Goal: Information Seeking & Learning: Learn about a topic

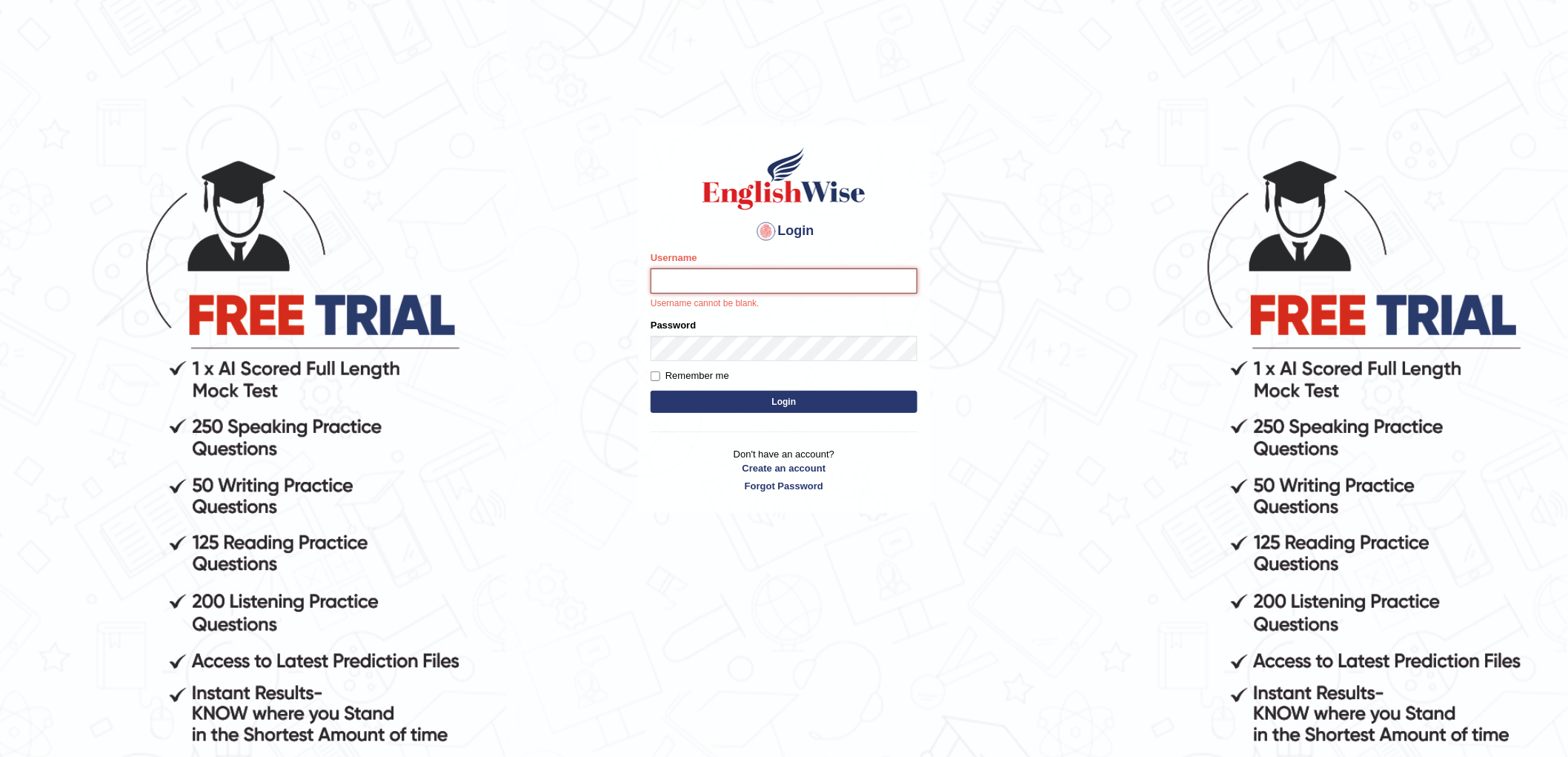
click at [699, 279] on input "Username" at bounding box center [784, 281] width 267 height 26
type input "chalida_parramatta"
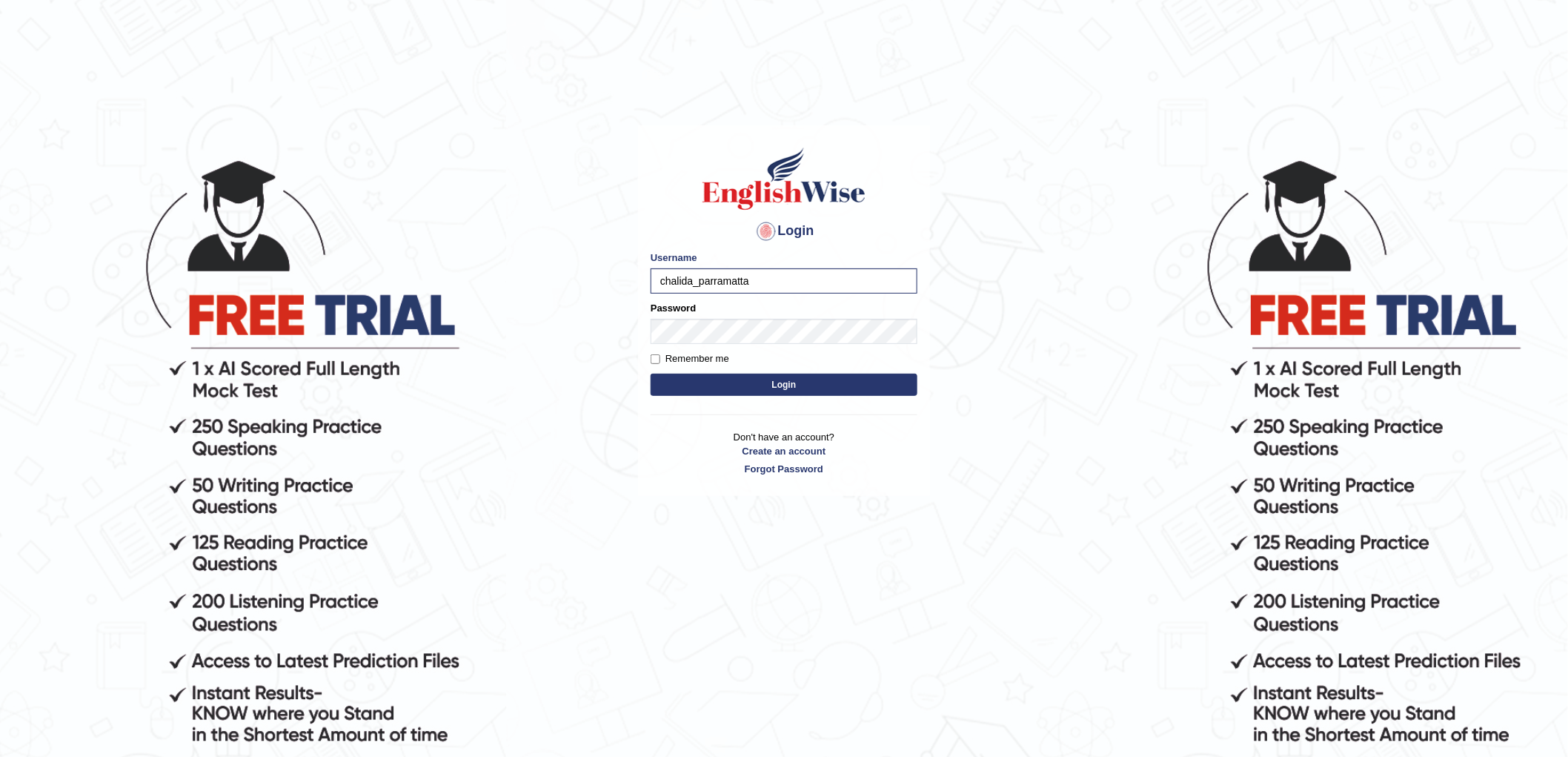
click at [750, 387] on button "Login" at bounding box center [784, 385] width 267 height 22
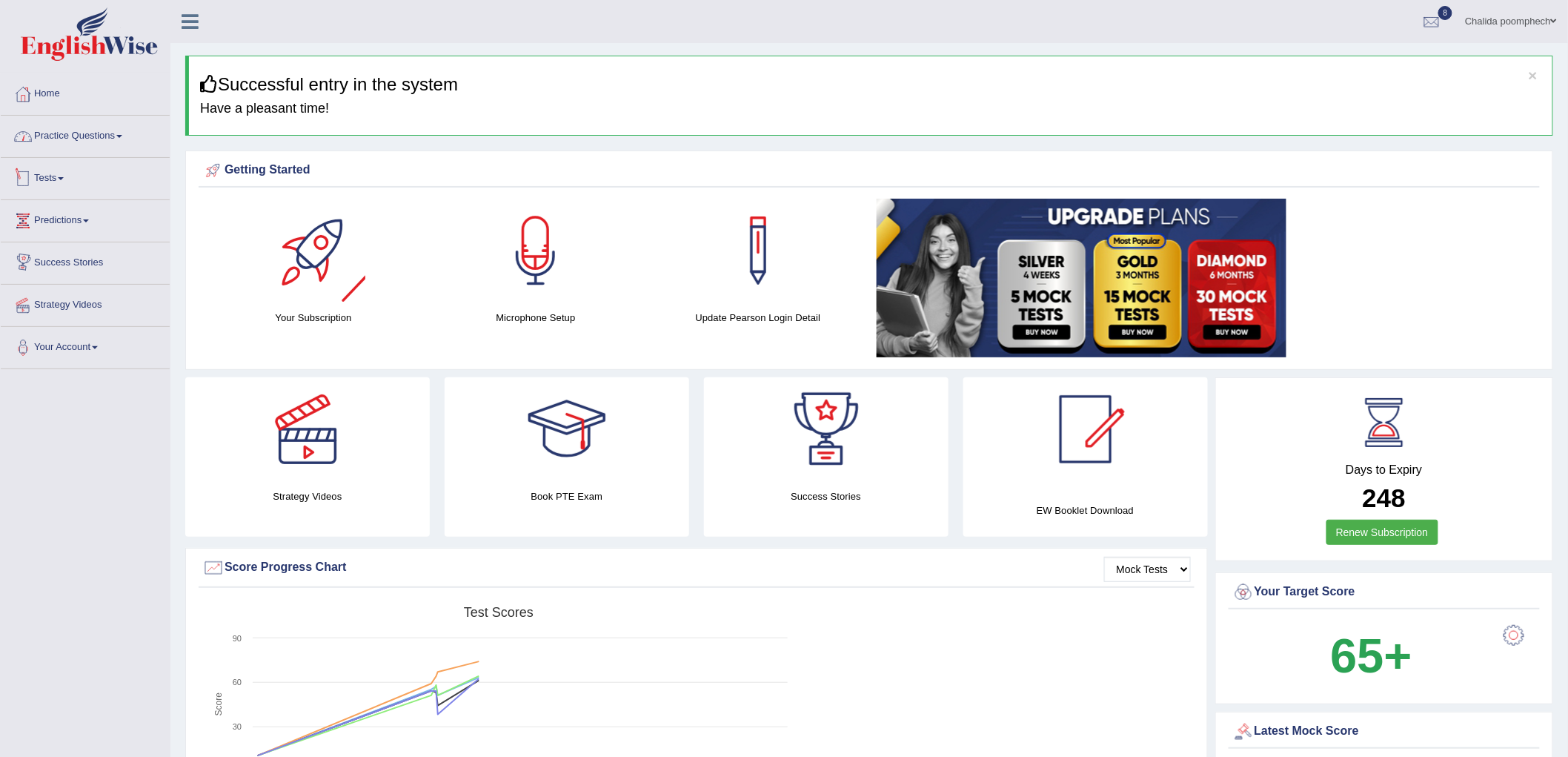
click at [85, 128] on link "Practice Questions" at bounding box center [85, 134] width 169 height 37
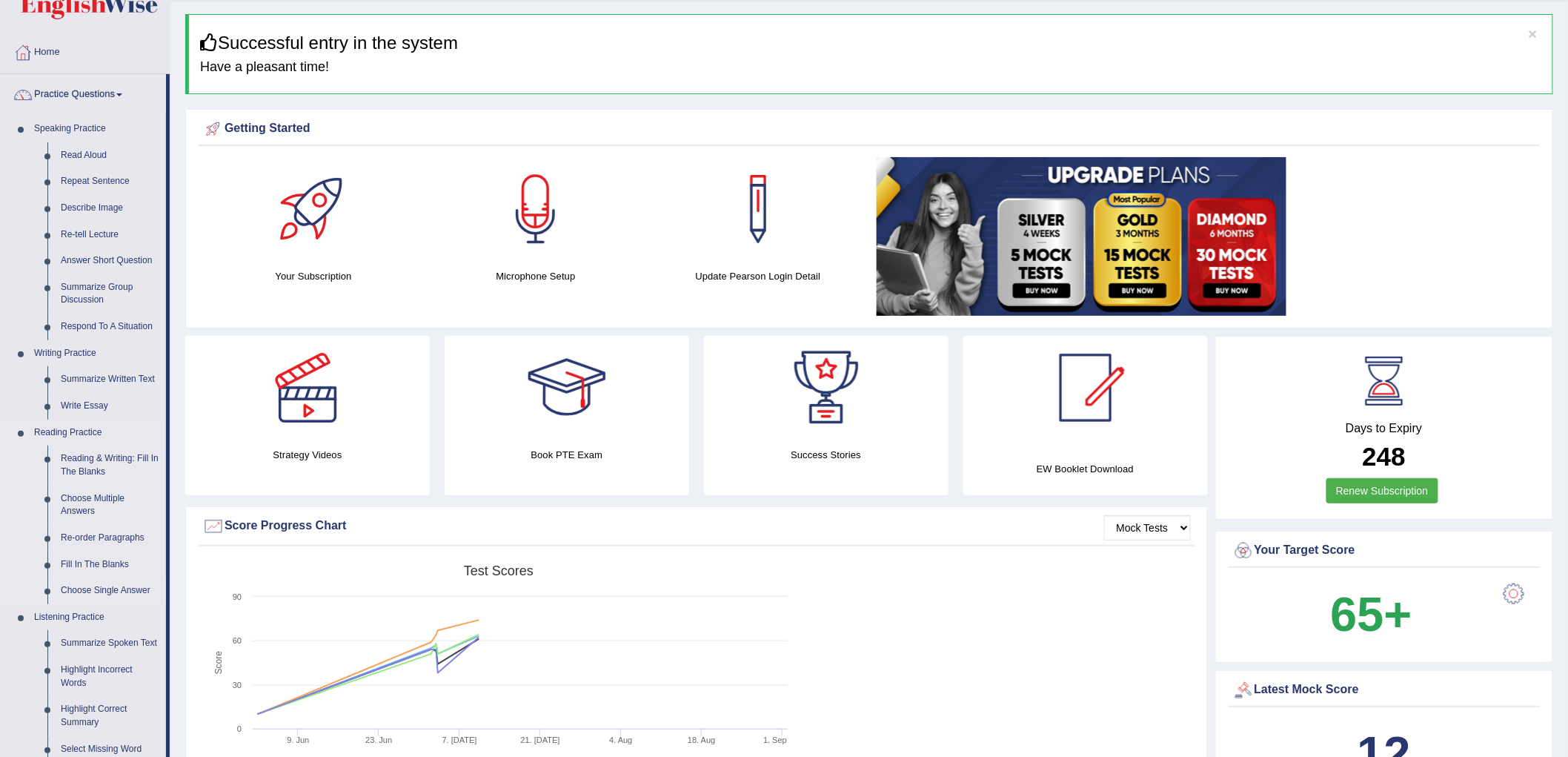
scroll to position [82, 0]
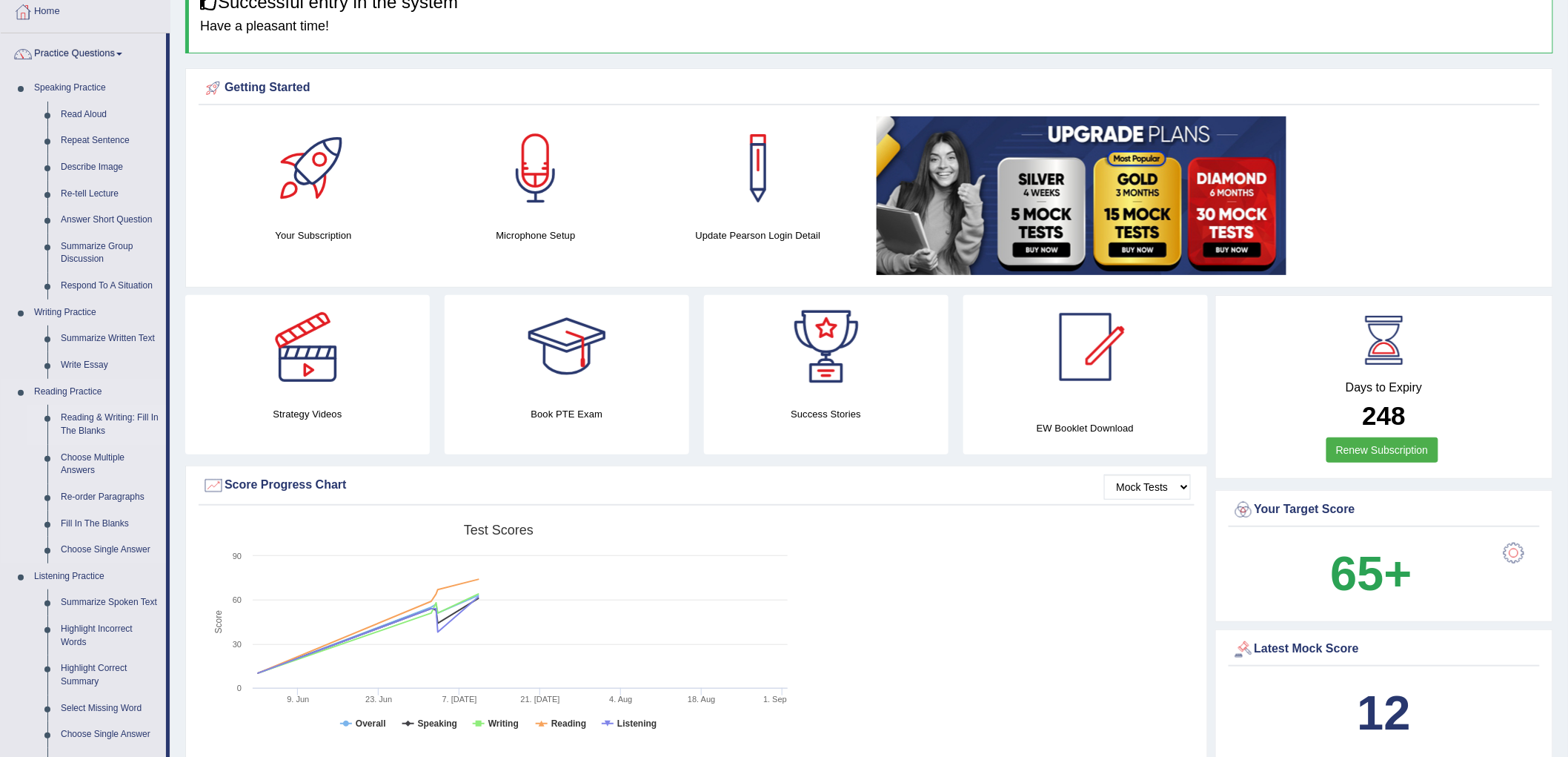
click at [96, 420] on link "Reading & Writing: Fill In The Blanks" at bounding box center [110, 424] width 112 height 39
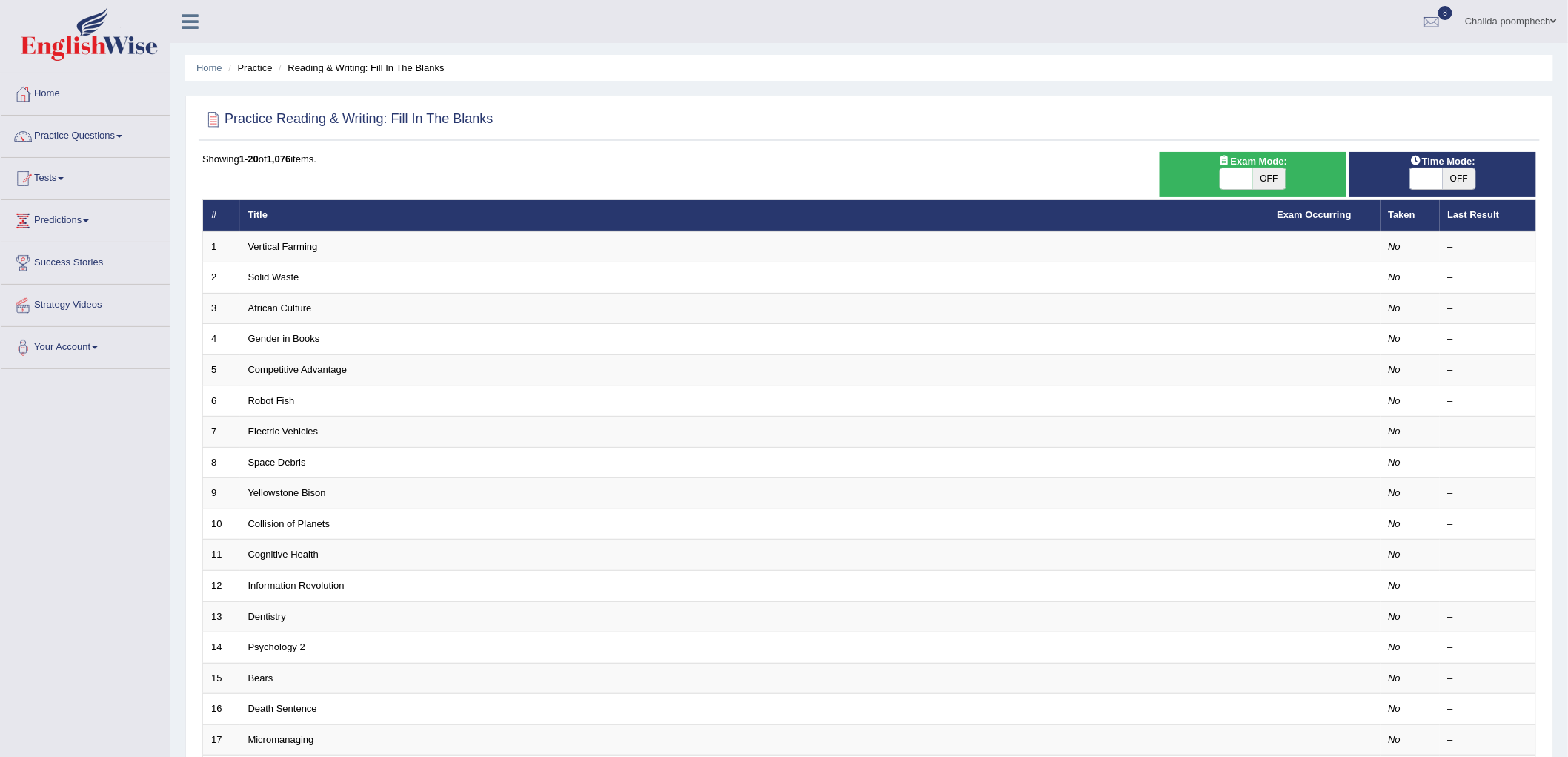
click at [1268, 183] on span "OFF" at bounding box center [1269, 178] width 33 height 21
checkbox input "true"
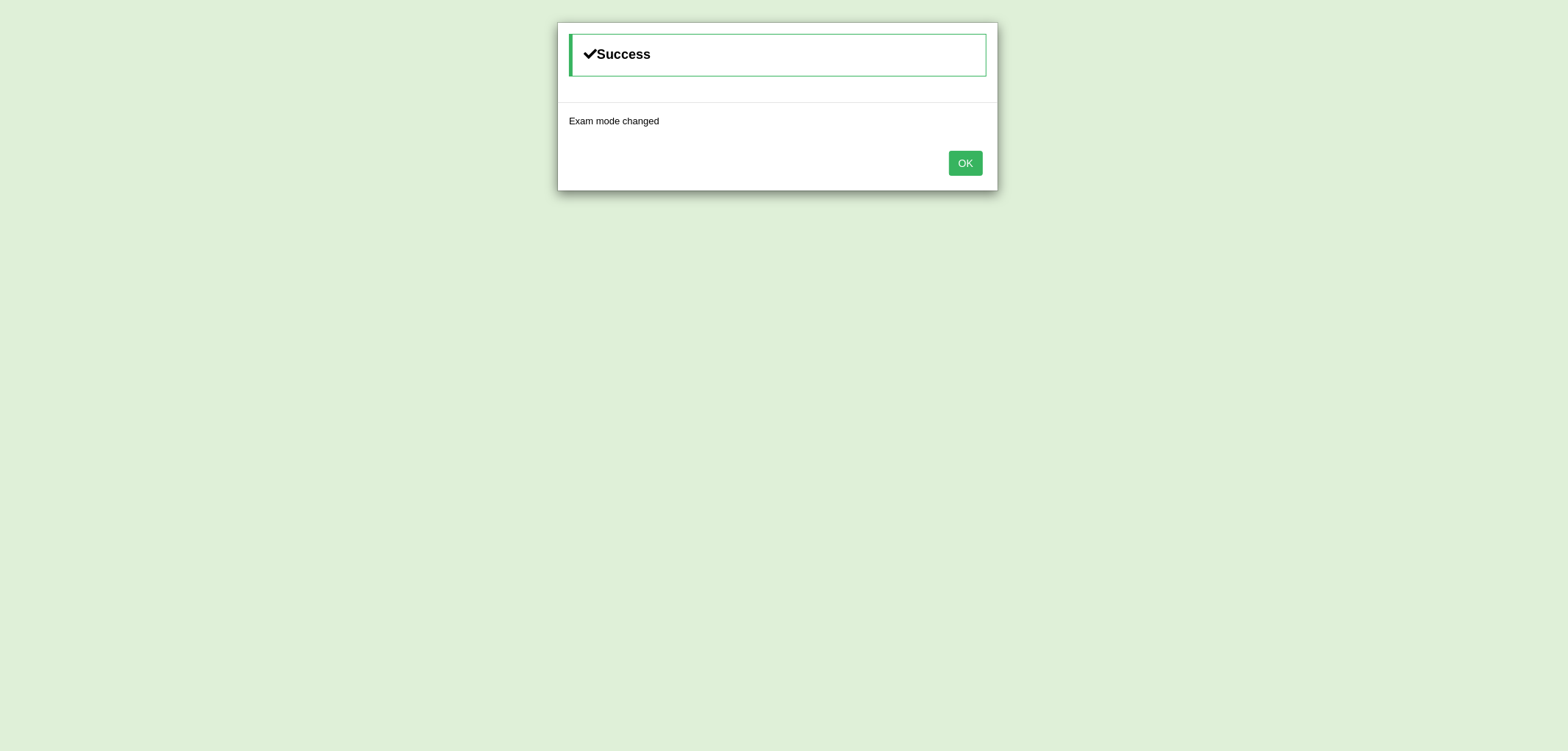
click at [969, 169] on button "OK" at bounding box center [966, 163] width 34 height 25
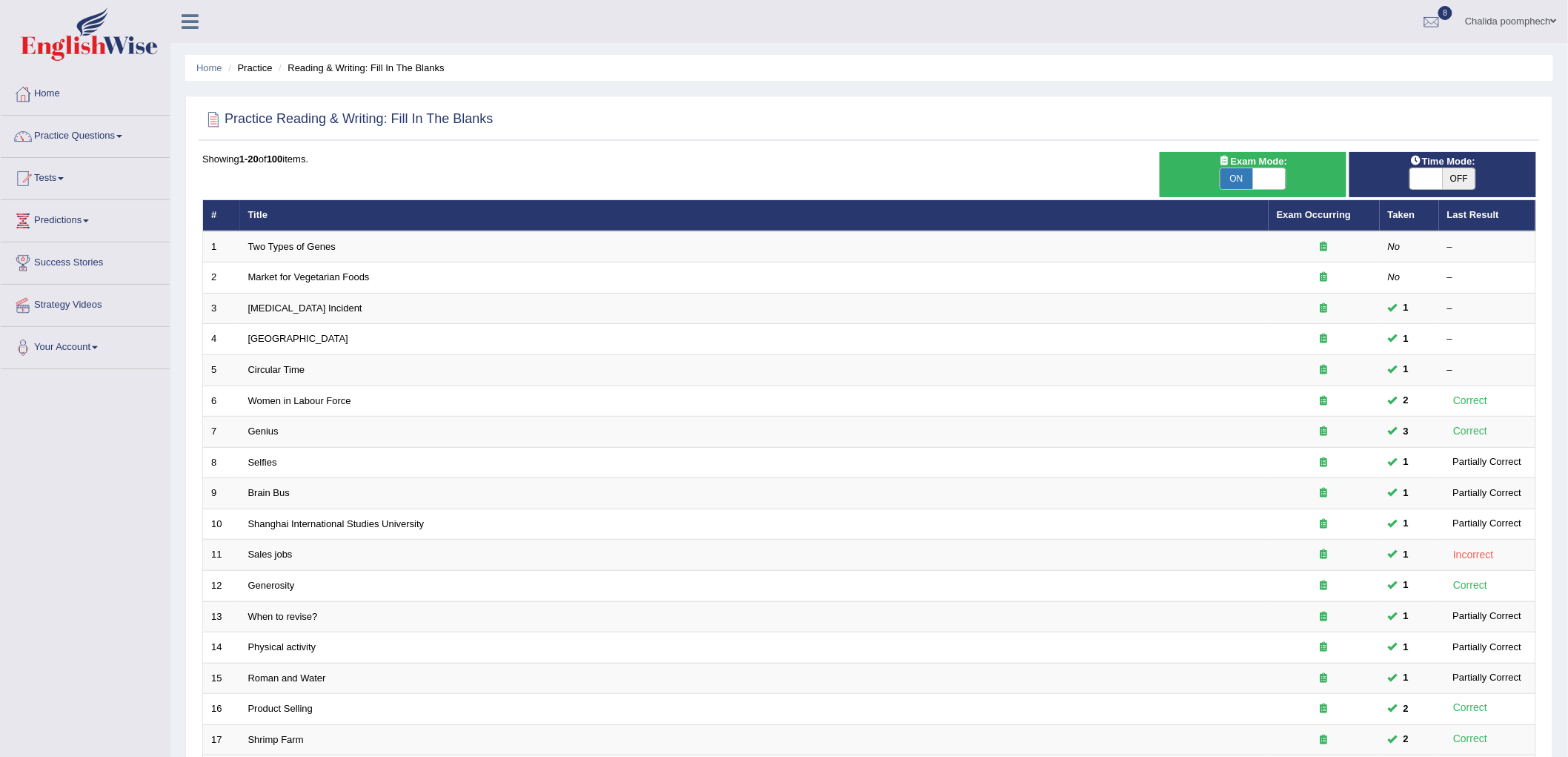
click at [1465, 179] on span "OFF" at bounding box center [1459, 178] width 33 height 21
checkbox input "true"
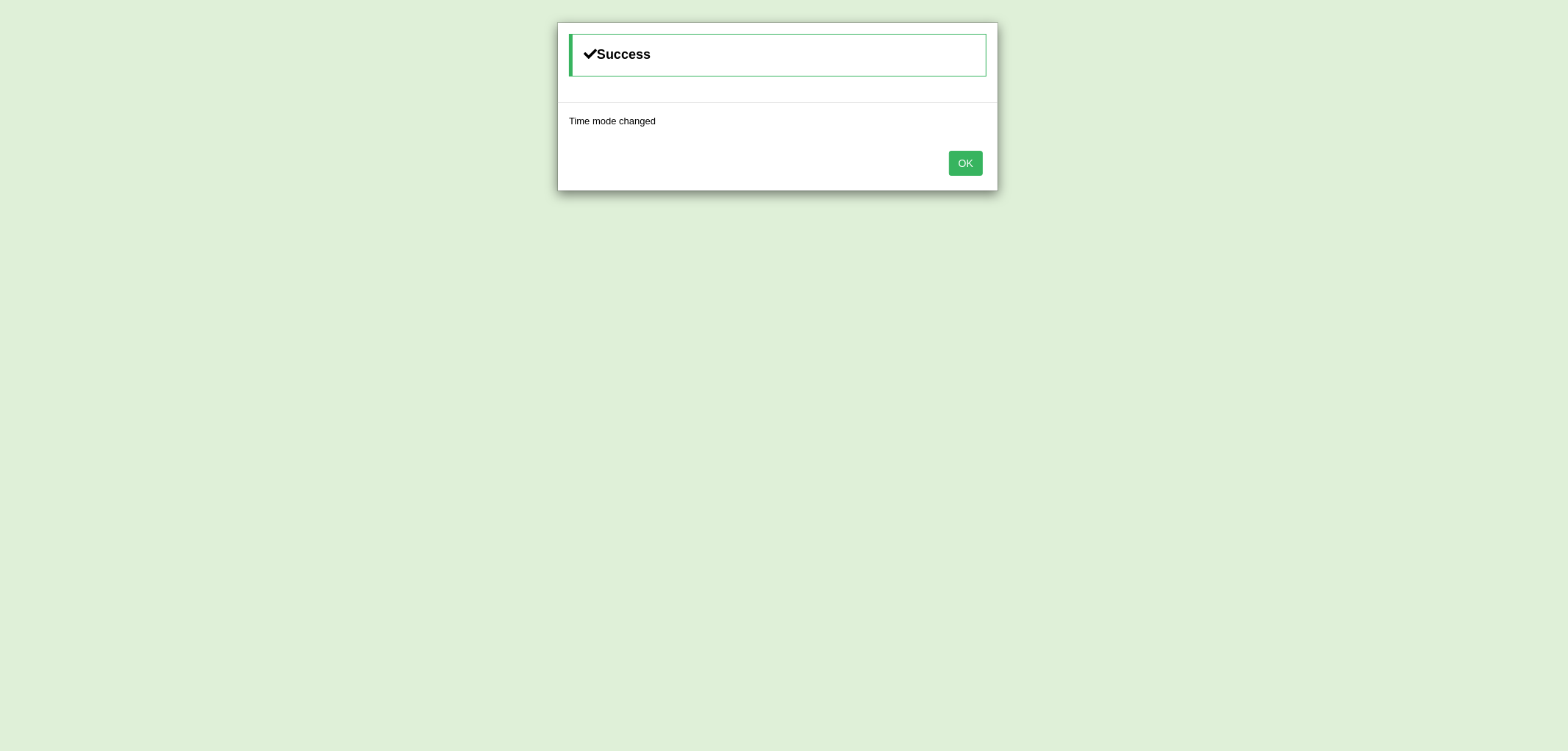
click at [974, 166] on button "OK" at bounding box center [966, 163] width 34 height 25
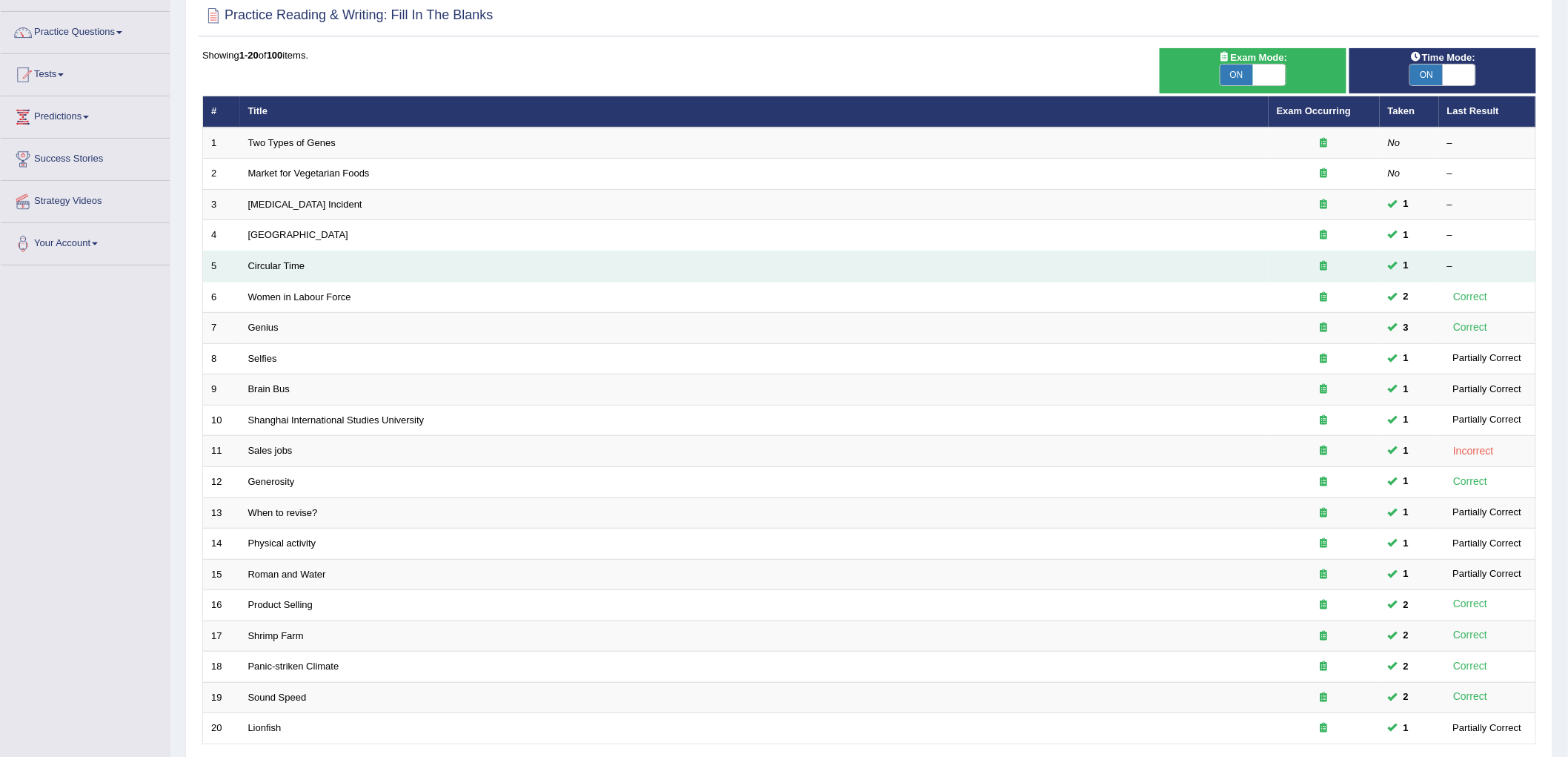
scroll to position [224, 0]
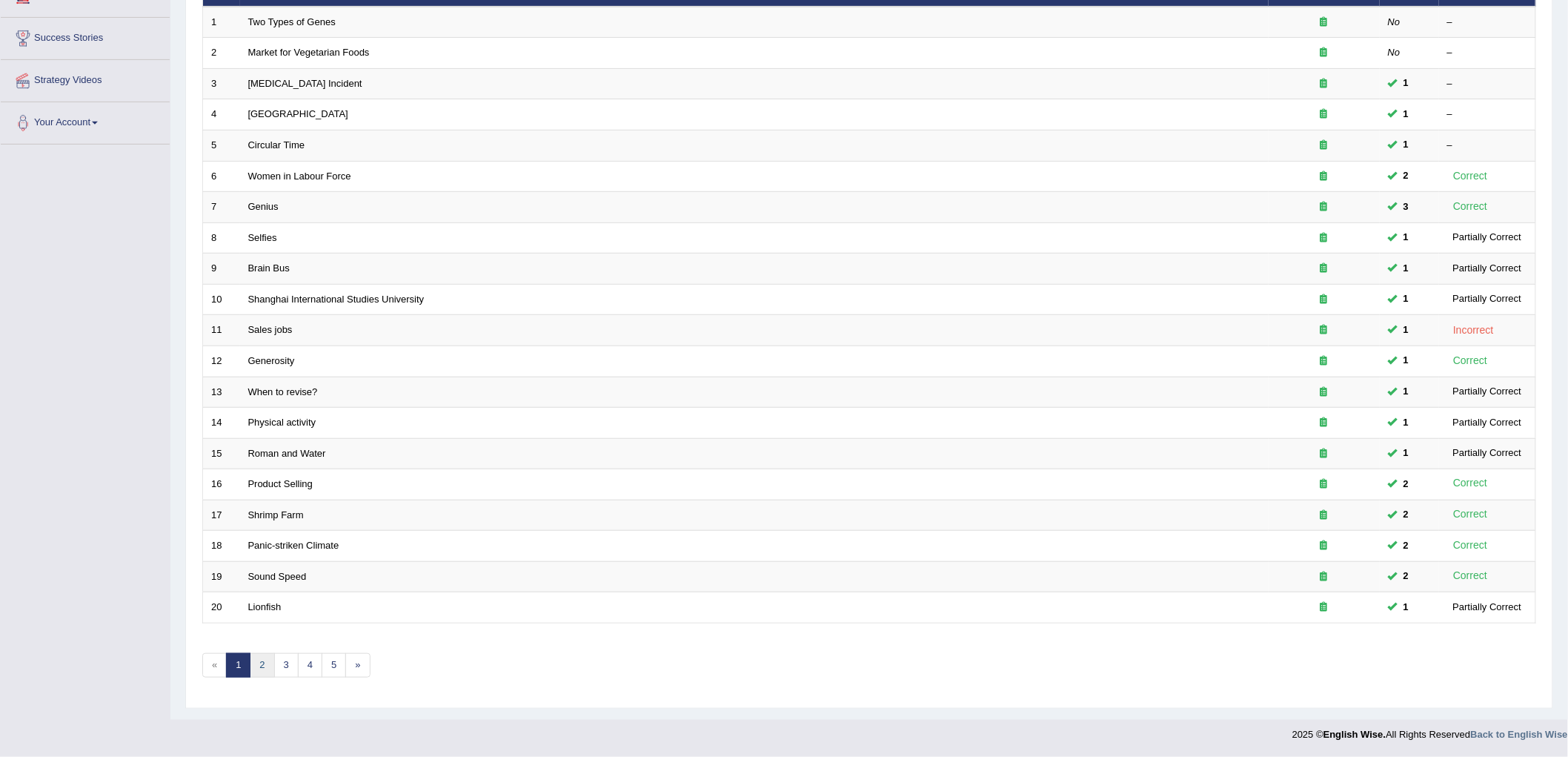
click at [262, 663] on link "2" at bounding box center [262, 666] width 25 height 25
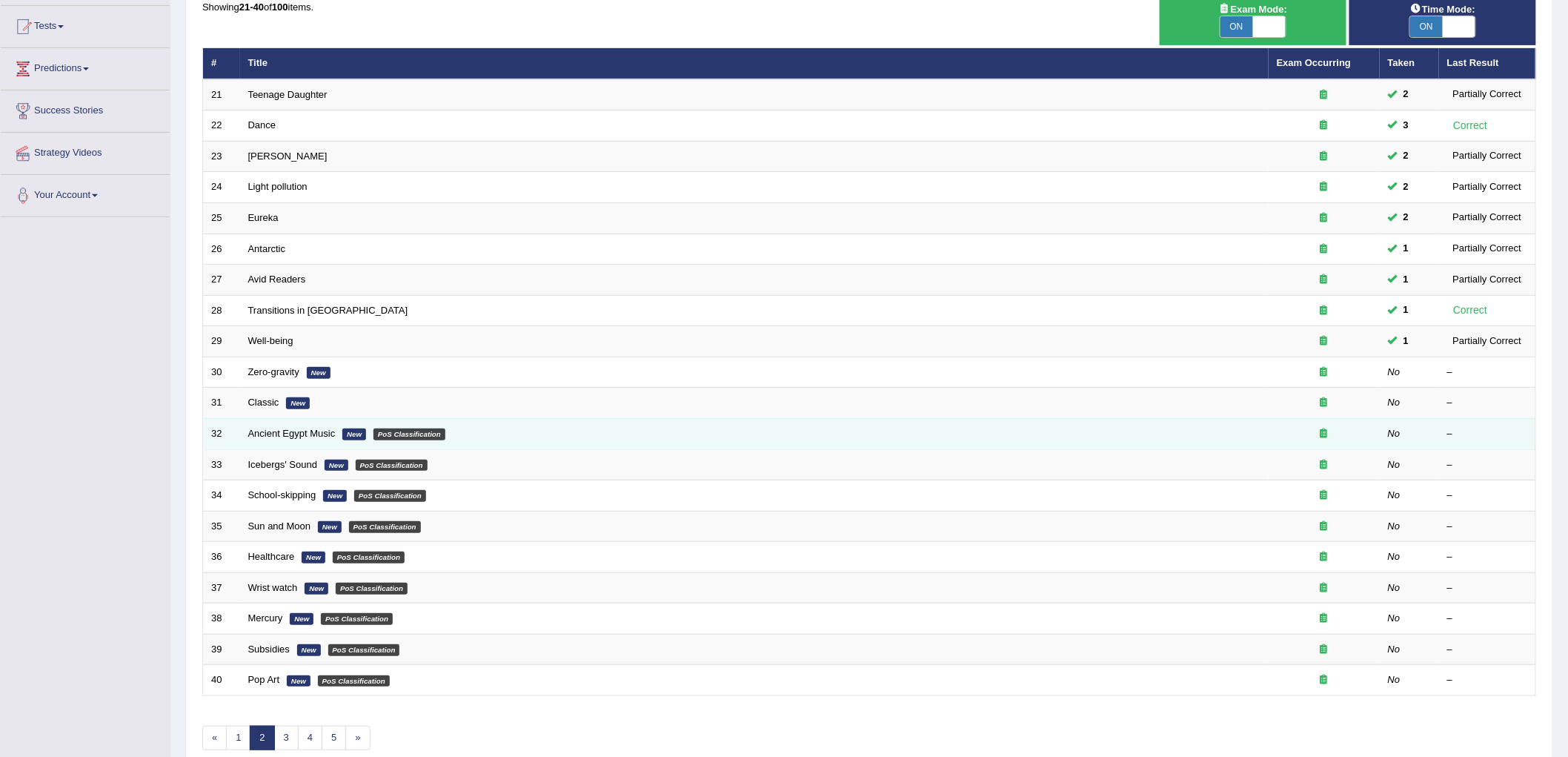
scroll to position [142, 0]
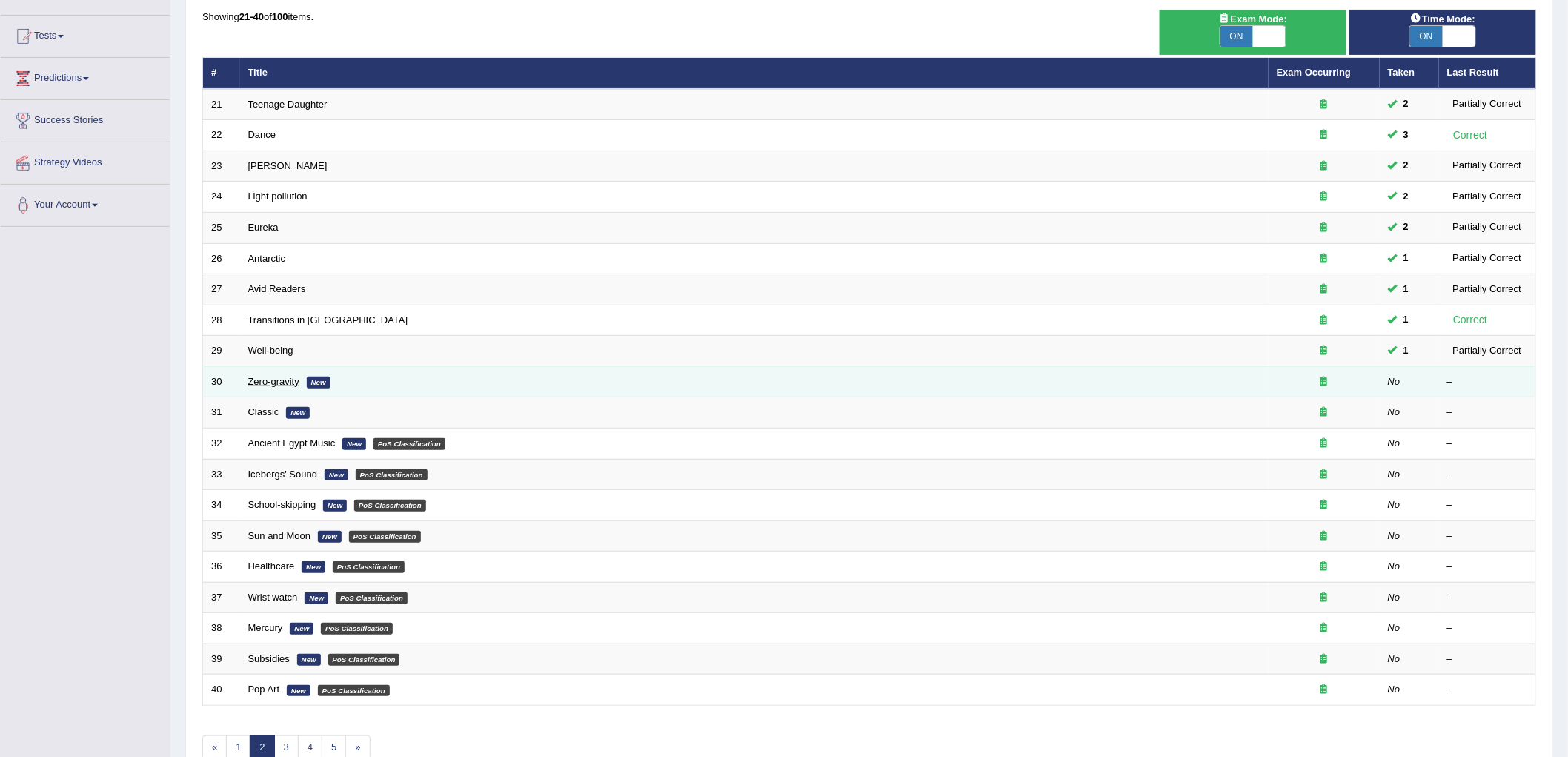
click at [287, 382] on link "Zero-gravity" at bounding box center [274, 382] width 51 height 11
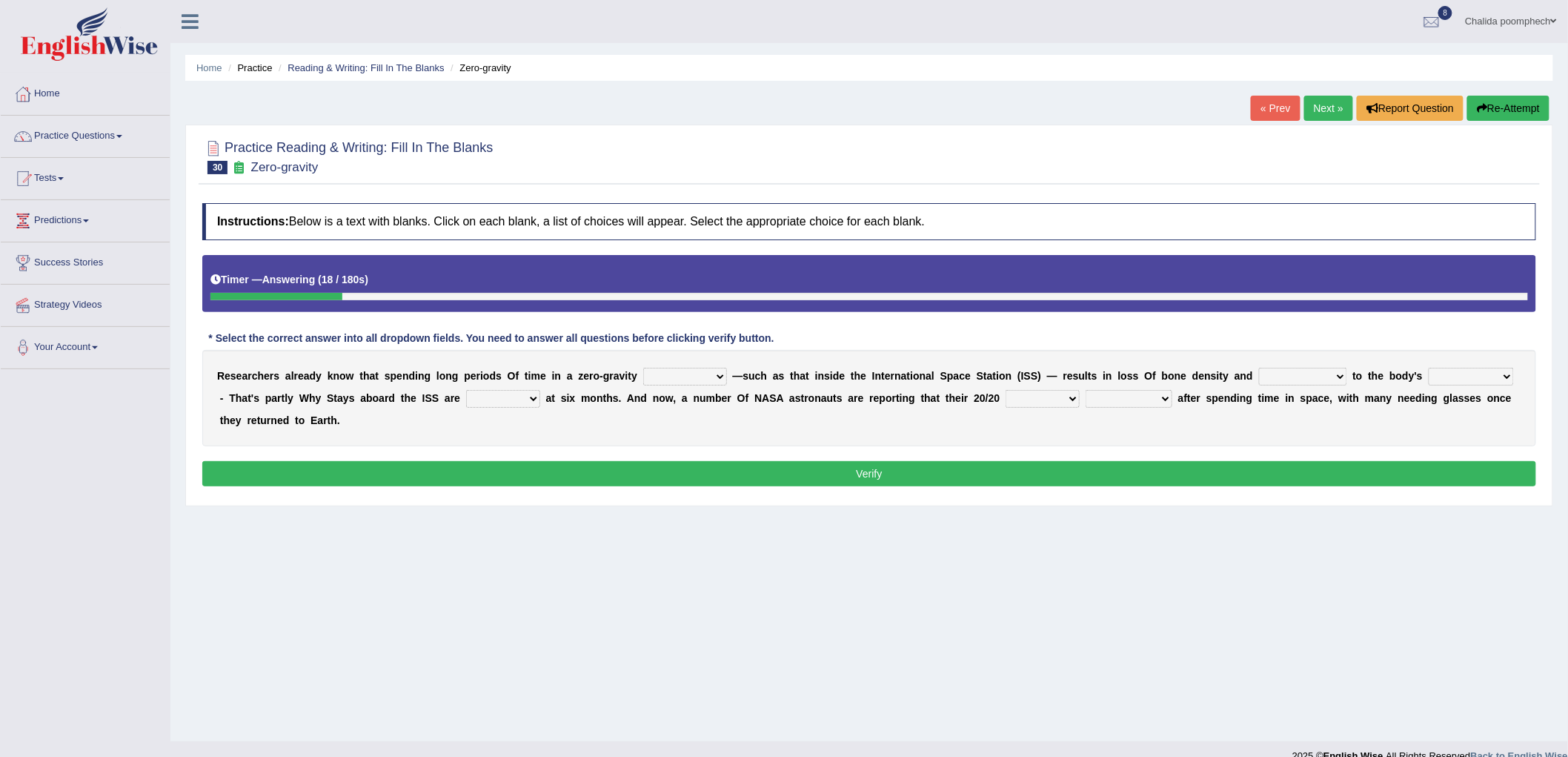
click at [711, 372] on select "planet weather climate environment" at bounding box center [685, 376] width 84 height 18
select select "climate"
click at [643, 368] on select "planet weather climate environment" at bounding box center [685, 376] width 84 height 18
click at [1303, 375] on select "enhancement damage gain recovery" at bounding box center [1303, 376] width 88 height 18
select select "damage"
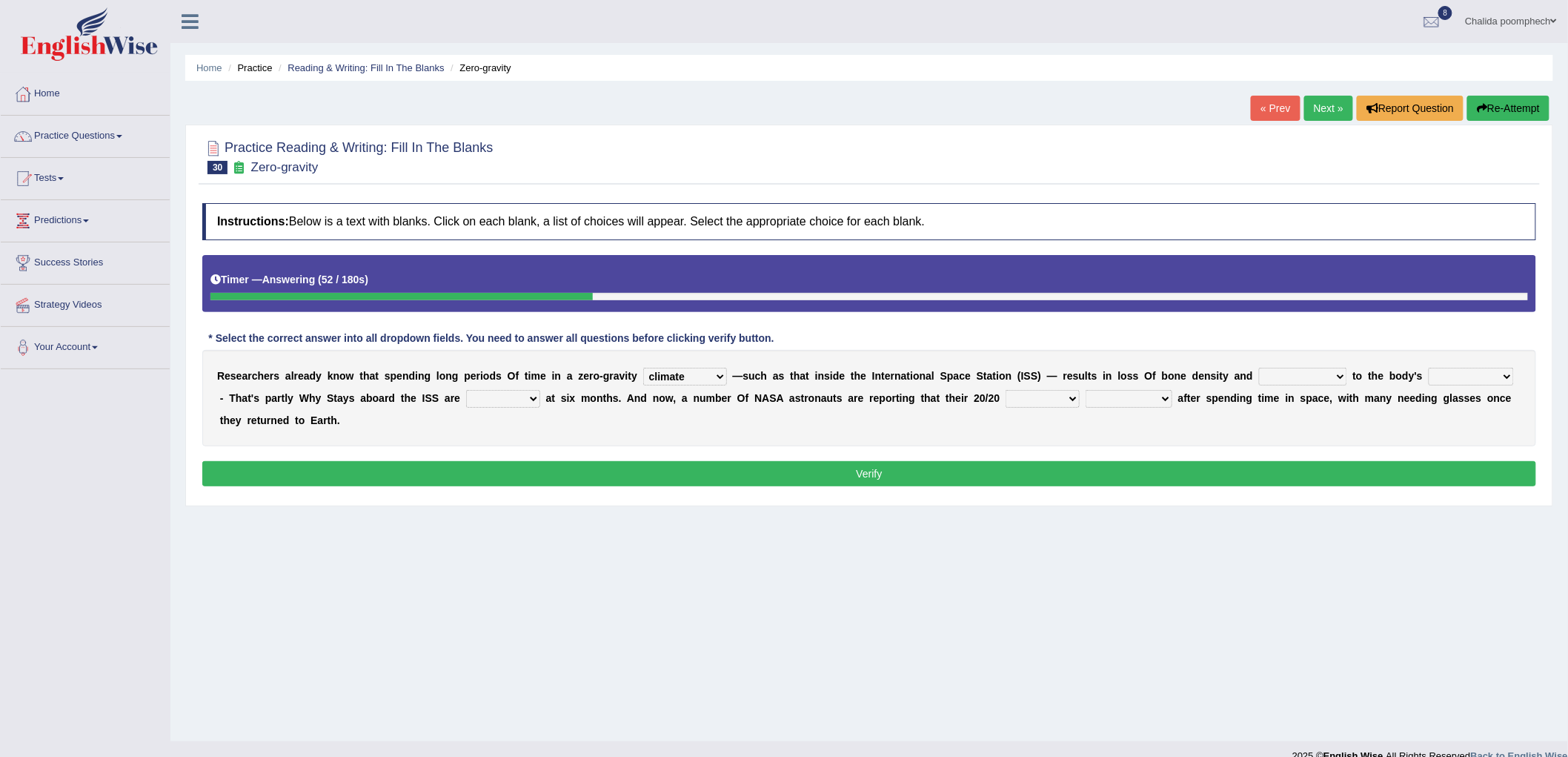
click at [1259, 368] on select "enhancement damage gain recovery" at bounding box center [1303, 376] width 88 height 18
click at [1457, 372] on select "muscles flexibility development action" at bounding box center [1471, 376] width 85 height 18
select select "muscles"
click at [1429, 368] on select "muscles flexibility development action" at bounding box center [1471, 376] width 85 height 18
click at [499, 399] on select "allowed excessive timed restricted" at bounding box center [503, 399] width 74 height 18
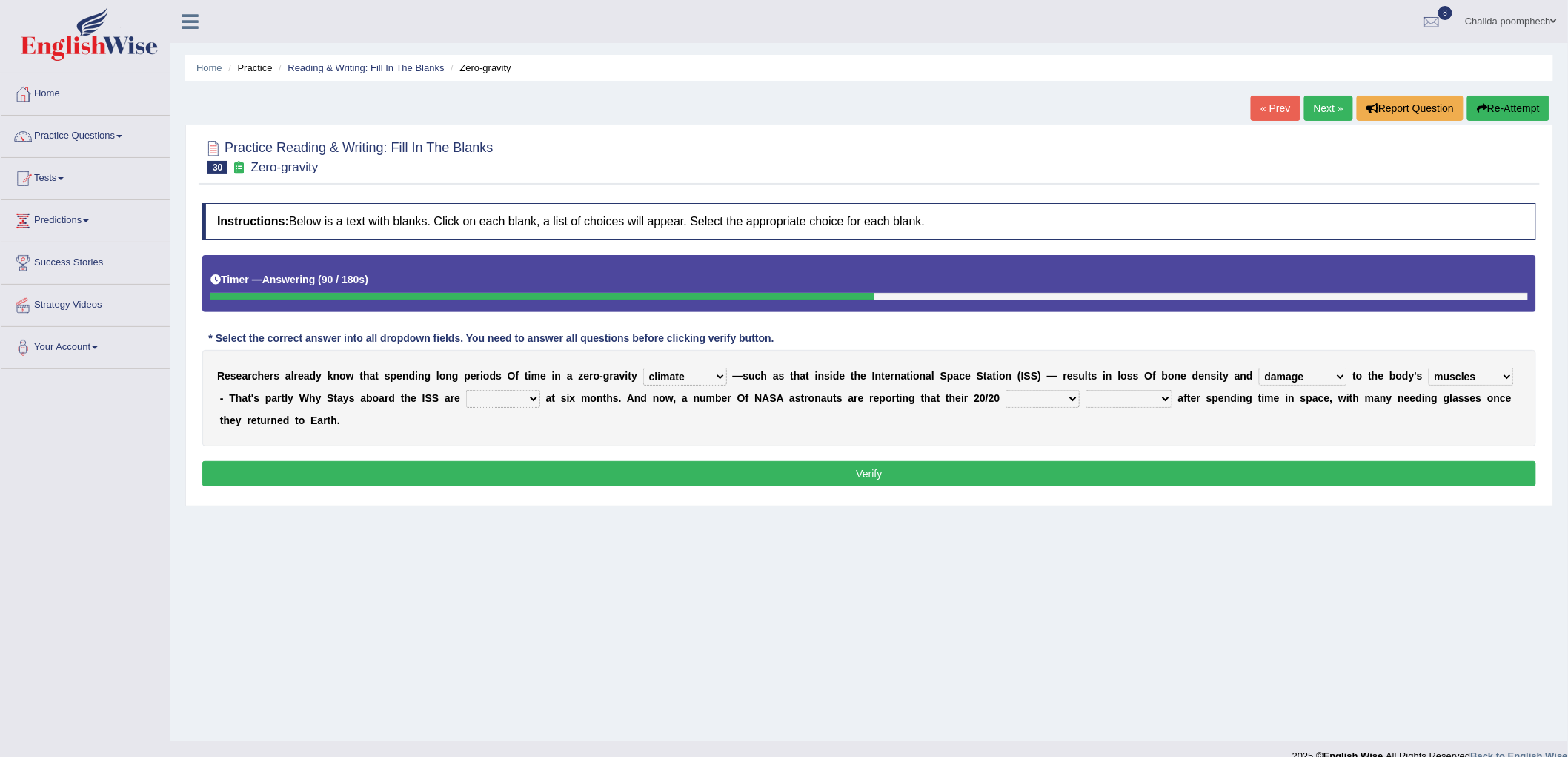
select select "restricted"
click at [466, 390] on select "allowed excessive timed restricted" at bounding box center [503, 399] width 74 height 18
click at [1031, 396] on select "voices smelling vision hearing" at bounding box center [1042, 399] width 74 height 18
select select "vision"
click at [1005, 390] on select "voices smelling vision hearing" at bounding box center [1042, 399] width 74 height 18
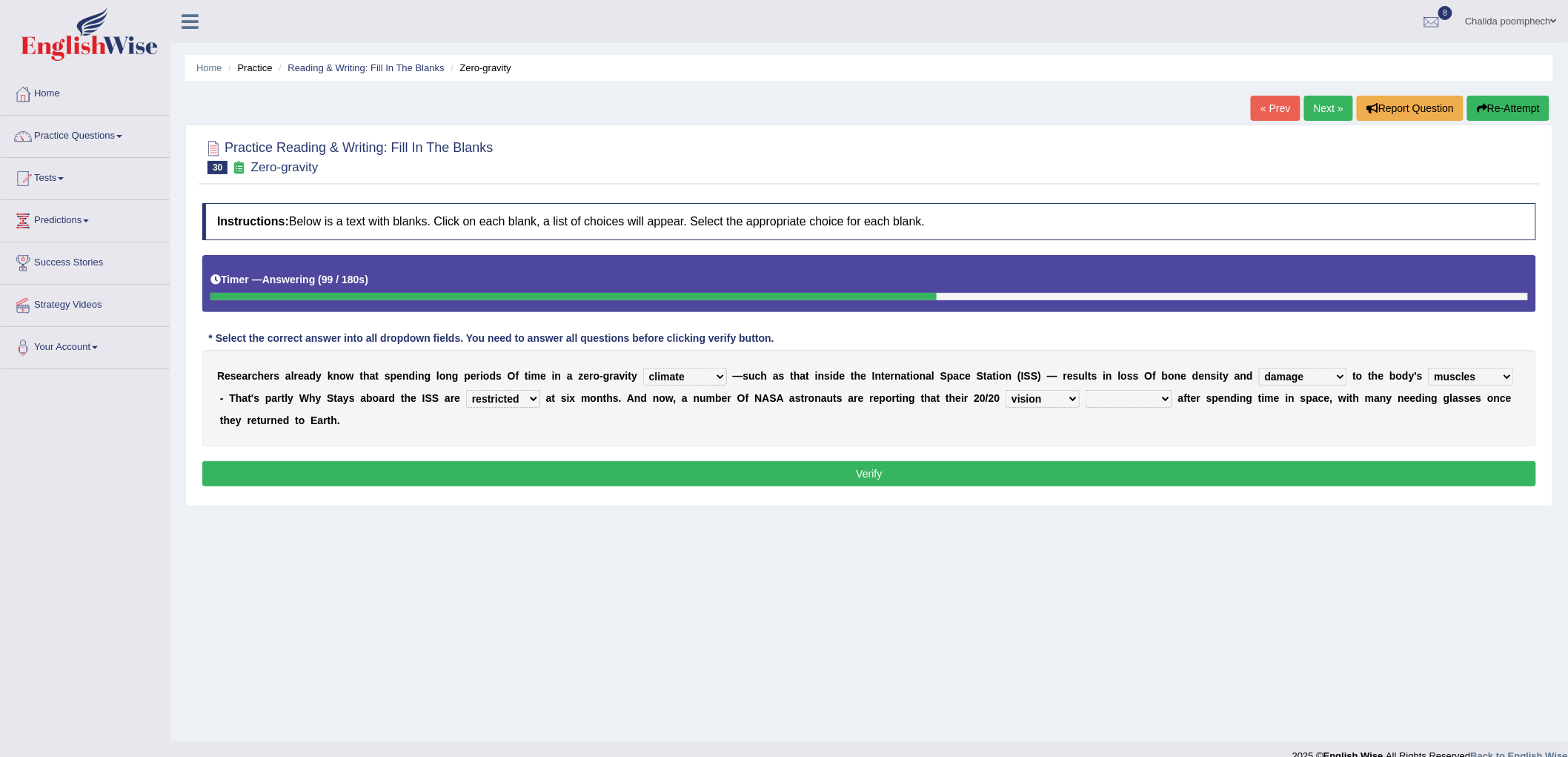
click at [1138, 397] on select "disappeared fatigue faded strengthened" at bounding box center [1129, 399] width 87 height 18
select select "faded"
click at [1086, 390] on select "disappeared fatigue faded strengthened" at bounding box center [1129, 399] width 87 height 18
click at [1145, 396] on select "disappeared fatigue faded strengthened" at bounding box center [1129, 399] width 87 height 18
click at [1189, 446] on div "R e s e a r c h e r s a l r e a d y k n o w t h a t s p e n d i n g l o n g p e…" at bounding box center [869, 398] width 1334 height 96
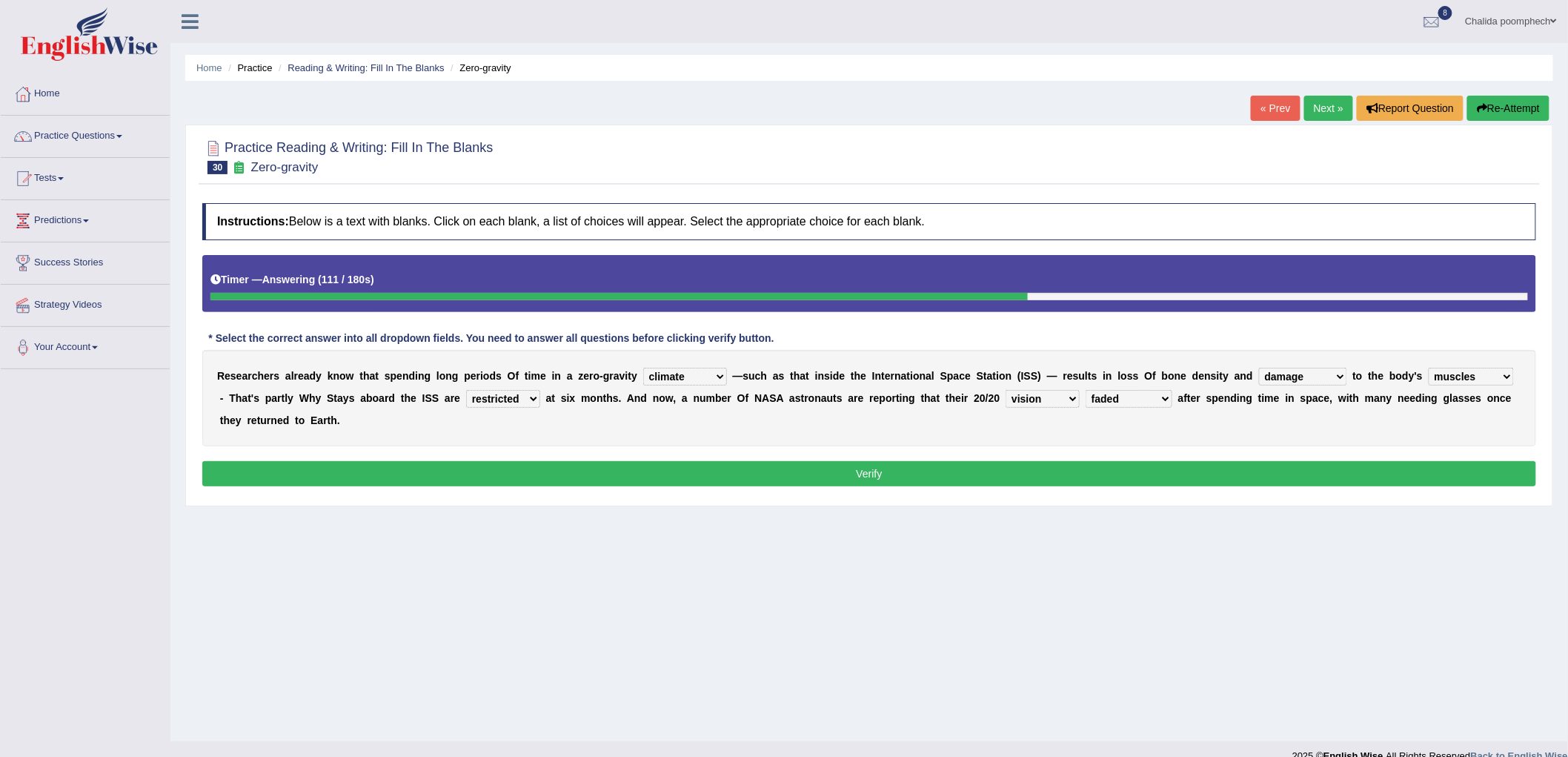
click at [988, 474] on button "Verify" at bounding box center [869, 474] width 1334 height 26
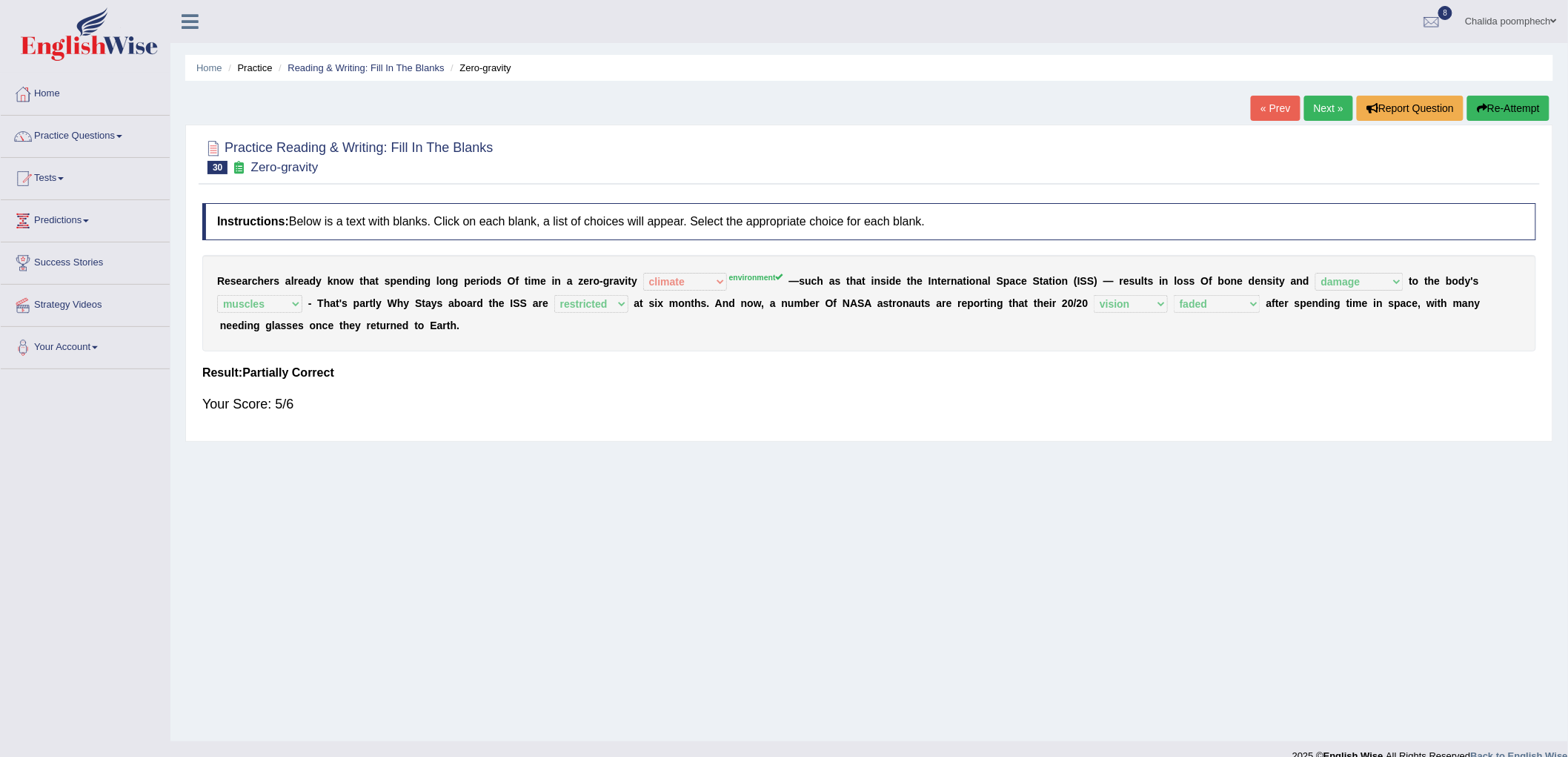
click at [1323, 110] on link "Next »" at bounding box center [1328, 108] width 49 height 26
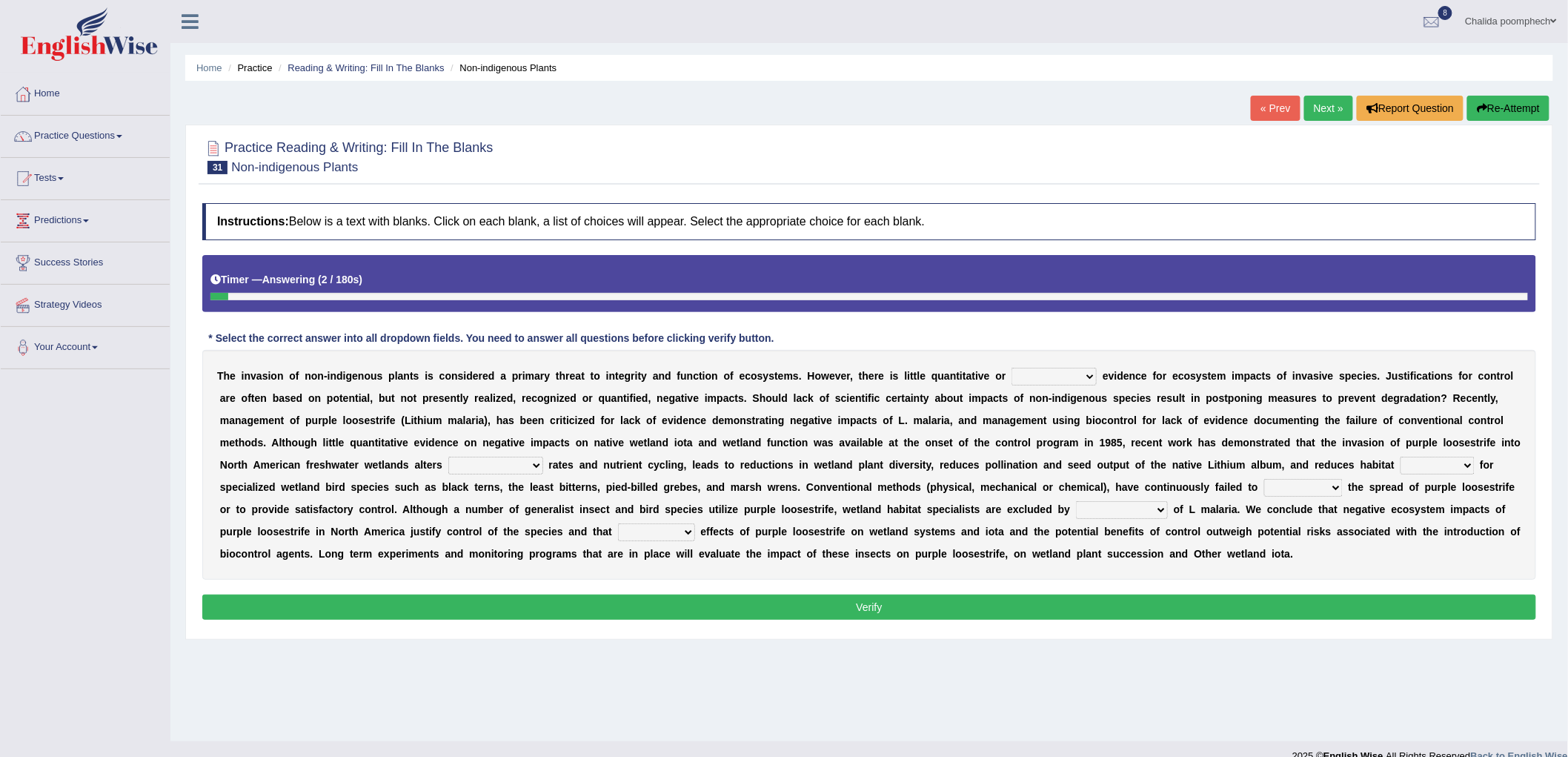
click at [1040, 376] on select "experiencing experience experimental experiments" at bounding box center [1054, 376] width 85 height 18
select select "experimental"
click at [1012, 368] on select "experiencing experience experimental experiments" at bounding box center [1054, 376] width 85 height 18
click at [522, 463] on select "decomposing composition composing decomposition" at bounding box center [495, 465] width 95 height 18
select select "decomposing"
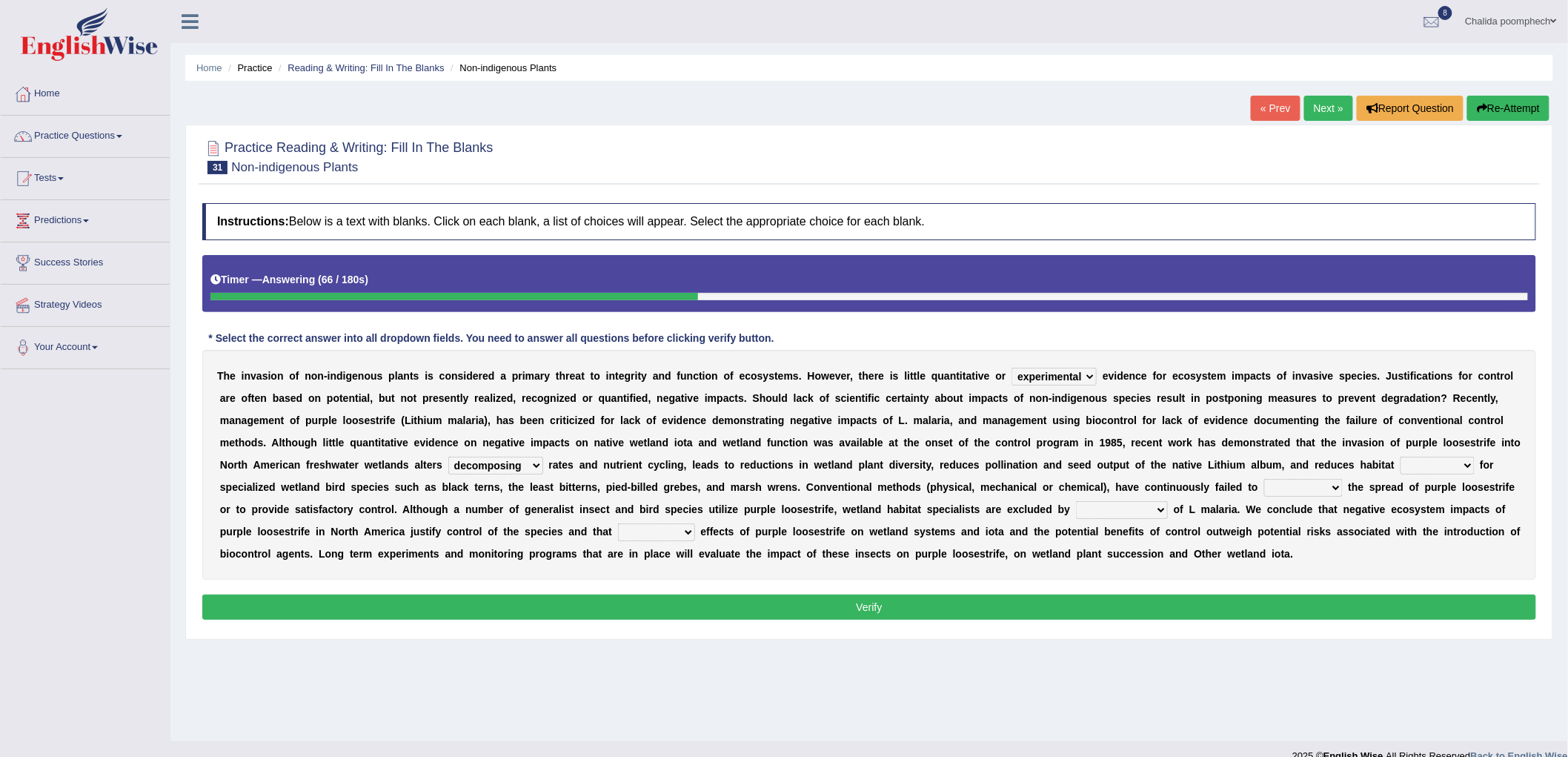
click at [448, 457] on select "decomposing composition composing decomposition" at bounding box center [495, 465] width 95 height 18
click at [1443, 460] on select "fixability stability friability suitability" at bounding box center [1438, 465] width 74 height 18
select select "stability"
click at [1401, 457] on select "fixability stability friability suitability" at bounding box center [1438, 465] width 74 height 18
click at [1314, 483] on select "engage curb monopolize reduce" at bounding box center [1304, 488] width 79 height 18
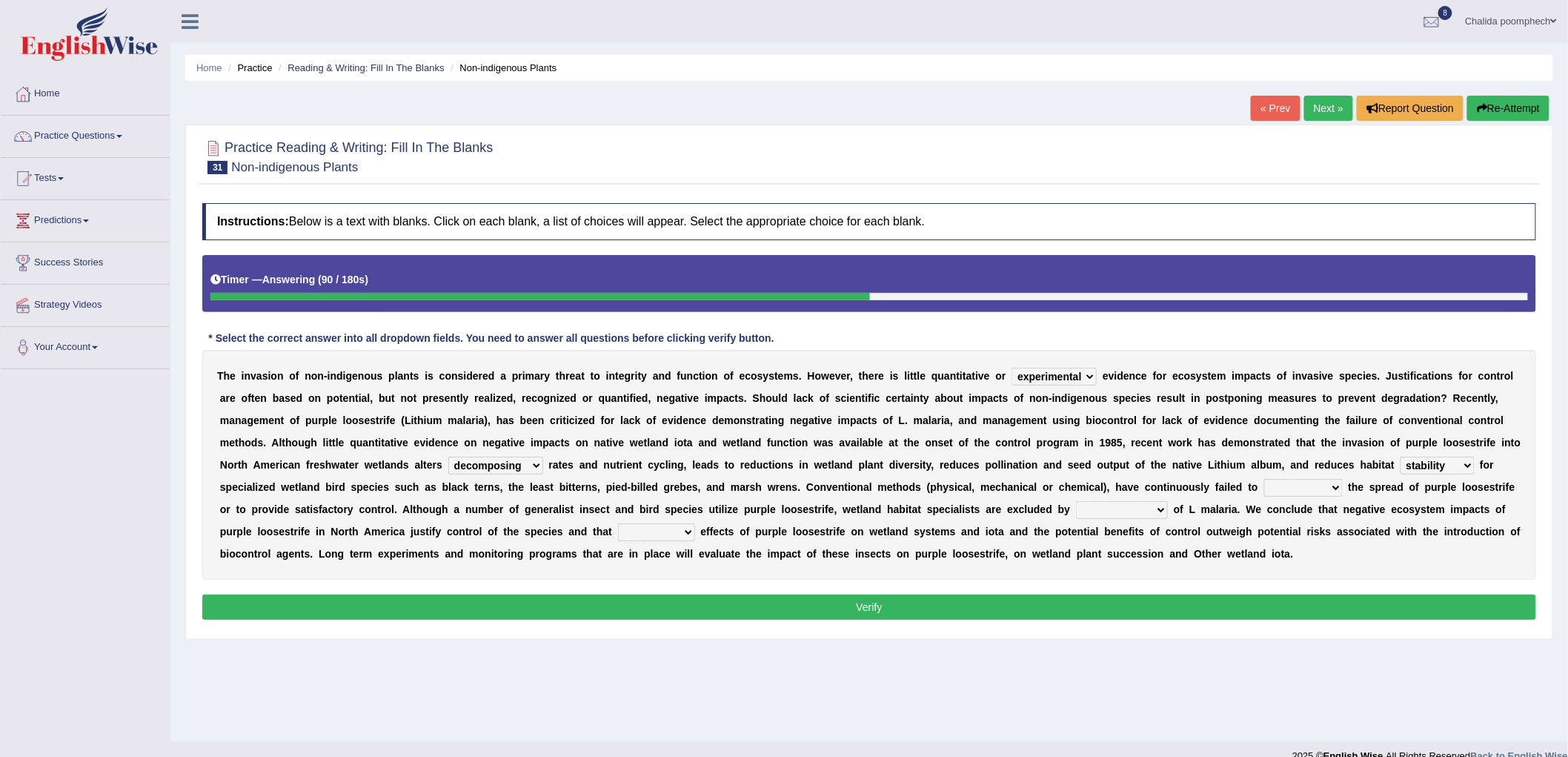
select select "reduce"
click at [1265, 479] on select "engage curb monopolize reduce" at bounding box center [1304, 488] width 79 height 18
click at [1137, 505] on select "encroachment engagement enlightenment enrollment" at bounding box center [1121, 509] width 92 height 18
select select "enlightenment"
click at [1076, 501] on select "encroachment engagement enlightenment enrollment" at bounding box center [1121, 509] width 92 height 18
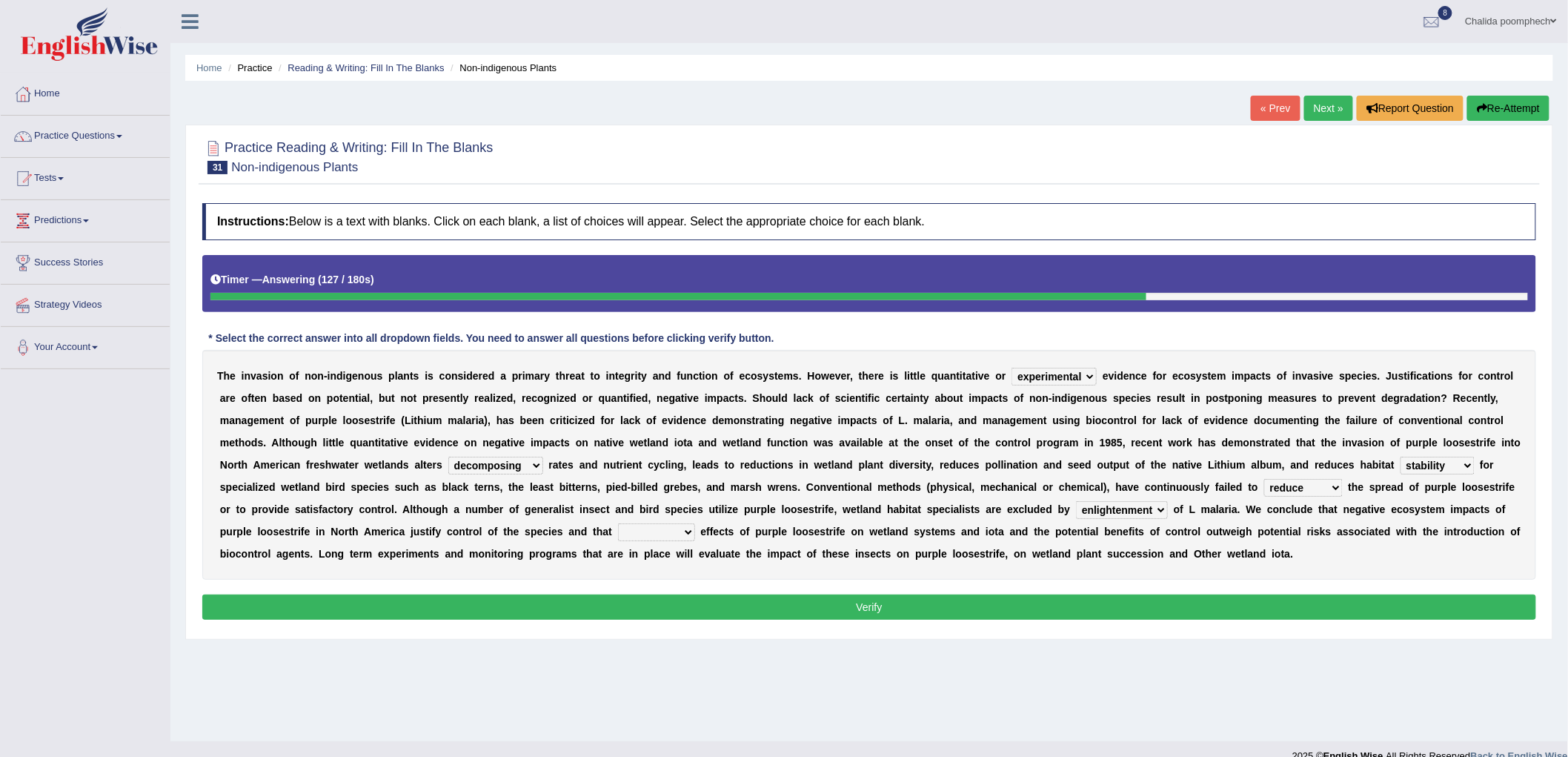
click at [680, 531] on select "beneficial positive detrimental neutral" at bounding box center [657, 532] width 77 height 18
select select "beneficial"
click at [618, 523] on select "beneficial positive detrimental neutral" at bounding box center [657, 532] width 77 height 18
click at [831, 611] on button "Verify" at bounding box center [869, 607] width 1334 height 26
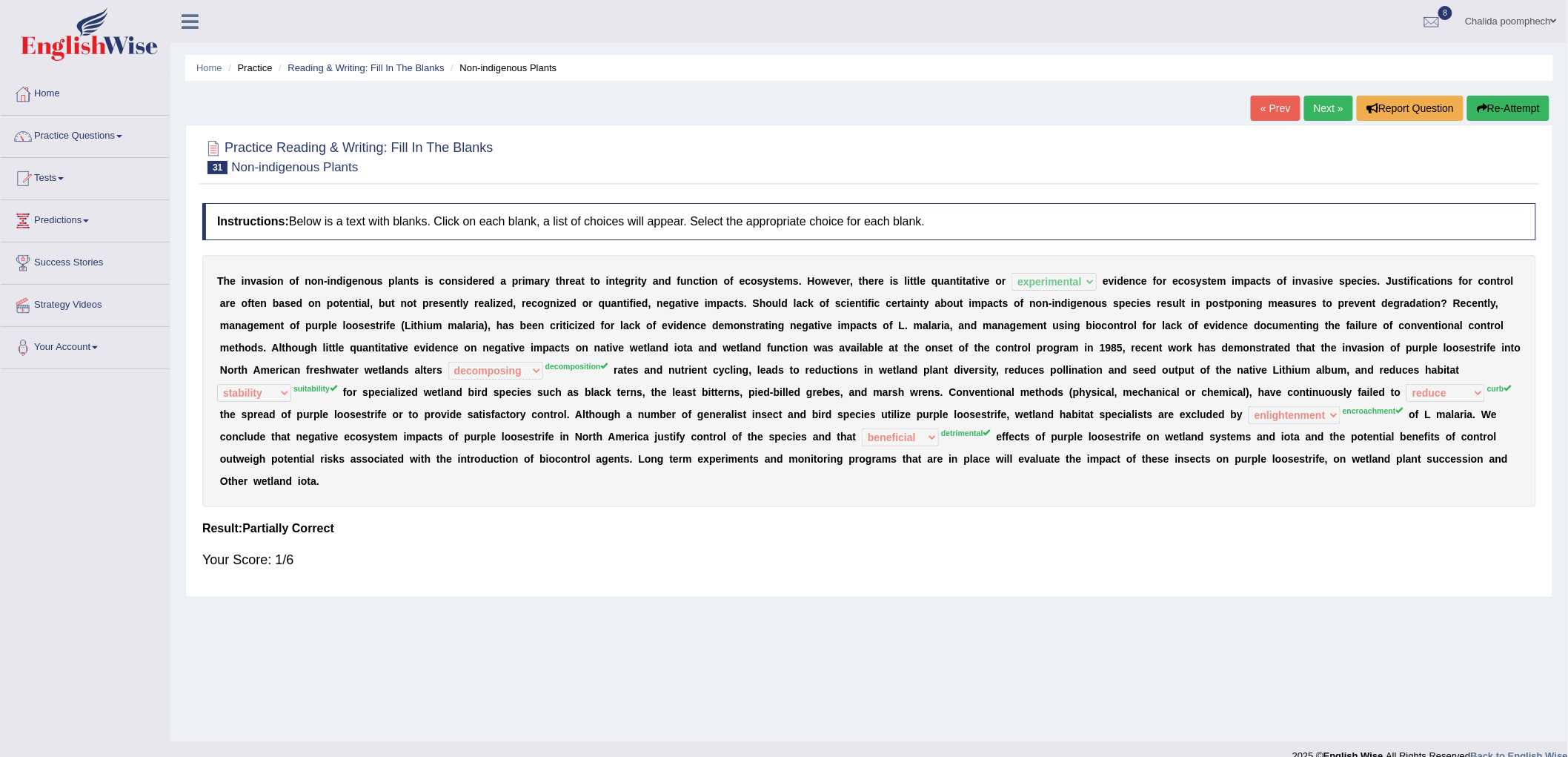
click at [1512, 104] on button "Re-Attempt" at bounding box center [1508, 108] width 82 height 26
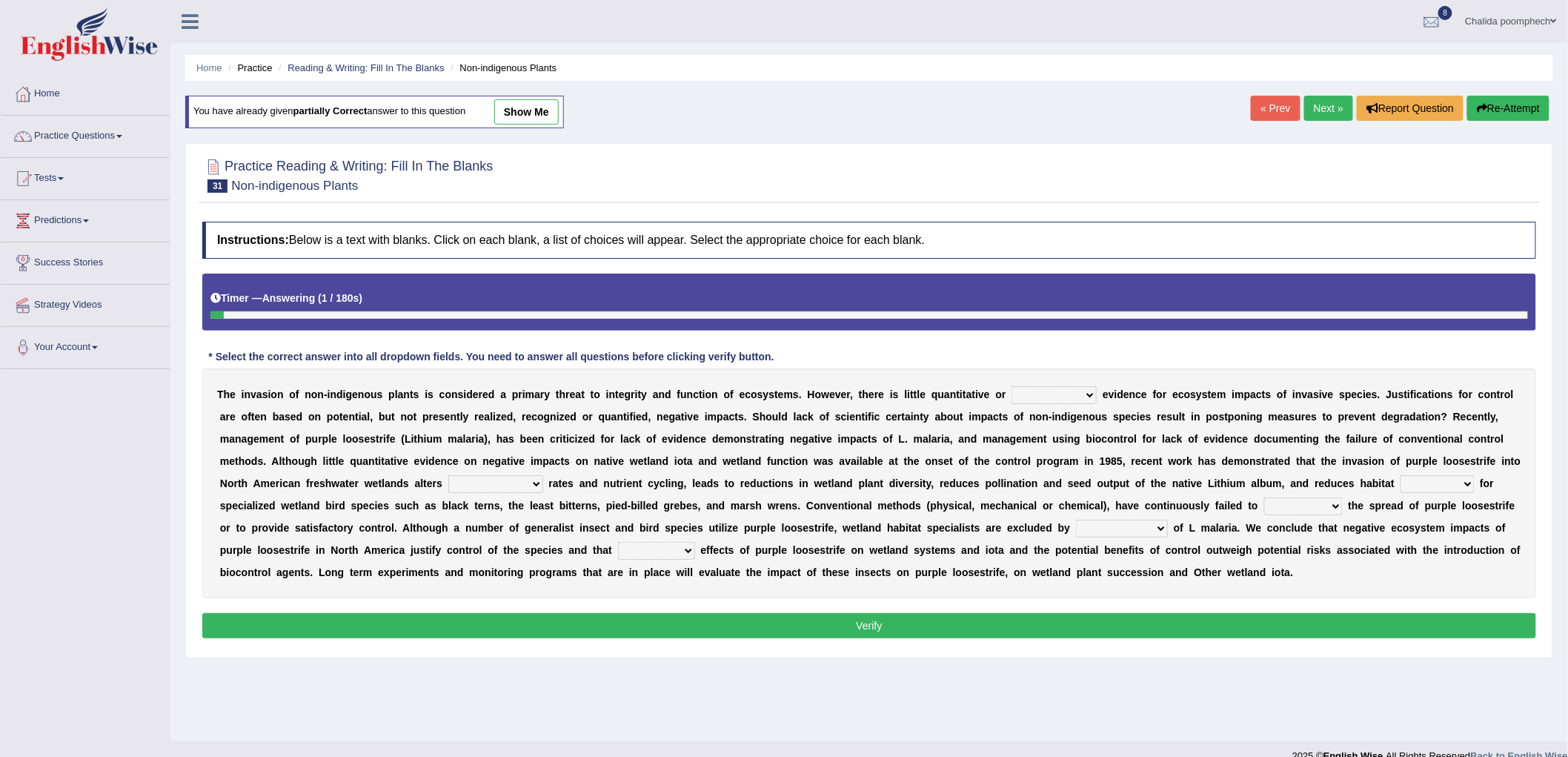
drag, startPoint x: 1083, startPoint y: 392, endPoint x: 1067, endPoint y: 394, distance: 16.1
click at [1075, 393] on select "experiencing experience experimental experiments" at bounding box center [1054, 395] width 85 height 18
select select "experimental"
click at [1012, 386] on select "experiencing experience experimental experiments" at bounding box center [1054, 395] width 85 height 18
click at [1426, 480] on select "fixability stability friability suitability" at bounding box center [1438, 484] width 74 height 18
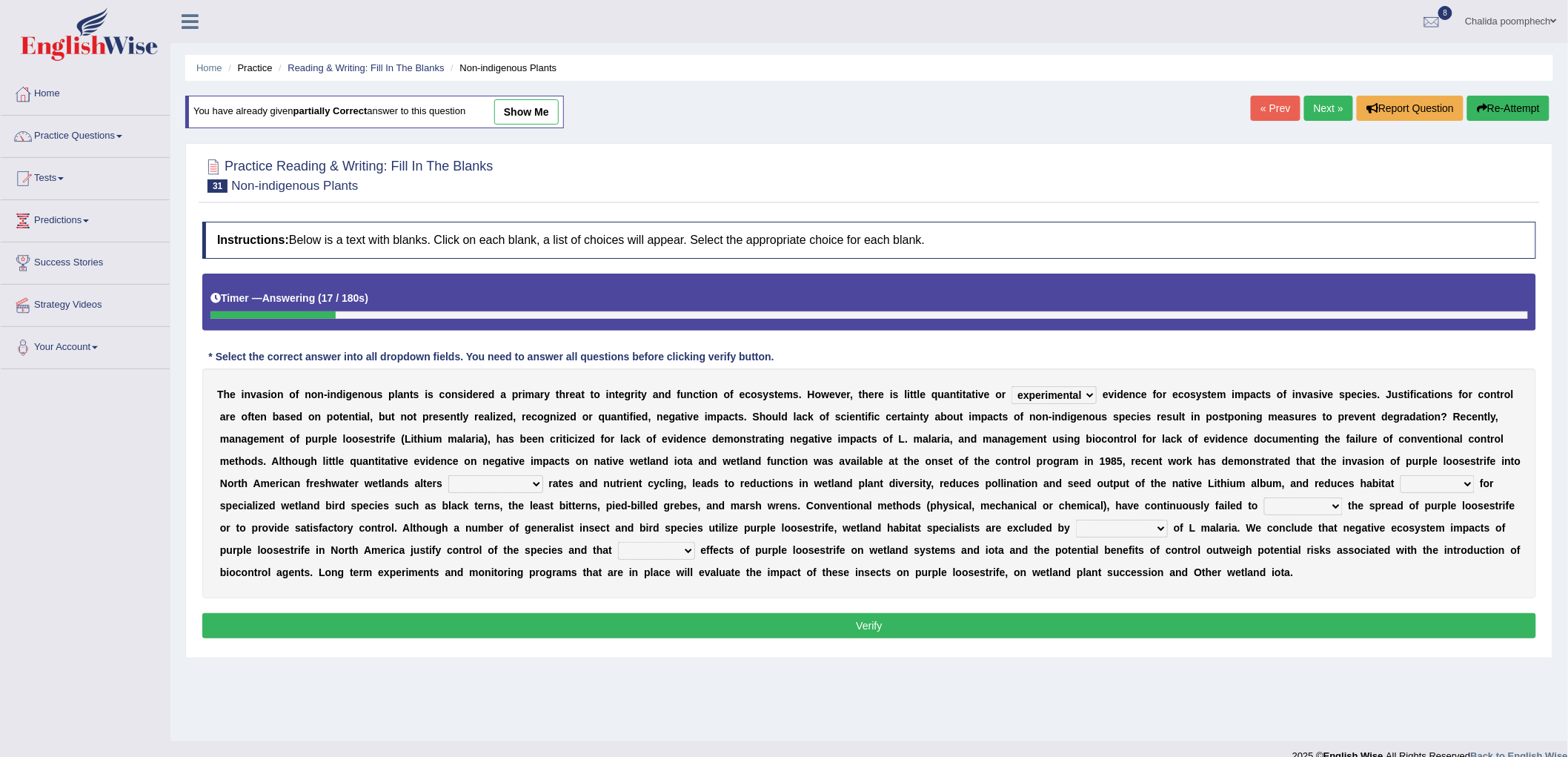
click at [536, 484] on select "decomposing composition composing decomposition" at bounding box center [495, 484] width 95 height 18
select select "decomposing"
click at [448, 475] on select "decomposing composition composing decomposition" at bounding box center [495, 484] width 95 height 18
click at [1461, 489] on select "fixability stability friability suitability" at bounding box center [1438, 484] width 74 height 18
select select "fixability"
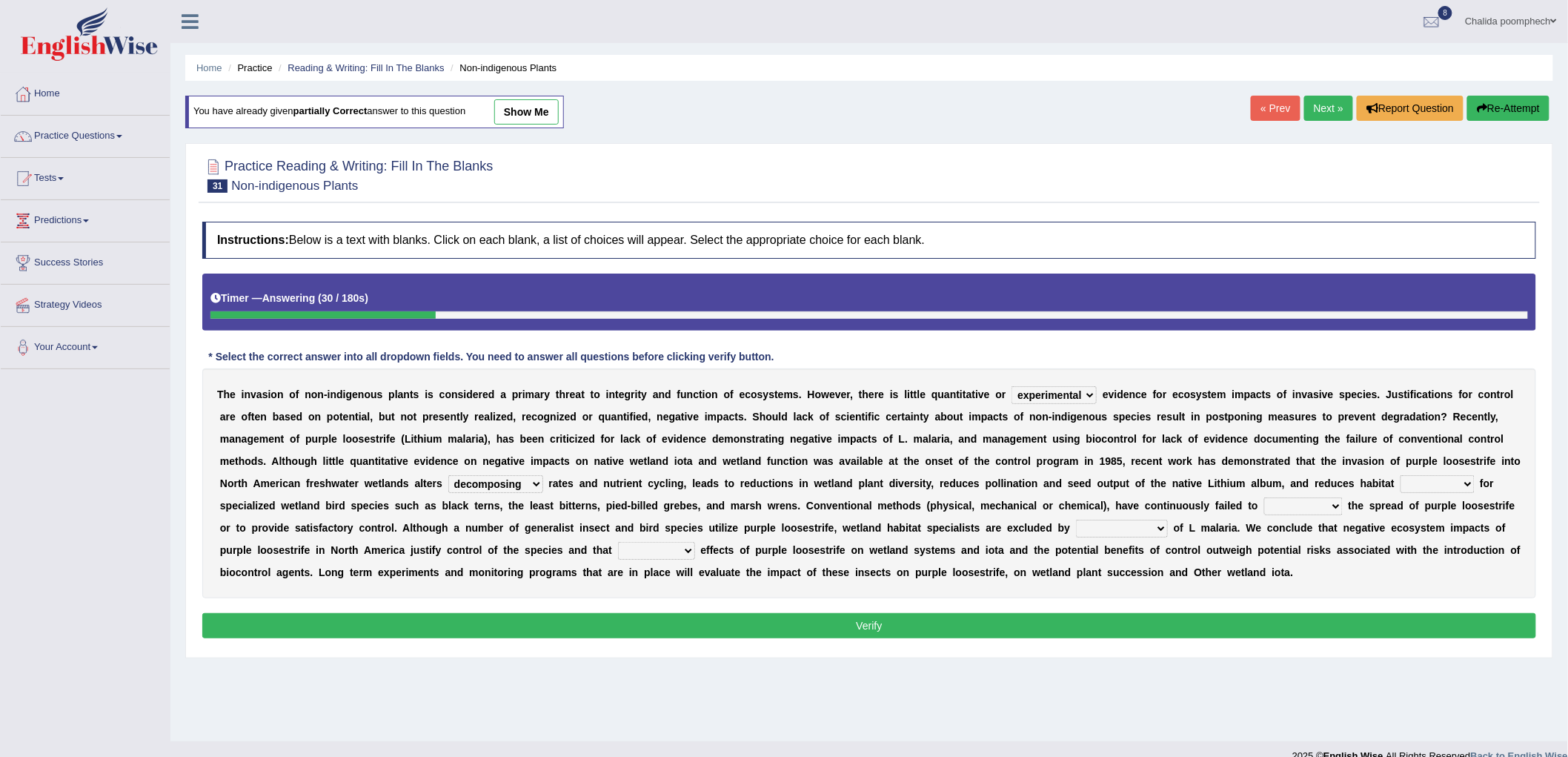
click at [1401, 475] on select "fixability stability friability suitability" at bounding box center [1438, 484] width 74 height 18
click at [1325, 502] on select "engage curb monopolize reduce" at bounding box center [1304, 506] width 79 height 18
select select "curb"
click at [1265, 498] on select "engage curb monopolize reduce" at bounding box center [1304, 506] width 79 height 18
click at [1154, 519] on select "encroachment engagement enlightenment enrollment" at bounding box center [1121, 528] width 92 height 18
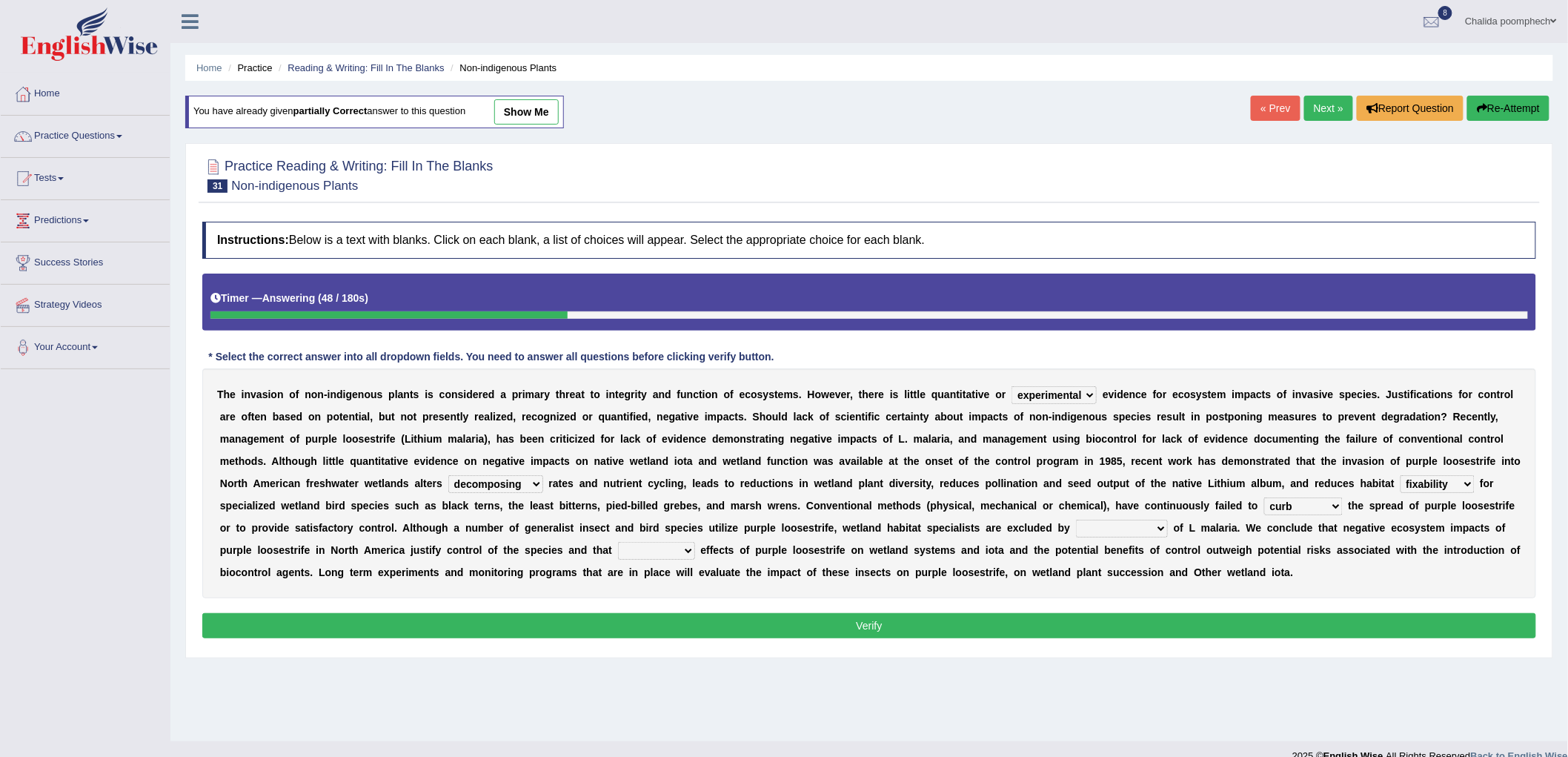
select select "encroachment"
click at [1076, 519] on select "encroachment engagement enlightenment enrollment" at bounding box center [1121, 528] width 92 height 18
click at [1140, 525] on select "encroachment engagement enlightenment enrollment" at bounding box center [1121, 528] width 92 height 18
click at [1281, 605] on div "Instructions: Below is a text with blanks. Click on each blank, a list of choic…" at bounding box center [869, 432] width 1341 height 436
click at [654, 553] on select "beneficial positive detrimental neutral" at bounding box center [657, 550] width 77 height 18
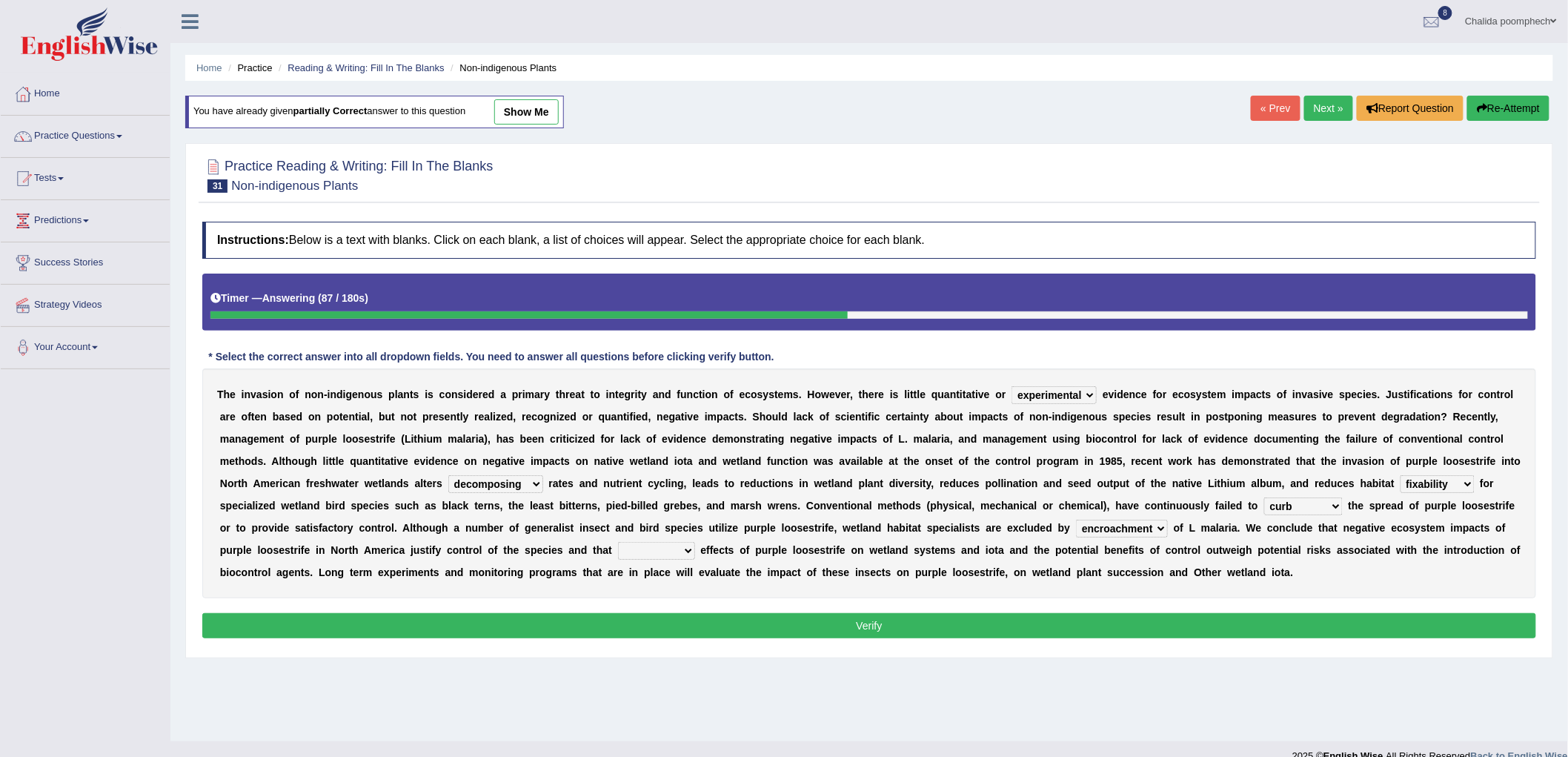
select select "positive"
click at [618, 542] on select "beneficial positive detrimental neutral" at bounding box center [657, 550] width 77 height 18
click at [754, 625] on button "Verify" at bounding box center [869, 625] width 1334 height 26
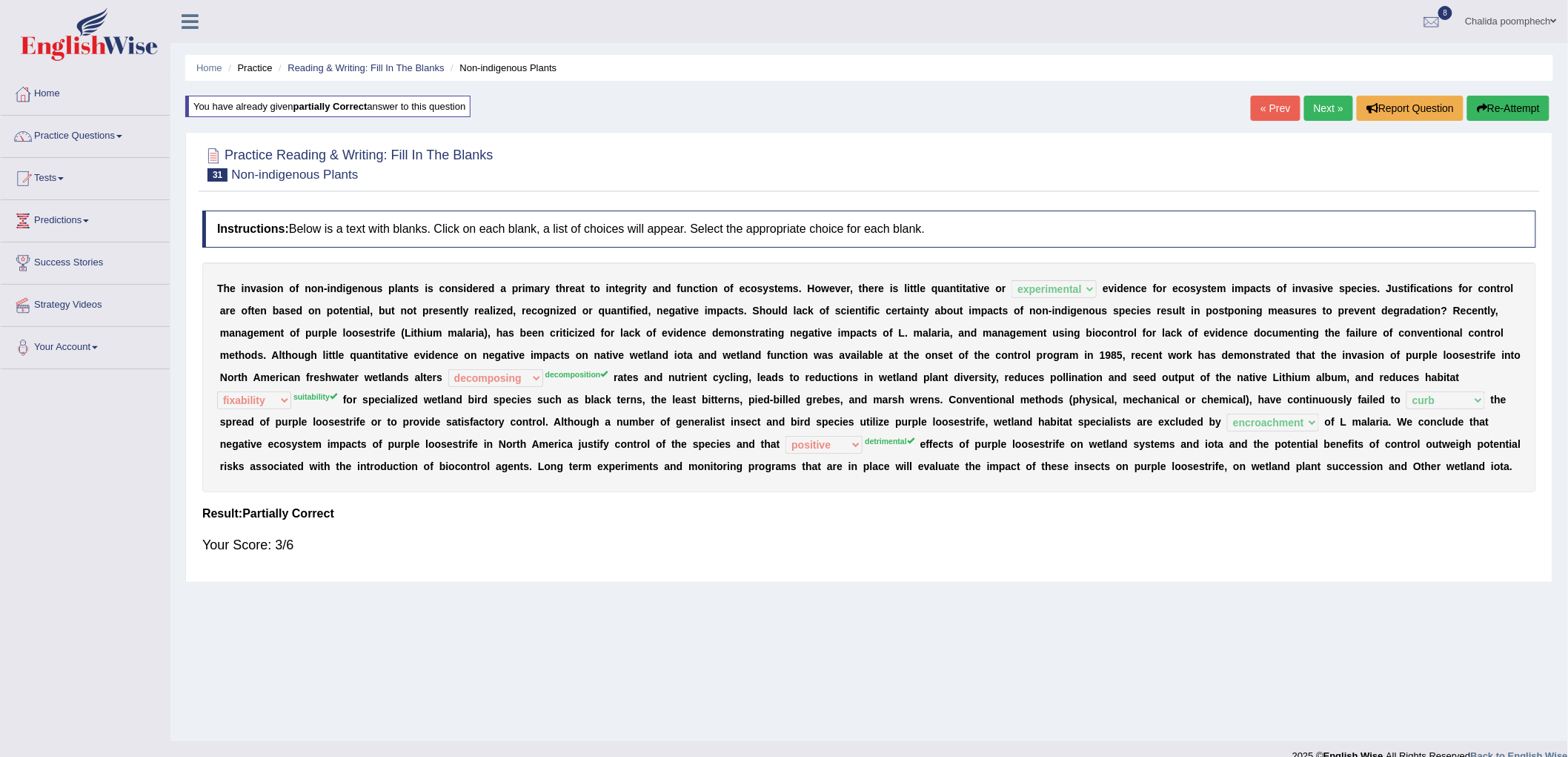
click at [1320, 108] on link "Next »" at bounding box center [1328, 108] width 49 height 26
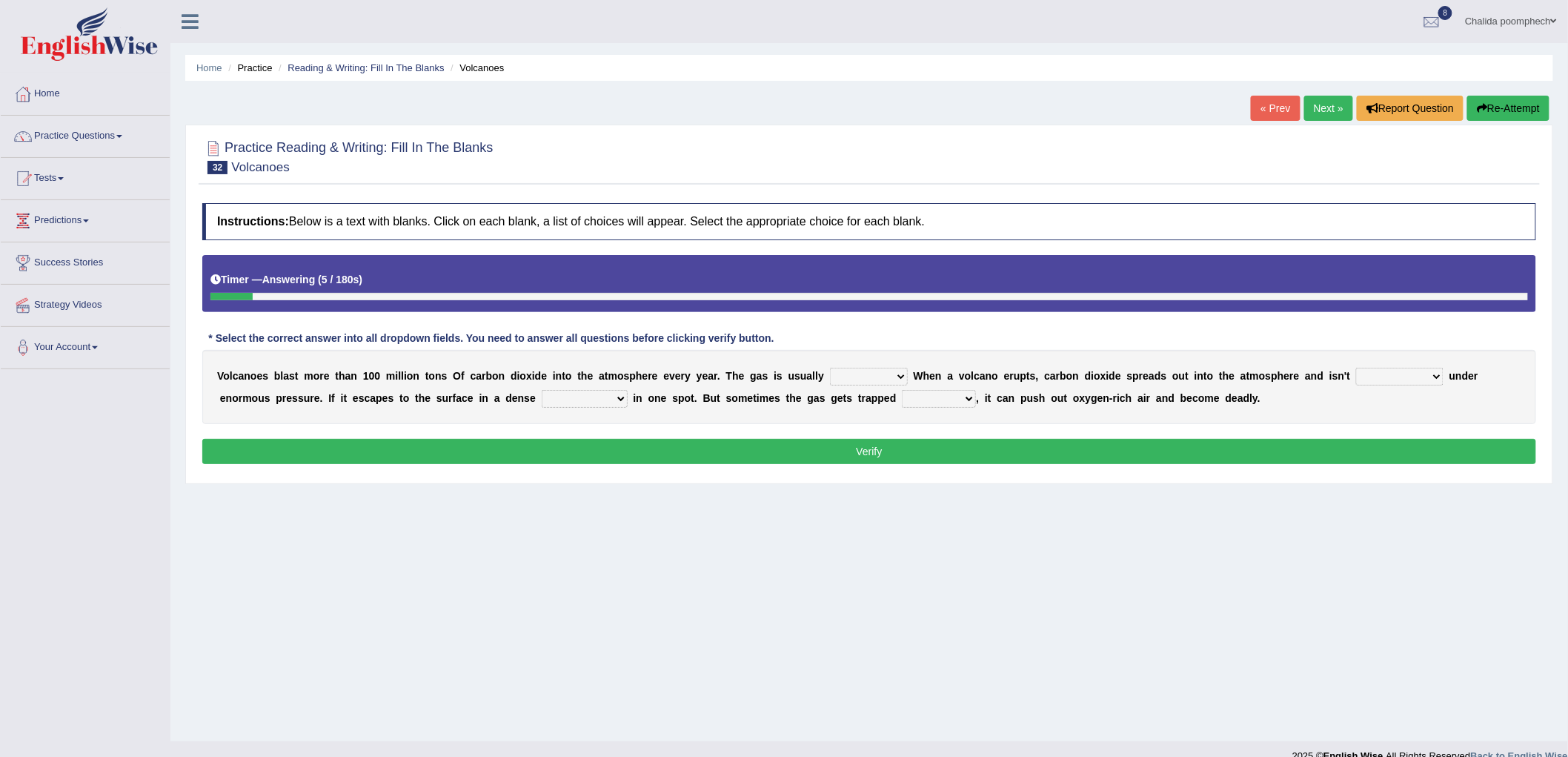
click at [865, 375] on select "harmless innocence wholesome naive" at bounding box center [869, 376] width 78 height 18
select select "naive"
click at [830, 368] on select "harmless innocence wholesome naive" at bounding box center [869, 376] width 78 height 18
click at [1372, 374] on select "tube underground basement in the ground" at bounding box center [1399, 376] width 87 height 18
select select "tube"
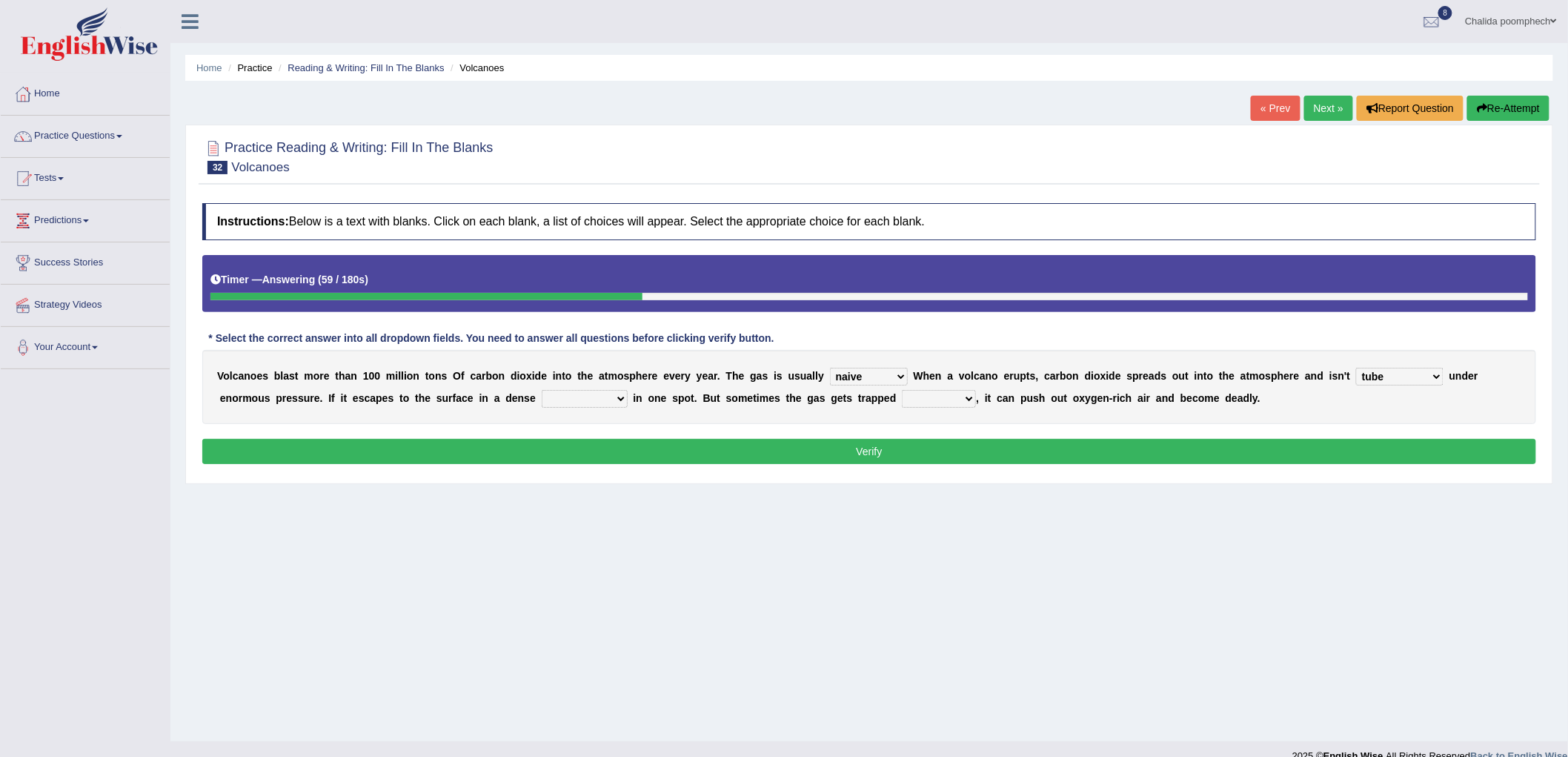
click at [1356, 368] on select "tube underground basement in the ground" at bounding box center [1399, 376] width 87 height 18
click at [608, 399] on select "potent hard concentrated dense" at bounding box center [584, 399] width 86 height 18
select select "concentrated"
click at [542, 390] on select "potent hard concentrated dense" at bounding box center [584, 399] width 86 height 18
click at [923, 394] on select "cloud might saturn alternative" at bounding box center [939, 399] width 74 height 18
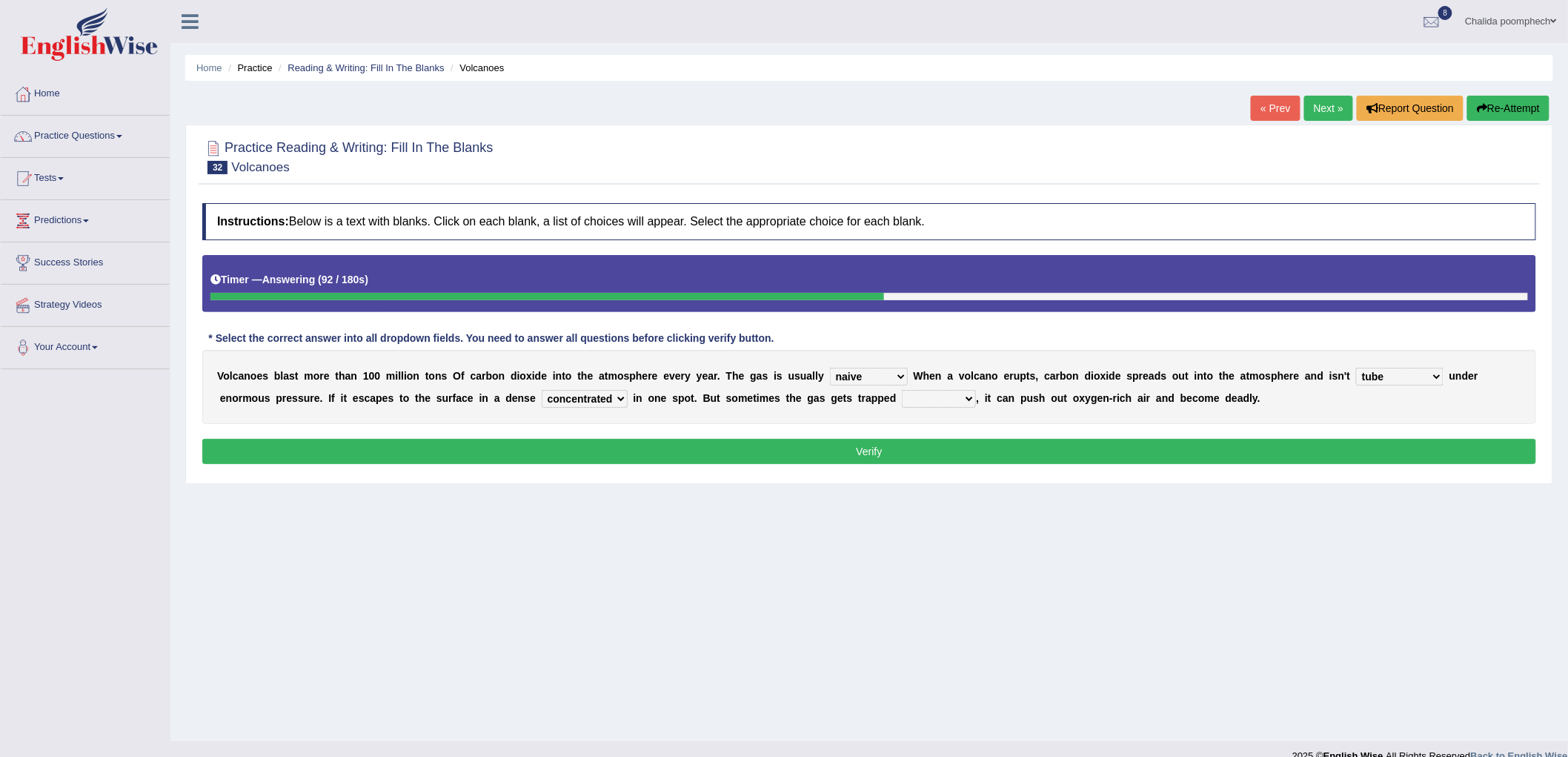
select select "saturn"
click at [902, 390] on select "cloud might saturn alternative" at bounding box center [939, 399] width 74 height 18
click at [972, 453] on button "Verify" at bounding box center [869, 451] width 1334 height 26
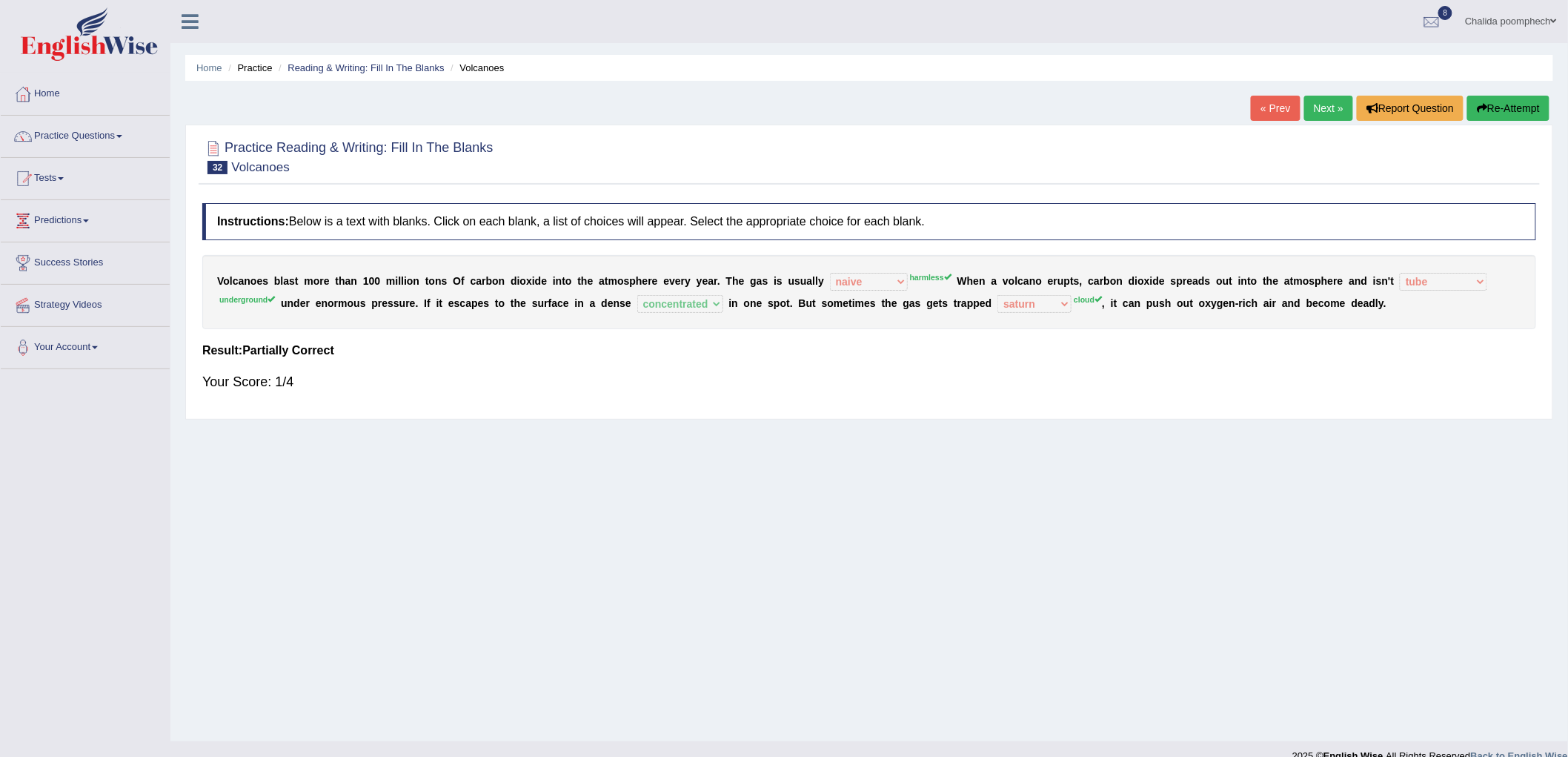
click at [1320, 111] on link "Next »" at bounding box center [1328, 108] width 49 height 26
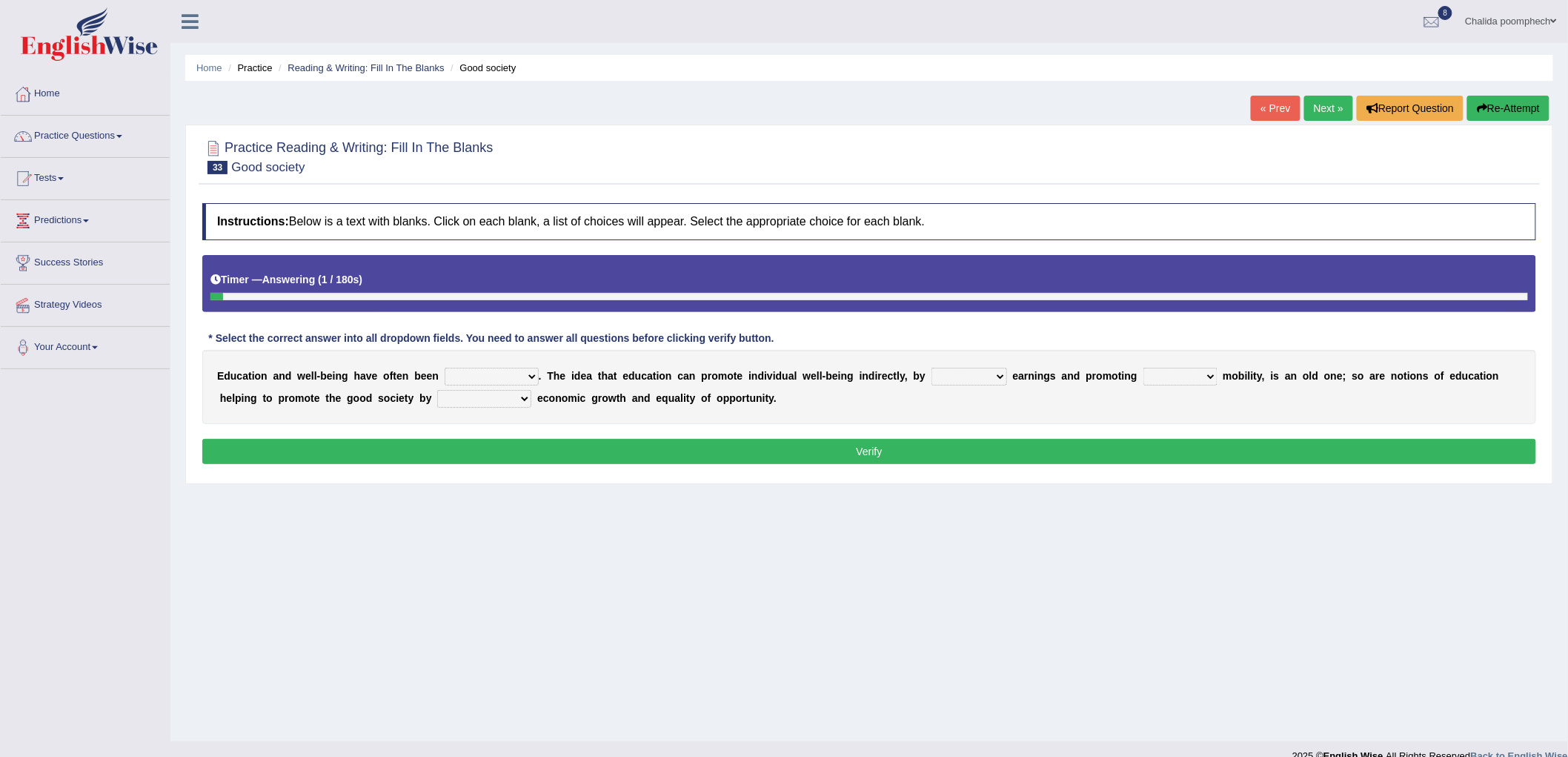
click at [515, 374] on select "associated allocated distributed communicated" at bounding box center [492, 376] width 94 height 18
select select "associated"
click at [445, 368] on select "associated allocated distributed communicated" at bounding box center [492, 376] width 94 height 18
click at [986, 375] on select "applying discussion accepting improving" at bounding box center [970, 376] width 76 height 18
select select "improving"
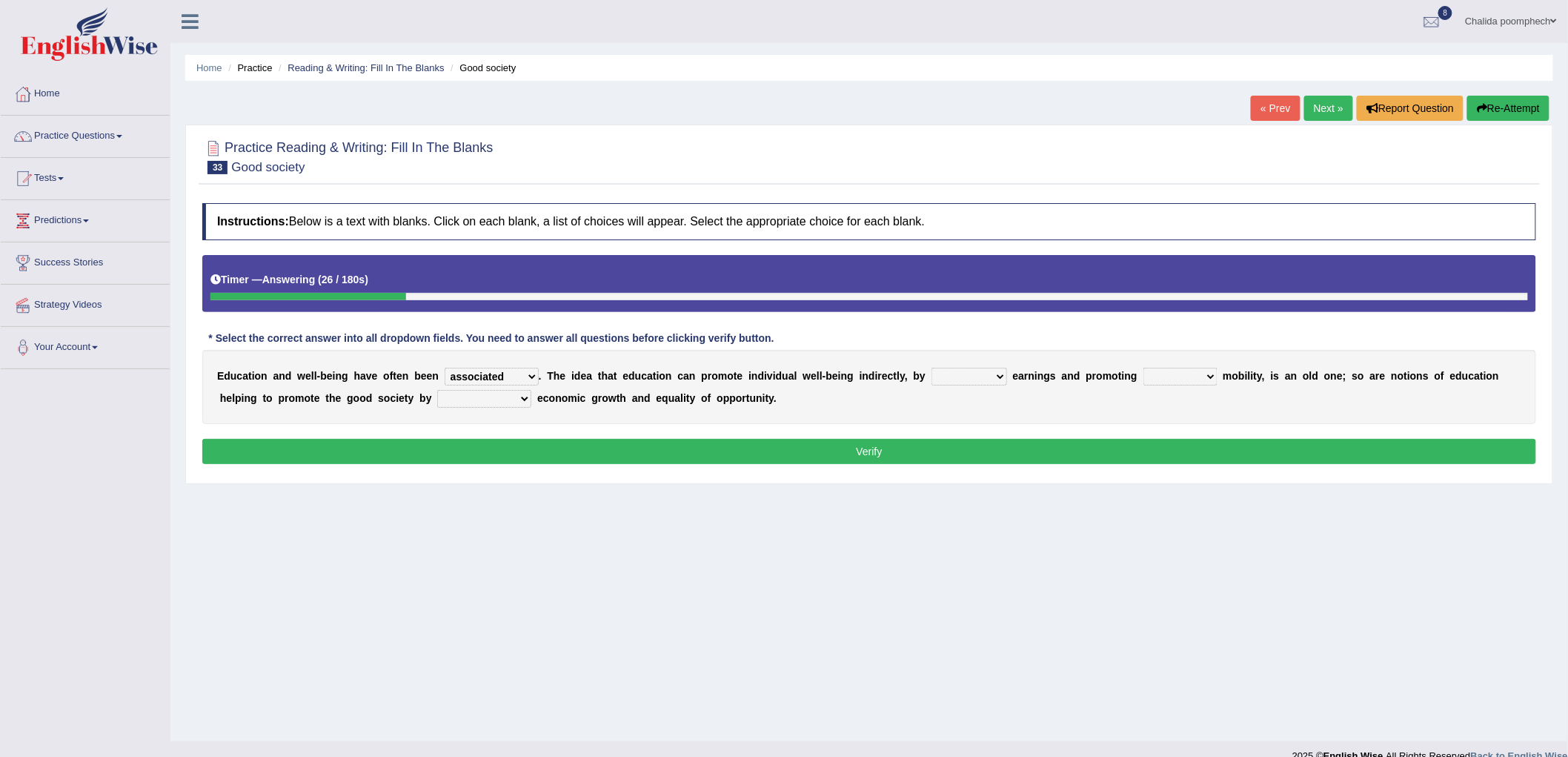
click at [932, 368] on select "applying discussion accepting improving" at bounding box center [970, 376] width 76 height 18
click at [1190, 374] on select "social bung distrait postil" at bounding box center [1181, 376] width 74 height 18
select select "social"
click at [1144, 368] on select "social bung distrait postil" at bounding box center [1181, 376] width 74 height 18
click at [475, 397] on select "contributing to put up come up with hand out" at bounding box center [484, 399] width 94 height 18
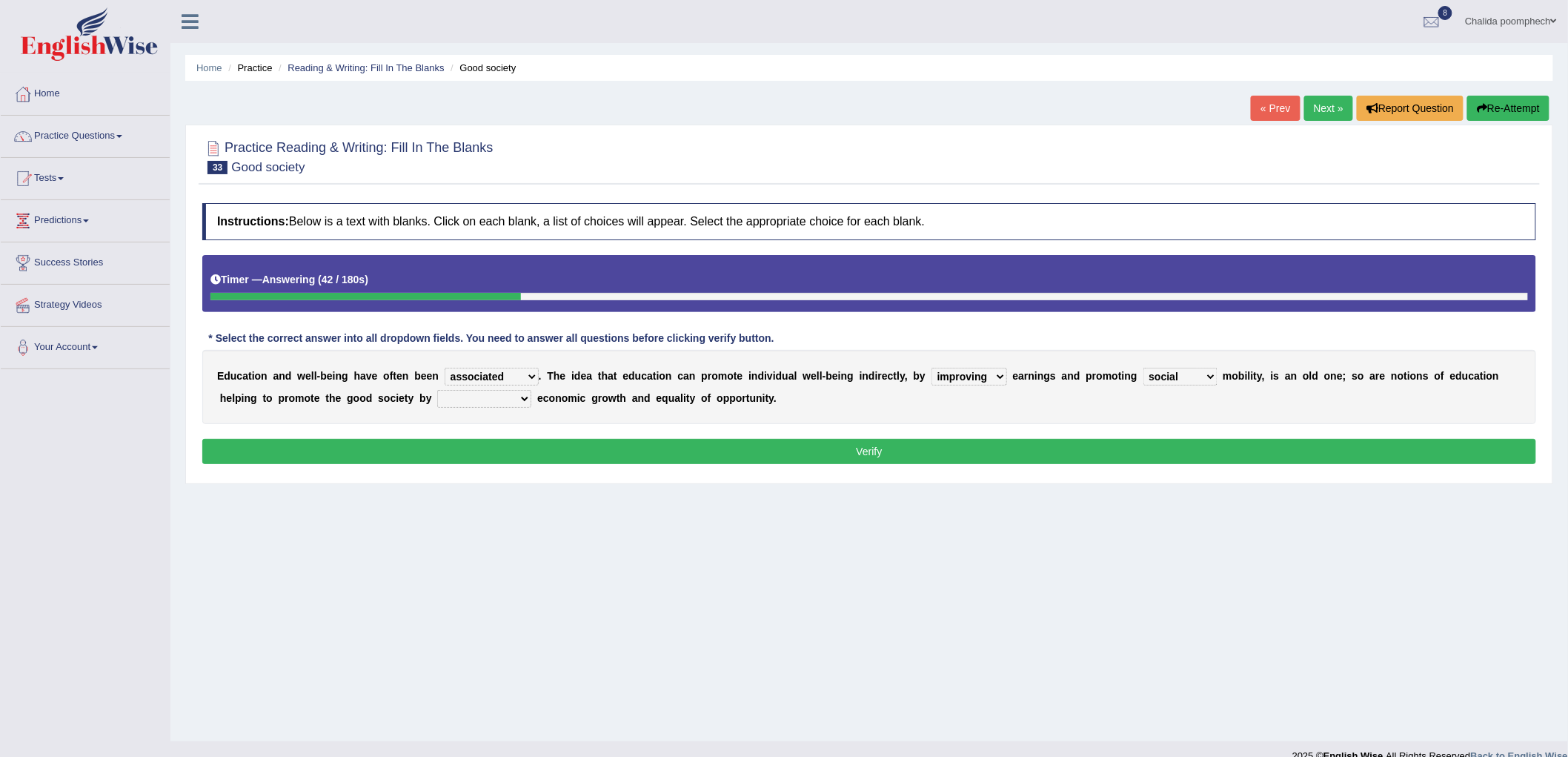
select select "contributing to"
click at [437, 390] on select "contributing to put up come up with hand out" at bounding box center [484, 399] width 94 height 18
click at [586, 452] on button "Verify" at bounding box center [869, 451] width 1334 height 26
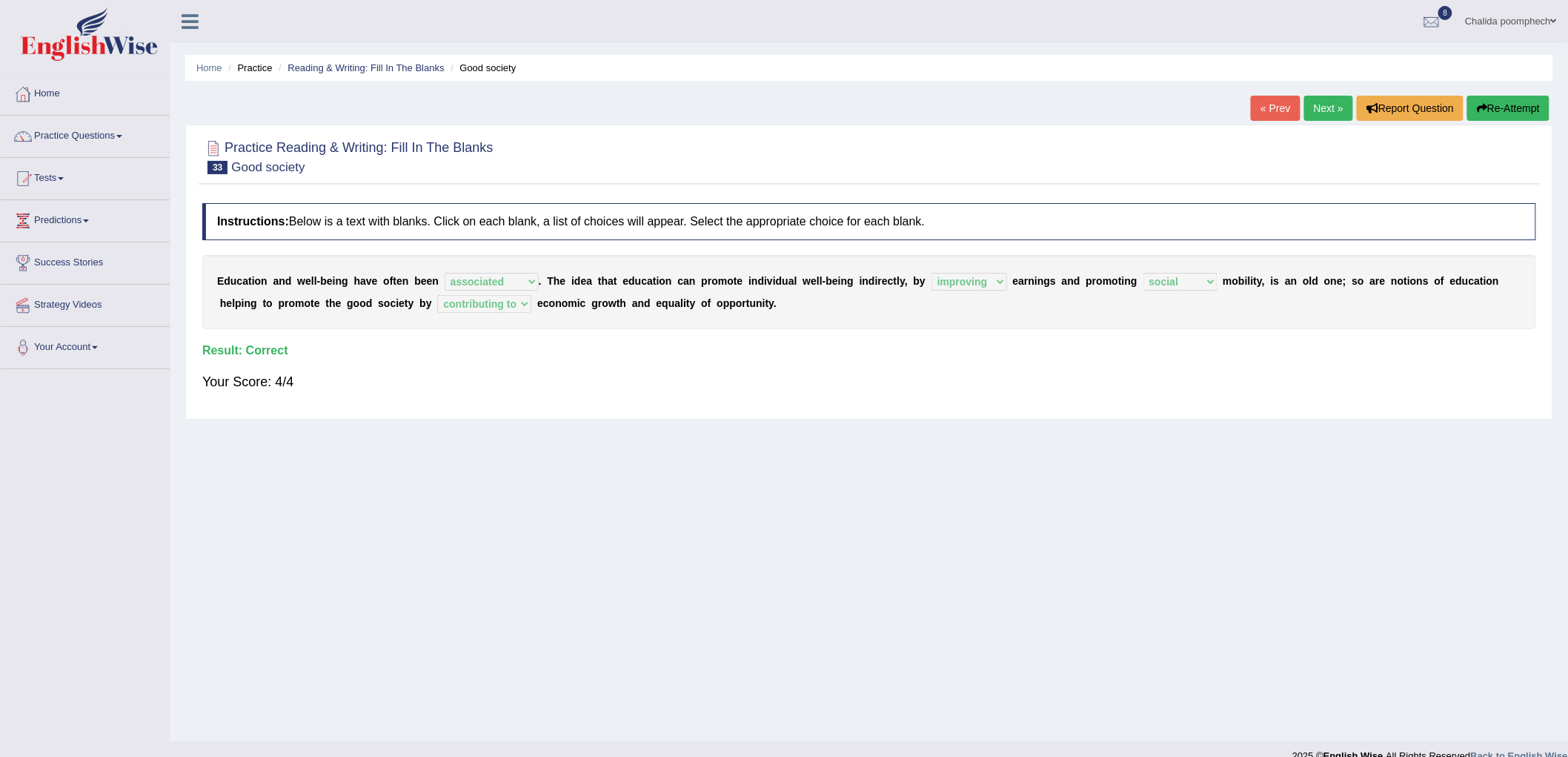
click at [1329, 101] on link "Next »" at bounding box center [1328, 108] width 49 height 26
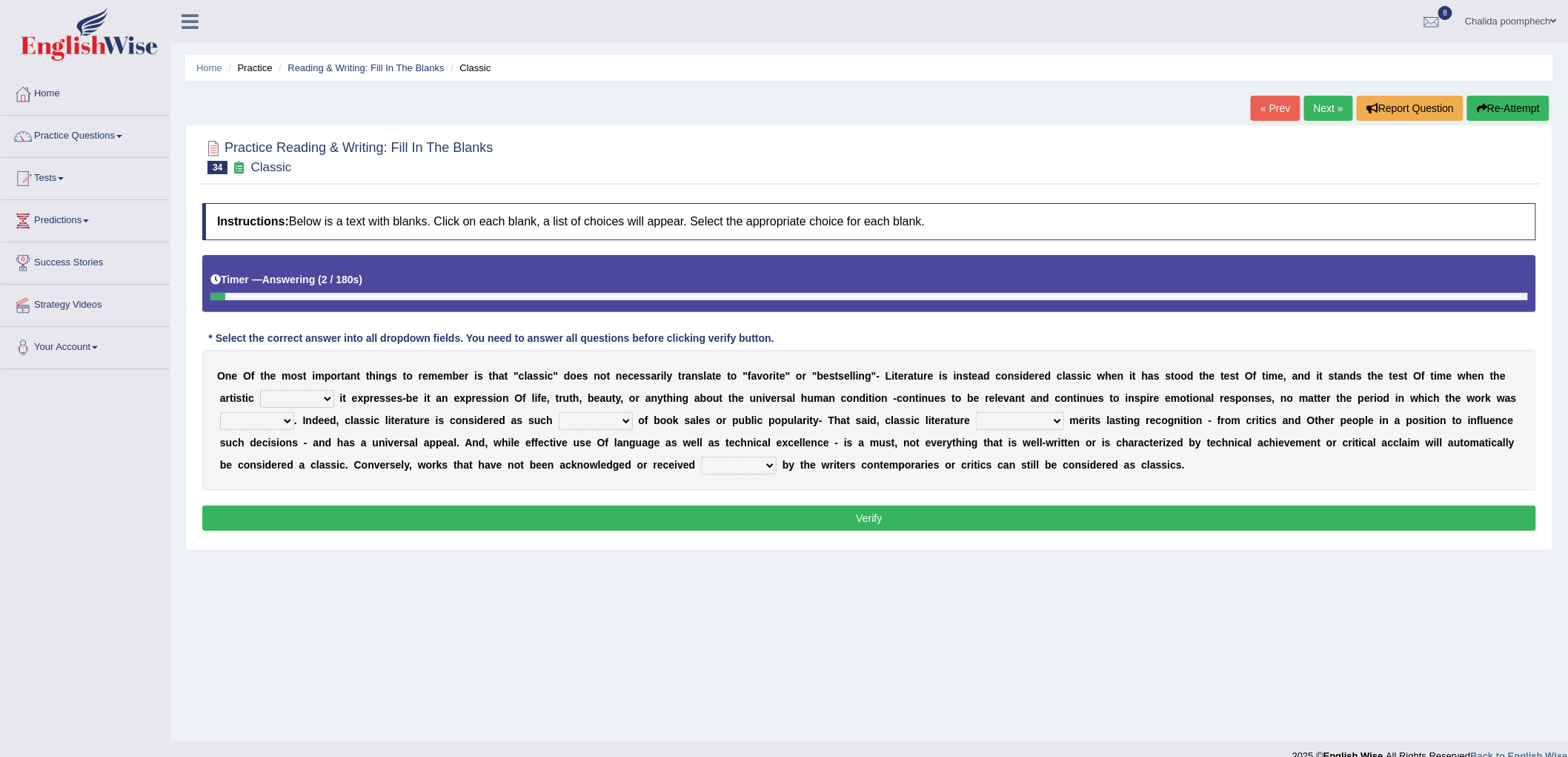
click at [315, 393] on select "quality facade bid clime" at bounding box center [297, 399] width 74 height 18
select select "facade"
click at [260, 390] on select "quality facade bid clime" at bounding box center [297, 399] width 74 height 18
click at [278, 416] on select "written writing write to write" at bounding box center [257, 420] width 74 height 18
select select "written"
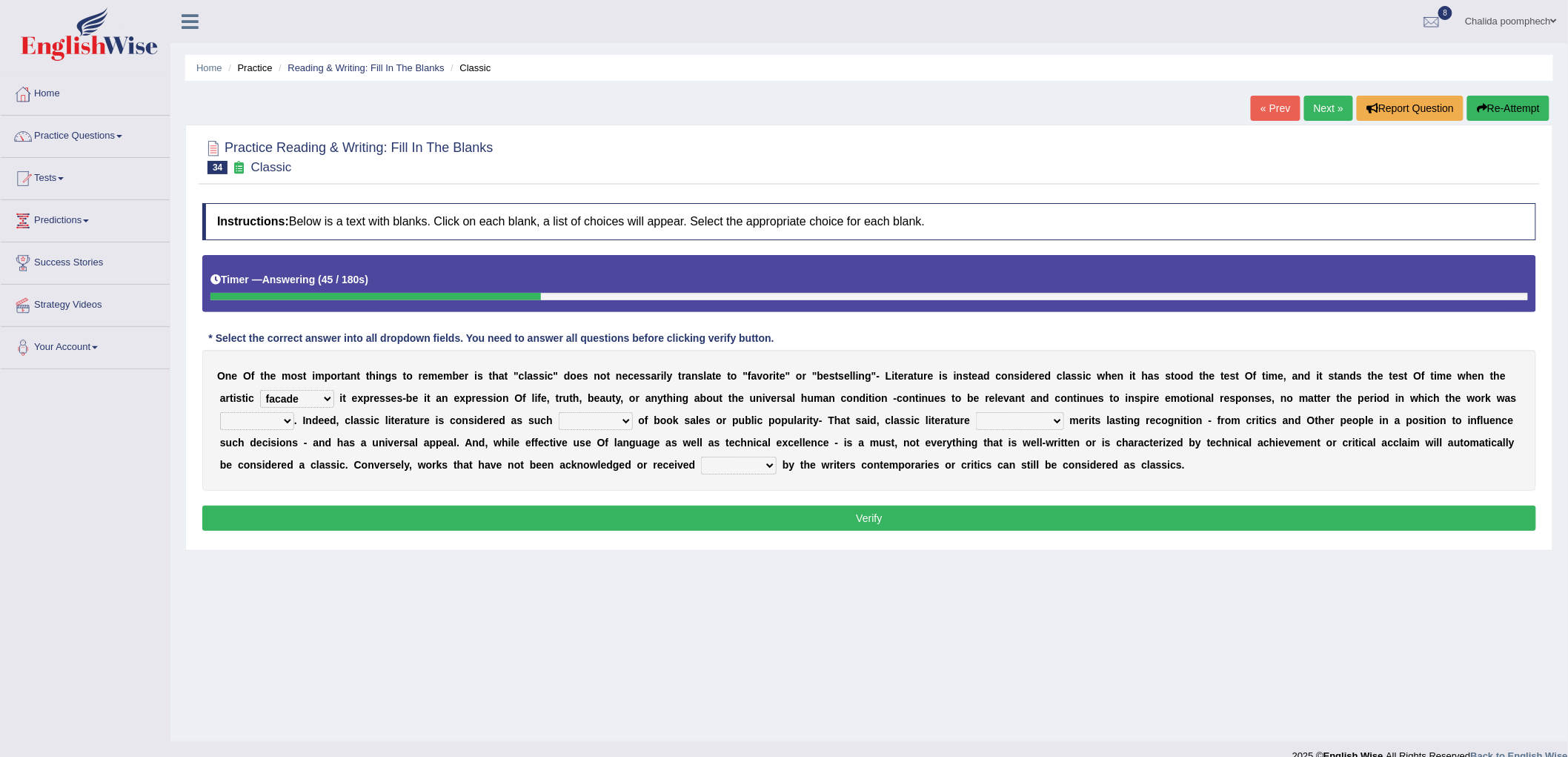
click at [220, 412] on select "written writing write to write" at bounding box center [257, 420] width 74 height 18
click at [613, 417] on select "careless devoid lacking regardless" at bounding box center [596, 420] width 74 height 18
select select "regardless"
click at [559, 412] on select "careless devoid lacking regardless" at bounding box center [596, 420] width 74 height 18
click at [1021, 419] on select "exclusively usually merely consequently" at bounding box center [1020, 420] width 88 height 18
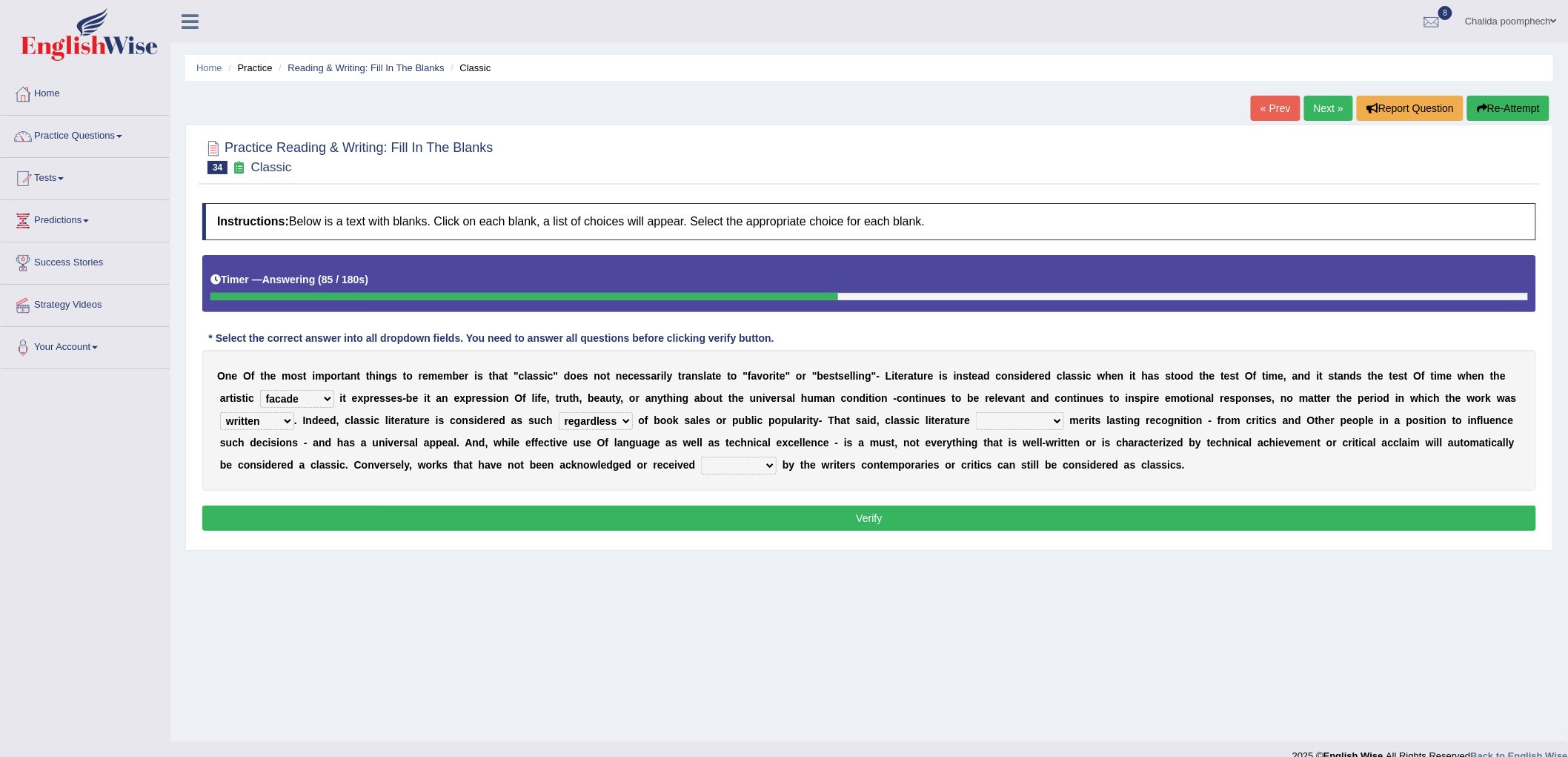
select select "merely"
click at [976, 412] on select "exclusively usually merely consequently" at bounding box center [1020, 420] width 88 height 18
click at [723, 462] on select "imposingly positively efficiently arguably" at bounding box center [739, 465] width 76 height 18
select select "positively"
click at [701, 457] on select "imposingly positively efficiently arguably" at bounding box center [739, 465] width 76 height 18
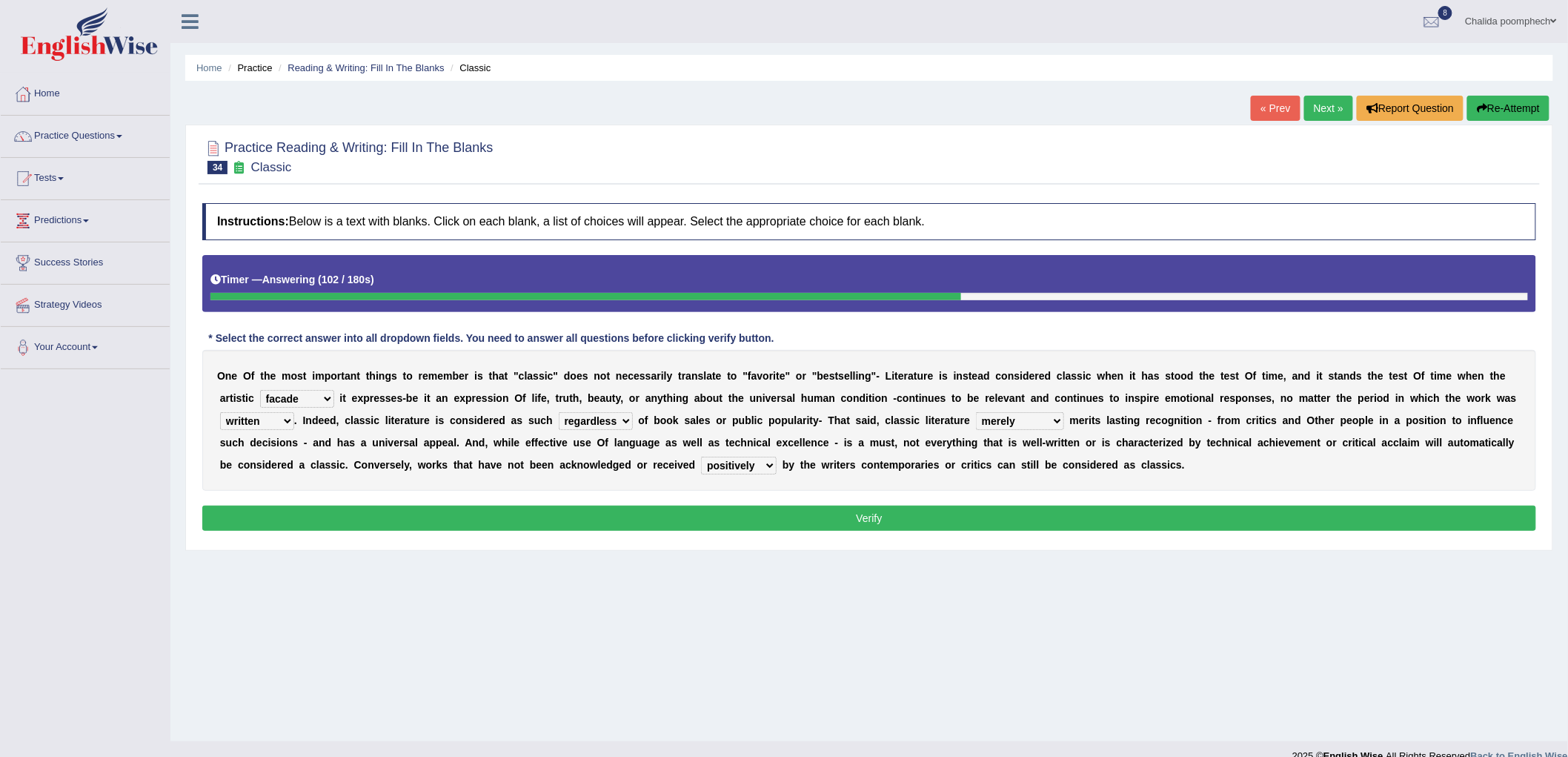
click at [804, 509] on button "Verify" at bounding box center [869, 518] width 1334 height 26
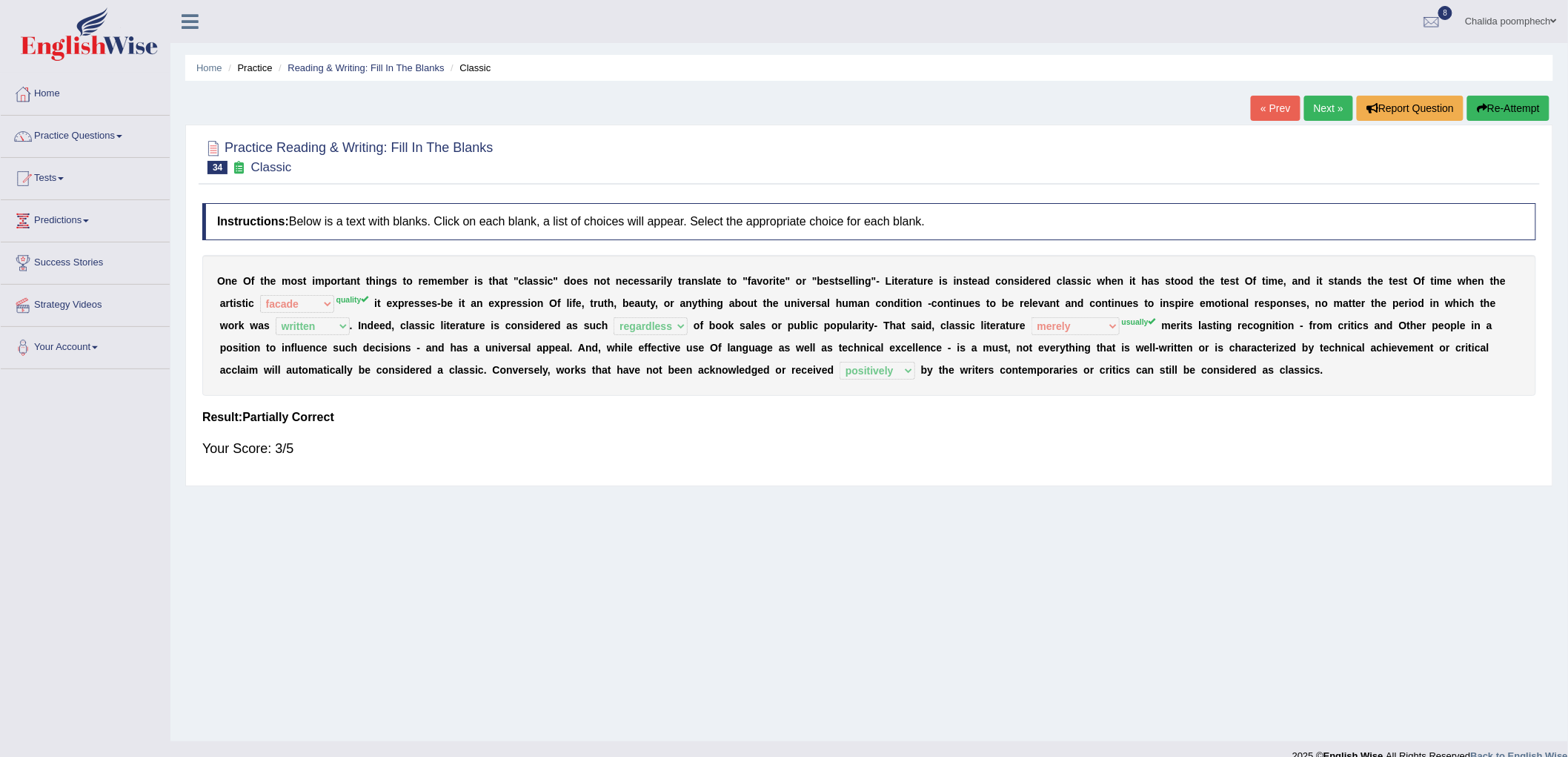
drag, startPoint x: 1332, startPoint y: 104, endPoint x: 1321, endPoint y: 120, distance: 19.4
click at [1330, 104] on link "Next »" at bounding box center [1328, 108] width 49 height 26
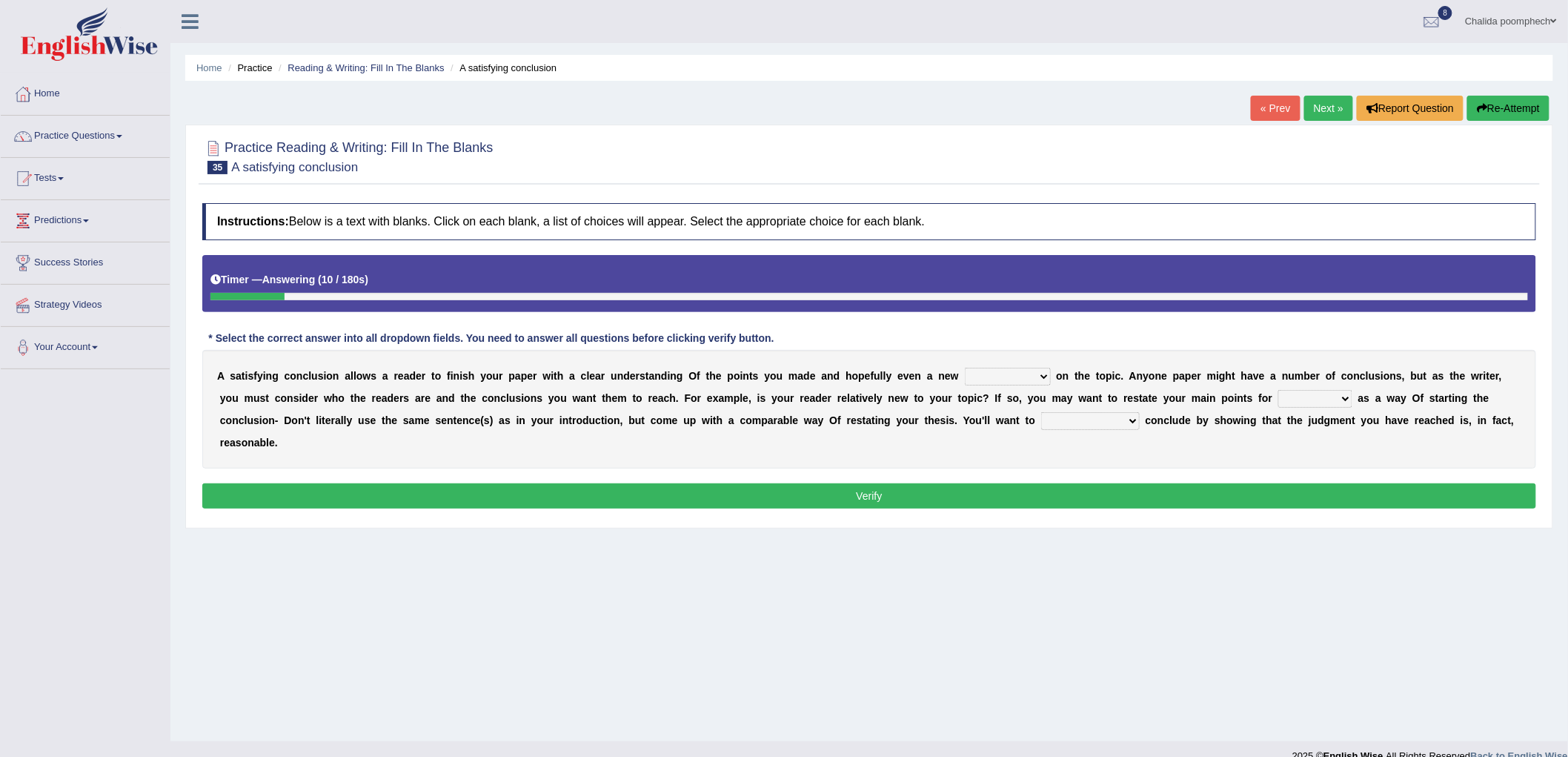
click at [996, 372] on select "retrospective respective alternative perspective" at bounding box center [1008, 376] width 86 height 18
select select "perspective"
click at [965, 368] on select "retrospective respective alternative perspective" at bounding box center [1008, 376] width 86 height 18
click at [1340, 393] on select "instance emphasis sale servicey" at bounding box center [1316, 399] width 74 height 18
select select "sale"
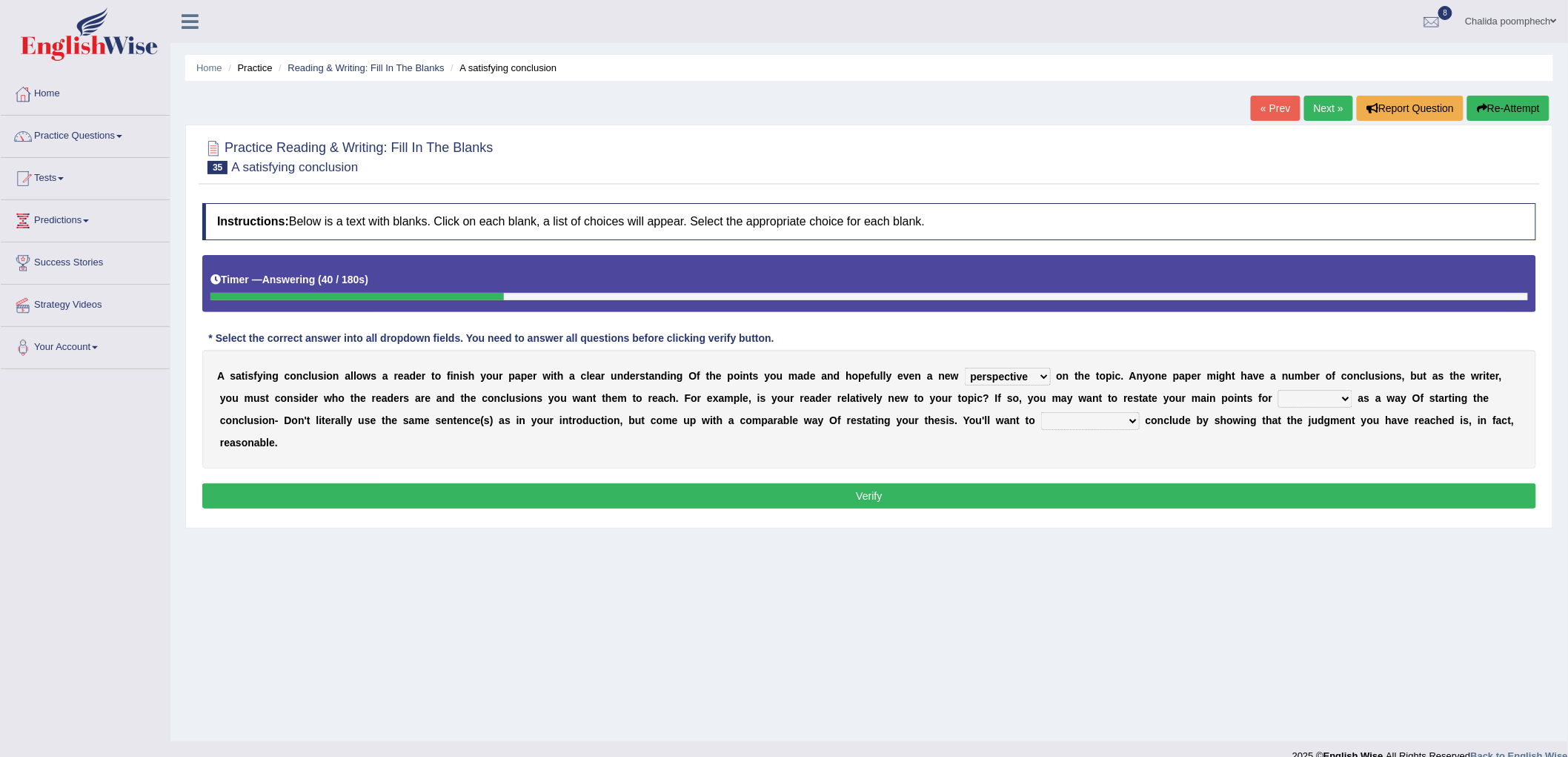
click at [1279, 390] on select "instance emphasis sale servicey" at bounding box center [1316, 399] width 74 height 18
click at [1087, 419] on select "grammatically smoothly energetically rambunctiously" at bounding box center [1090, 420] width 98 height 18
select select "grammatically"
click at [1041, 412] on select "grammatically smoothly energetically rambunctiously" at bounding box center [1090, 420] width 98 height 18
click at [1025, 498] on button "Verify" at bounding box center [869, 495] width 1334 height 26
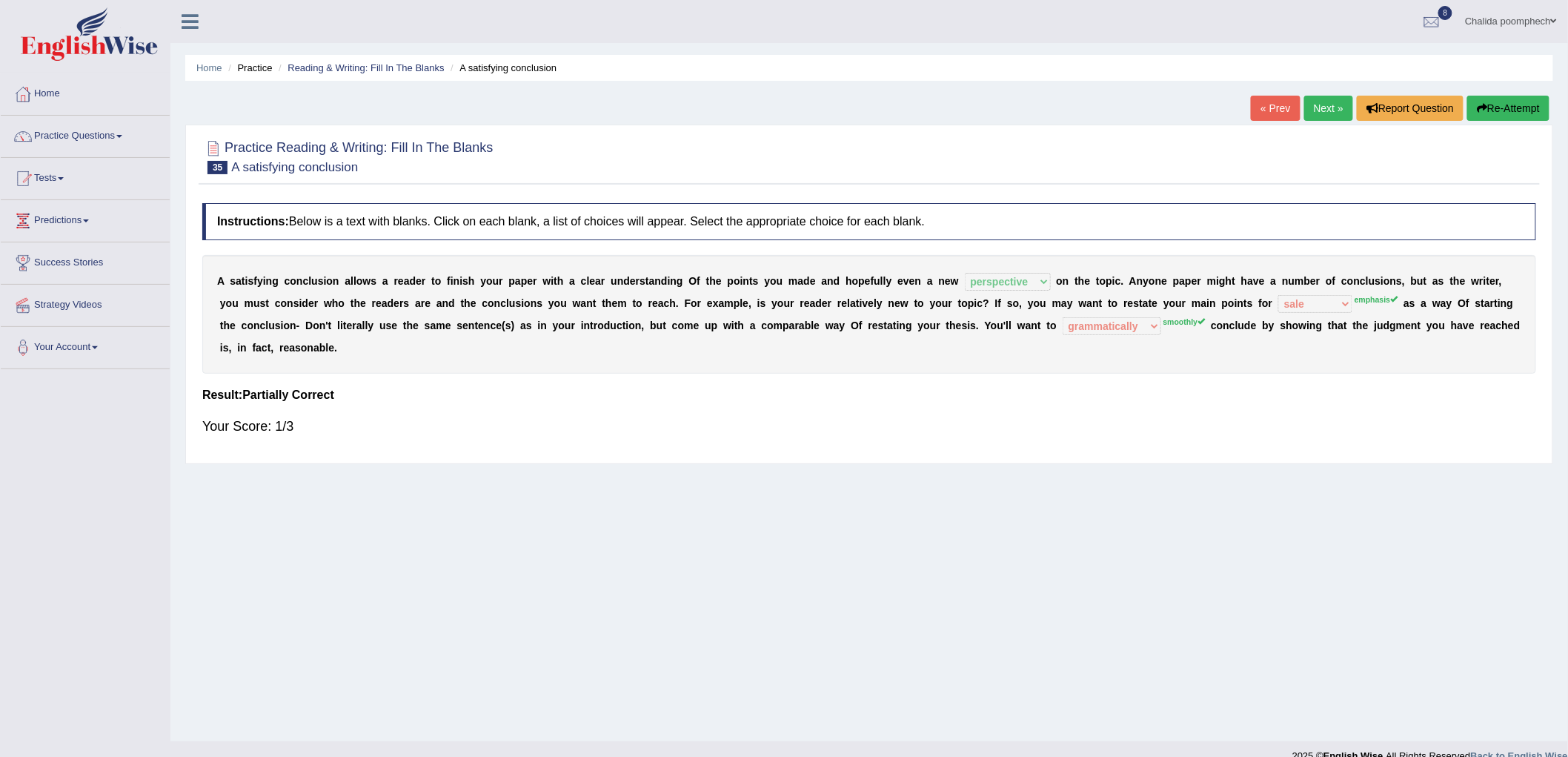
click at [1320, 108] on link "Next »" at bounding box center [1328, 108] width 49 height 26
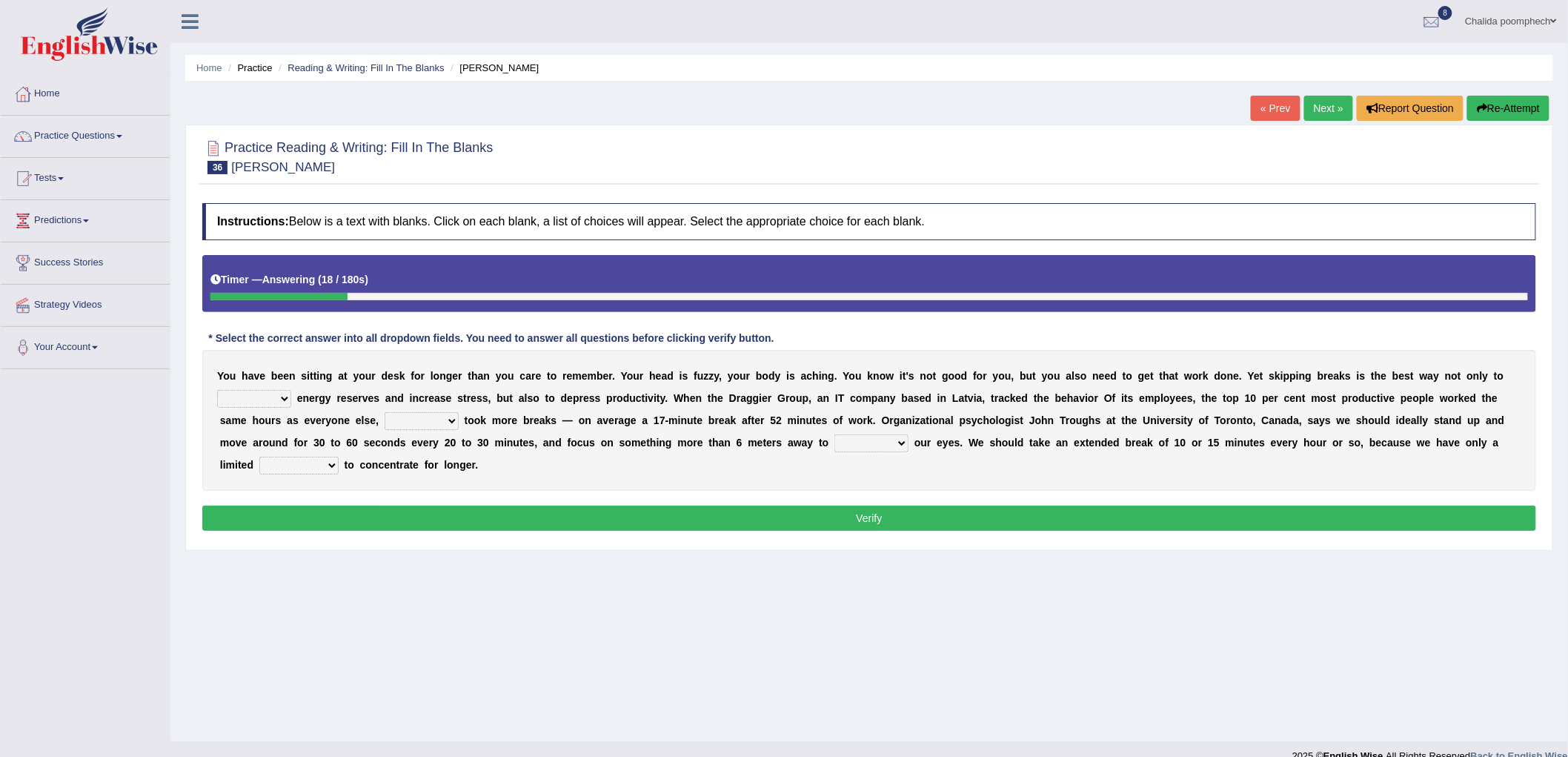
click at [282, 402] on select "complete obsolete deplete delete" at bounding box center [255, 399] width 74 height 18
select select "deplete"
click at [217, 390] on select "complete obsolete deplete delete" at bounding box center [255, 399] width 74 height 18
click at [440, 420] on select "but so therefore although" at bounding box center [422, 420] width 74 height 18
select select "but"
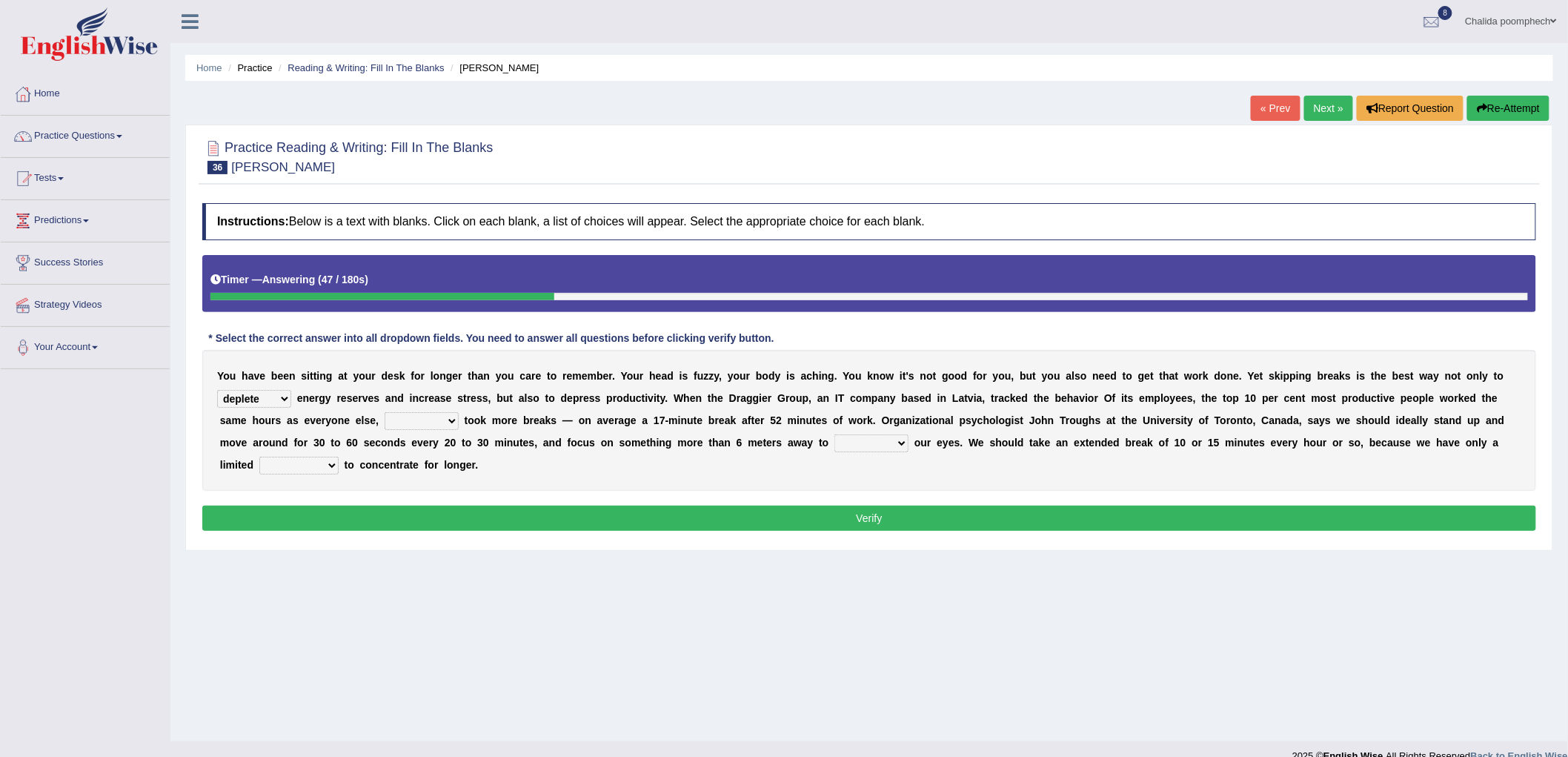
click at [385, 412] on select "but so therefore although" at bounding box center [422, 420] width 74 height 18
click at [892, 444] on select "rest function arrest operate" at bounding box center [871, 443] width 74 height 18
select select "rest"
click at [834, 434] on select "rest function arrest operate" at bounding box center [871, 443] width 74 height 18
click at [290, 461] on select "audacity capacity domesticity authenticity" at bounding box center [299, 465] width 79 height 18
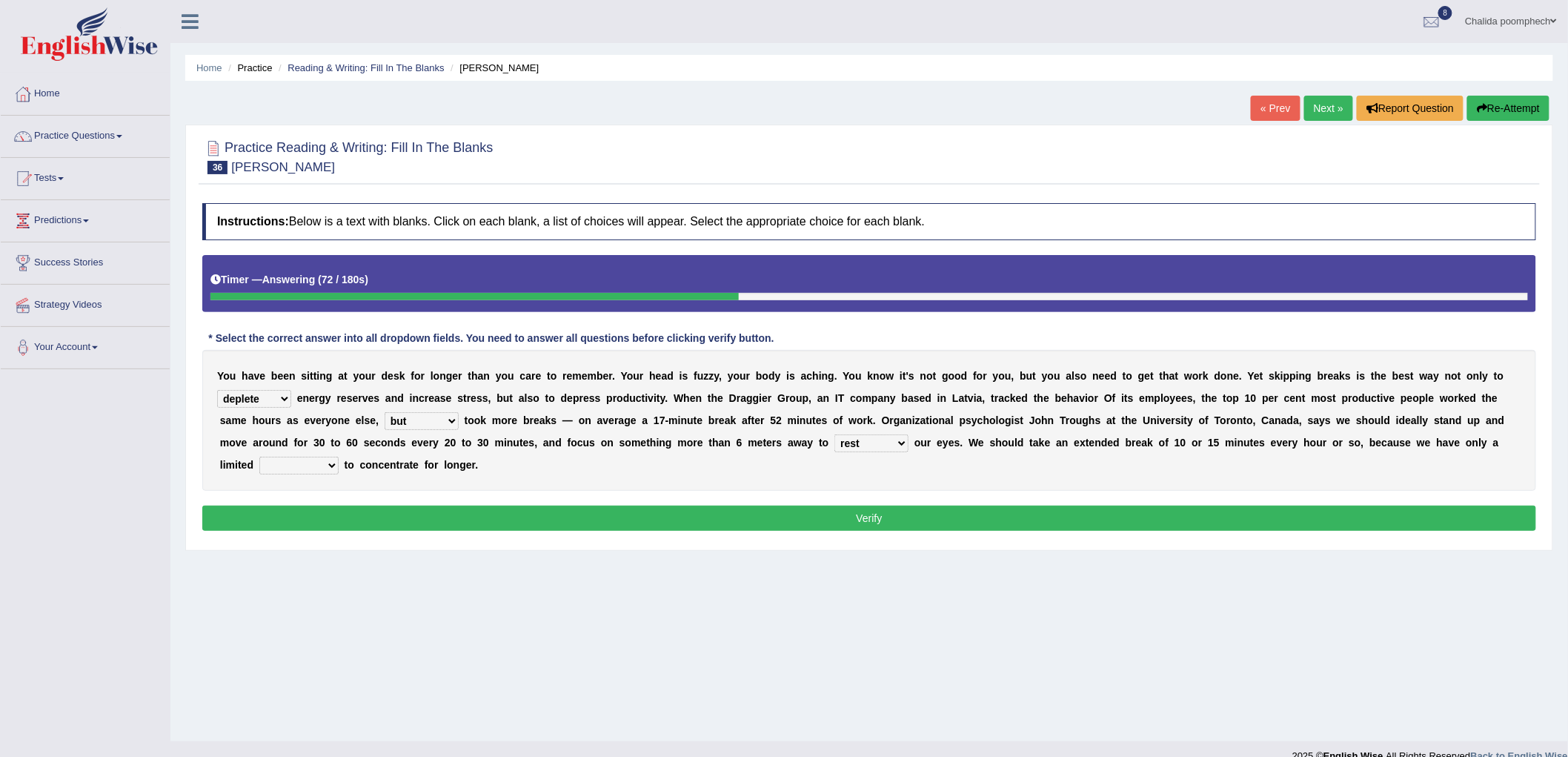
select select "capacity"
click at [259, 457] on select "audacity capacity domesticity authenticity" at bounding box center [299, 465] width 79 height 18
click at [613, 522] on button "Verify" at bounding box center [869, 518] width 1334 height 26
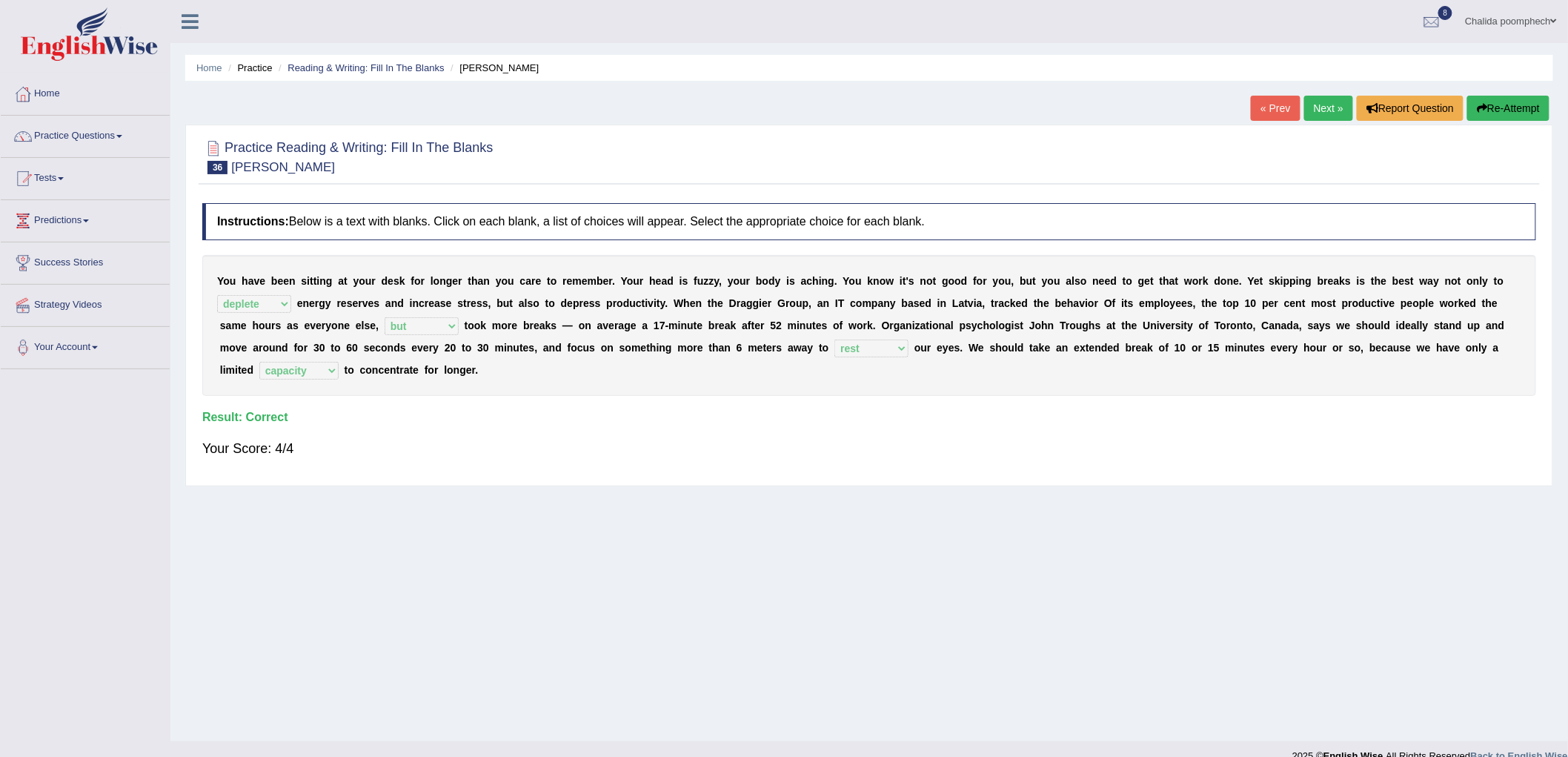
click at [1320, 108] on link "Next »" at bounding box center [1328, 108] width 49 height 26
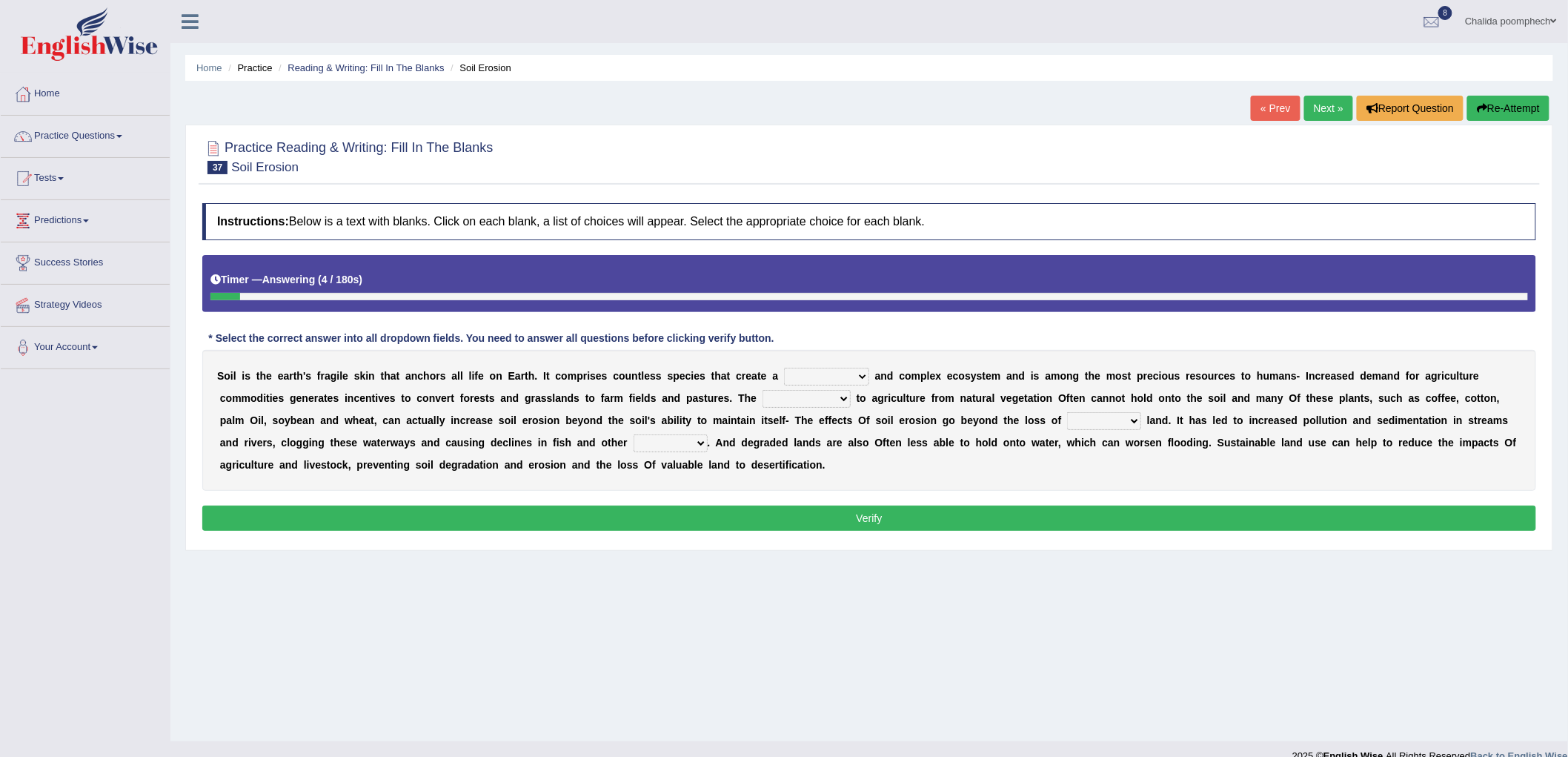
click at [856, 372] on select "dynamic epidemic sympathetic aerodynamic" at bounding box center [827, 376] width 85 height 18
select select "aerodynamic"
click at [784, 368] on select "dynamic epidemic sympathetic aerodynamic" at bounding box center [827, 376] width 85 height 18
click at [830, 398] on select "transition identification interpretation position" at bounding box center [806, 399] width 88 height 18
select select "transition"
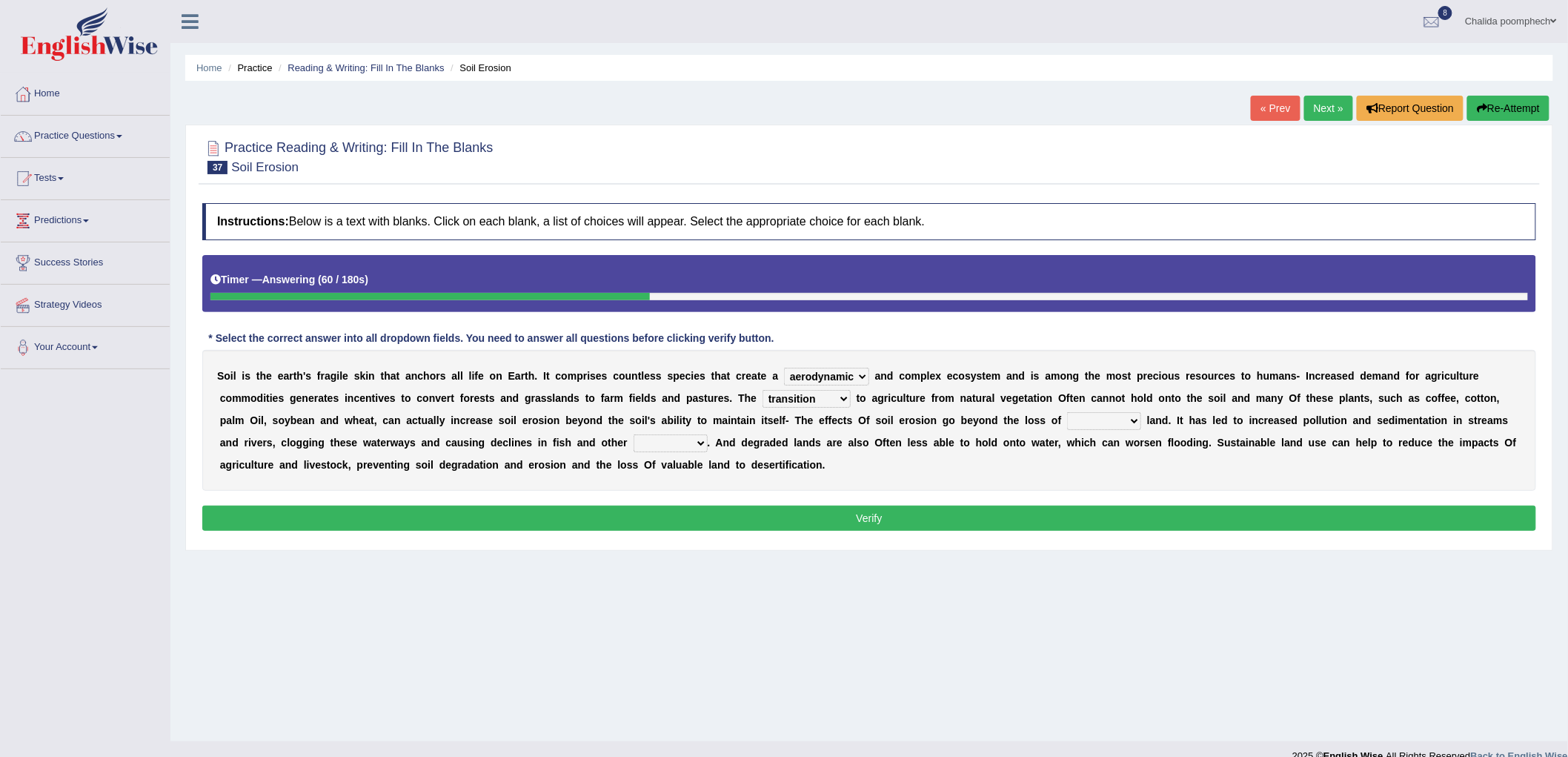
click at [762, 390] on select "transition identification interpretation position" at bounding box center [806, 399] width 88 height 18
click at [1103, 420] on select "hostile textile fertile ductile" at bounding box center [1104, 420] width 74 height 18
select select "fertile"
click at [1068, 412] on select "hostile textile fertile ductile" at bounding box center [1104, 420] width 74 height 18
click at [697, 440] on select "stuff resources food species" at bounding box center [671, 443] width 74 height 18
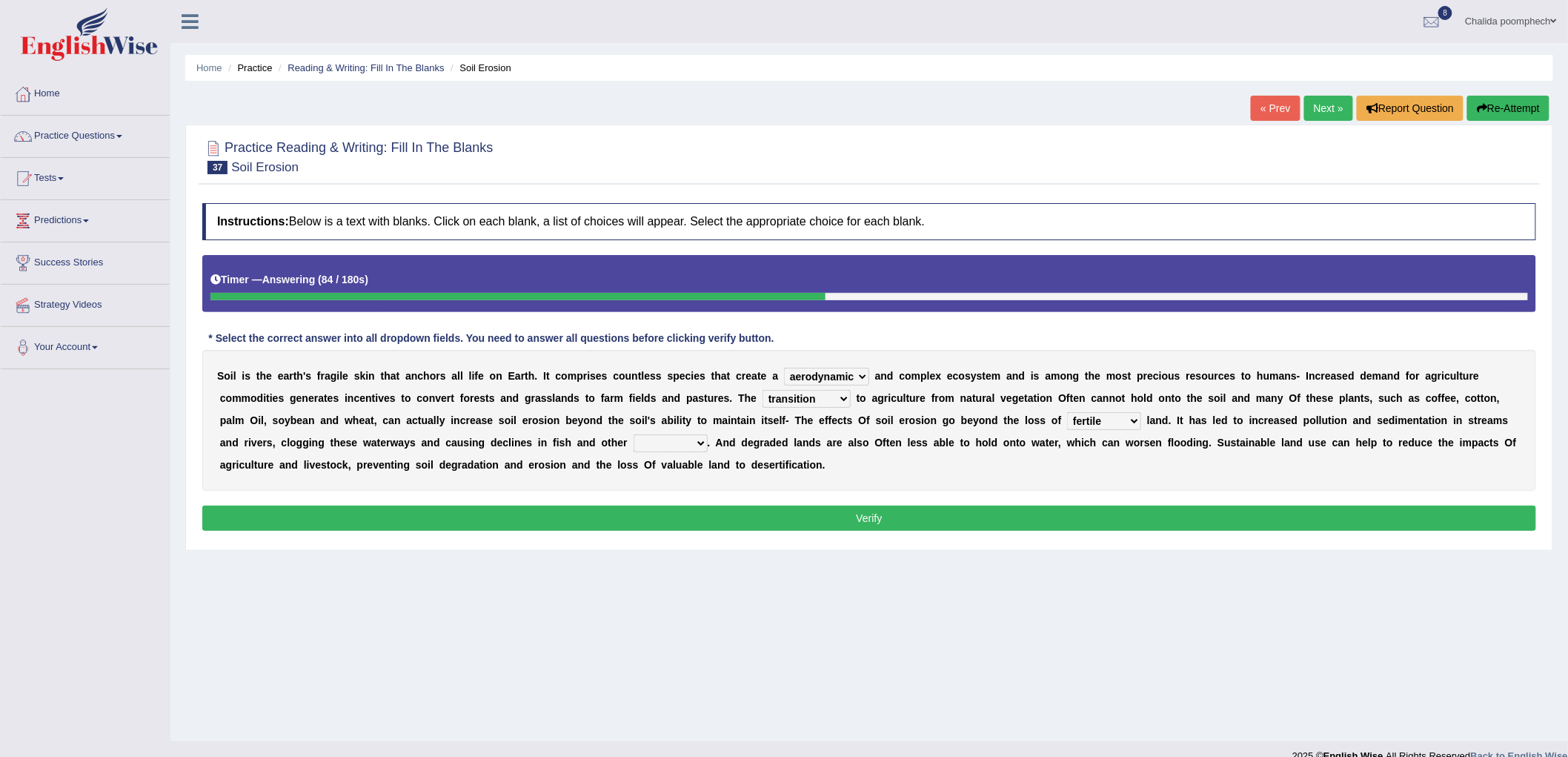
select select "resources"
click at [634, 434] on select "stuff resources food species" at bounding box center [671, 443] width 74 height 18
click at [713, 521] on button "Verify" at bounding box center [869, 518] width 1334 height 26
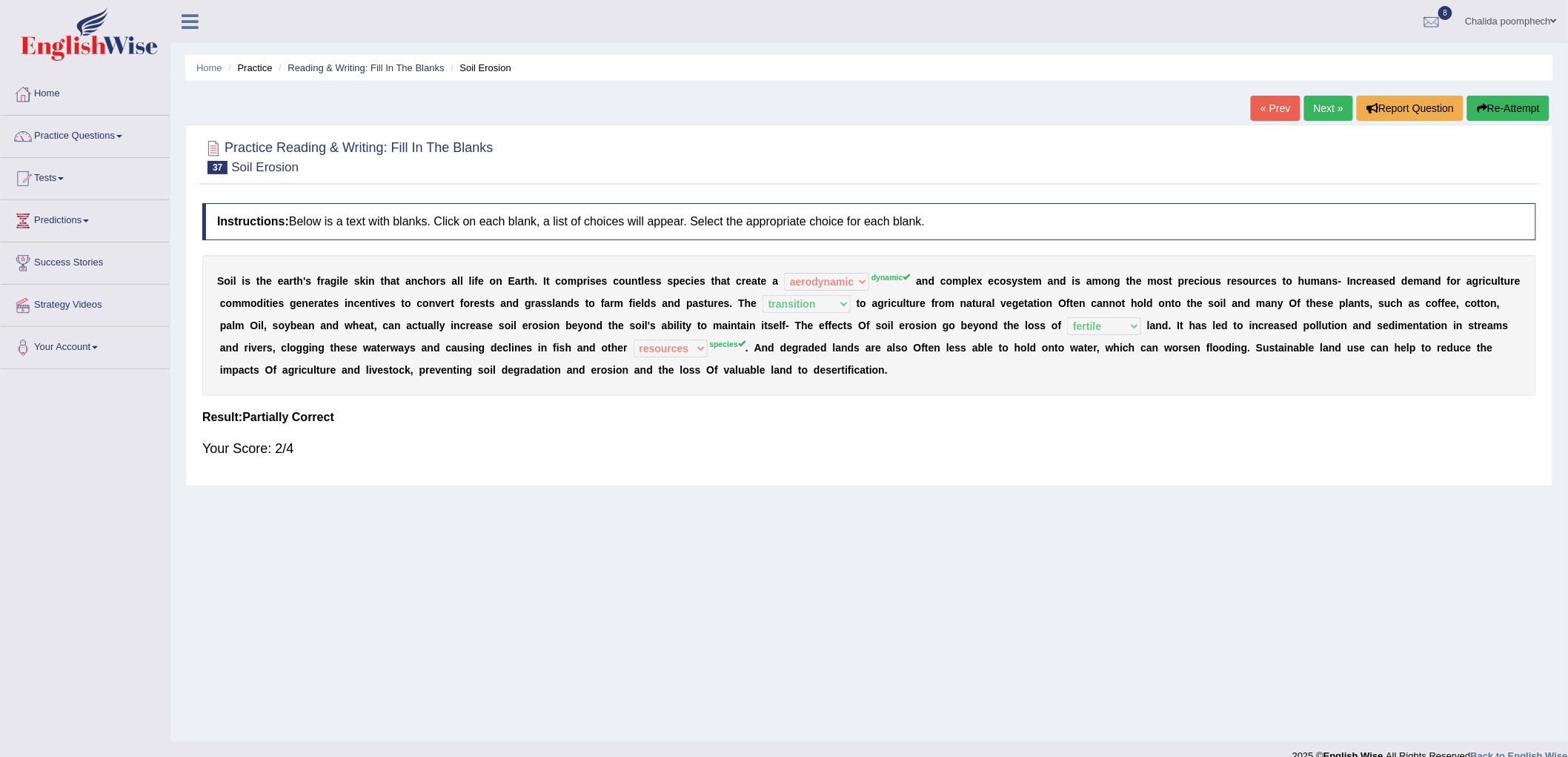
click at [1325, 113] on link "Next »" at bounding box center [1328, 108] width 49 height 26
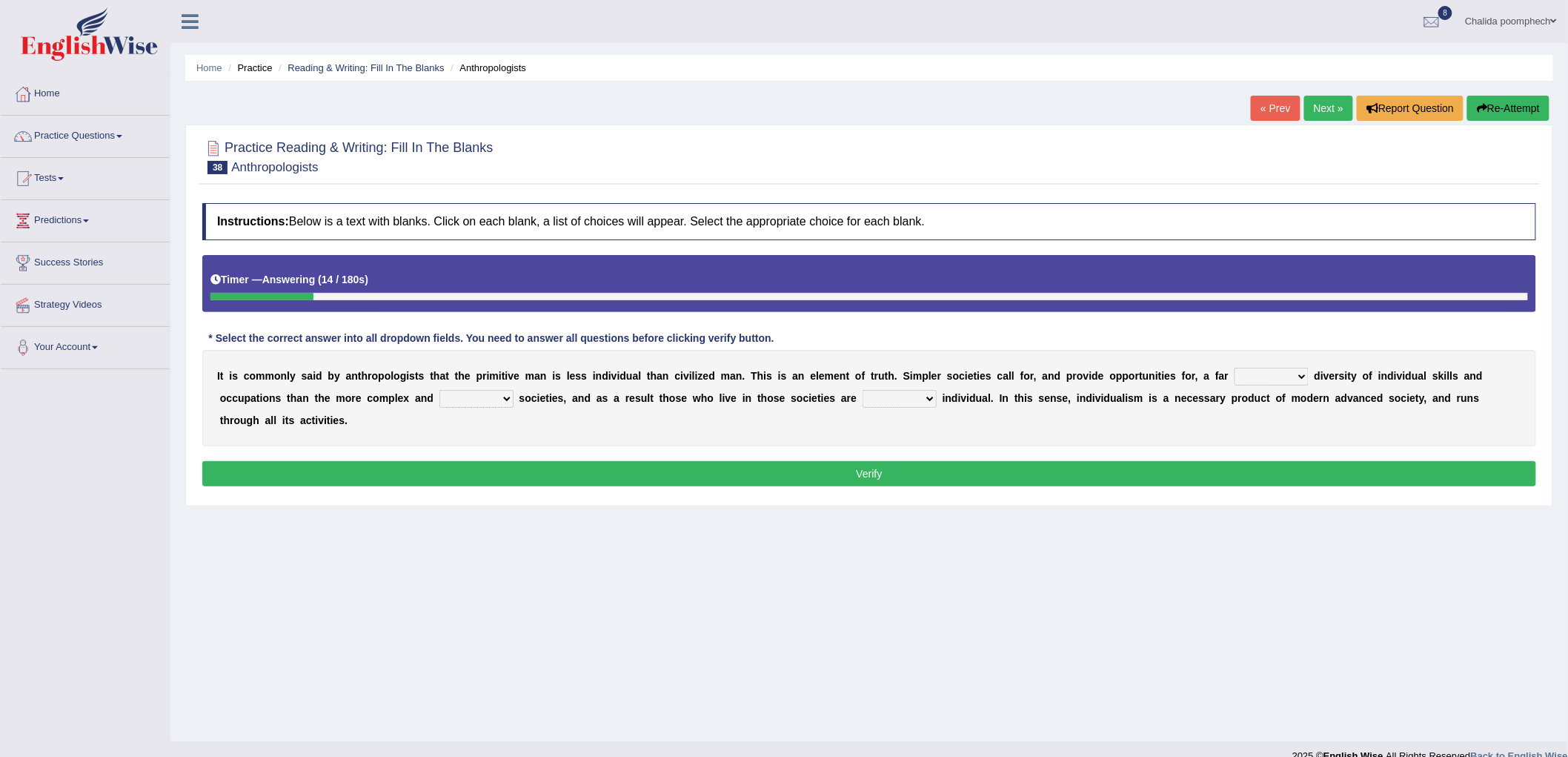
click at [1294, 372] on select "smaller small snip smallest" at bounding box center [1272, 376] width 74 height 18
select select "smaller"
click at [1234, 368] on select "smaller small snip smallest" at bounding box center [1272, 376] width 74 height 18
click at [477, 394] on select "forward ahead advanced radical" at bounding box center [477, 399] width 74 height 18
select select "advanced"
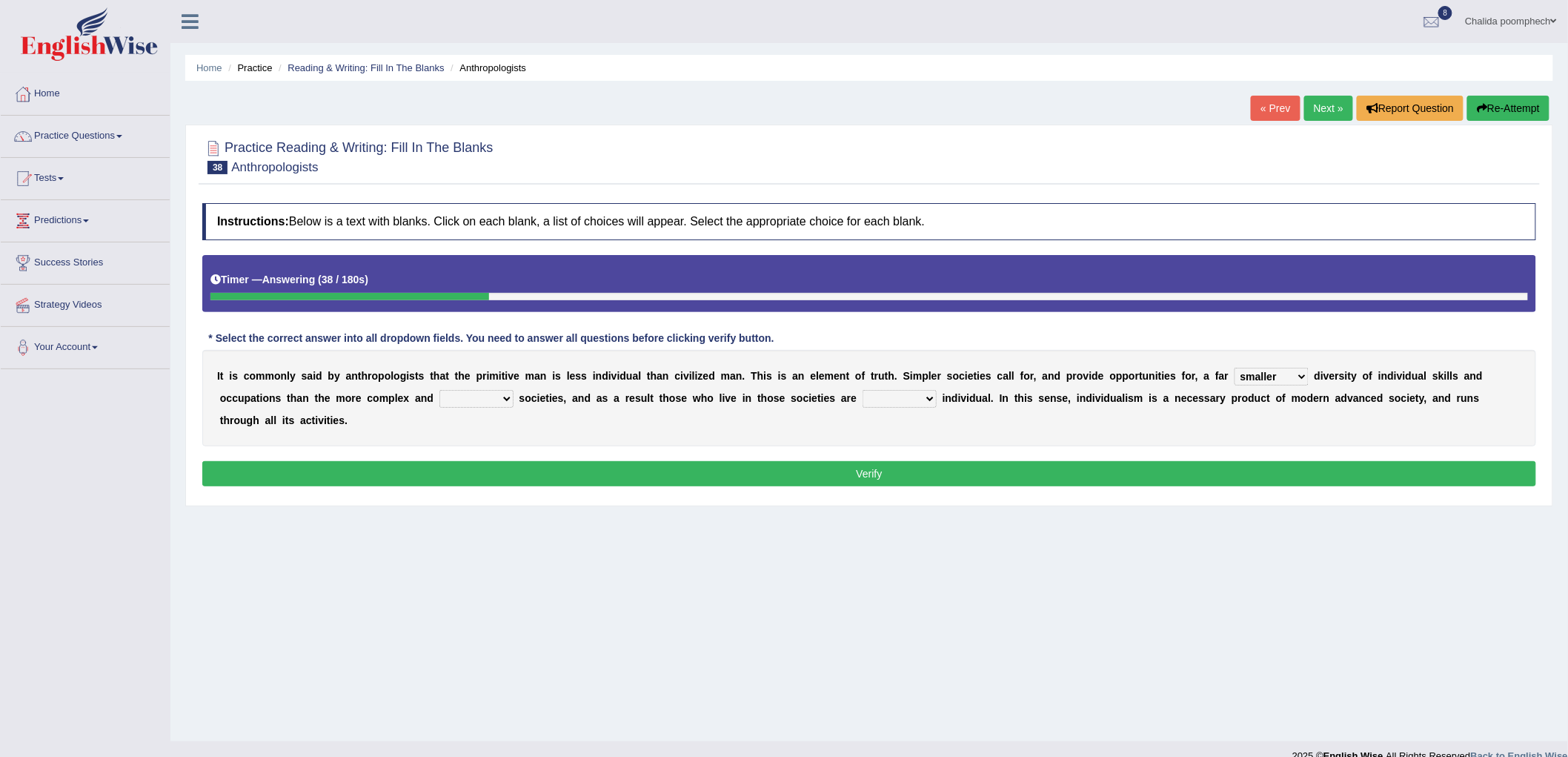
click at [440, 390] on select "forward ahead advanced radical" at bounding box center [477, 399] width 74 height 18
click at [899, 398] on select "less under never free" at bounding box center [900, 399] width 74 height 18
select select "less"
click at [863, 390] on select "less under never free" at bounding box center [900, 399] width 74 height 18
click at [951, 468] on button "Verify" at bounding box center [869, 474] width 1334 height 26
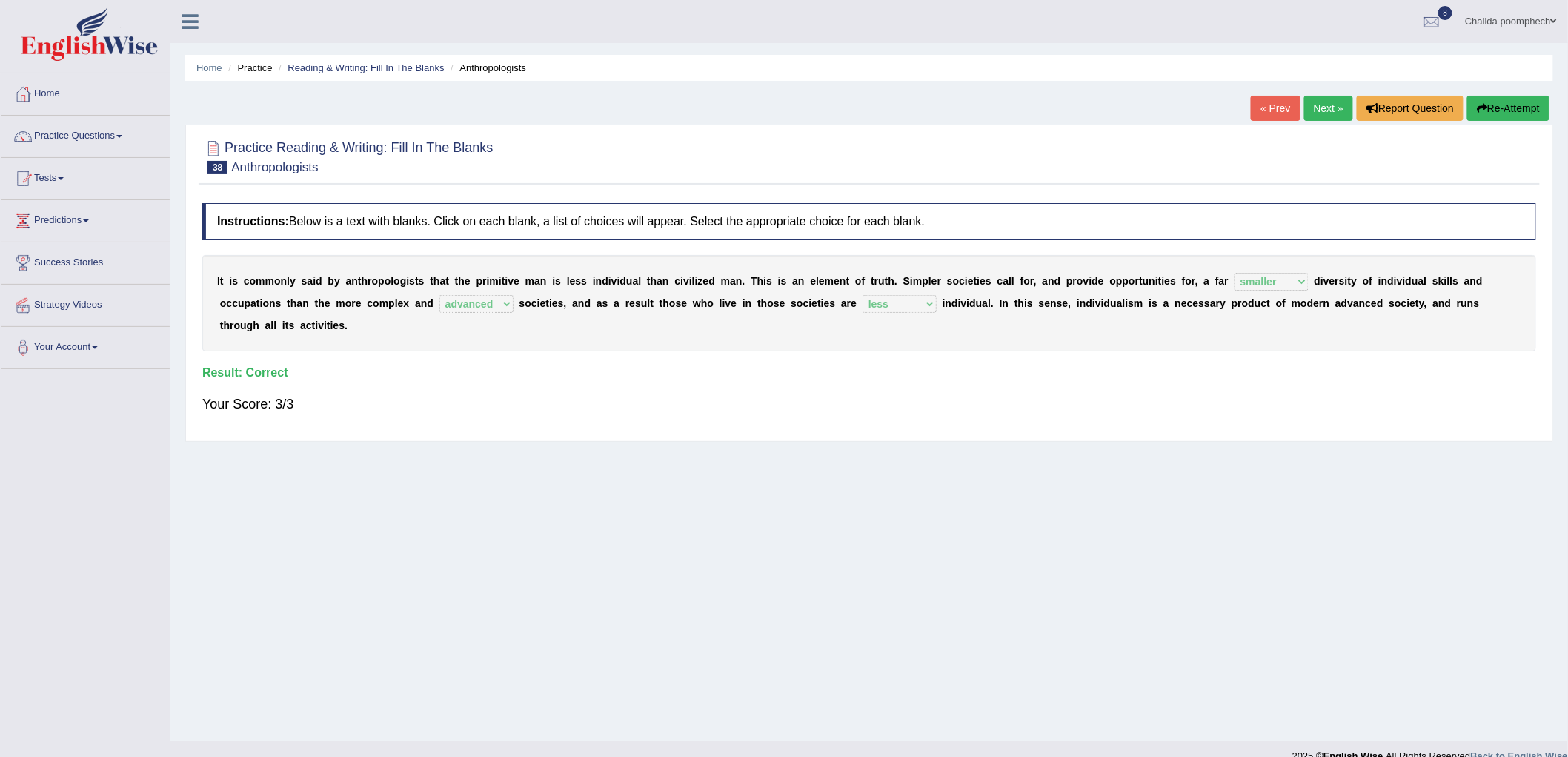
click at [1317, 105] on link "Next »" at bounding box center [1328, 108] width 49 height 26
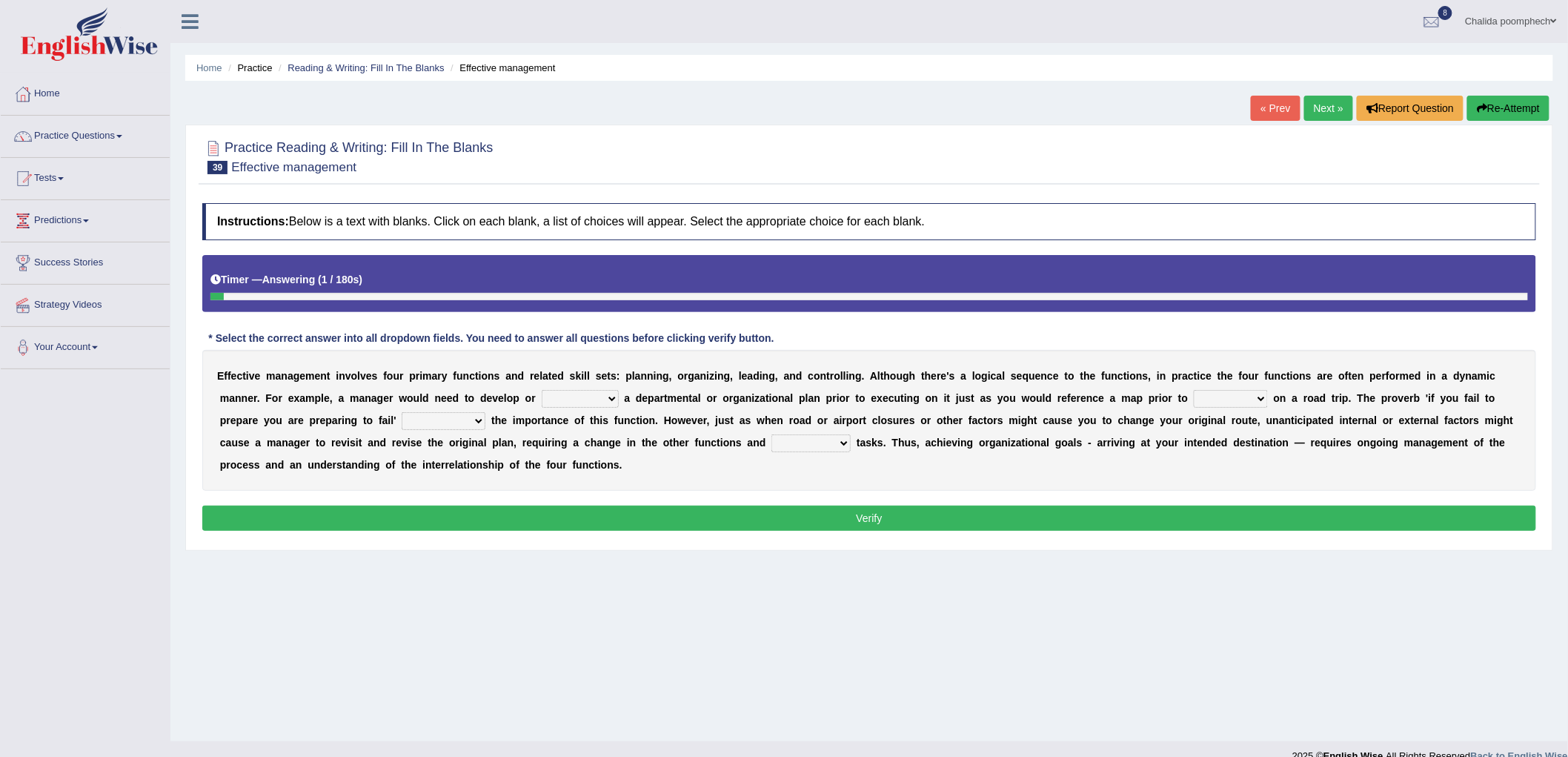
click at [595, 397] on select "reference occurrence preference conference" at bounding box center [580, 399] width 77 height 18
select select "occurrence"
click at [542, 390] on select "reference occurrence preference conference" at bounding box center [580, 399] width 77 height 18
click at [1236, 396] on select "clicking embarking relying bidding" at bounding box center [1231, 399] width 74 height 18
select select "embarking"
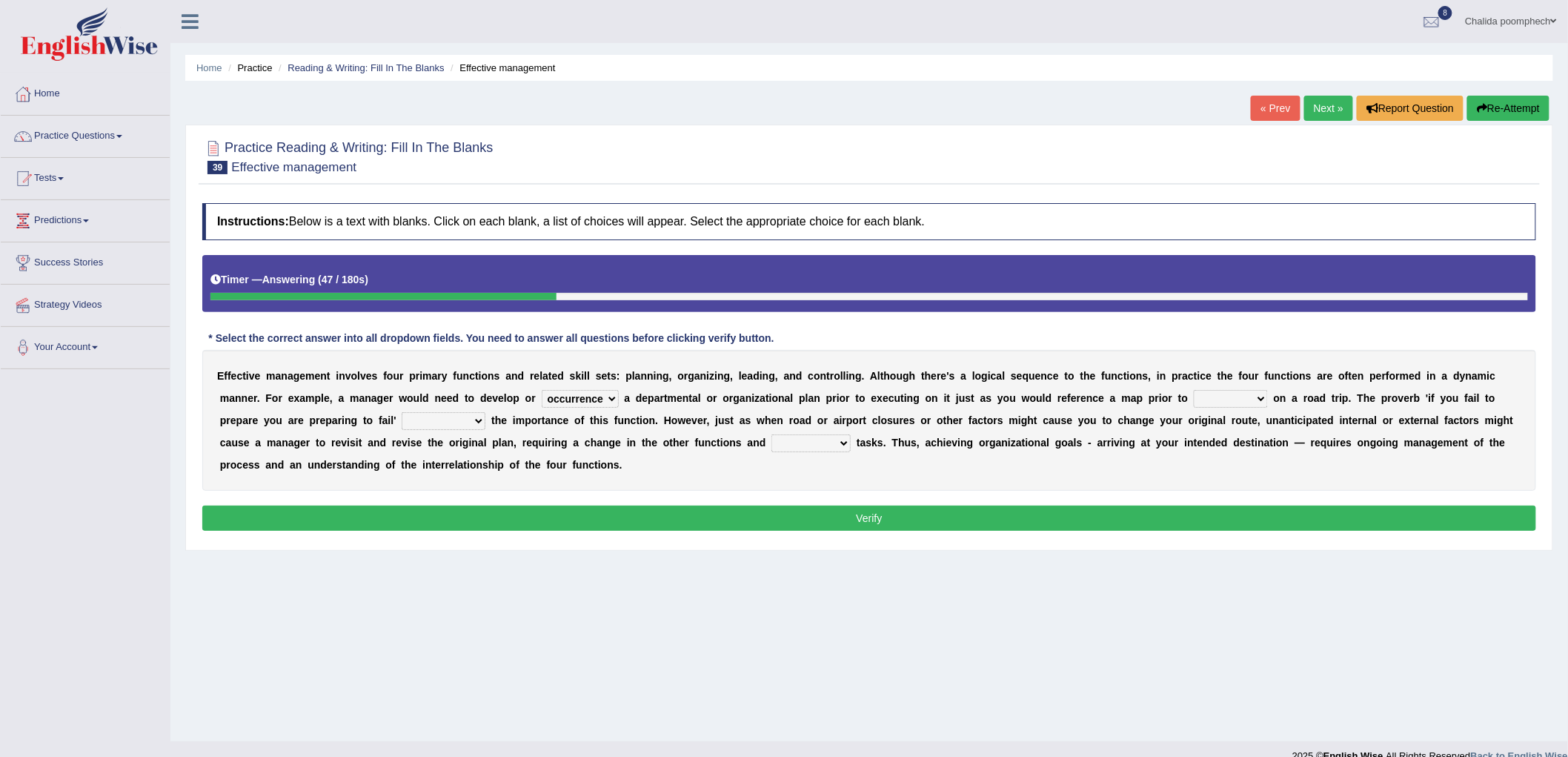
click at [1194, 390] on select "clicking embarking relying bidding" at bounding box center [1231, 399] width 74 height 18
click at [427, 419] on select "underfeeds undercounts understates underscores" at bounding box center [443, 420] width 84 height 18
select select "understates"
click at [402, 412] on select "underfeeds undercounts understates underscores" at bounding box center [443, 420] width 84 height 18
click at [826, 442] on select "enunciated glaciated appreciated associated" at bounding box center [811, 443] width 79 height 18
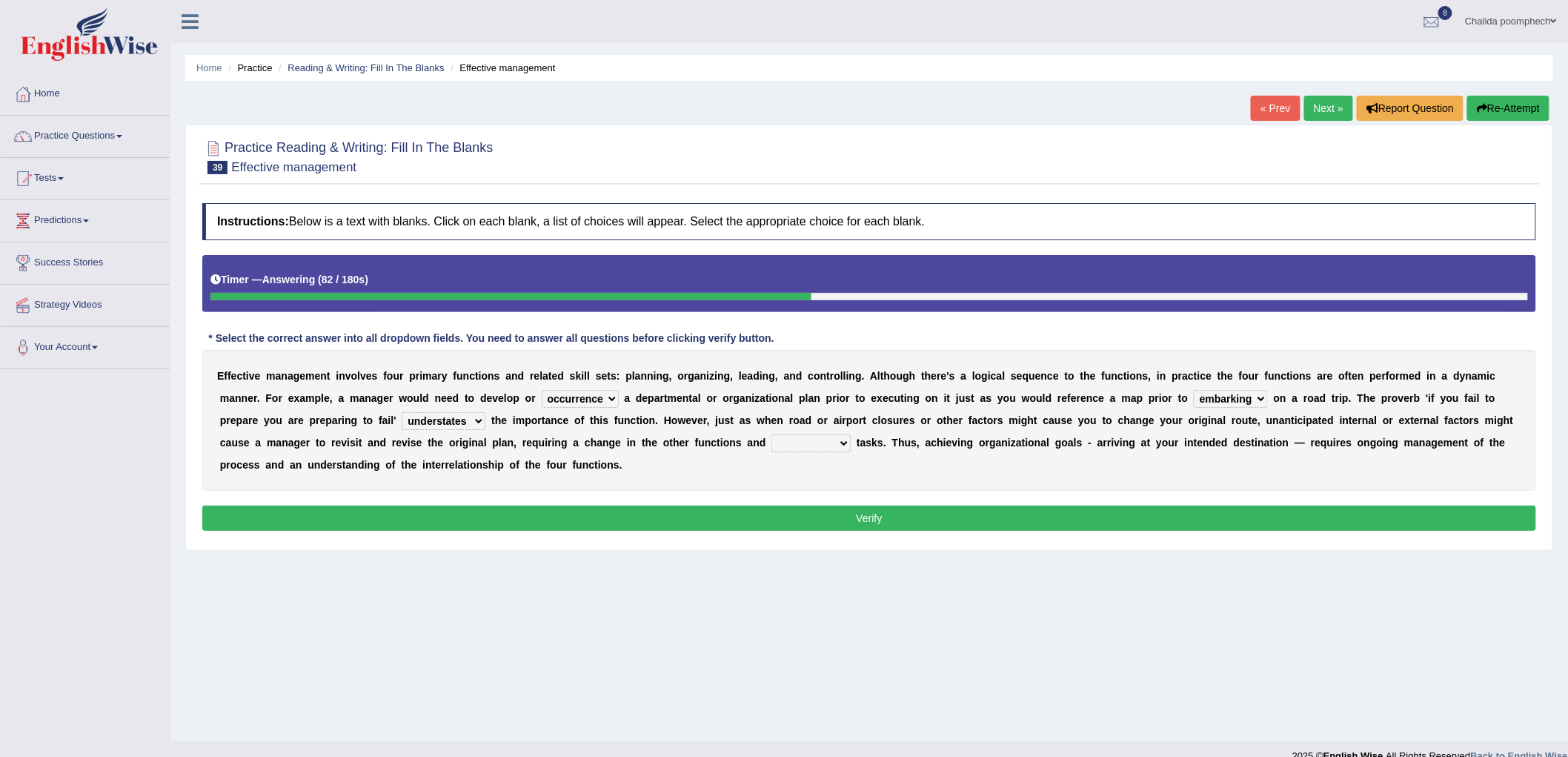
select select "associated"
click at [772, 434] on select "enunciated glaciated appreciated associated" at bounding box center [811, 443] width 79 height 18
click at [843, 515] on button "Verify" at bounding box center [869, 518] width 1334 height 26
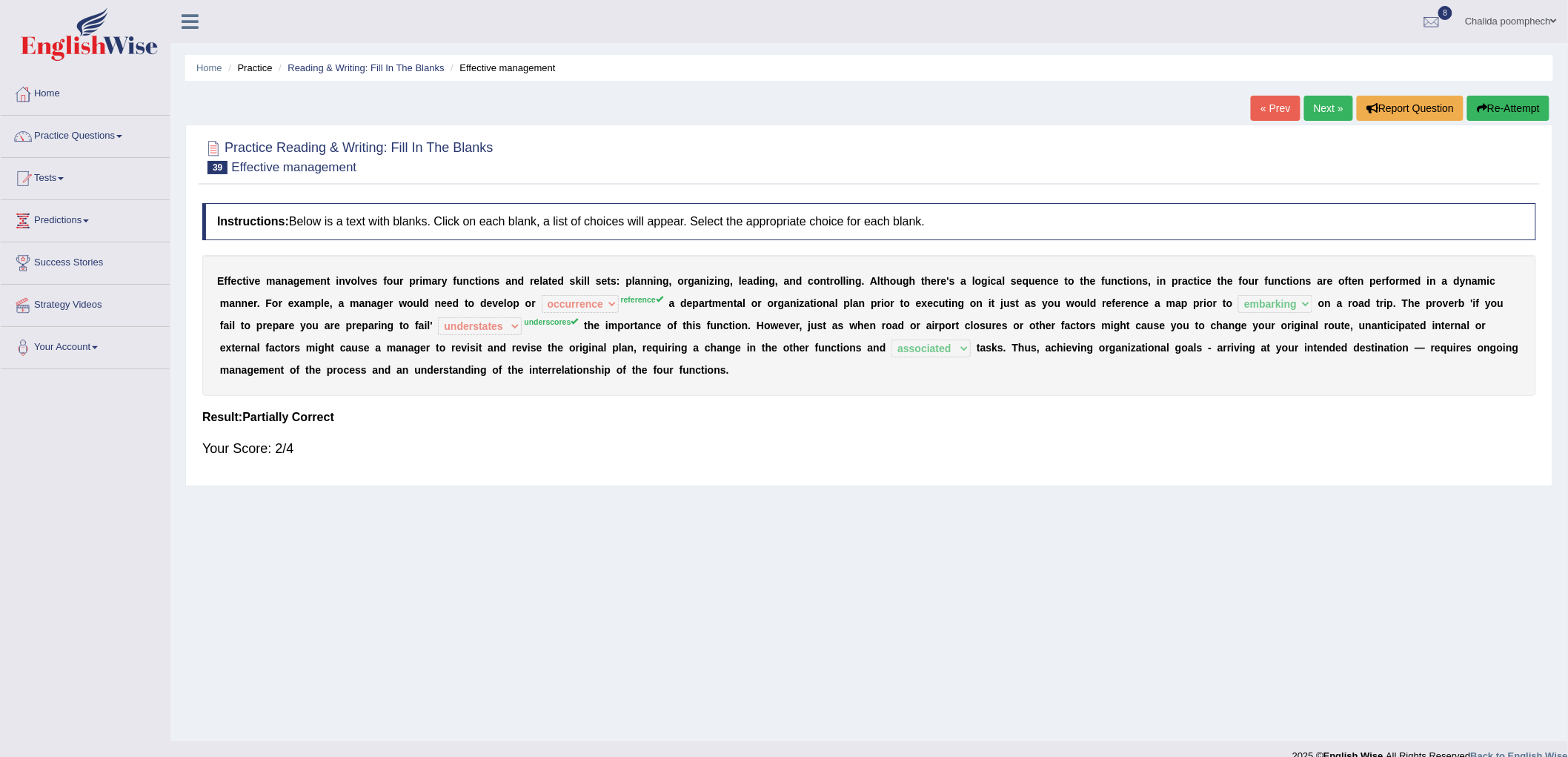
click at [1316, 105] on link "Next »" at bounding box center [1328, 108] width 49 height 26
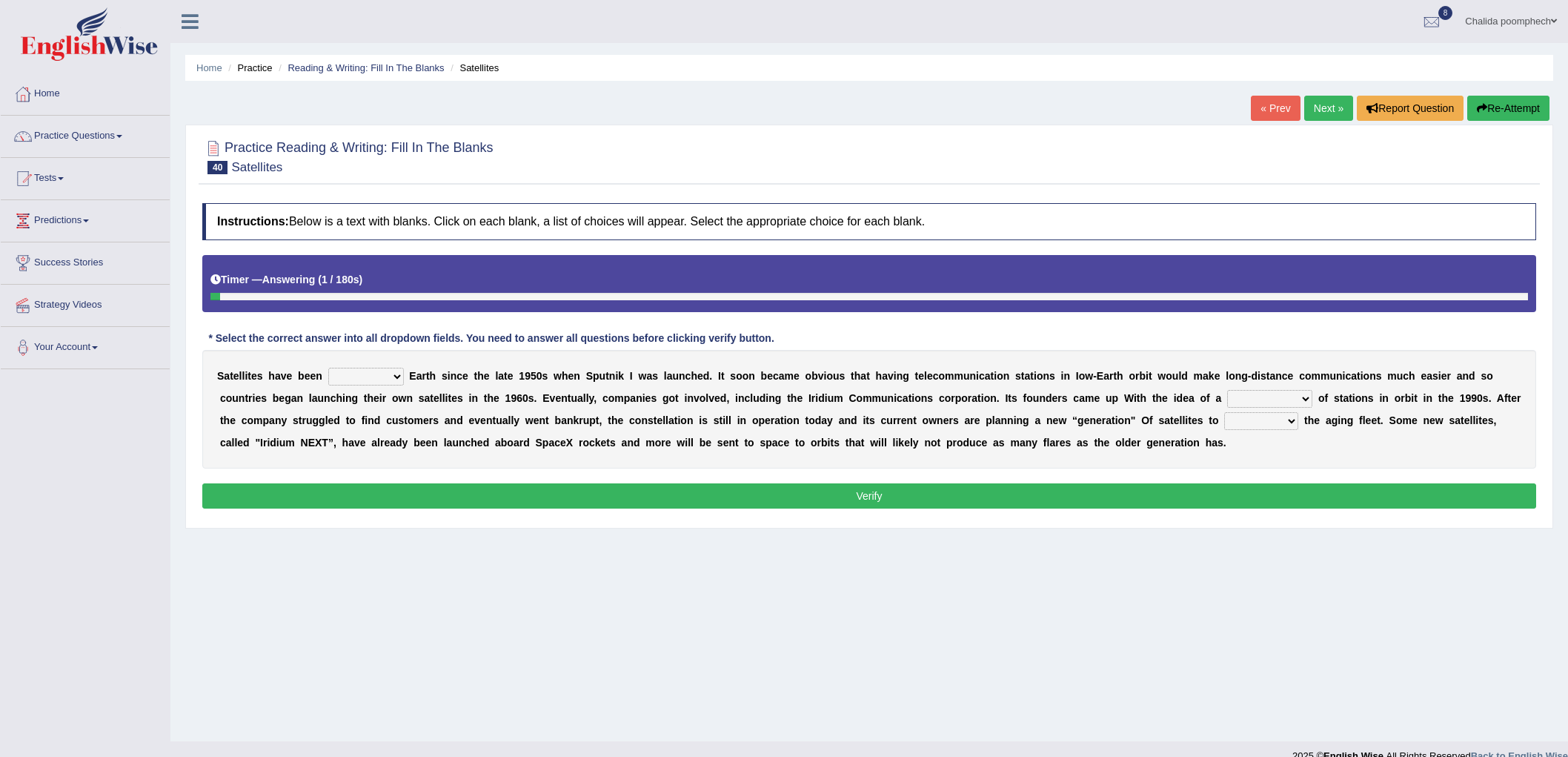
click at [379, 378] on select "prohibiting orbiting inhibiting frostbiting" at bounding box center [366, 376] width 76 height 18
select select "inhibiting"
click at [328, 368] on select "prohibiting orbiting inhibiting frostbiting" at bounding box center [366, 376] width 76 height 18
click at [1276, 396] on select "kind source means constellation" at bounding box center [1270, 399] width 85 height 18
select select "constellation"
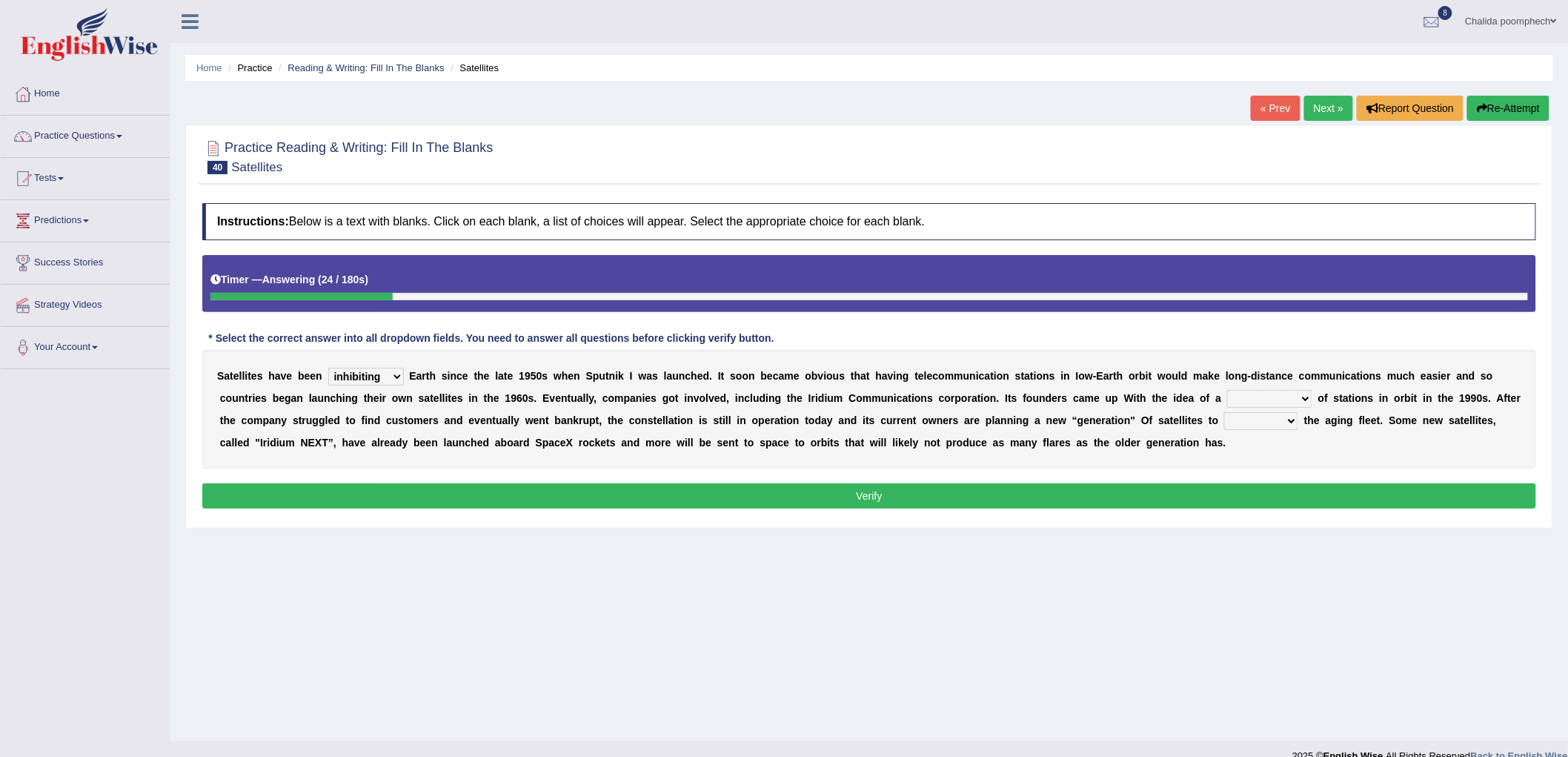
click at [1227, 390] on select "kind source means constellation" at bounding box center [1270, 399] width 85 height 18
click at [1262, 415] on select "replace refill reject renew" at bounding box center [1262, 420] width 74 height 18
select select "replace"
click at [1225, 412] on select "replace refill reject renew" at bounding box center [1262, 420] width 74 height 18
click at [1216, 492] on button "Verify" at bounding box center [869, 495] width 1334 height 26
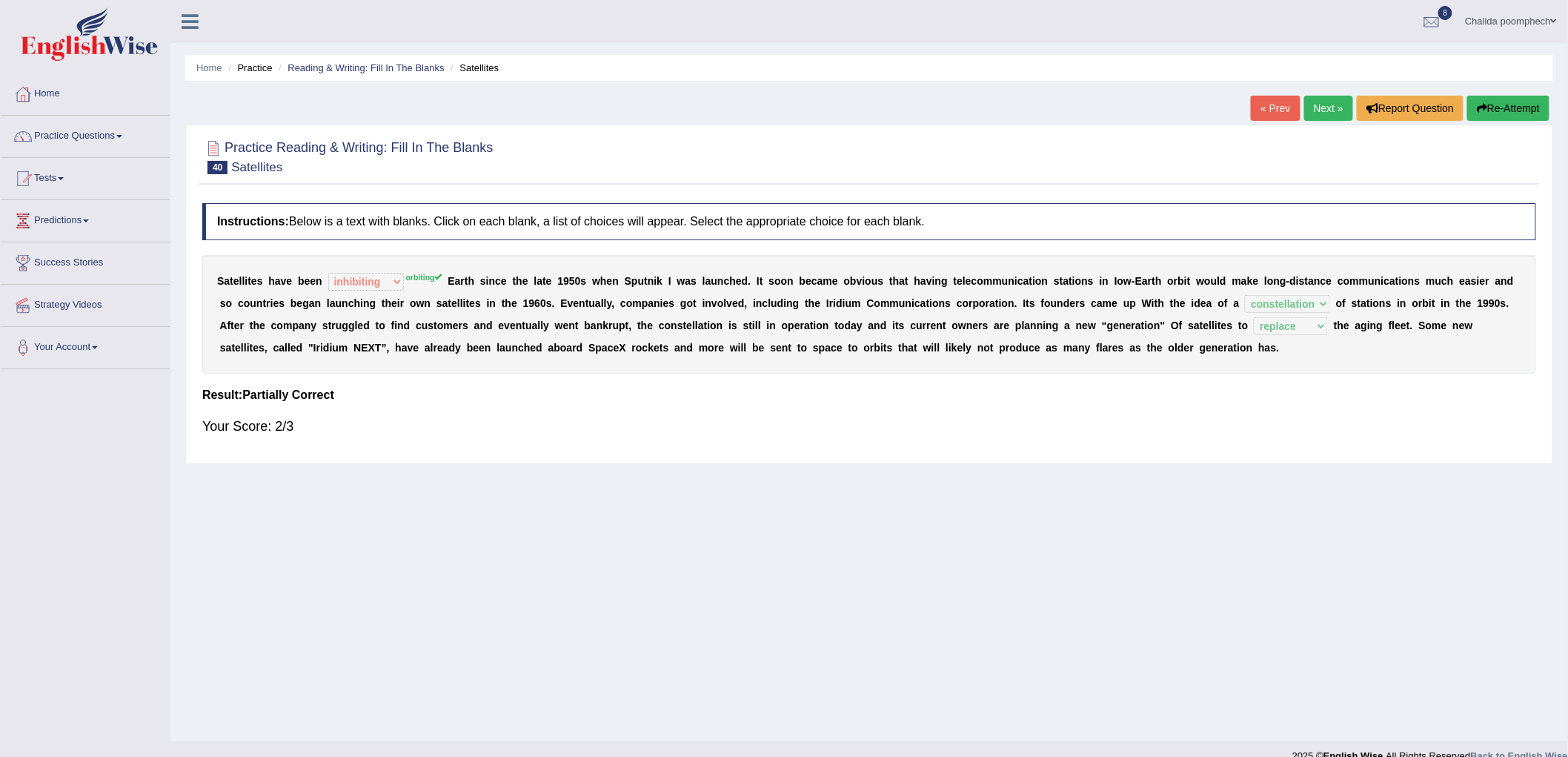
click at [1323, 108] on link "Next »" at bounding box center [1328, 108] width 49 height 26
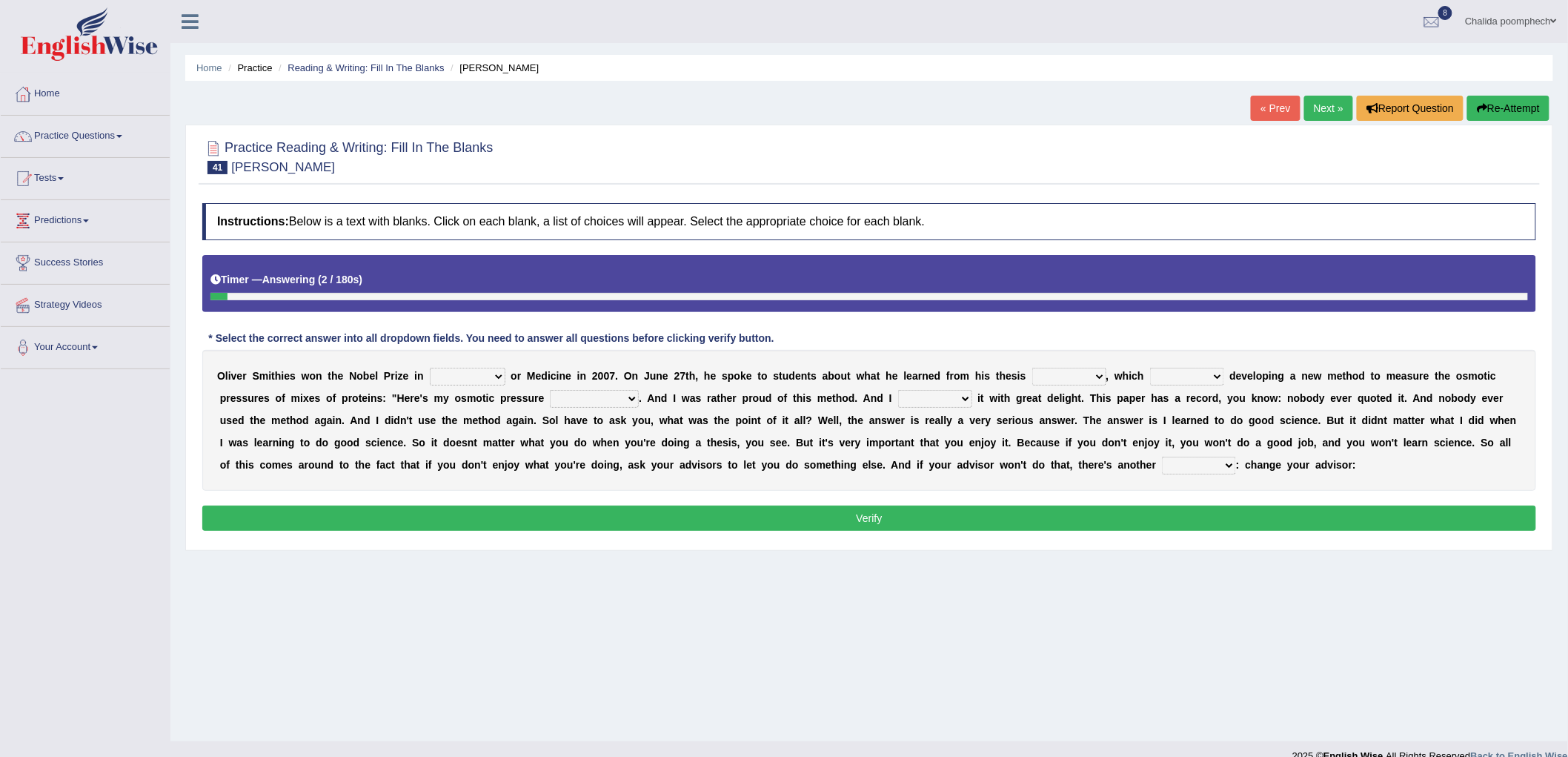
click at [494, 376] on select "mentality pottery physiology geniality" at bounding box center [467, 376] width 76 height 18
select select "physiology"
click at [430, 368] on select "mentality pottery physiology geniality" at bounding box center [467, 376] width 76 height 18
click at [1100, 376] on select "shad sherd research watt" at bounding box center [1070, 376] width 74 height 18
select select "research"
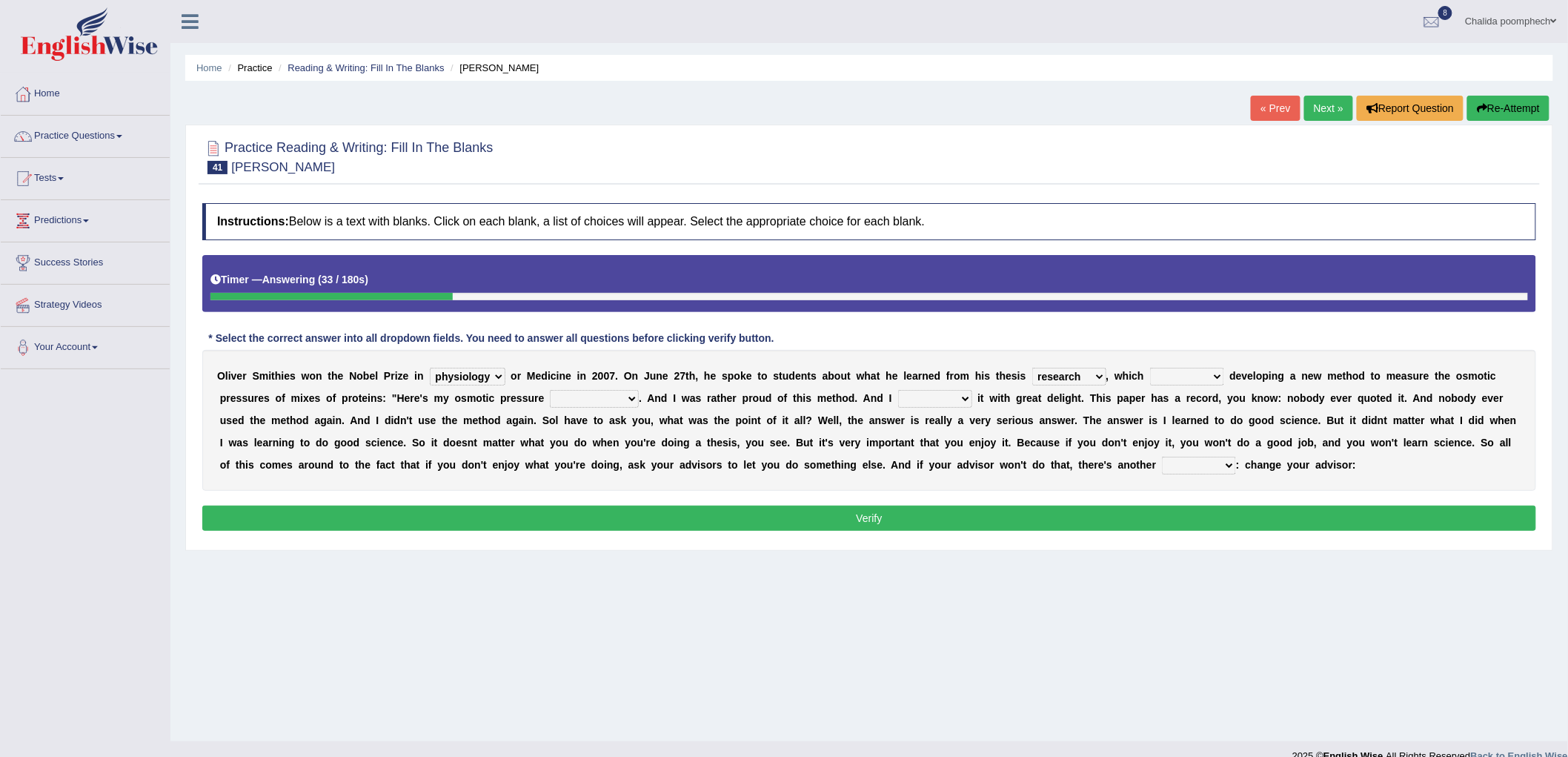
click at [1032, 368] on select "shad sherd research watt" at bounding box center [1070, 376] width 74 height 18
click at [1210, 369] on select "involved evolved mad allot" at bounding box center [1187, 376] width 74 height 18
select select "involved"
click at [1151, 368] on select "involved evolved mad allot" at bounding box center [1187, 376] width 74 height 18
click at [630, 396] on select "experiment magnificent measurement belligerent" at bounding box center [594, 399] width 89 height 18
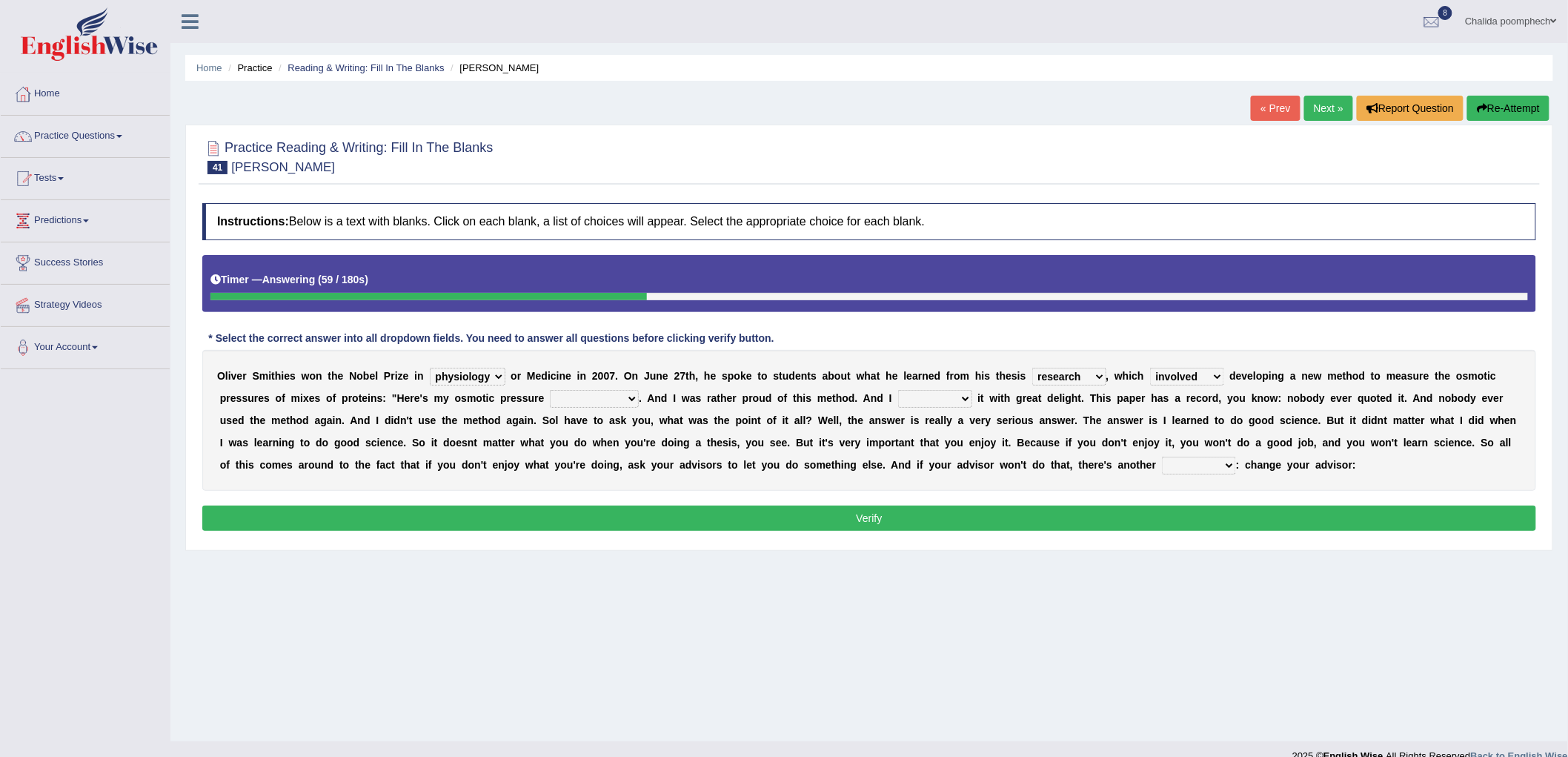
select select "measurement"
click at [550, 390] on select "experiment magnificent measurement belligerent" at bounding box center [594, 399] width 89 height 18
click at [946, 401] on select "cohabit disulphide annexed published" at bounding box center [936, 399] width 74 height 18
select select "published"
click at [899, 390] on select "cohabit disulphide annexed published" at bounding box center [936, 399] width 74 height 18
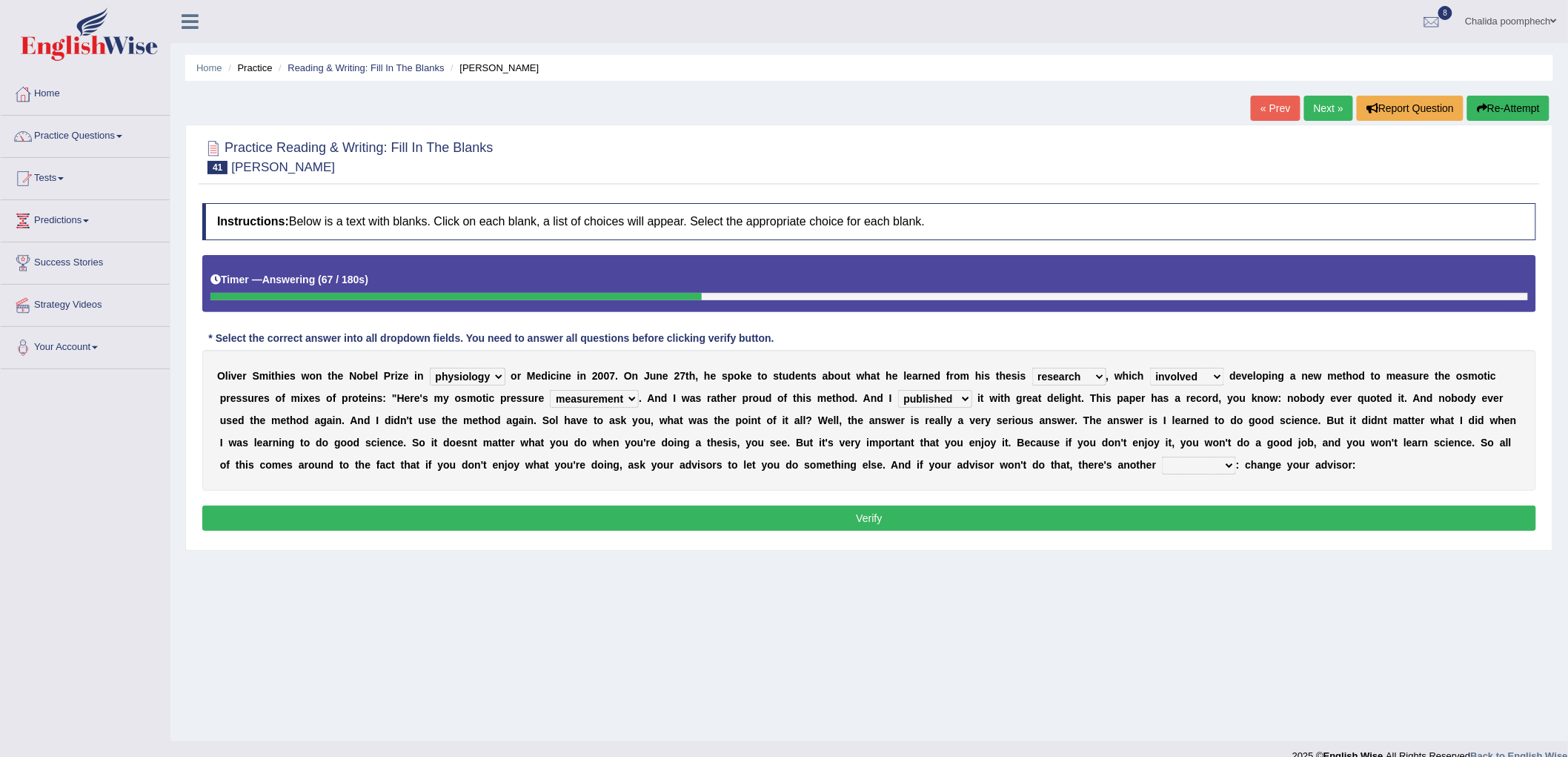
click at [1211, 464] on select "solution brougham futon union" at bounding box center [1200, 465] width 74 height 18
select select "solution"
click at [1162, 457] on select "solution brougham futon union" at bounding box center [1200, 465] width 74 height 18
click at [1010, 516] on button "Verify" at bounding box center [869, 518] width 1334 height 26
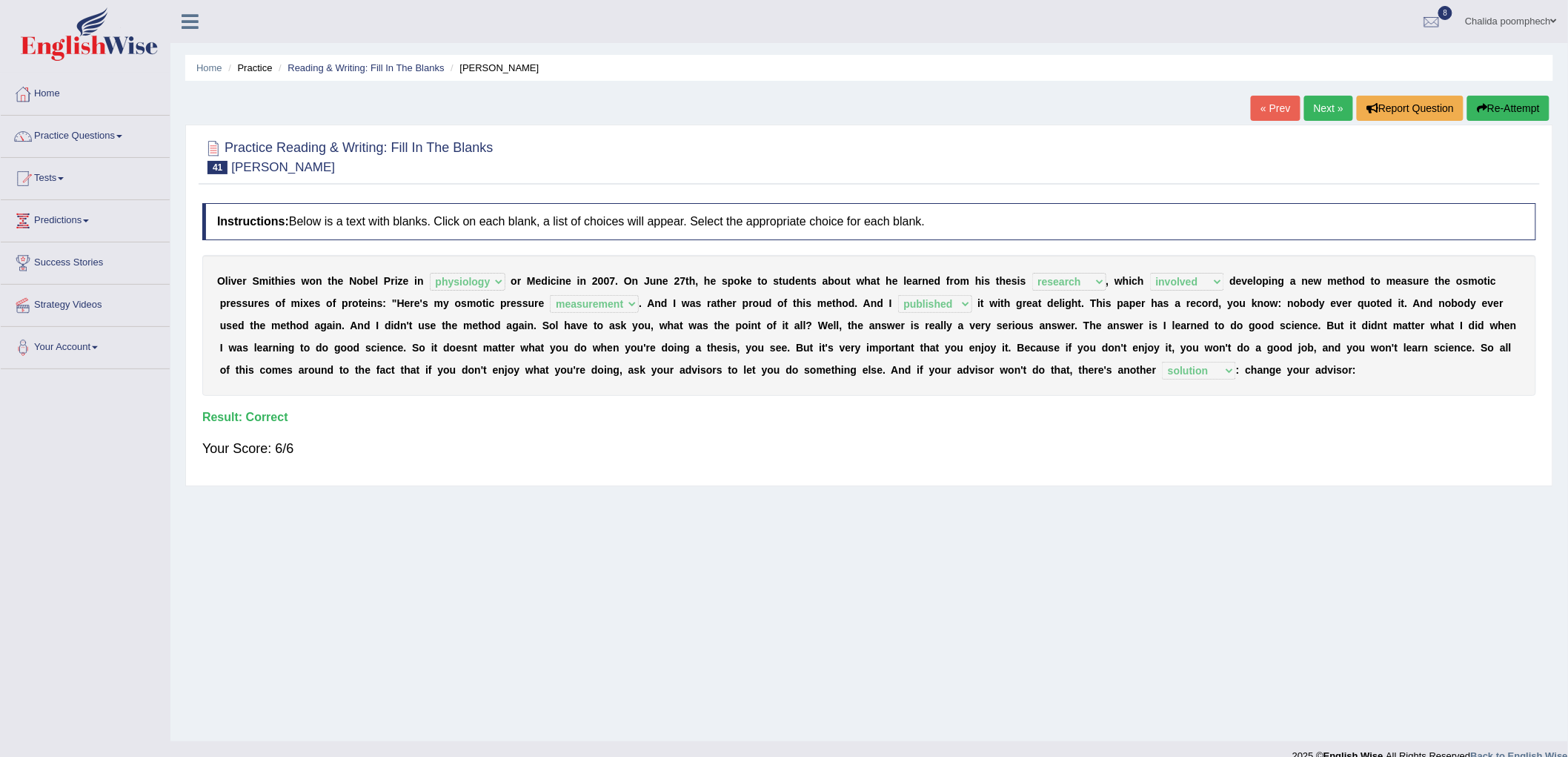
click at [1320, 112] on link "Next »" at bounding box center [1328, 108] width 49 height 26
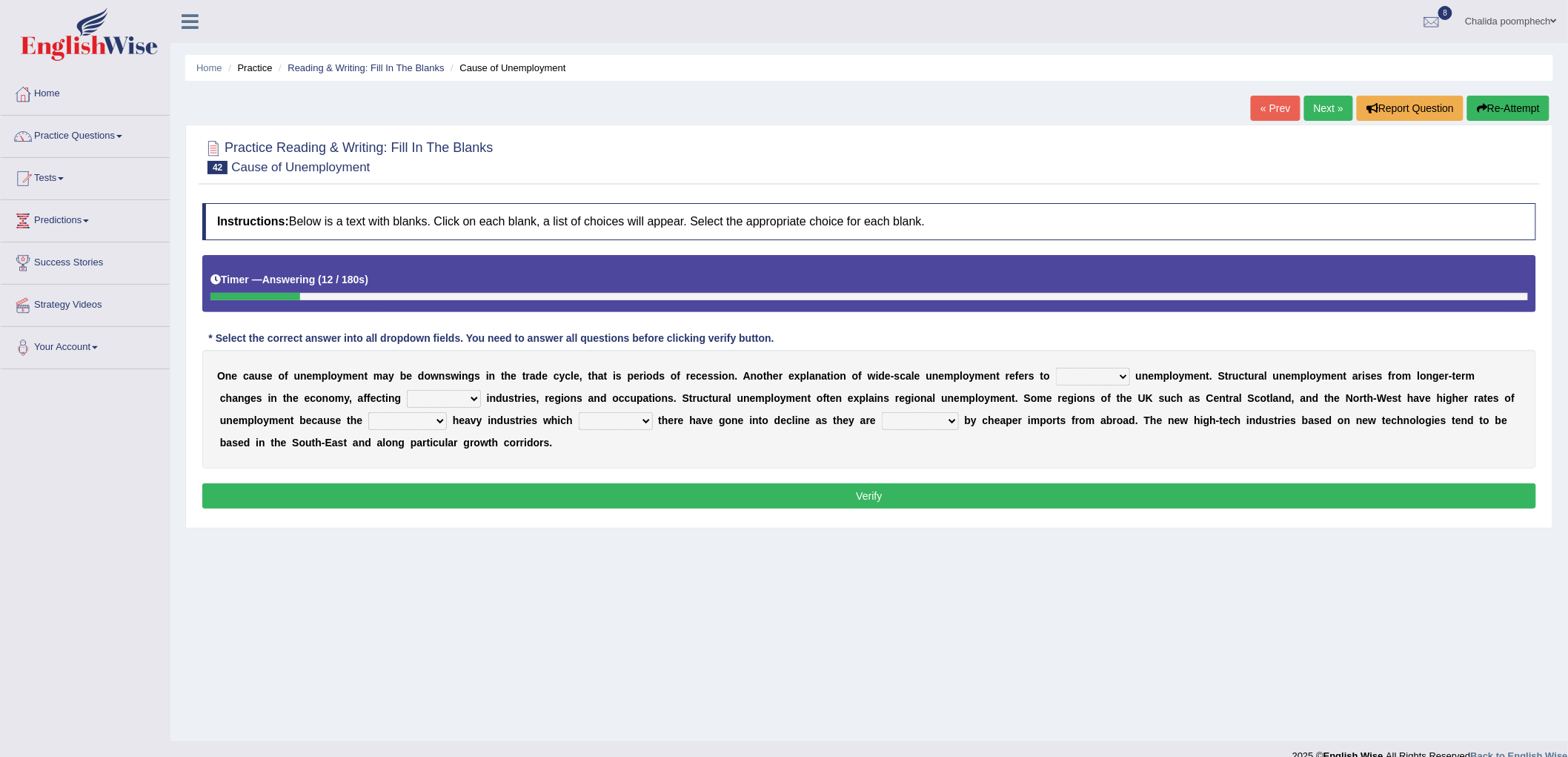
click at [1104, 372] on select "structural regional perpetual temporary" at bounding box center [1094, 376] width 74 height 18
click at [1056, 368] on select "structural regional perpetual temporary" at bounding box center [1094, 376] width 74 height 18
click at [462, 394] on select "concrete special specific infinite" at bounding box center [444, 399] width 74 height 18
click at [1097, 372] on select "structural regional perpetual temporary" at bounding box center [1094, 376] width 74 height 18
select select "structural"
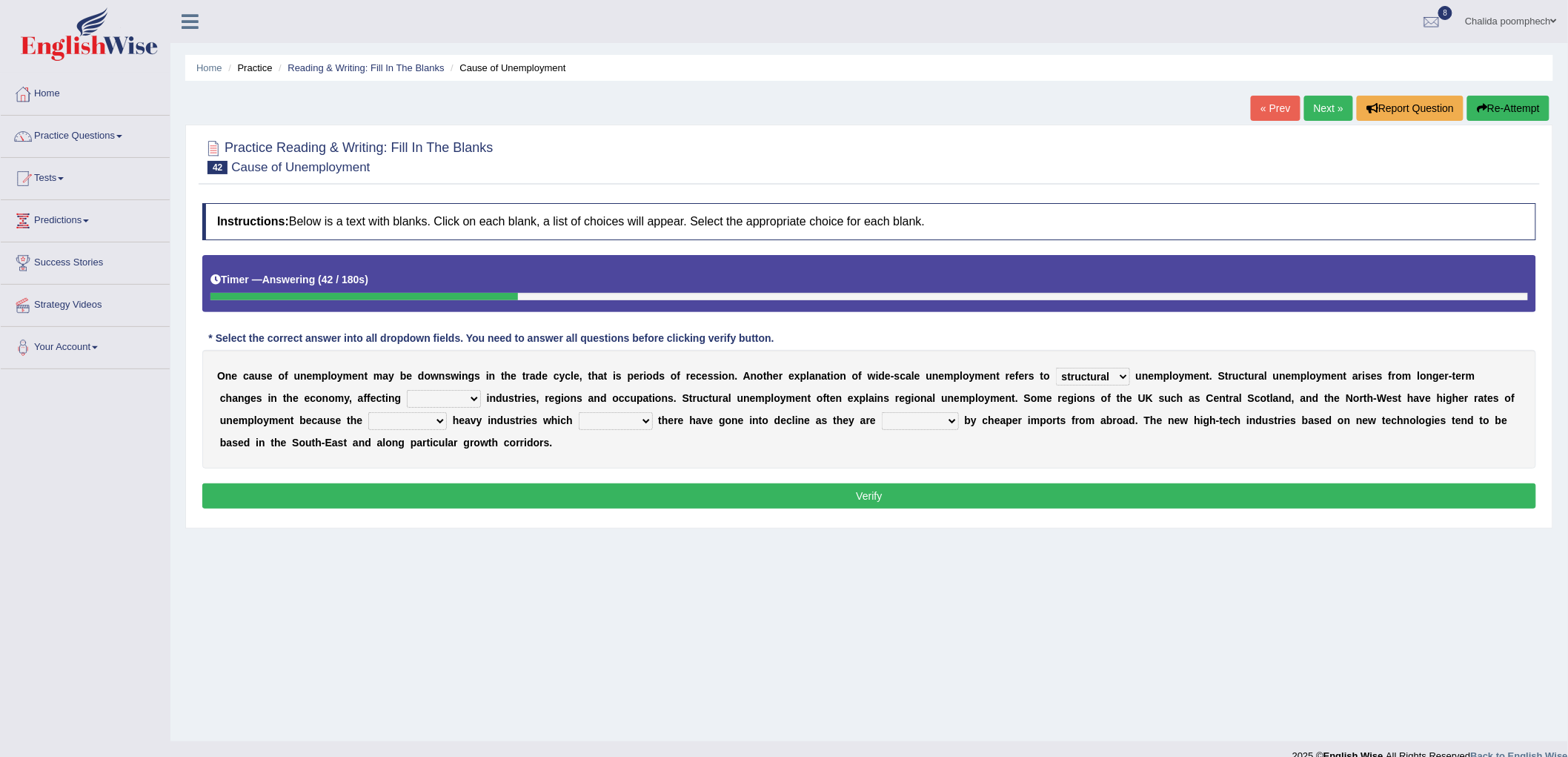
click at [1056, 368] on select "structural regional perpetual temporary" at bounding box center [1094, 376] width 74 height 18
click at [467, 394] on select "concrete special specific infinite" at bounding box center [444, 399] width 74 height 18
select select "specific"
click at [407, 390] on select "concrete special specific infinite" at bounding box center [444, 399] width 74 height 18
click at [460, 396] on select "concrete special specific infinite" at bounding box center [444, 399] width 74 height 18
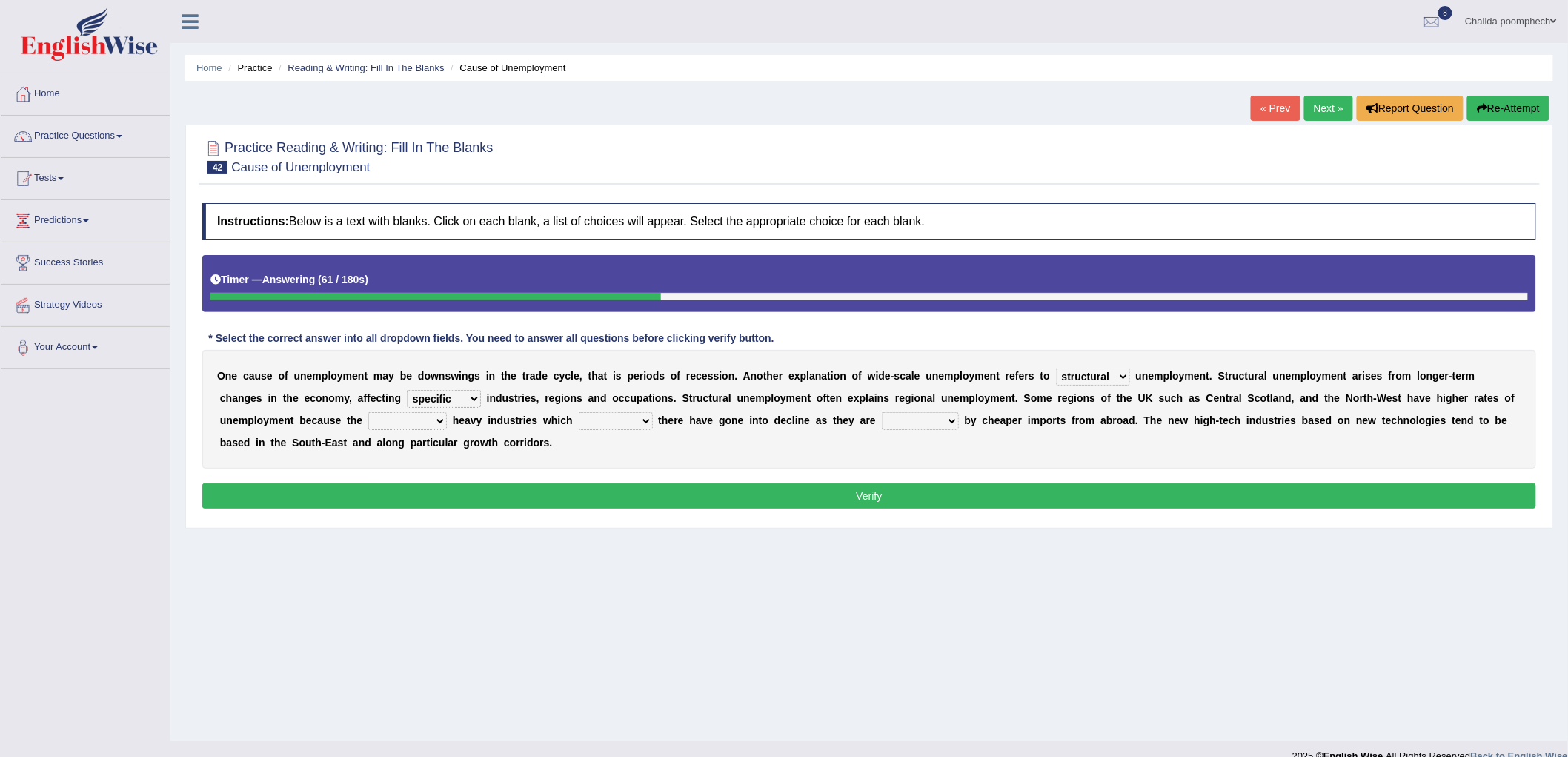
click at [407, 390] on select "concrete special specific infinite" at bounding box center [444, 399] width 74 height 18
click at [423, 423] on select "provisional traditional rational exceptional" at bounding box center [408, 420] width 79 height 18
click at [638, 420] on select "lied settled located built" at bounding box center [616, 420] width 74 height 18
click at [924, 420] on select "substituted replaced used affected" at bounding box center [921, 420] width 77 height 18
select select "replaced"
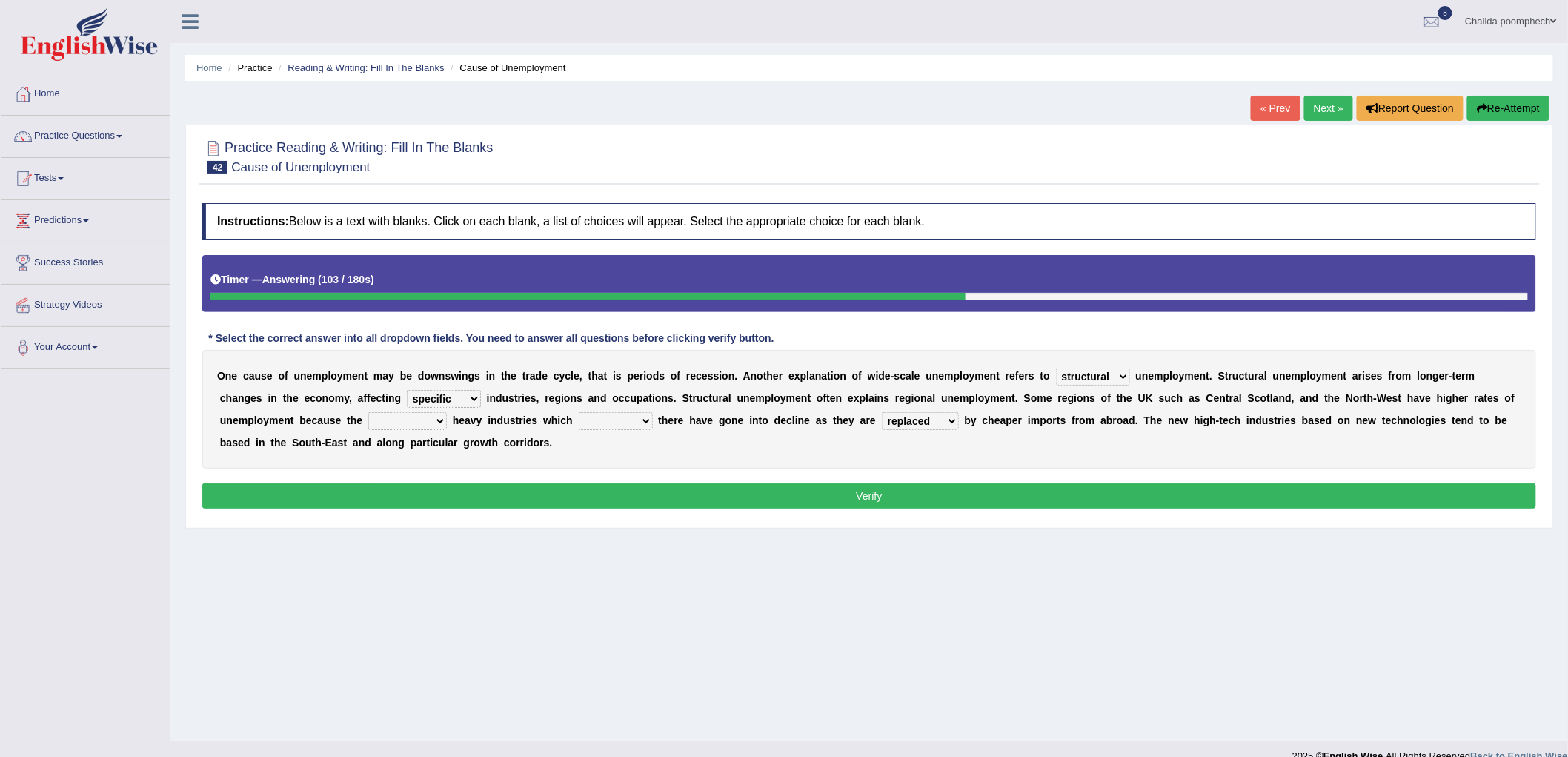
click at [882, 412] on select "substituted replaced used affected" at bounding box center [921, 420] width 77 height 18
click at [417, 424] on select "provisional traditional rational exceptional" at bounding box center [408, 420] width 79 height 18
select select "traditional"
click at [368, 412] on select "provisional traditional rational exceptional" at bounding box center [408, 420] width 79 height 18
click at [622, 416] on select "lied settled located built" at bounding box center [616, 420] width 74 height 18
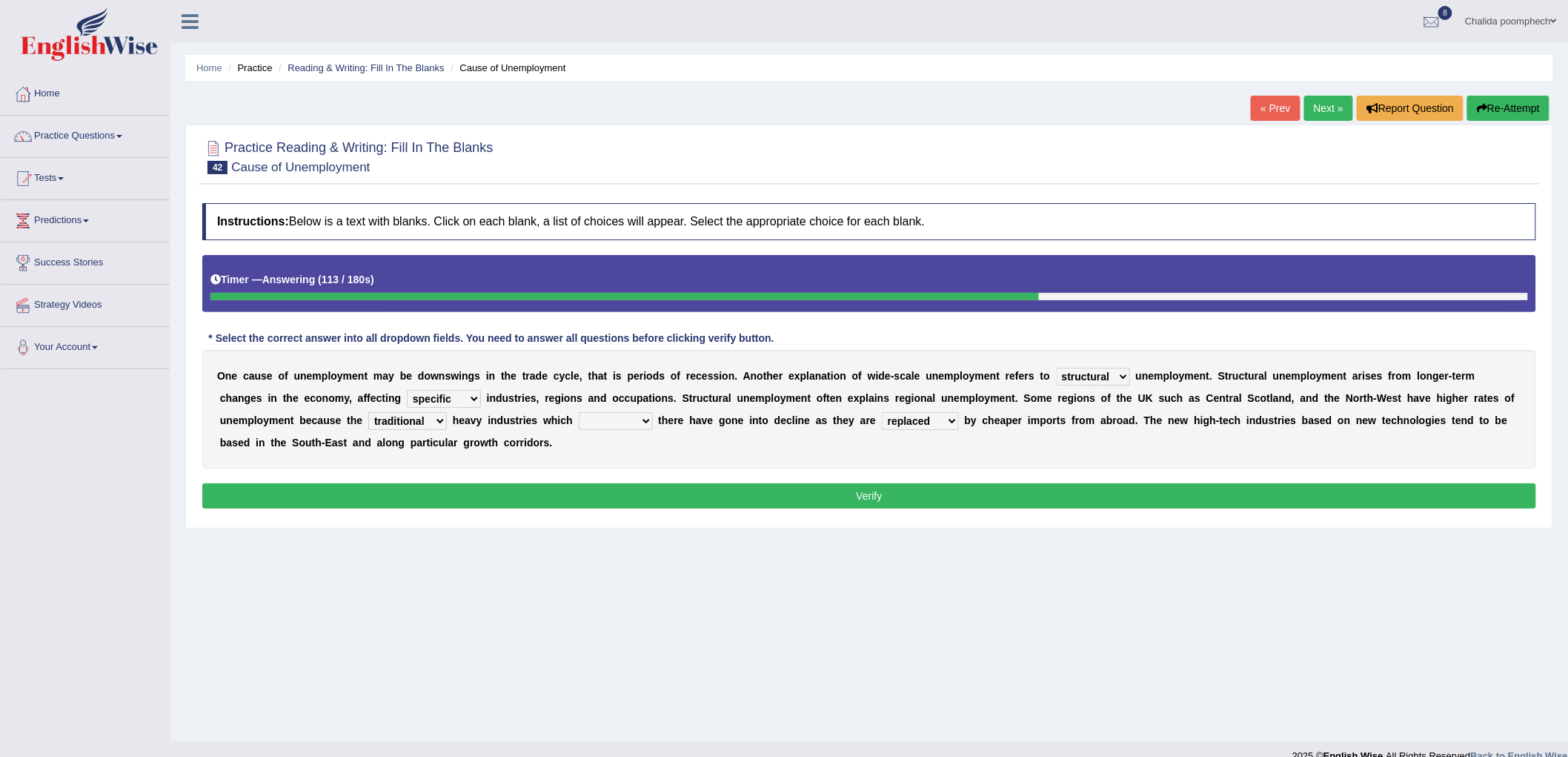
select select "built"
click at [579, 412] on select "lied settled located built" at bounding box center [616, 420] width 74 height 18
click at [646, 497] on button "Verify" at bounding box center [869, 495] width 1334 height 26
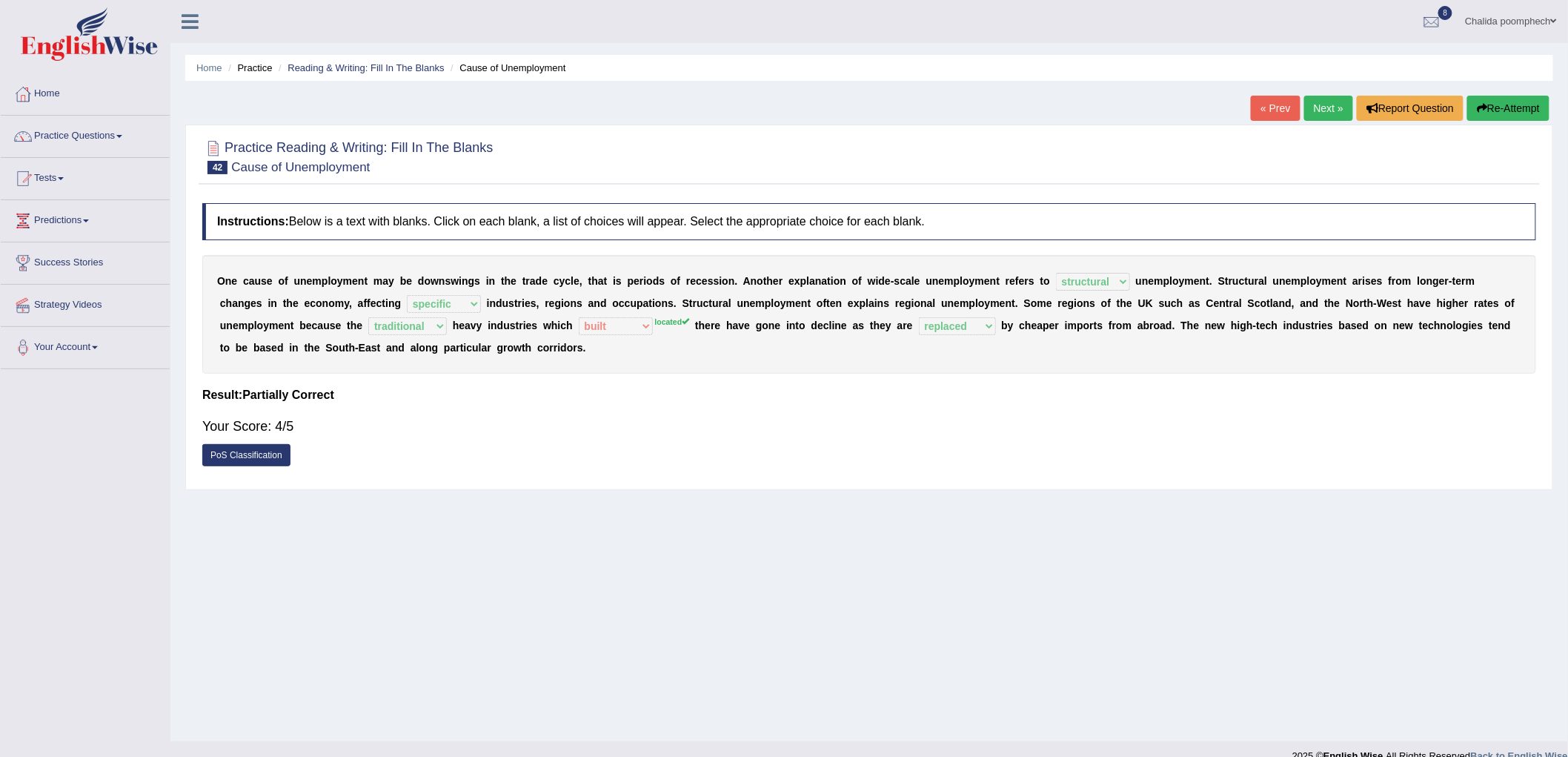
click at [1316, 110] on link "Next »" at bounding box center [1328, 108] width 49 height 26
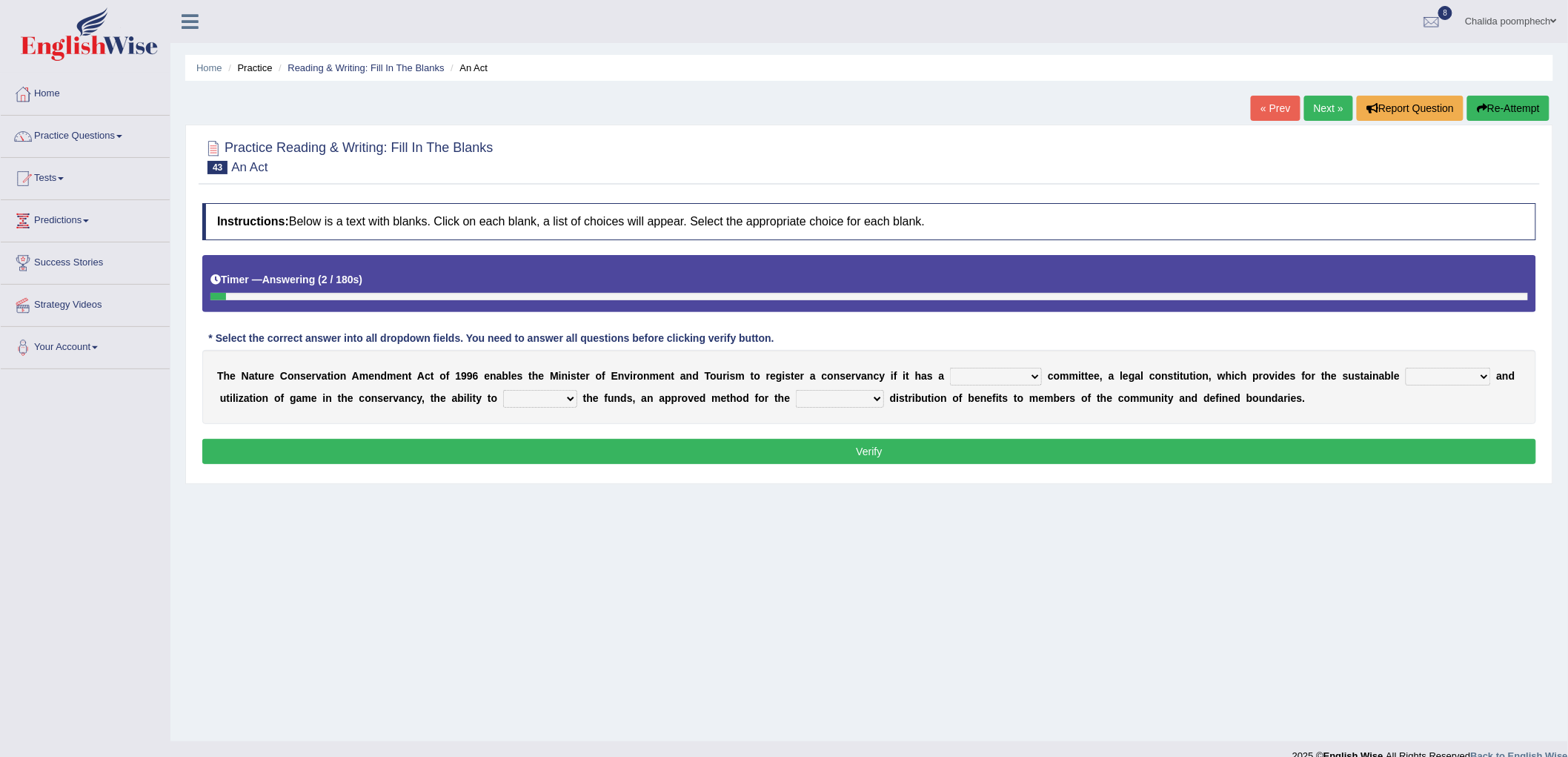
click at [1017, 374] on select "powerful patient representative significant" at bounding box center [996, 376] width 92 height 18
select select "powerful"
click at [950, 368] on select "powerful patient representative significant" at bounding box center [996, 376] width 92 height 18
click at [1450, 376] on select "management attraction making taking" at bounding box center [1449, 376] width 85 height 18
click at [557, 395] on select "manage liquidate redeem repossess" at bounding box center [540, 399] width 74 height 18
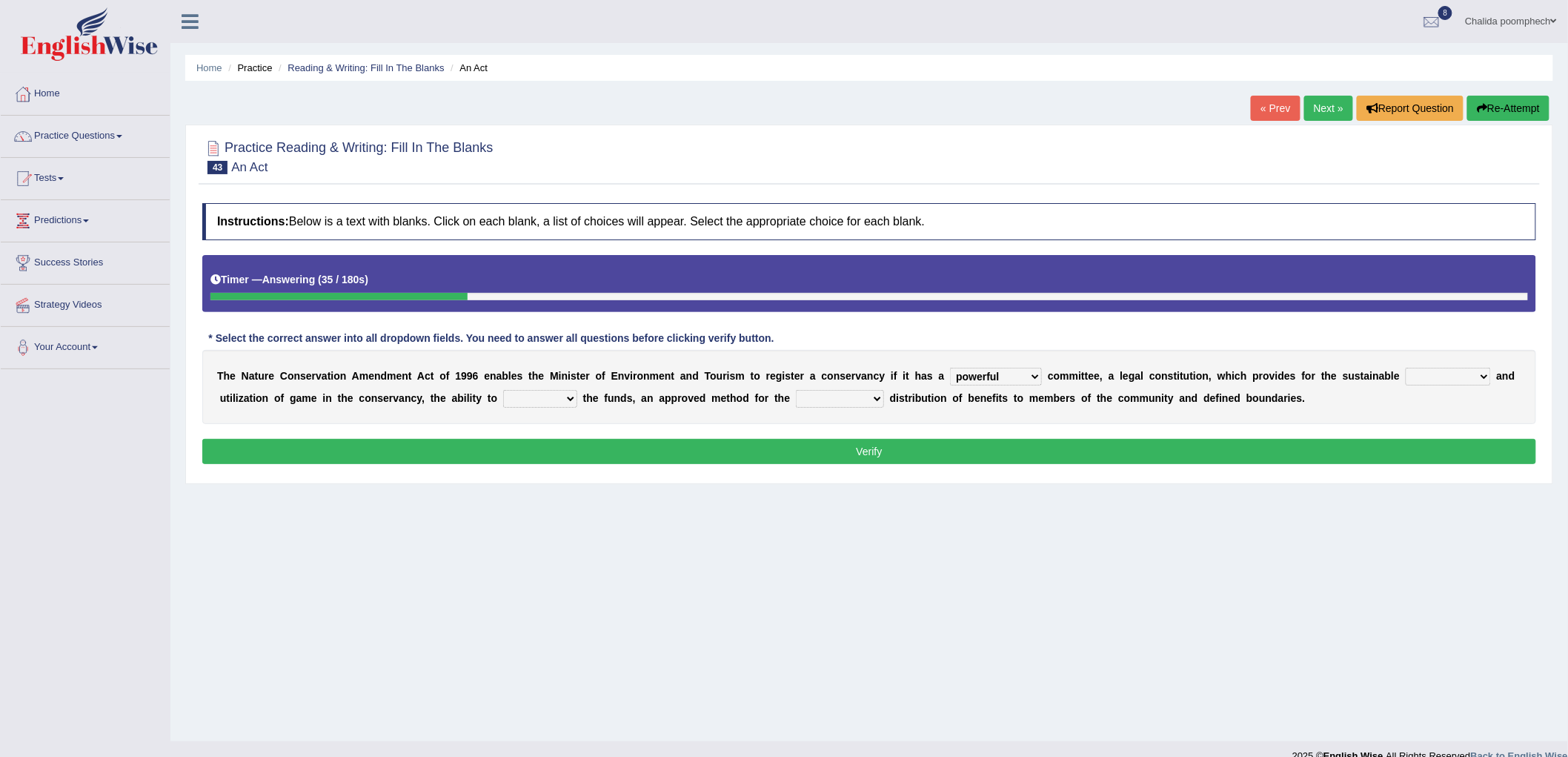
select select "manage"
click at [503, 390] on select "manage liquidate redeem repossess" at bounding box center [540, 399] width 74 height 18
click at [845, 397] on select "same equal proportionate equitable" at bounding box center [840, 399] width 88 height 18
select select "equal"
click at [796, 390] on select "same equal proportionate equitable" at bounding box center [840, 399] width 88 height 18
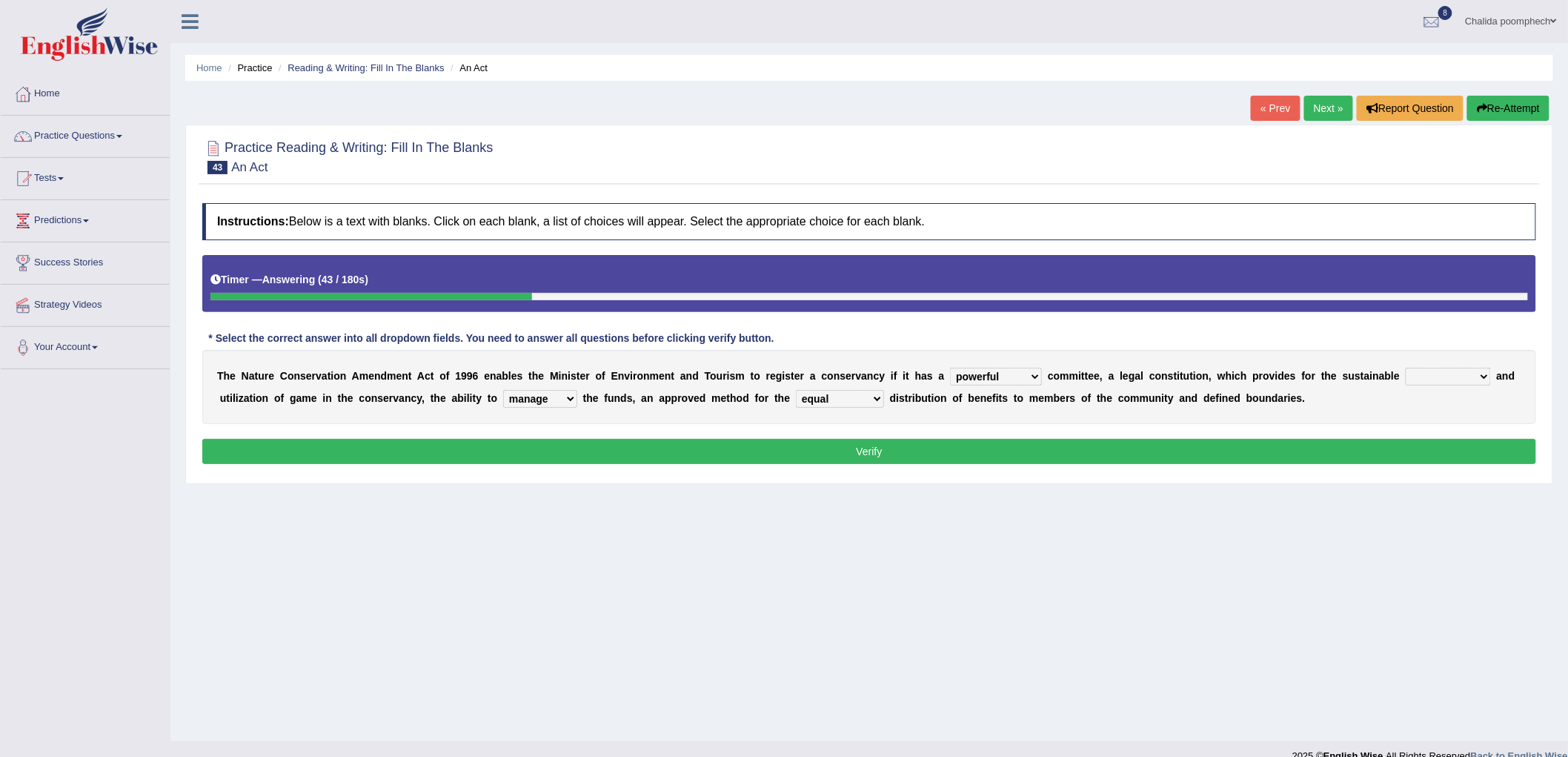
click at [1425, 378] on select "management attraction making taking" at bounding box center [1449, 376] width 85 height 18
select select "management"
click at [1407, 368] on select "management attraction making taking" at bounding box center [1449, 376] width 85 height 18
click at [890, 456] on button "Verify" at bounding box center [869, 451] width 1334 height 26
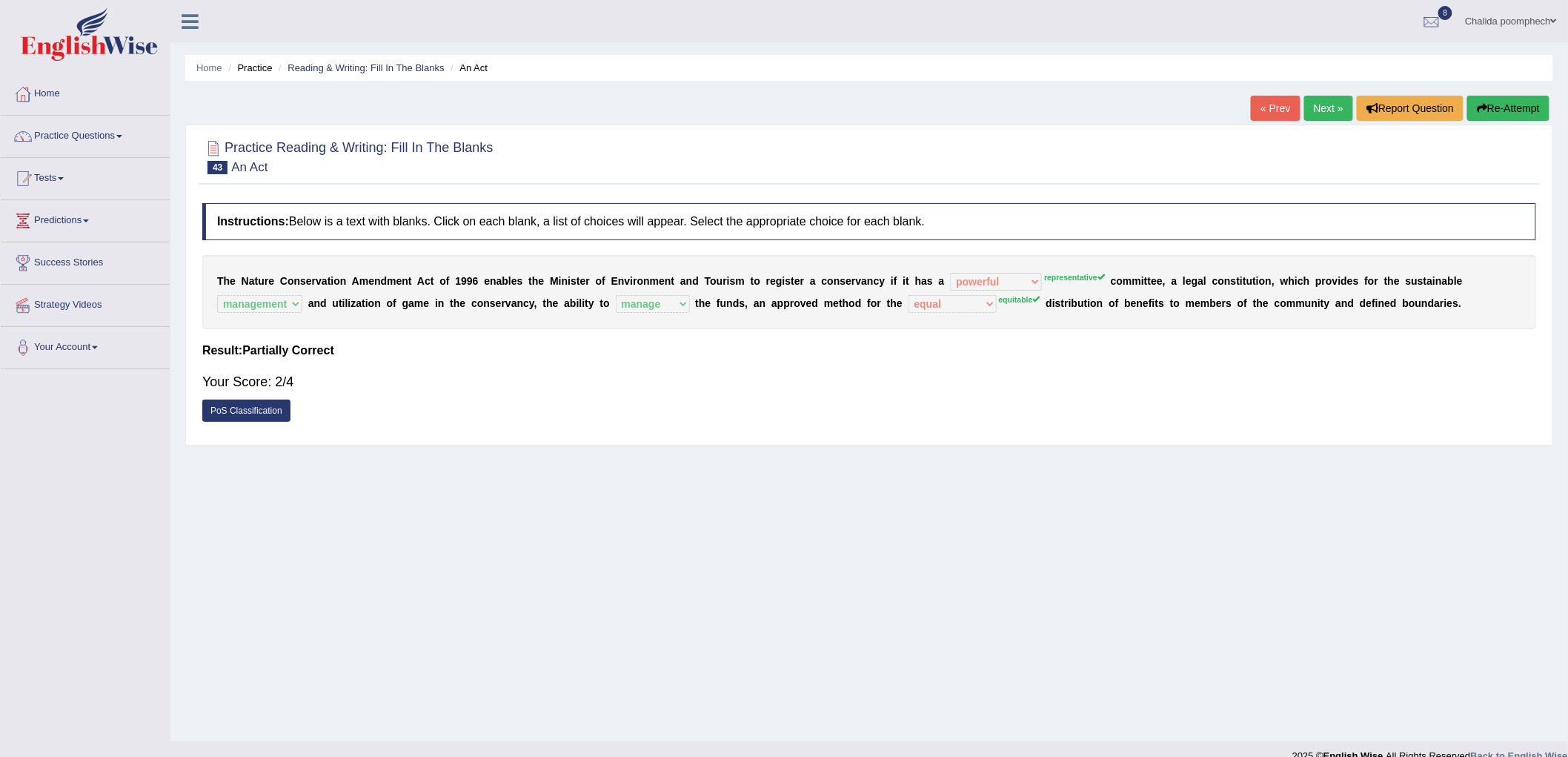
click at [1323, 108] on link "Next »" at bounding box center [1328, 108] width 49 height 26
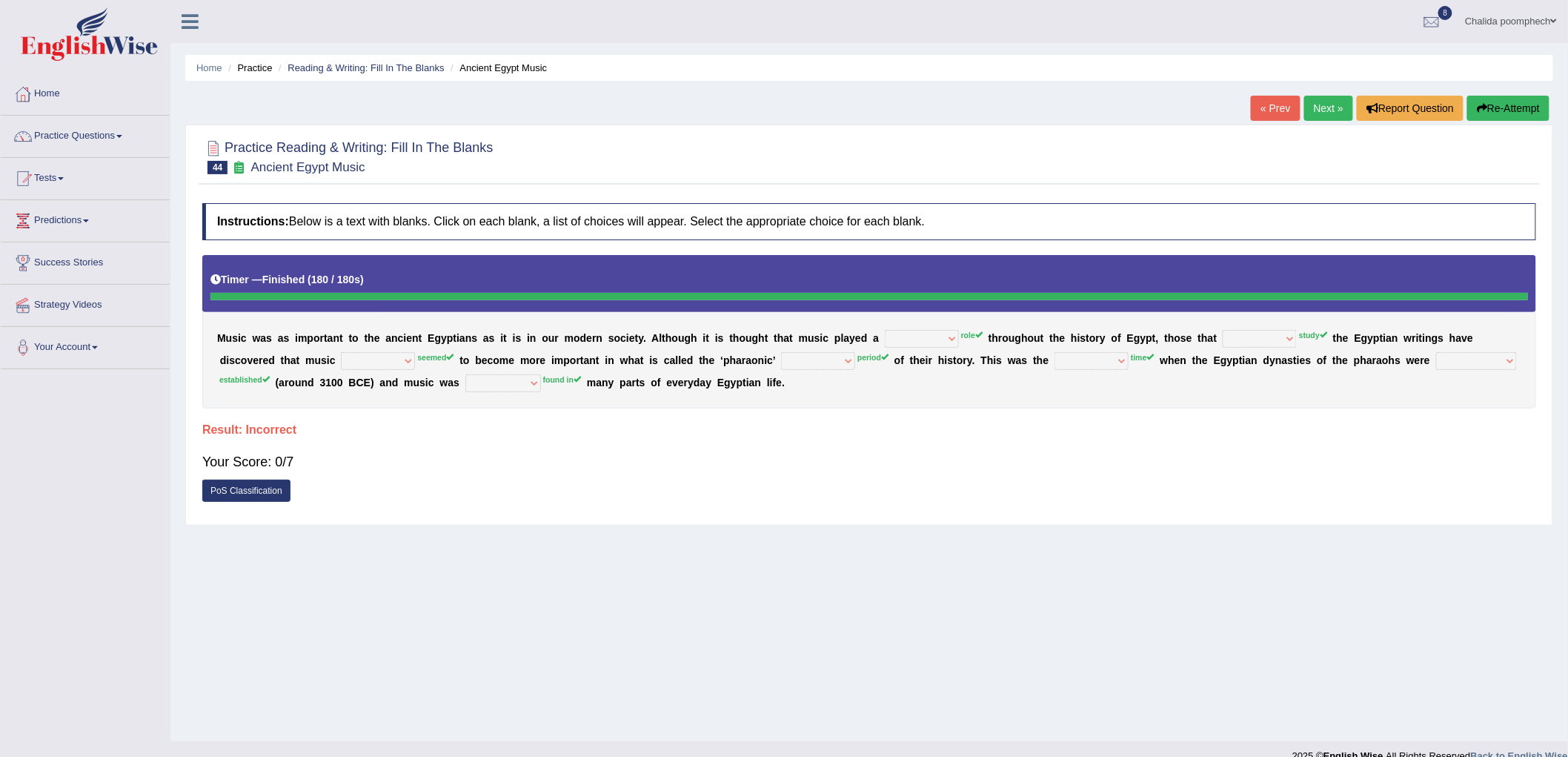
click at [1498, 112] on button "Re-Attempt" at bounding box center [1508, 108] width 82 height 26
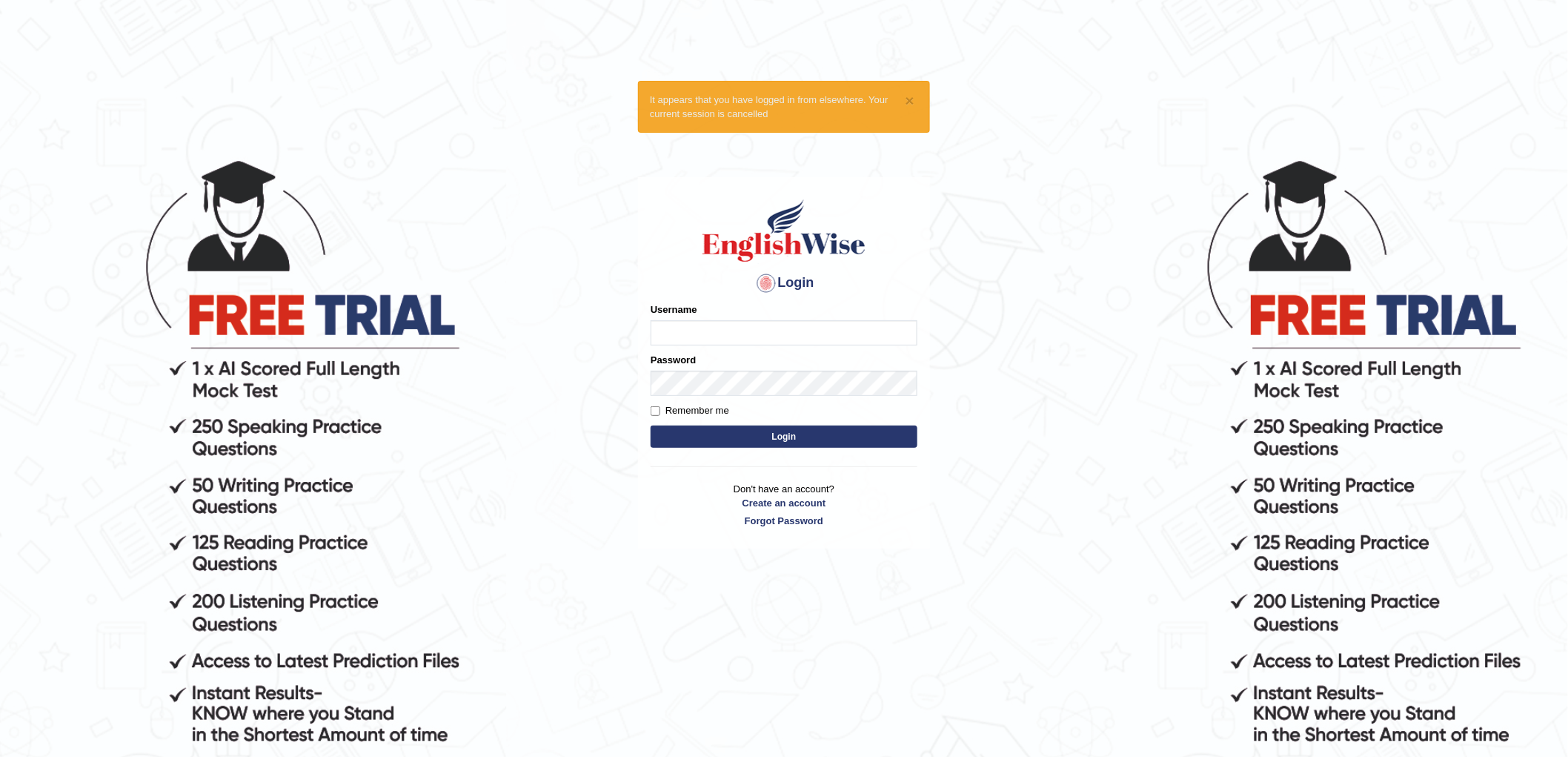
click at [717, 337] on input "Username" at bounding box center [784, 333] width 267 height 26
type input "chalida_parramatta"
click at [839, 439] on button "Login" at bounding box center [784, 437] width 267 height 22
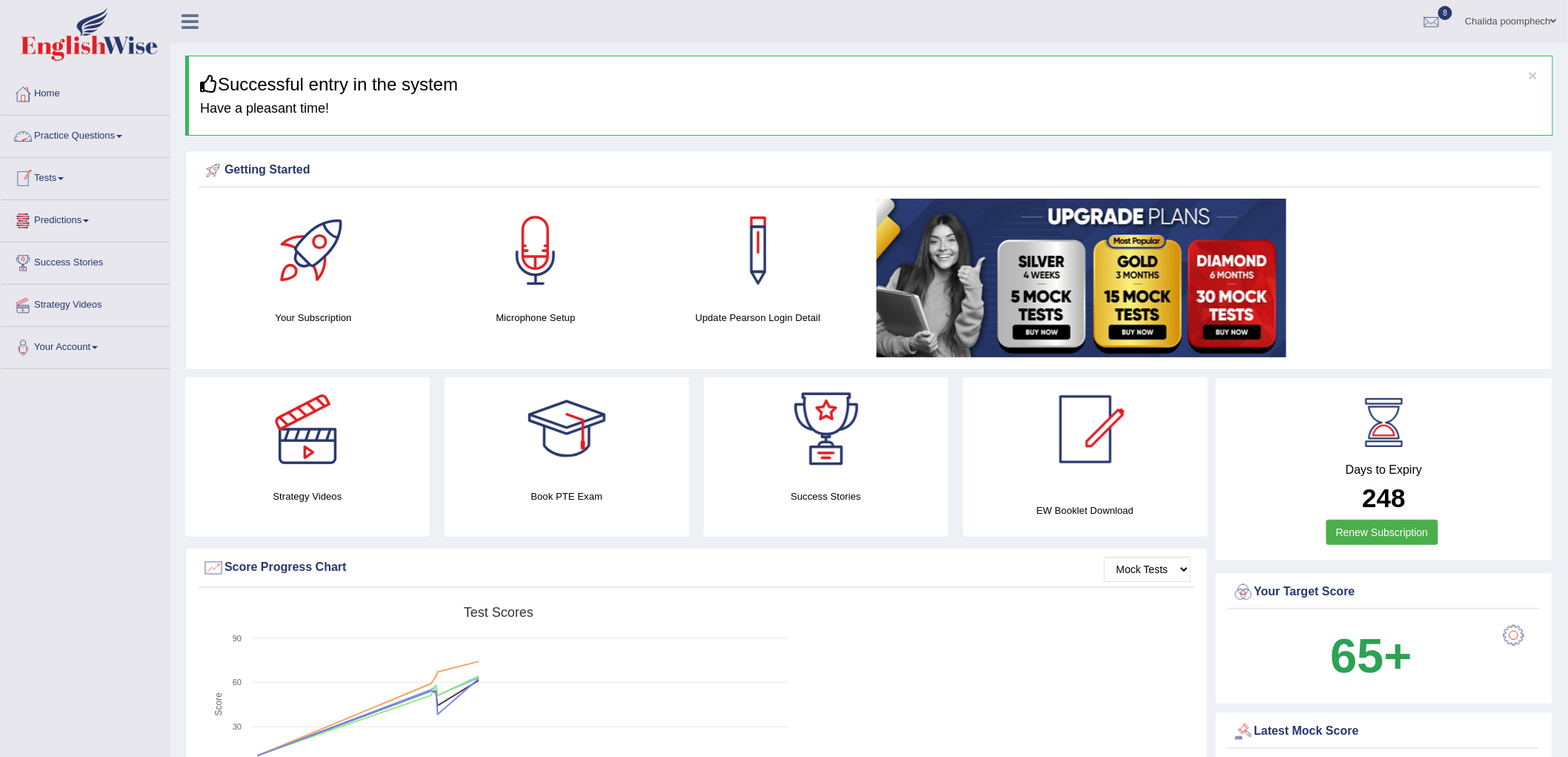
click at [85, 129] on link "Practice Questions" at bounding box center [85, 134] width 169 height 37
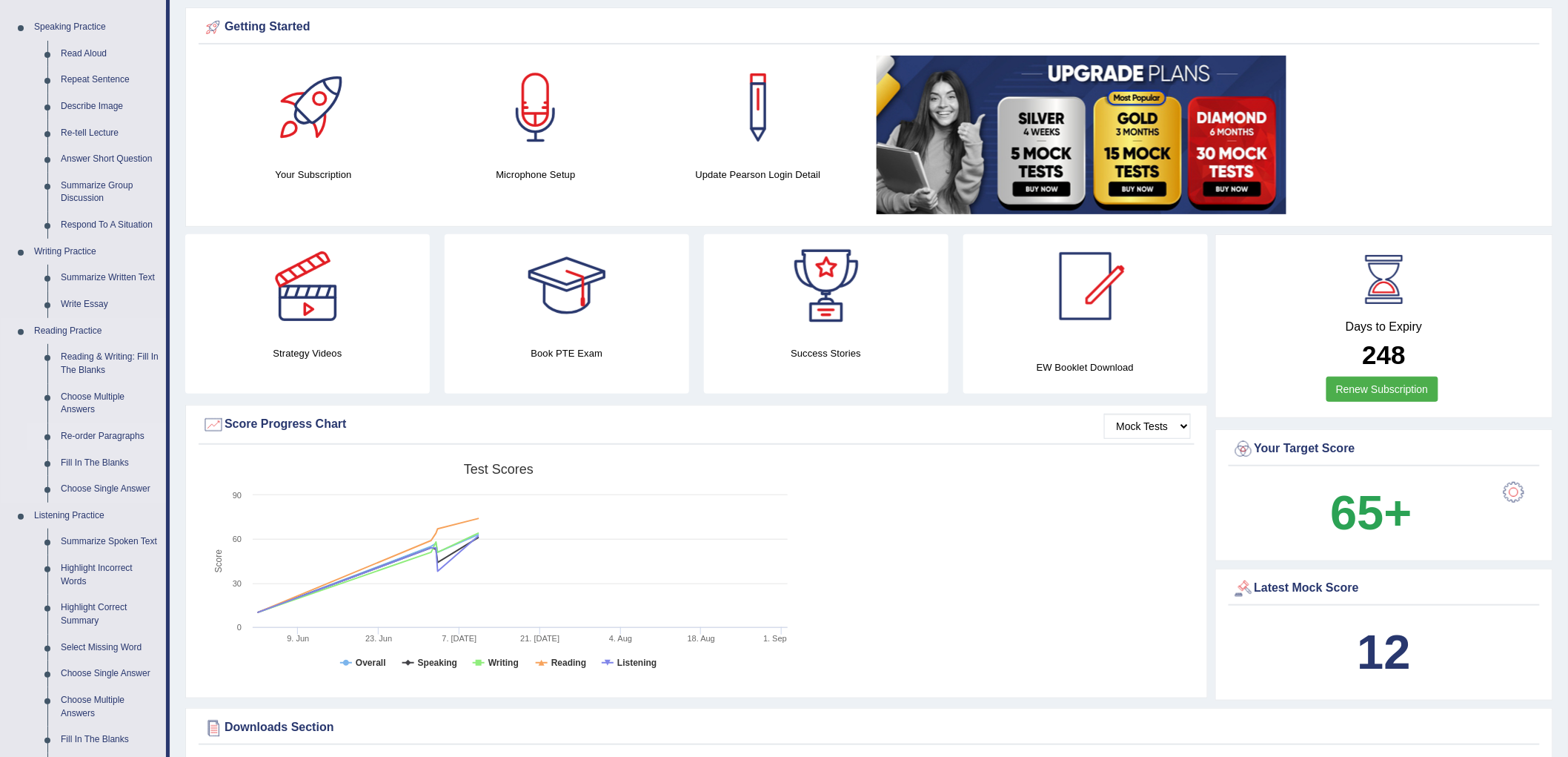
scroll to position [247, 0]
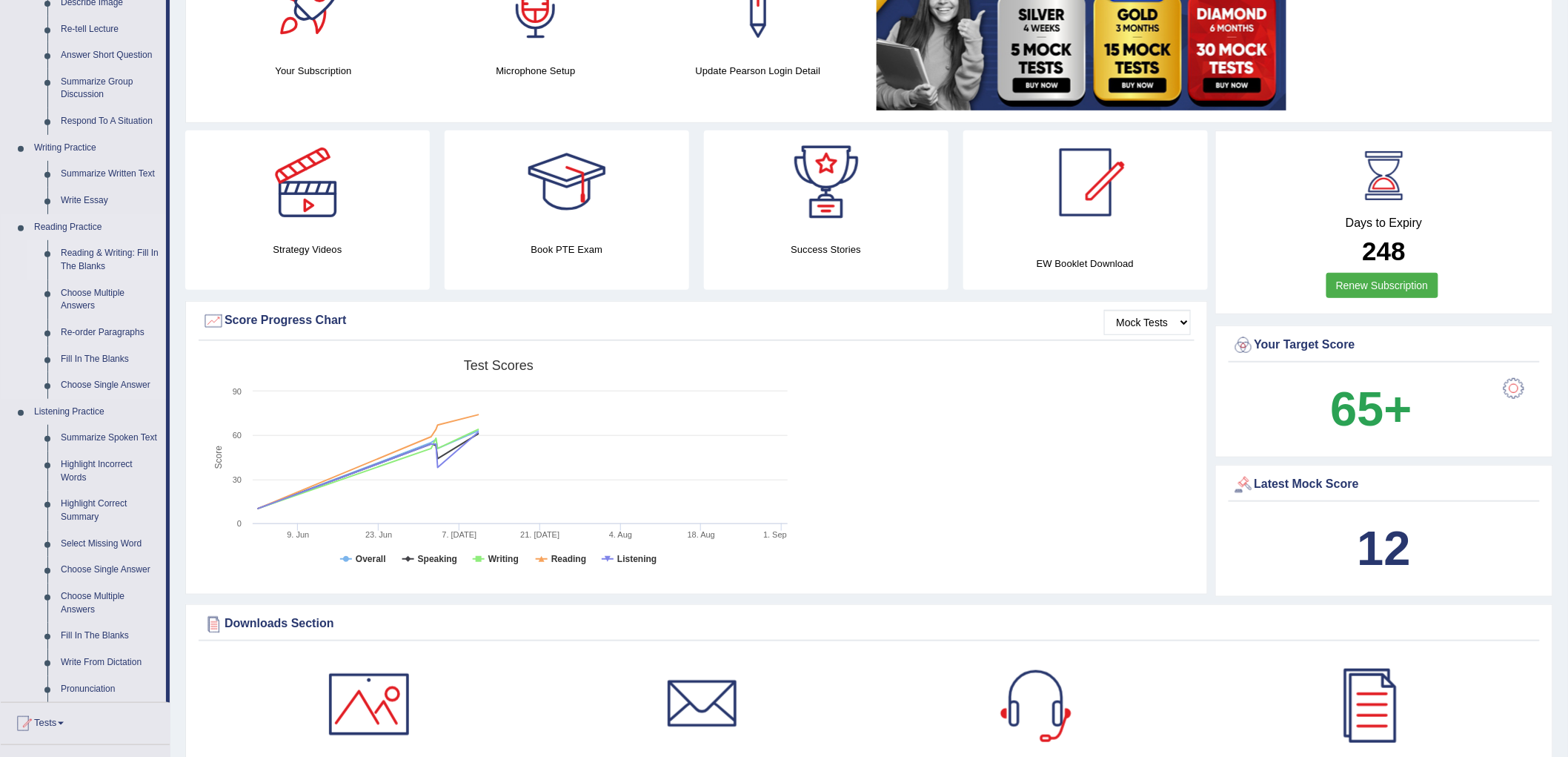
click at [126, 243] on link "Reading & Writing: Fill In The Blanks" at bounding box center [110, 259] width 112 height 39
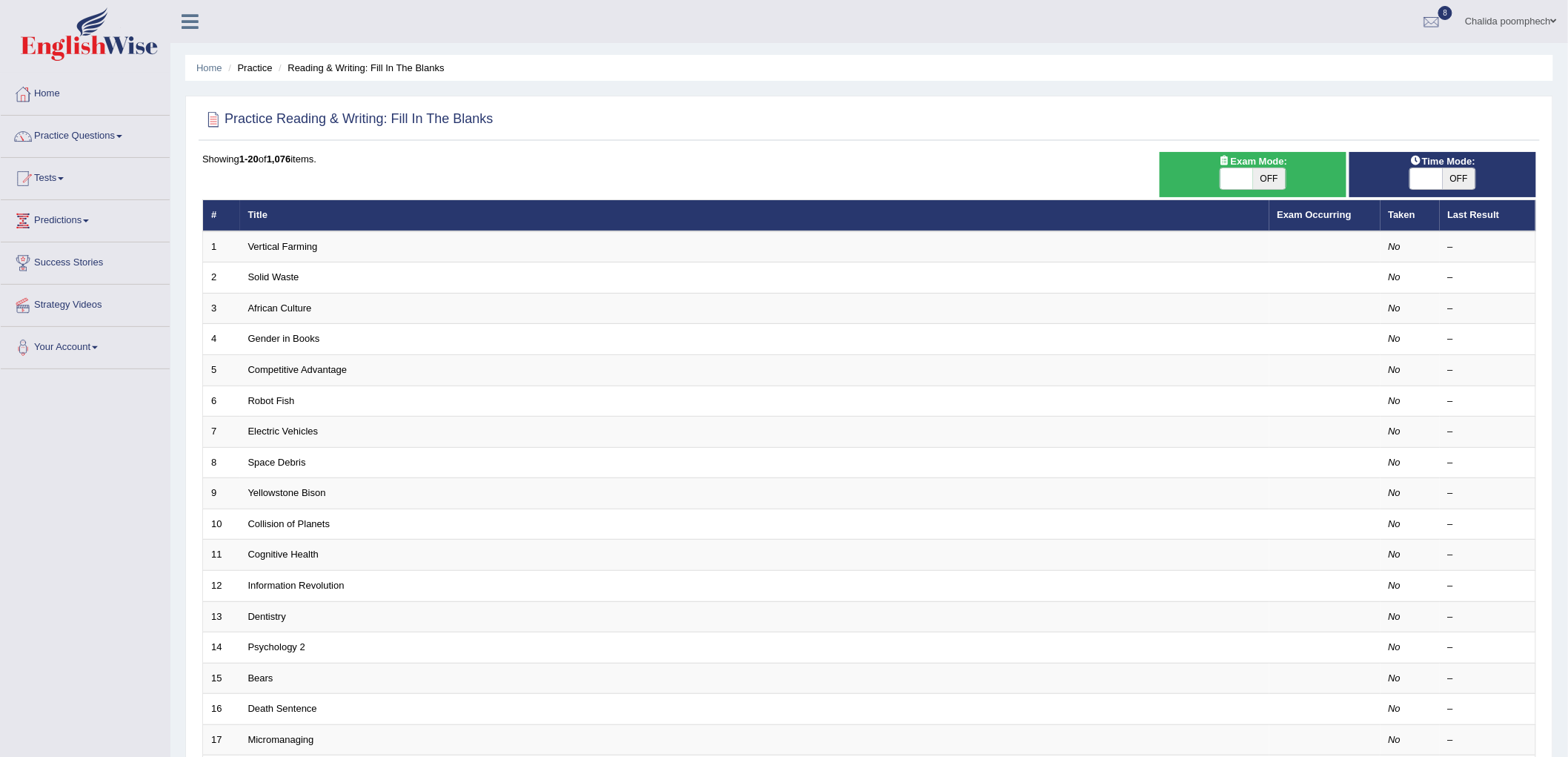
click at [1270, 180] on span "OFF" at bounding box center [1269, 178] width 33 height 21
checkbox input "true"
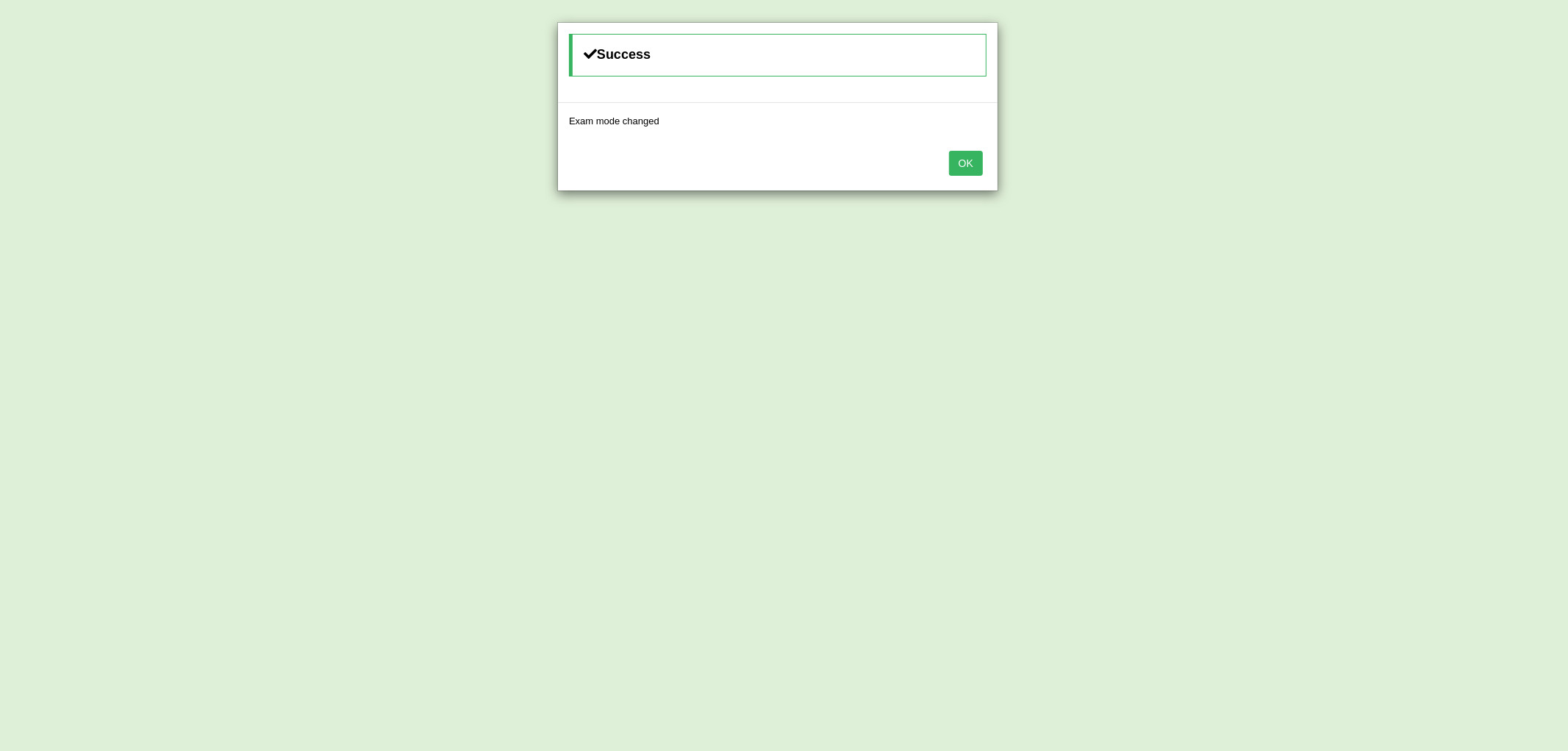
click at [971, 170] on button "OK" at bounding box center [966, 163] width 34 height 25
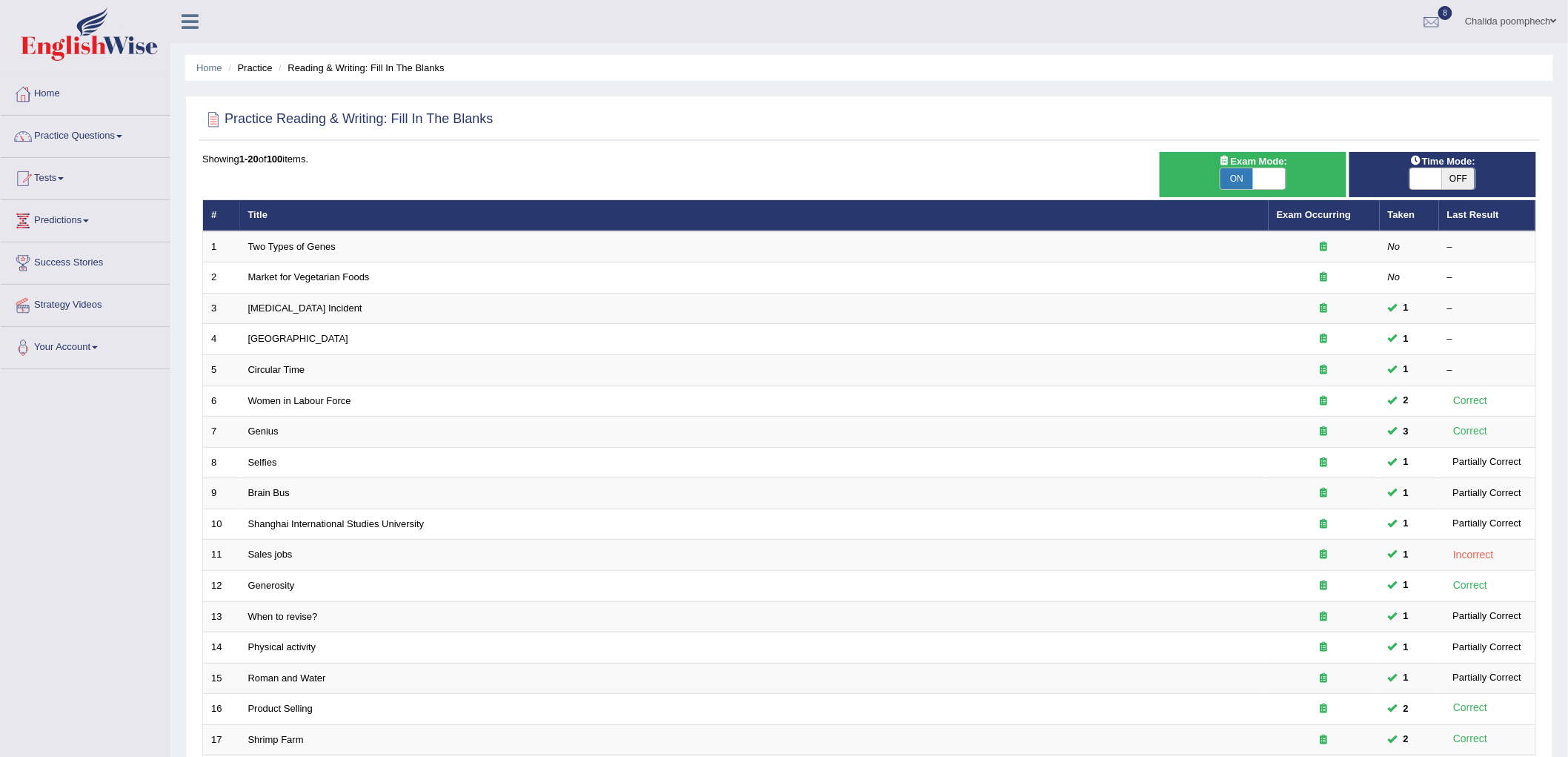
click at [1460, 185] on span "OFF" at bounding box center [1459, 178] width 33 height 21
checkbox input "true"
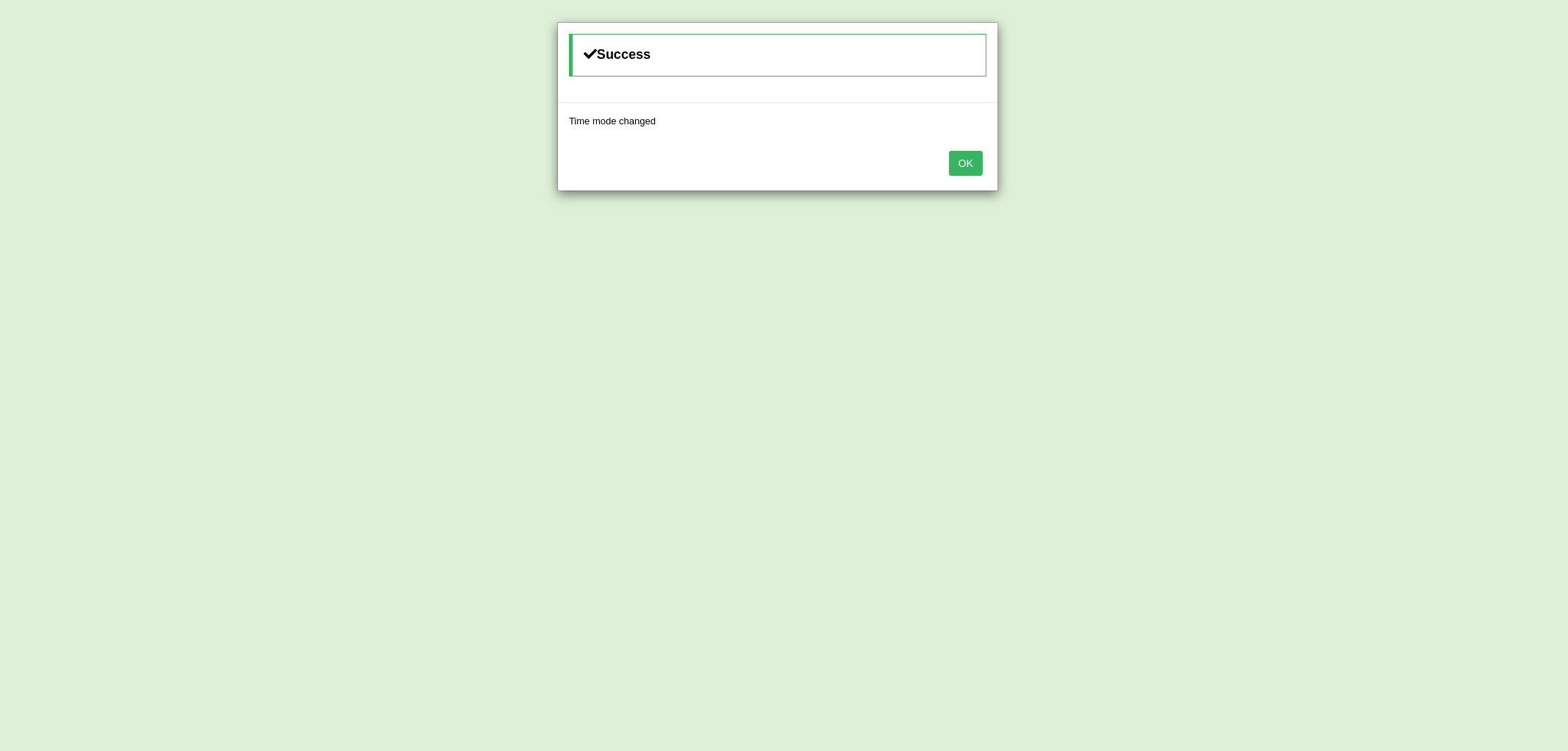
drag, startPoint x: 970, startPoint y: 169, endPoint x: 986, endPoint y: 182, distance: 20.6
click at [975, 170] on button "OK" at bounding box center [966, 163] width 34 height 25
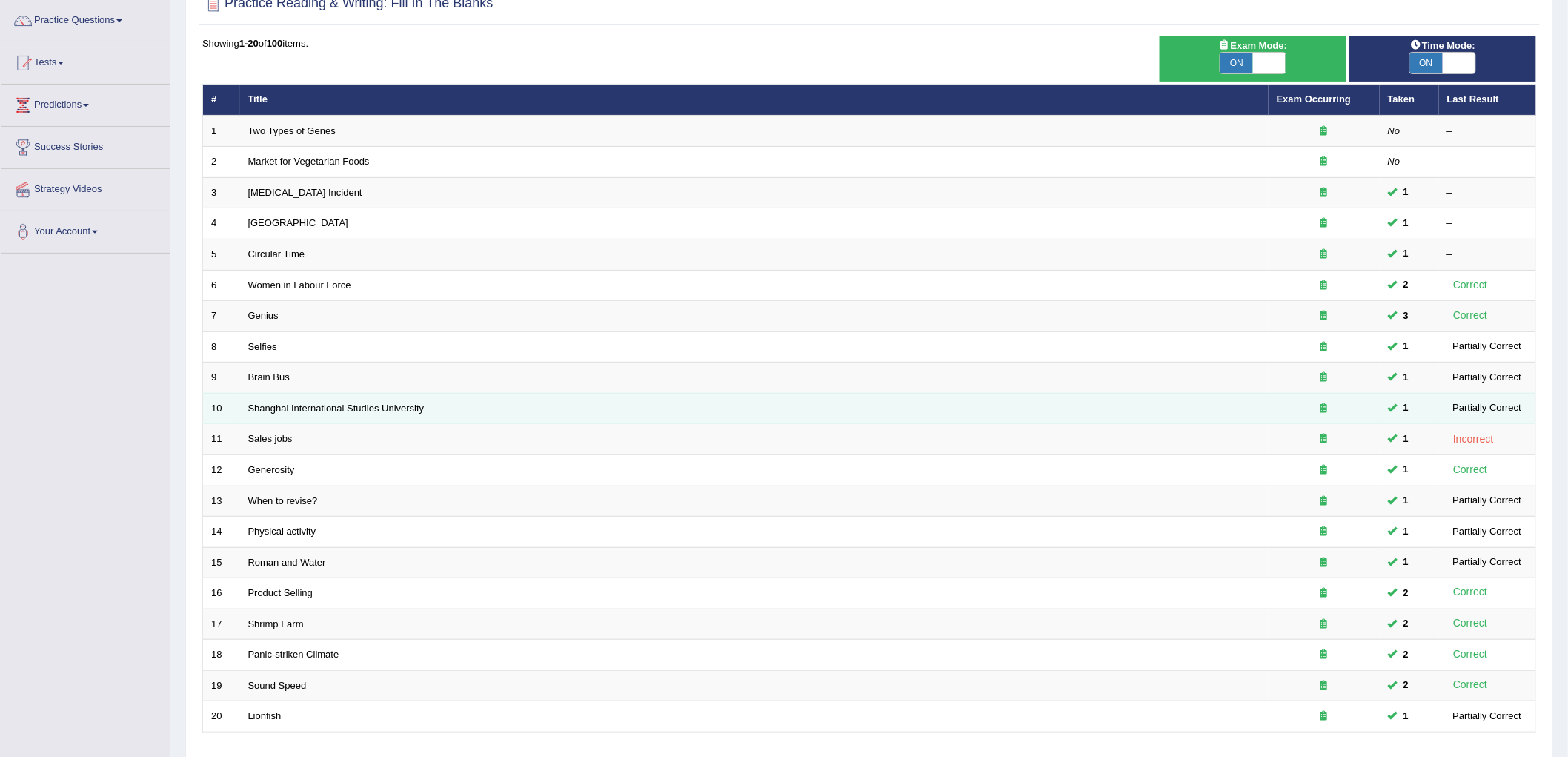
scroll to position [224, 0]
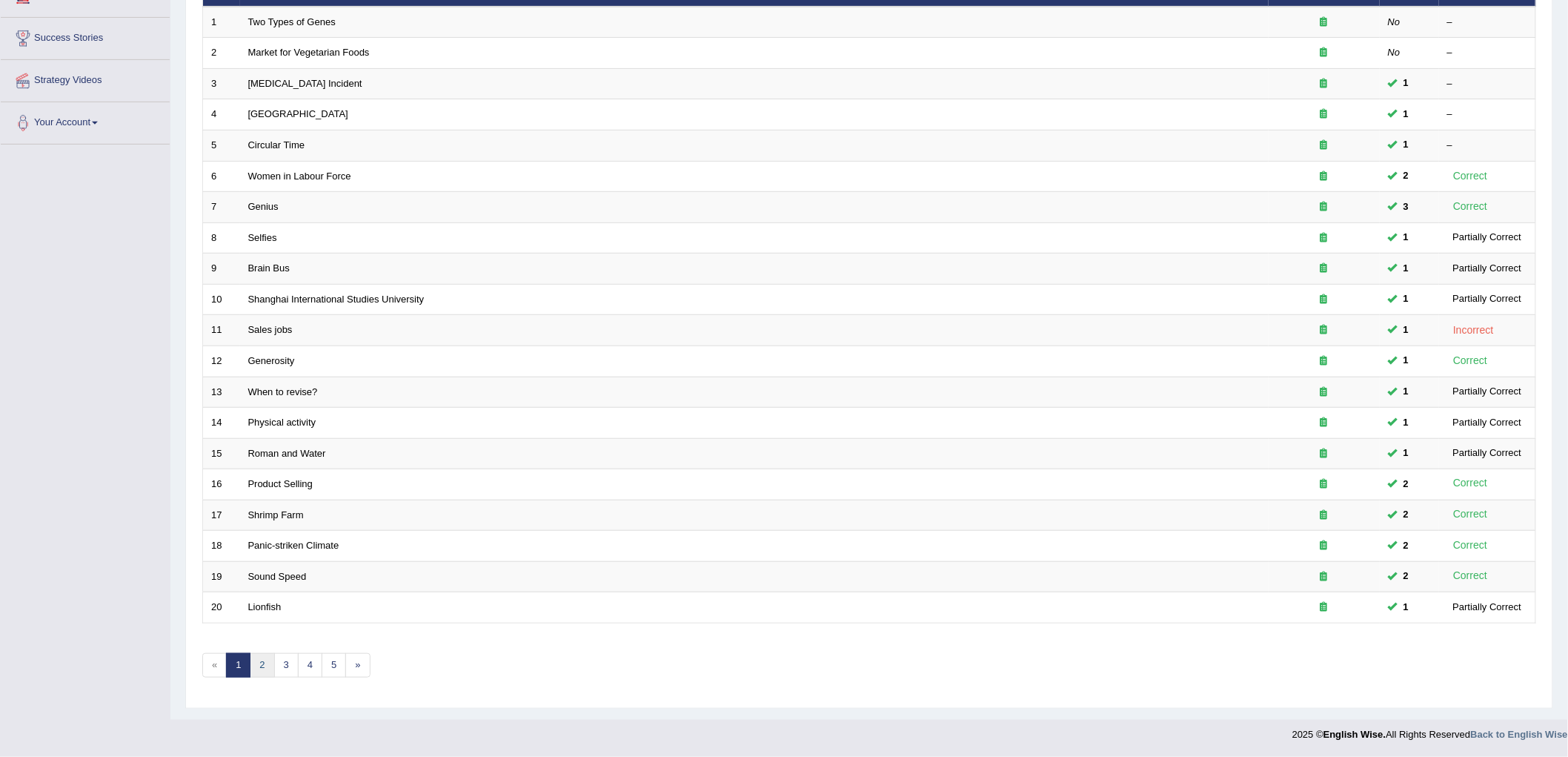
click at [265, 669] on link "2" at bounding box center [262, 666] width 25 height 25
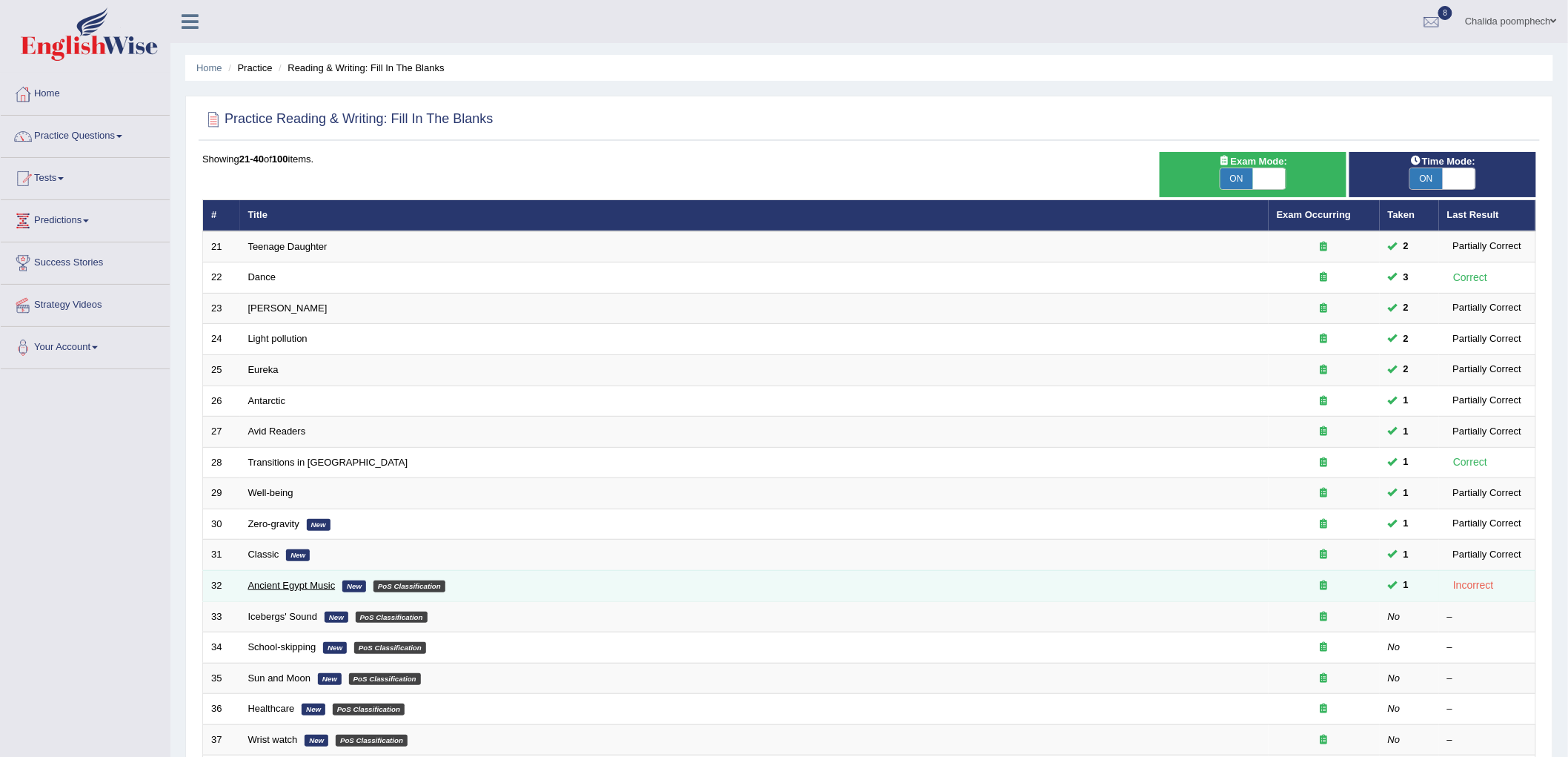
click at [326, 586] on link "Ancient Egypt Music" at bounding box center [292, 585] width 87 height 11
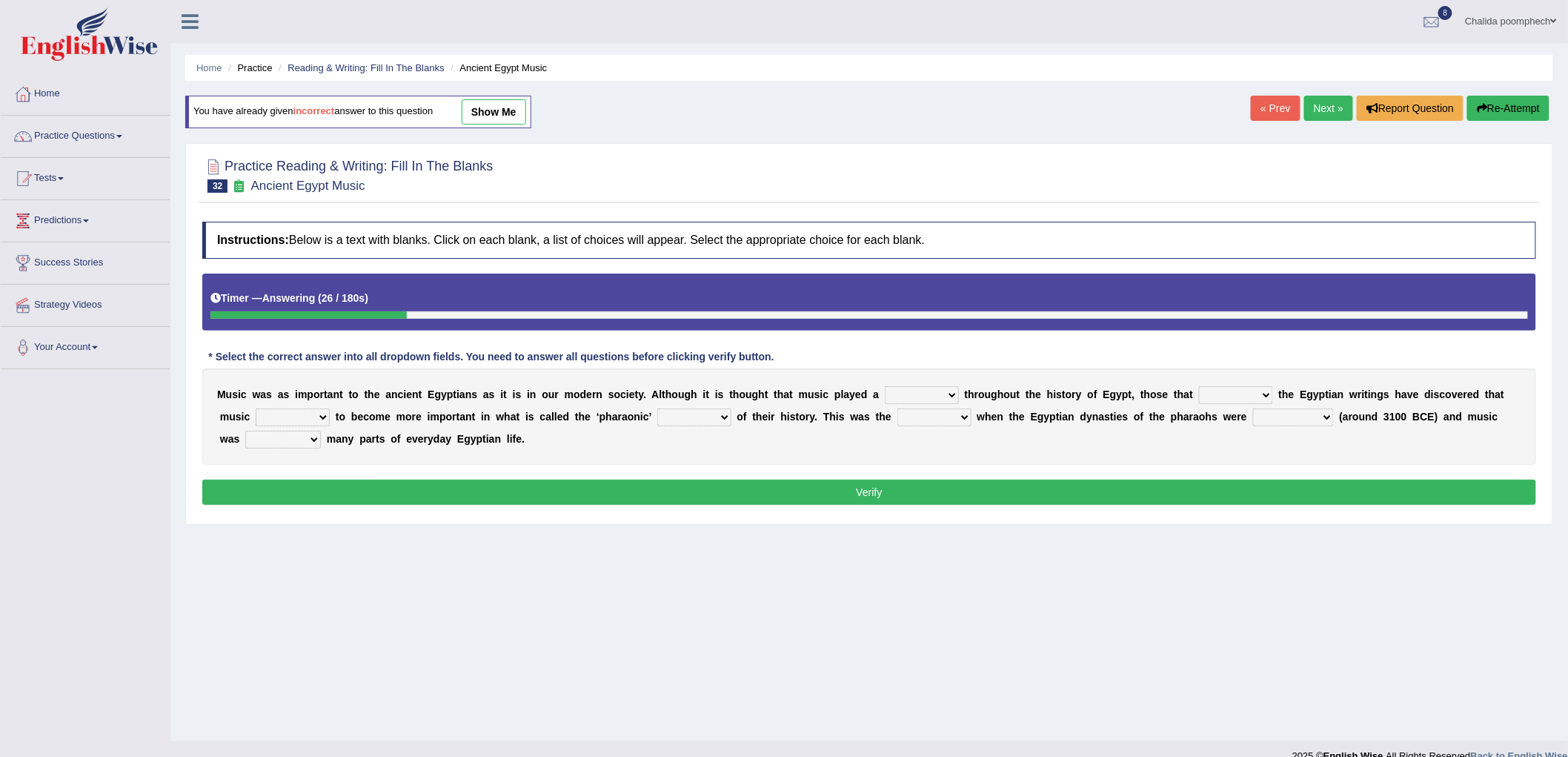
click at [915, 388] on select "role game response situation" at bounding box center [922, 395] width 74 height 18
select select "role"
click at [885, 386] on select "role game response situation" at bounding box center [922, 395] width 74 height 18
click at [1248, 396] on select "need require confirm study" at bounding box center [1236, 395] width 74 height 18
select select "study"
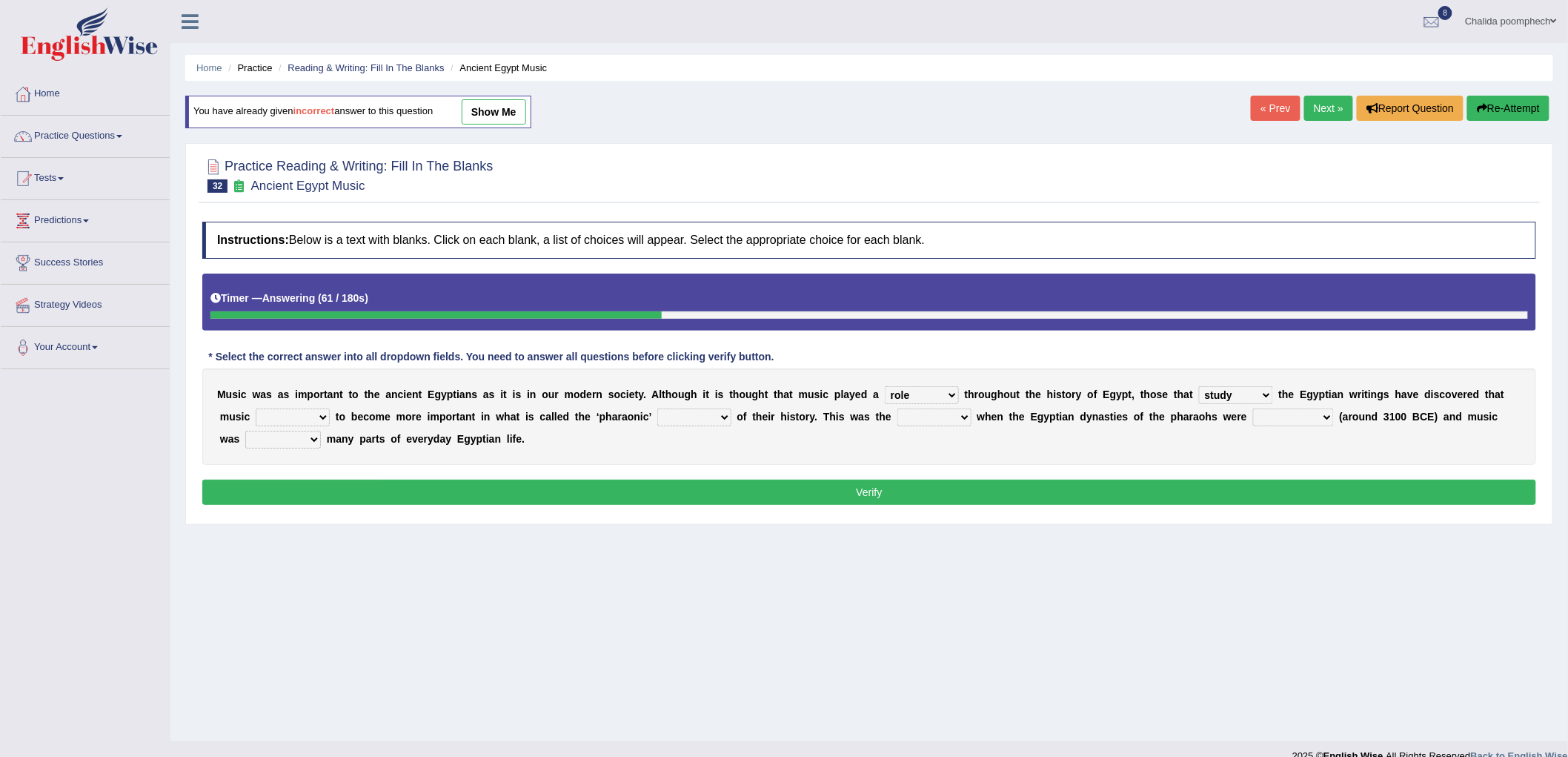
click at [1199, 386] on select "need require confirm study" at bounding box center [1236, 395] width 74 height 18
click at [301, 416] on select "predicted seemed like thought" at bounding box center [293, 417] width 74 height 18
select select "seemed"
click at [255, 409] on select "predicted seemed like thought" at bounding box center [293, 417] width 74 height 18
click at [698, 419] on select "period people place race" at bounding box center [694, 417] width 74 height 18
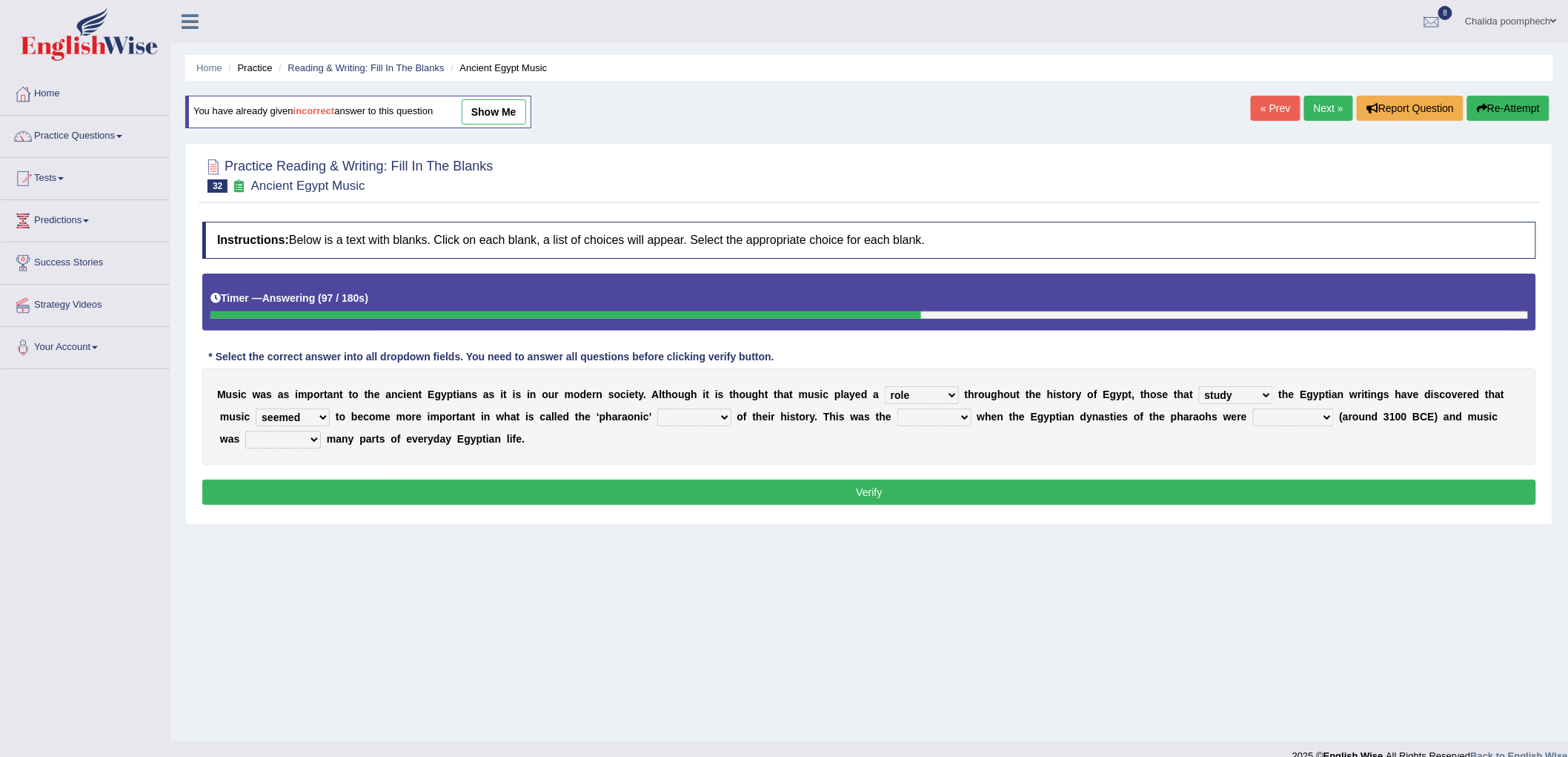
select select "period"
click at [657, 409] on select "period people place race" at bounding box center [694, 417] width 74 height 18
click at [922, 417] on select "result range time group" at bounding box center [935, 417] width 74 height 18
click at [1301, 419] on select "contributed established constructed raised" at bounding box center [1293, 417] width 80 height 18
select select "established"
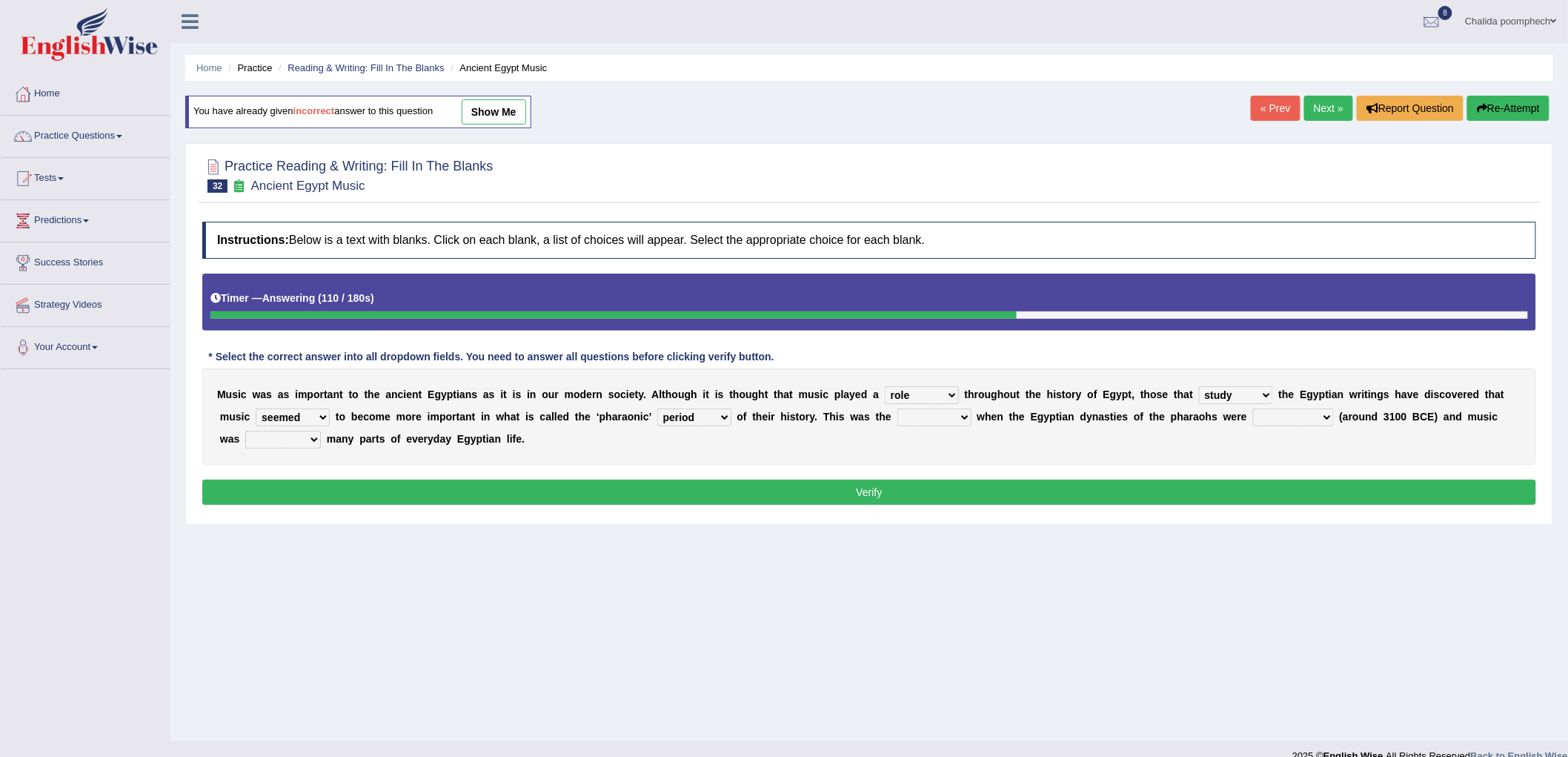
click at [1253, 409] on select "contributed established constructed raised" at bounding box center [1293, 417] width 80 height 18
click at [944, 420] on select "result range time group" at bounding box center [935, 417] width 74 height 18
select select "time"
click at [898, 409] on select "result range time group" at bounding box center [935, 417] width 74 height 18
click at [308, 437] on select "found at found found from found in" at bounding box center [283, 439] width 76 height 18
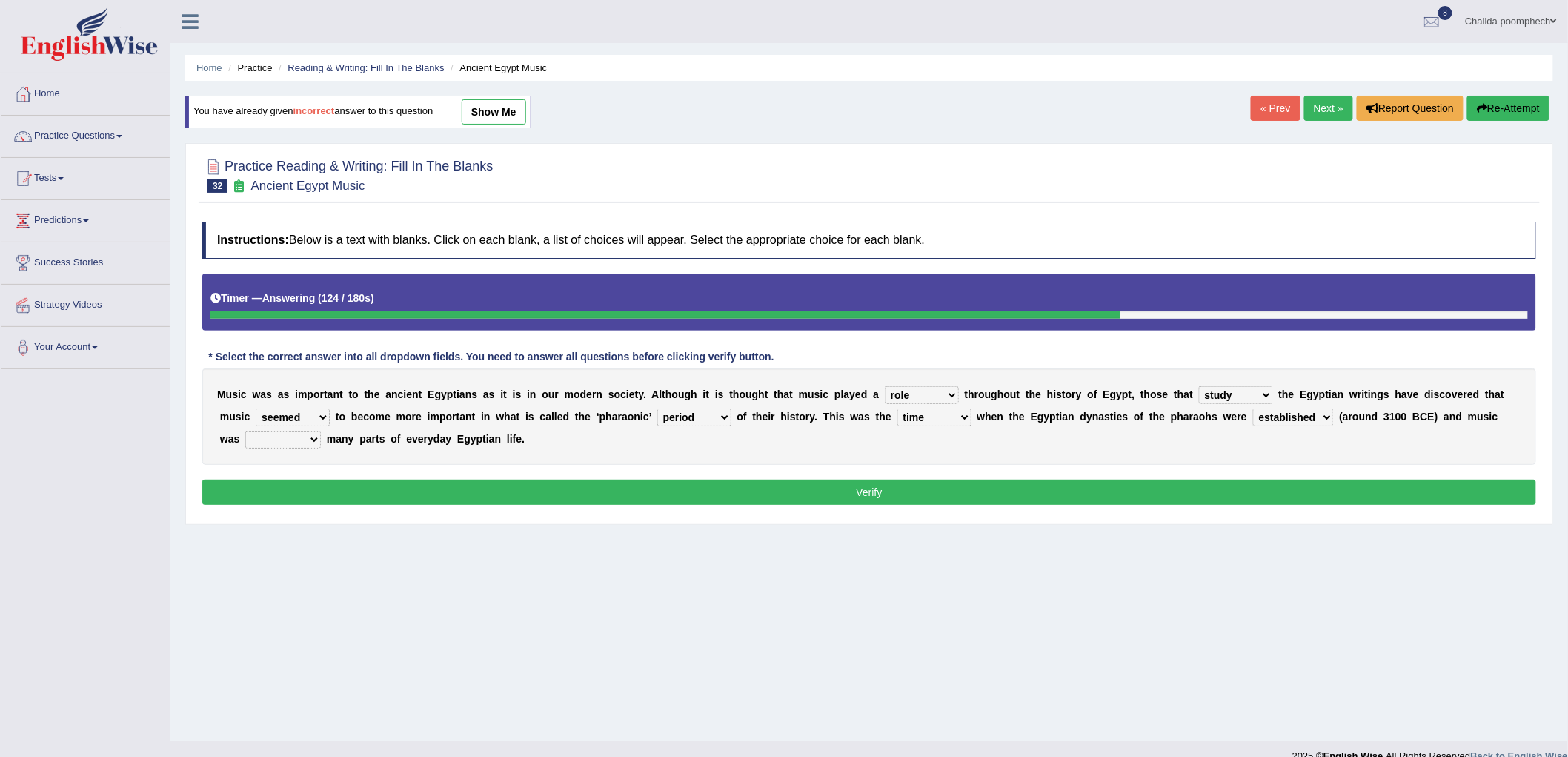
click at [245, 430] on select "found at found found from found in" at bounding box center [283, 439] width 76 height 18
click at [303, 432] on select "found at found found from found in" at bounding box center [283, 439] width 76 height 18
select select "found from"
click at [245, 430] on select "found at found found from found in" at bounding box center [283, 439] width 76 height 18
click at [380, 489] on button "Verify" at bounding box center [869, 492] width 1334 height 26
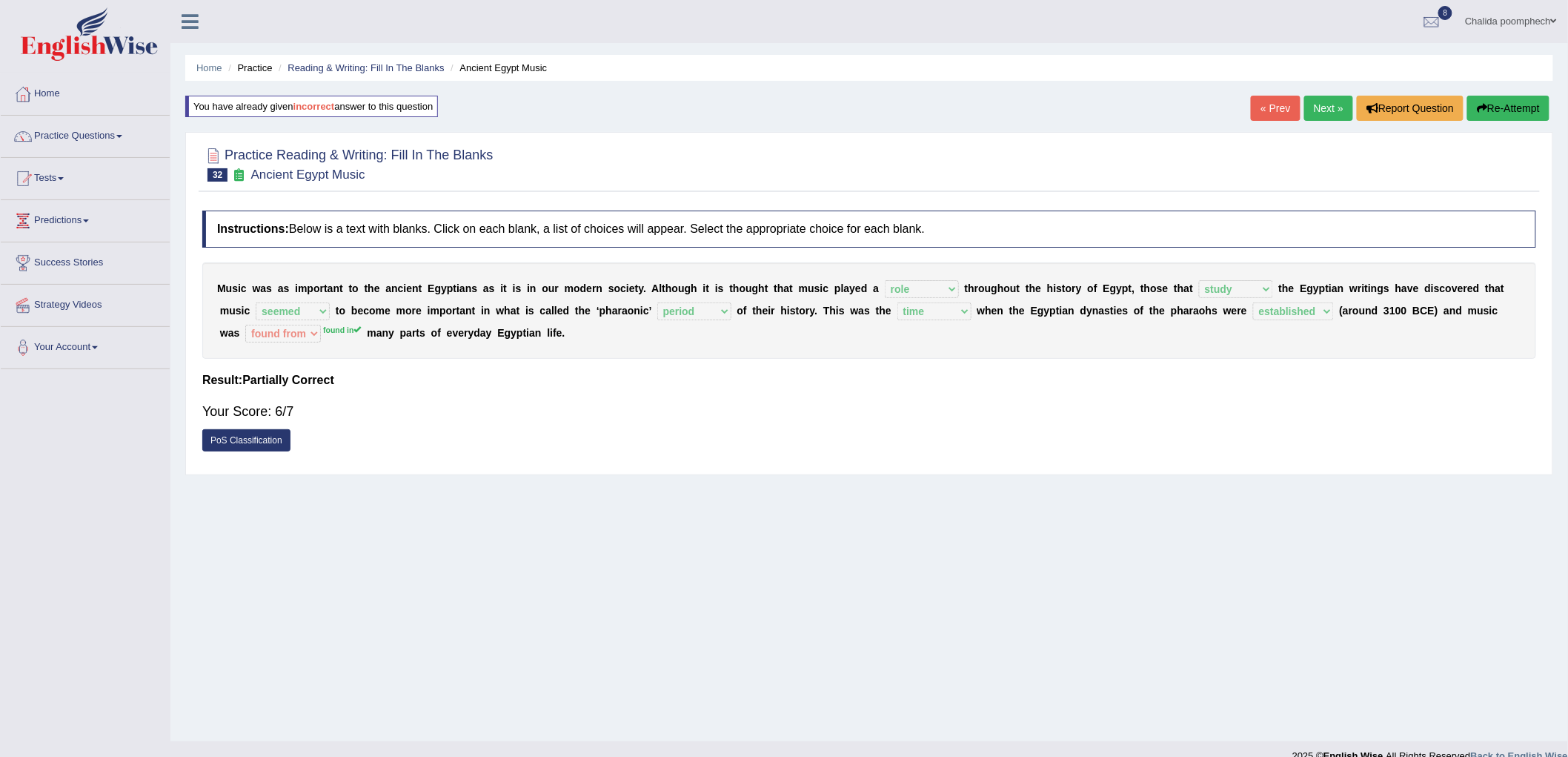
click at [447, 463] on div "Instructions: Below is a text with blanks. Click on each blank, a list of choic…" at bounding box center [869, 334] width 1341 height 264
click at [1318, 108] on link "Next »" at bounding box center [1328, 108] width 49 height 26
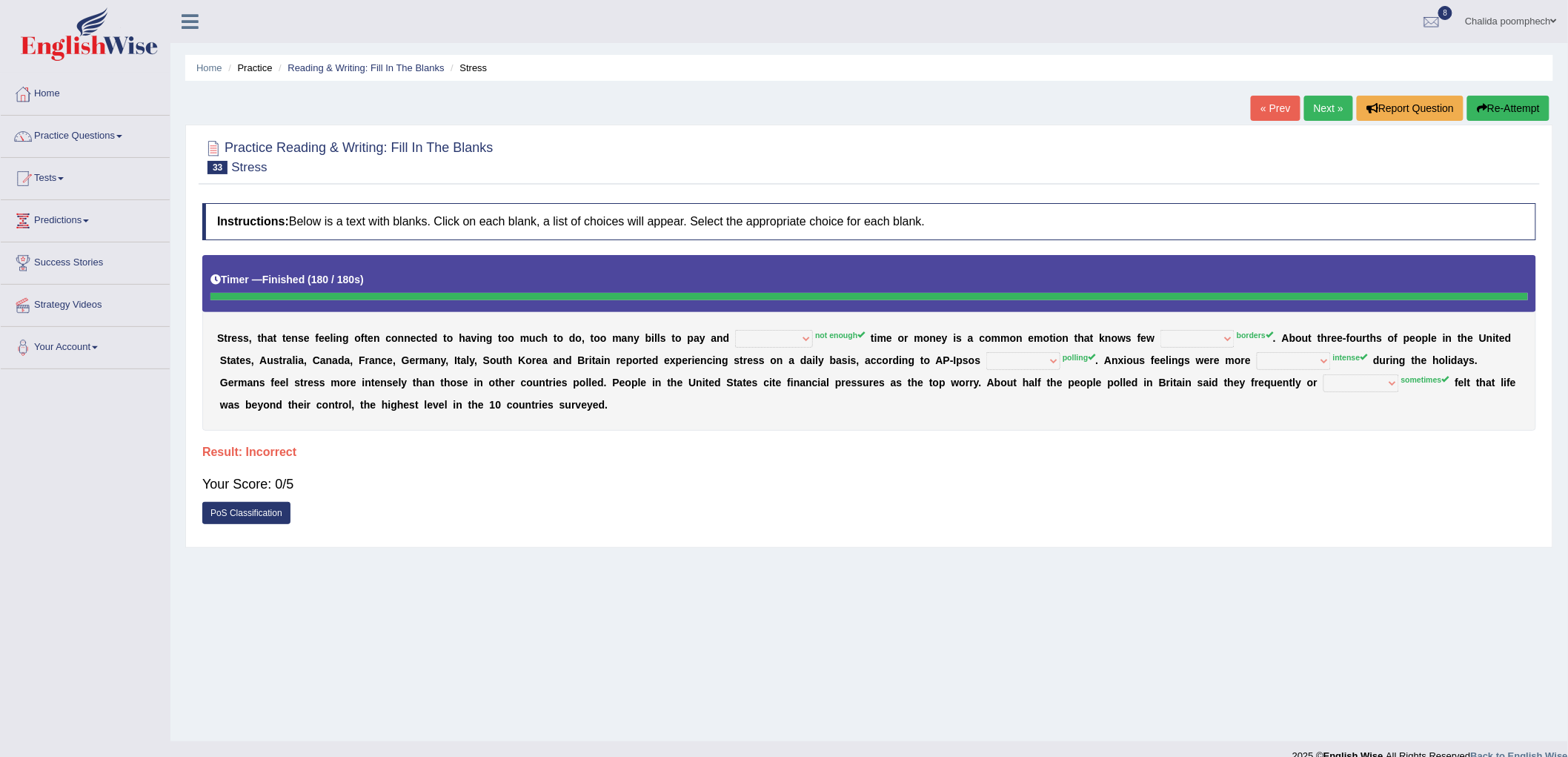
click at [1495, 102] on button "Re-Attempt" at bounding box center [1508, 108] width 82 height 26
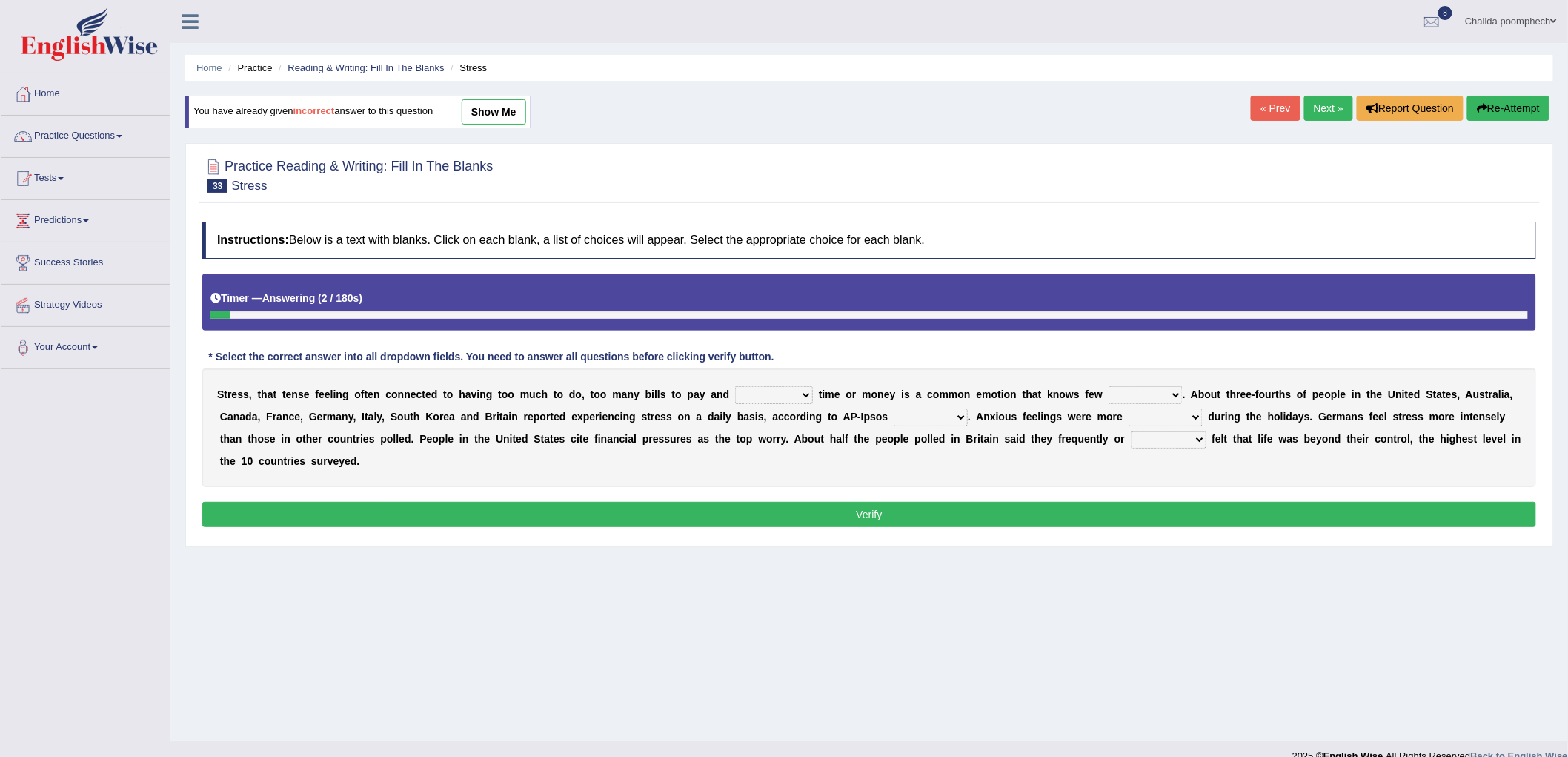
click at [784, 389] on select "not enough too much less rare" at bounding box center [774, 395] width 78 height 18
select select "less"
click at [735, 386] on select "not enough too much less rare" at bounding box center [774, 395] width 78 height 18
click at [1130, 393] on select "people groups borders limit" at bounding box center [1146, 395] width 74 height 18
select select "people"
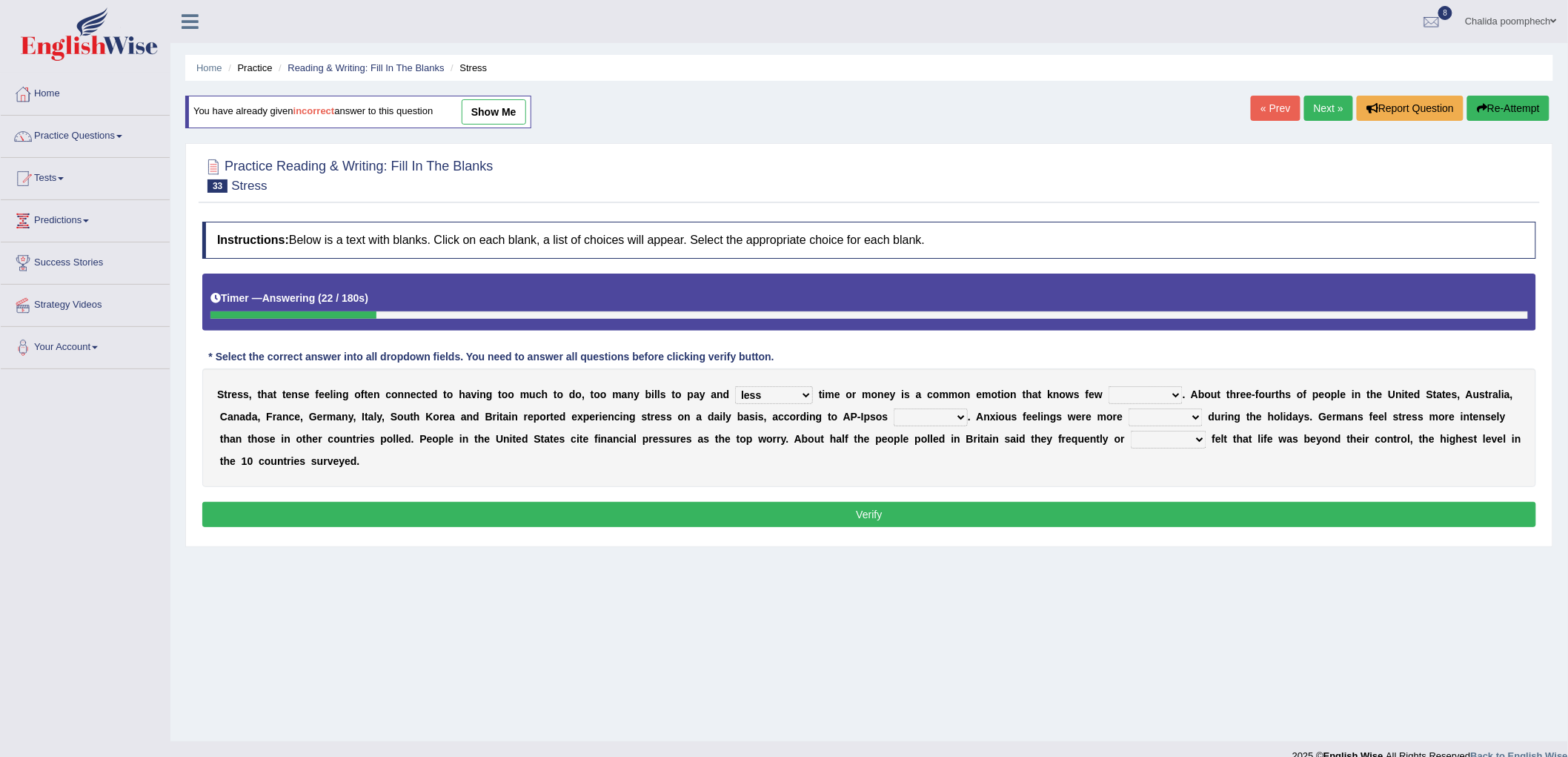
click at [1109, 386] on select "people groups borders limit" at bounding box center [1146, 395] width 74 height 18
click at [951, 420] on select "polling election selection choice" at bounding box center [931, 417] width 74 height 18
select select "polling"
click at [894, 409] on select "polling election selection choice" at bounding box center [931, 417] width 74 height 18
click at [1160, 413] on select "random intense sporadic sparse" at bounding box center [1166, 417] width 74 height 18
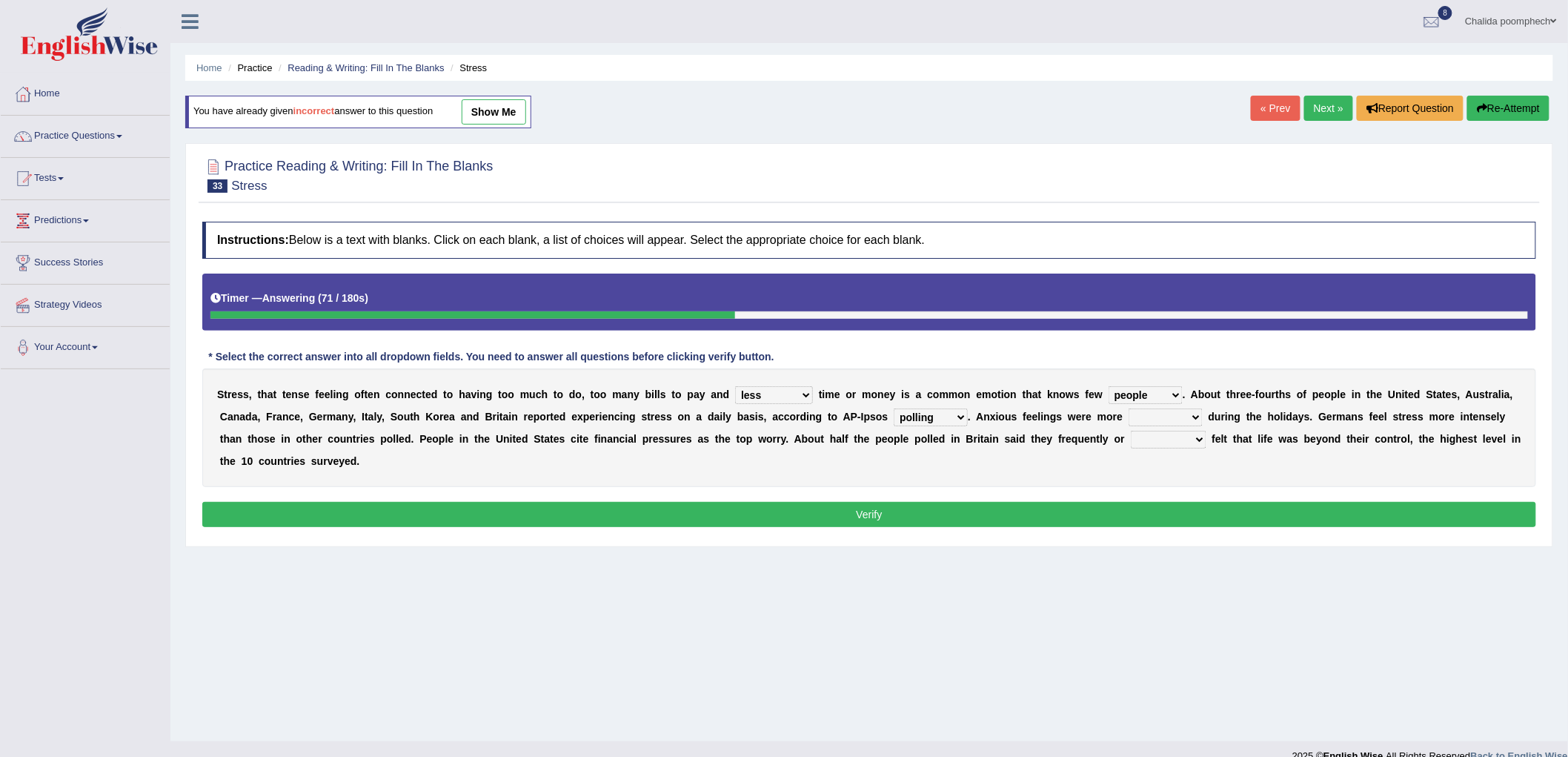
select select "sporadic"
click at [1128, 409] on select "random intense sporadic sparse" at bounding box center [1166, 417] width 74 height 18
click at [1173, 438] on select "always seldom sometimes often" at bounding box center [1169, 439] width 76 height 18
select select "always"
click at [1131, 430] on select "always seldom sometimes often" at bounding box center [1169, 439] width 76 height 18
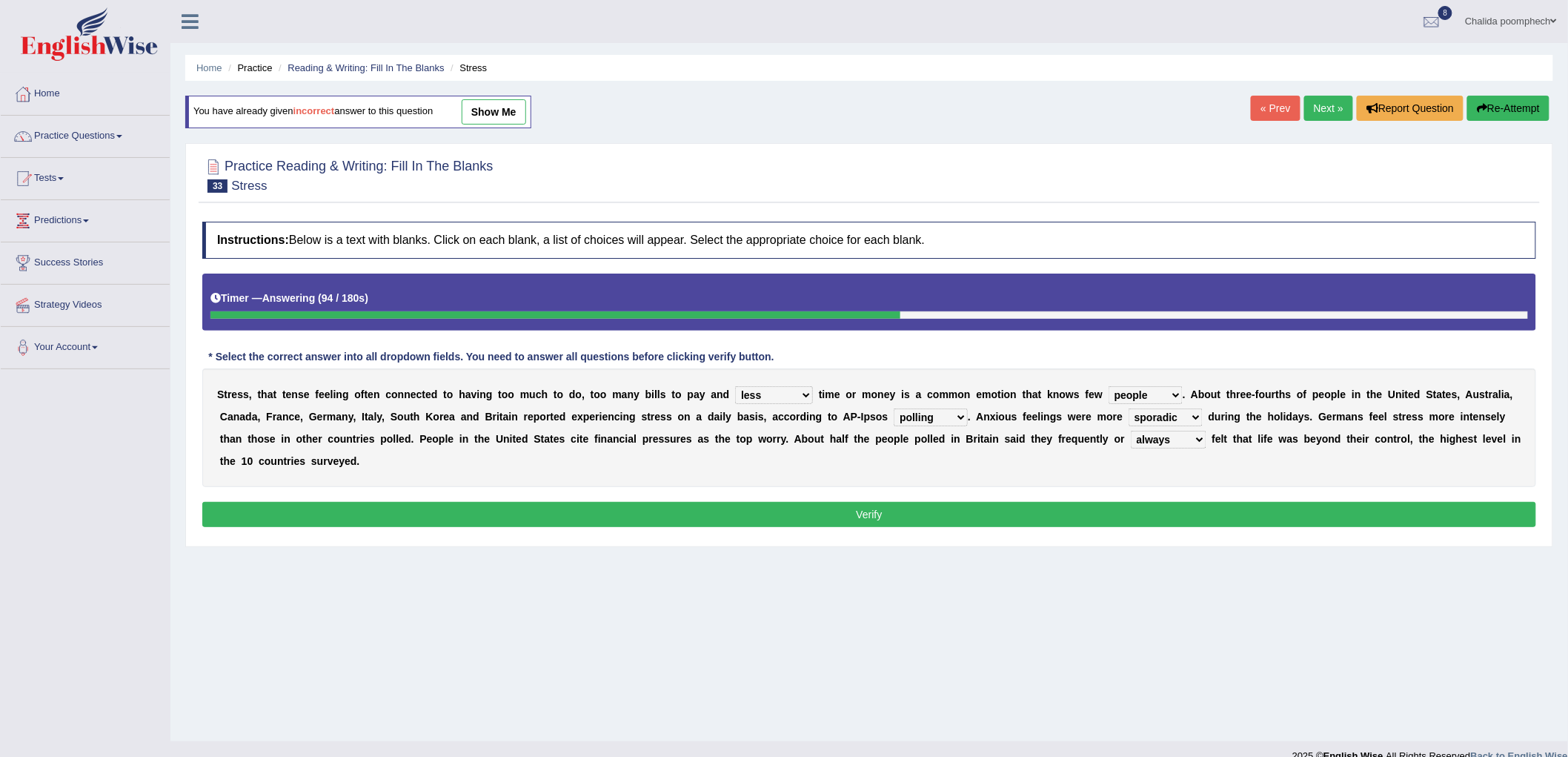
click at [1077, 516] on button "Verify" at bounding box center [869, 514] width 1334 height 26
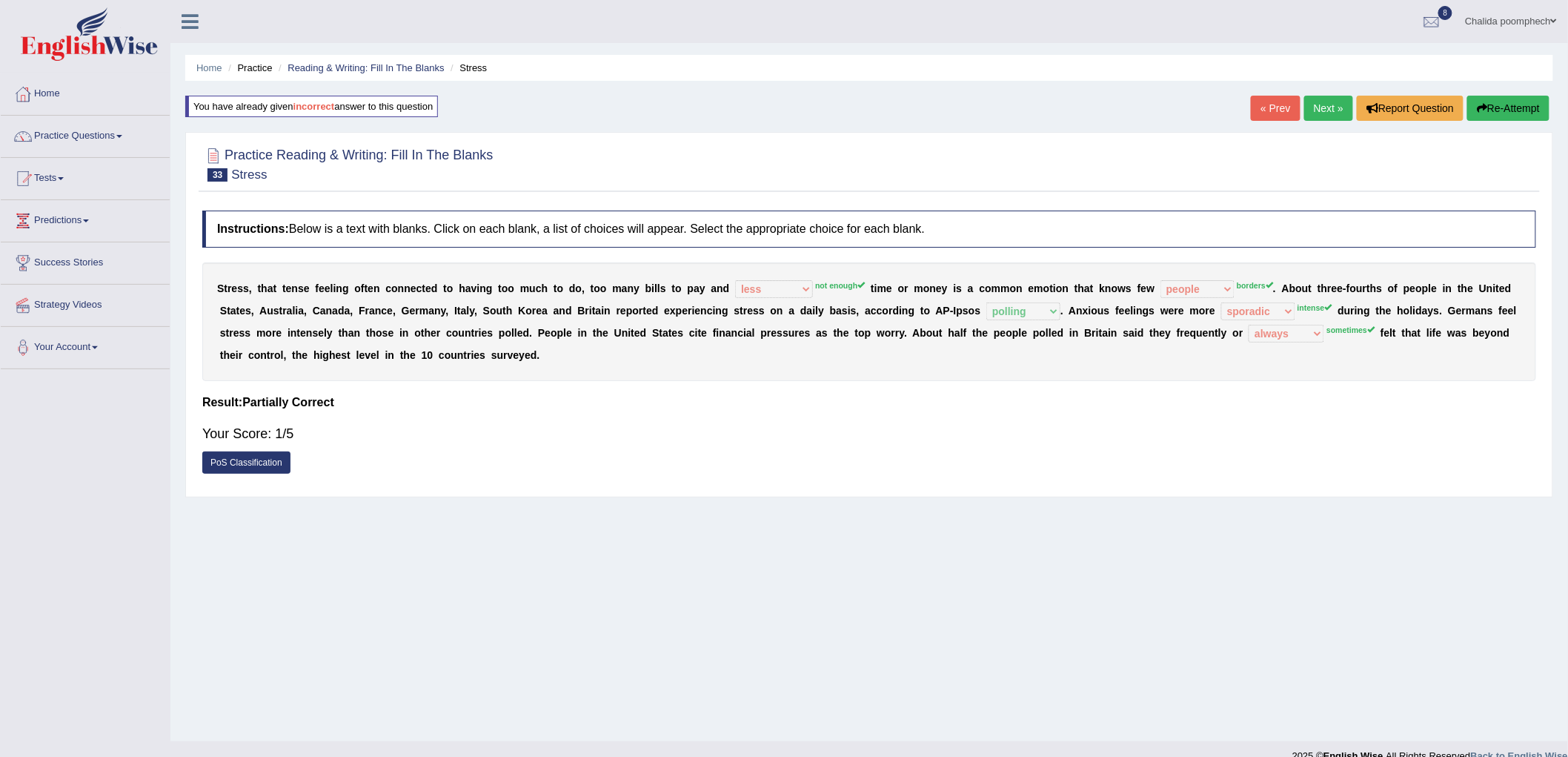
click at [1498, 105] on button "Re-Attempt" at bounding box center [1508, 108] width 82 height 26
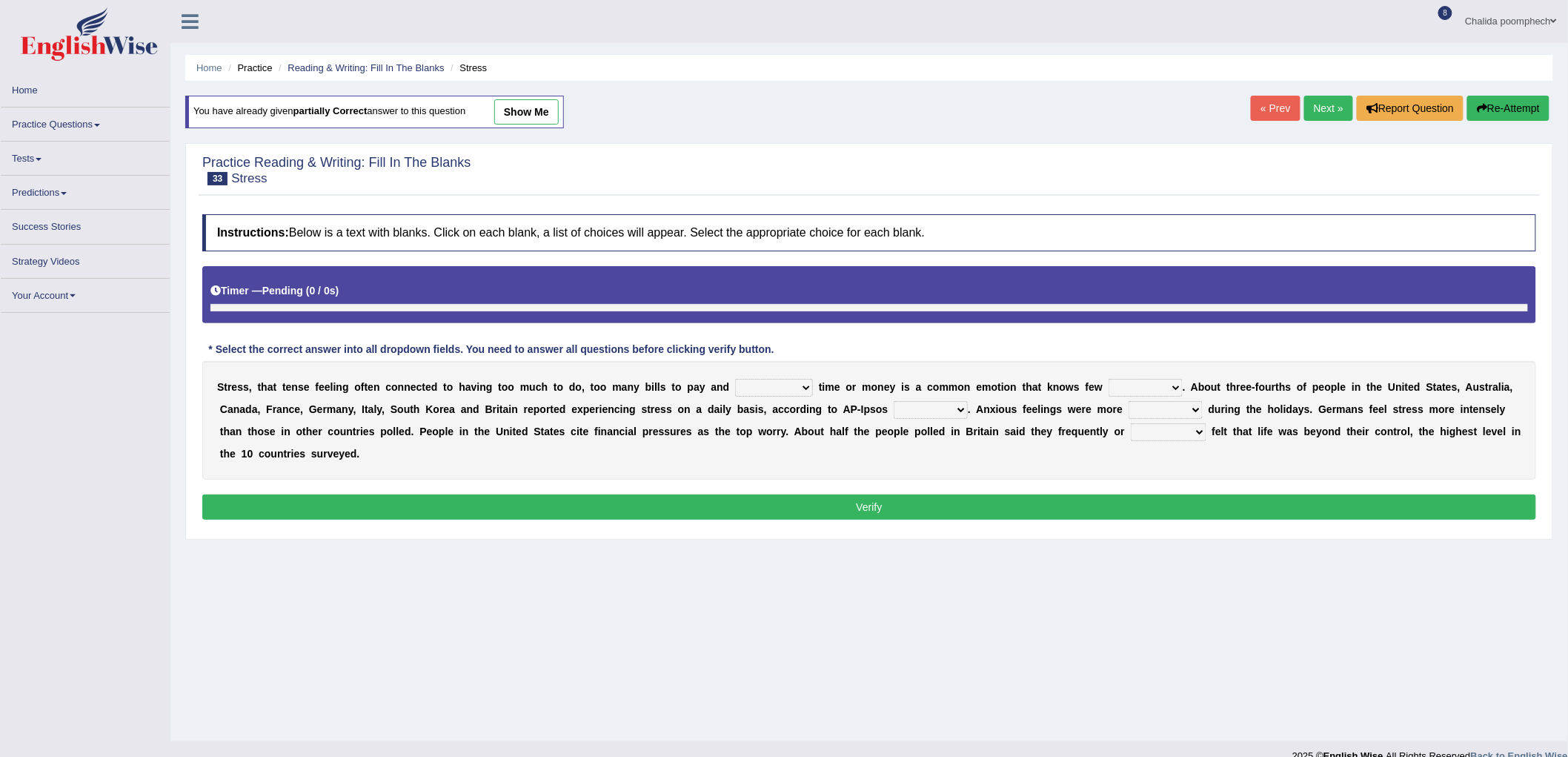
click at [779, 391] on select "not enough too much less rare" at bounding box center [774, 387] width 78 height 18
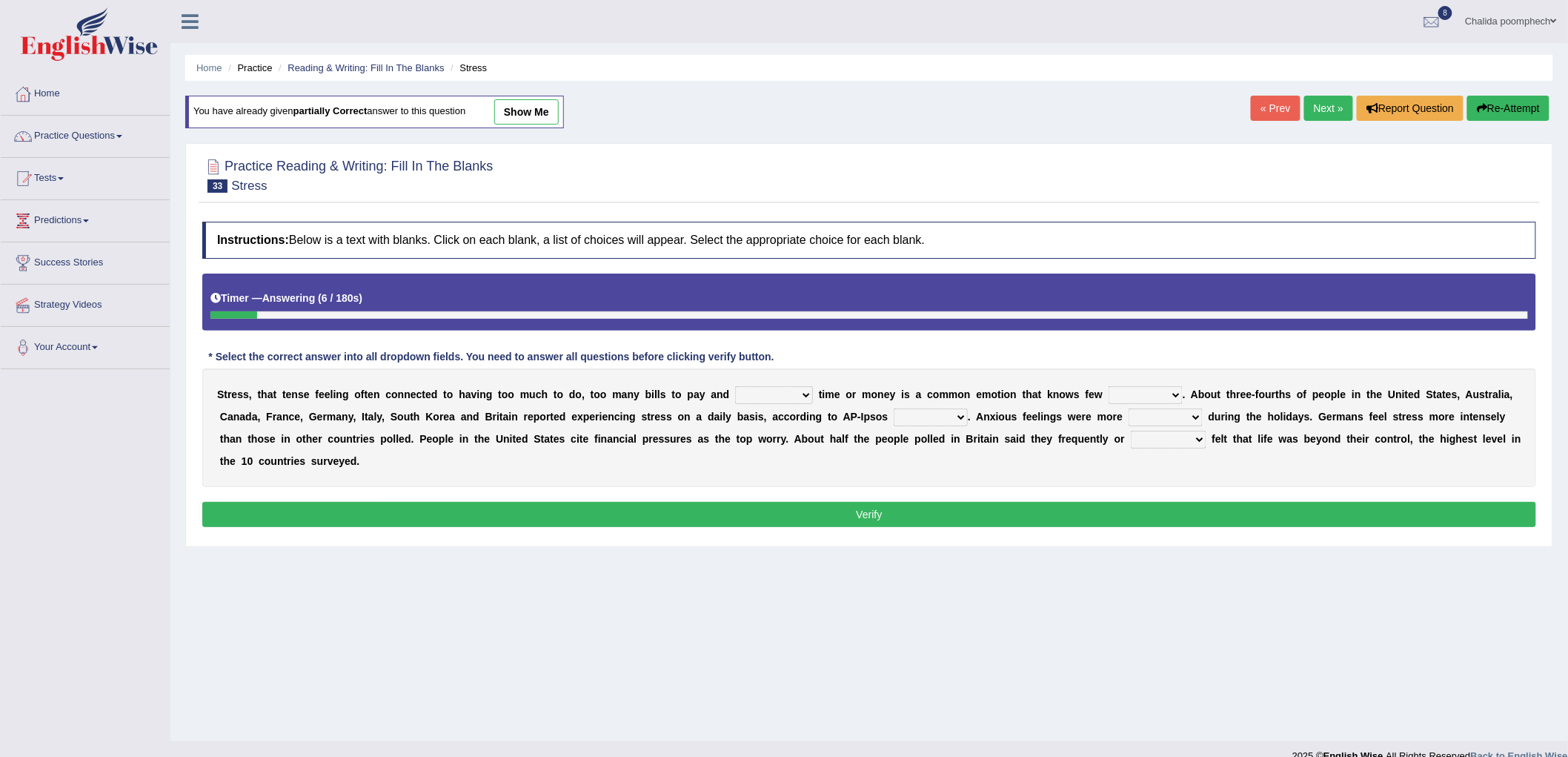
select select "not enough"
click at [735, 386] on select "not enough too much less rare" at bounding box center [774, 395] width 78 height 18
click at [1139, 389] on select "people groups borders limit" at bounding box center [1146, 395] width 74 height 18
select select "borders"
click at [1109, 386] on select "people groups borders limit" at bounding box center [1146, 395] width 74 height 18
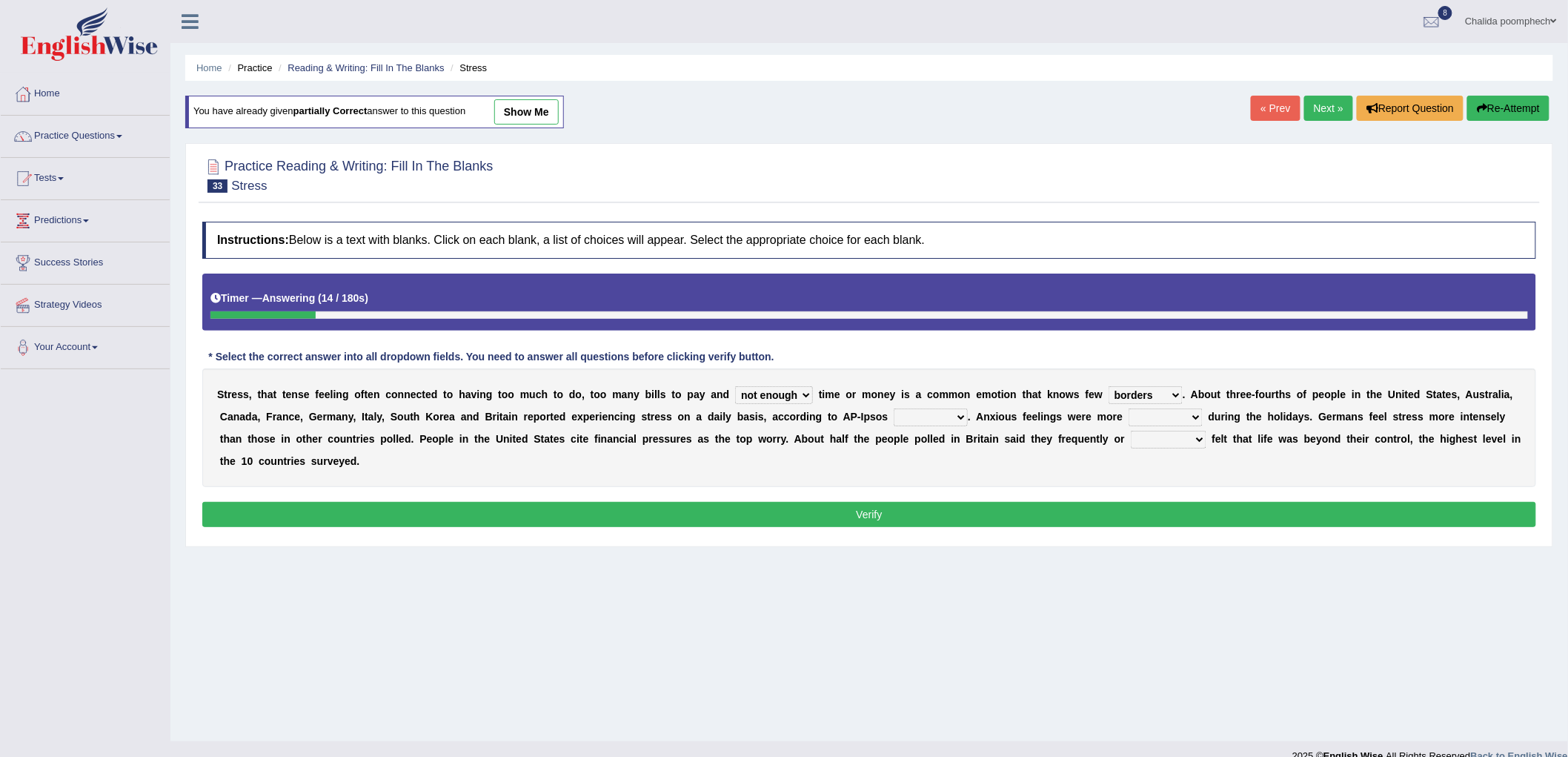
click at [943, 417] on select "polling election selection choice" at bounding box center [931, 417] width 74 height 18
select select "polling"
click at [894, 409] on select "polling election selection choice" at bounding box center [931, 417] width 74 height 18
click at [1161, 413] on select "random intense sporadic sparse" at bounding box center [1166, 417] width 74 height 18
select select "intense"
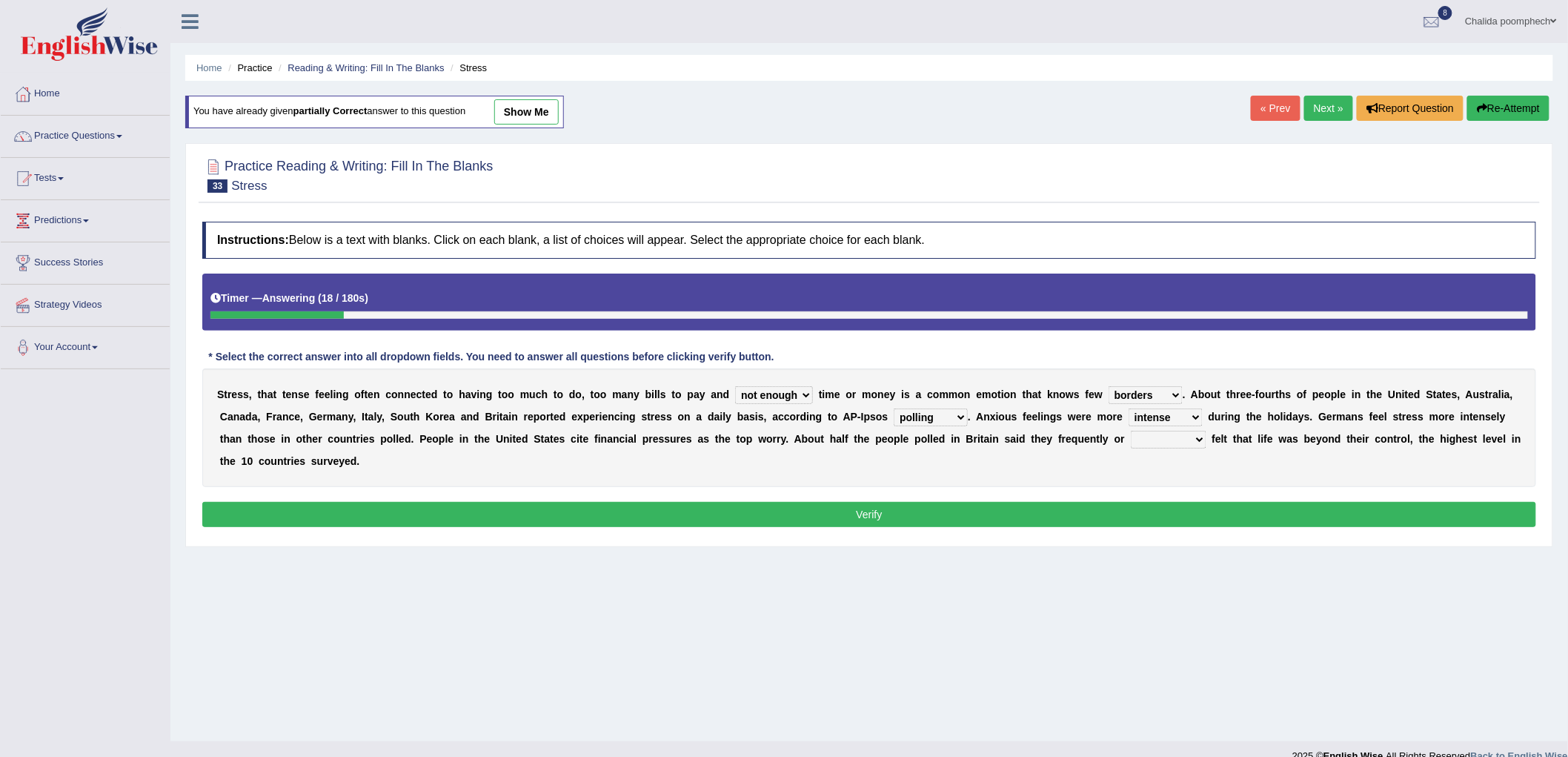
click at [1128, 409] on select "random intense sporadic sparse" at bounding box center [1166, 417] width 74 height 18
click at [1161, 436] on select "always seldom sometimes often" at bounding box center [1169, 439] width 76 height 18
select select "sometimes"
click at [1131, 430] on select "always seldom sometimes often" at bounding box center [1169, 439] width 76 height 18
click at [1186, 416] on select "random intense sporadic sparse" at bounding box center [1166, 417] width 74 height 18
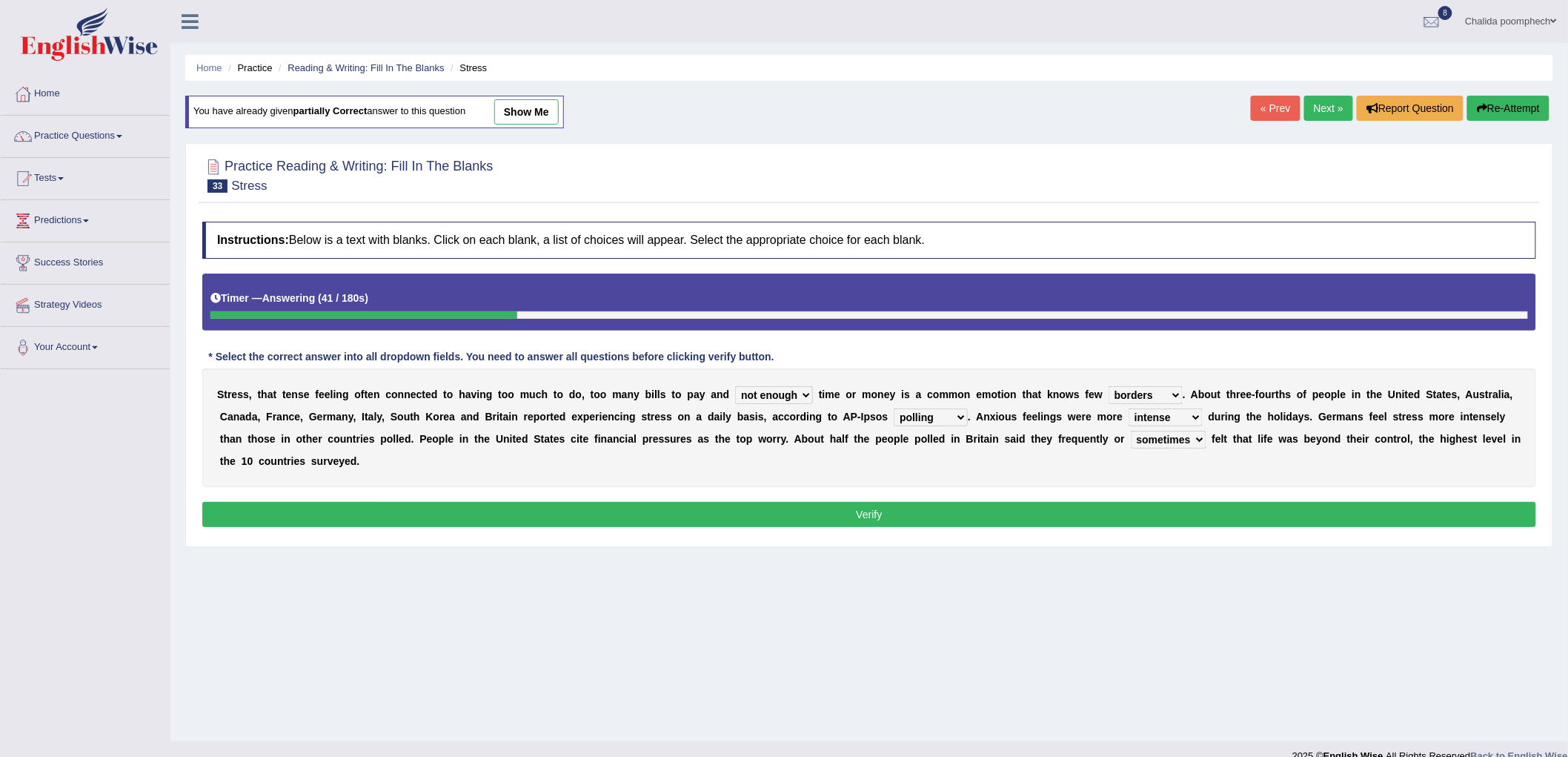
drag, startPoint x: 1461, startPoint y: 471, endPoint x: 1451, endPoint y: 475, distance: 10.8
click at [1460, 471] on div "S t r e s s , t h a t t e n s e f e e l i n g o f t e n c o n n e c t e d t o h…" at bounding box center [869, 427] width 1334 height 118
click at [1193, 437] on select "always seldom sometimes often" at bounding box center [1169, 439] width 76 height 18
click at [1012, 475] on div "S t r e s s , t h a t t e n s e f e e l i n g o f t e n c o n n e c t e d t o h…" at bounding box center [869, 427] width 1334 height 118
click at [923, 418] on select "polling election selection choice" at bounding box center [931, 417] width 74 height 18
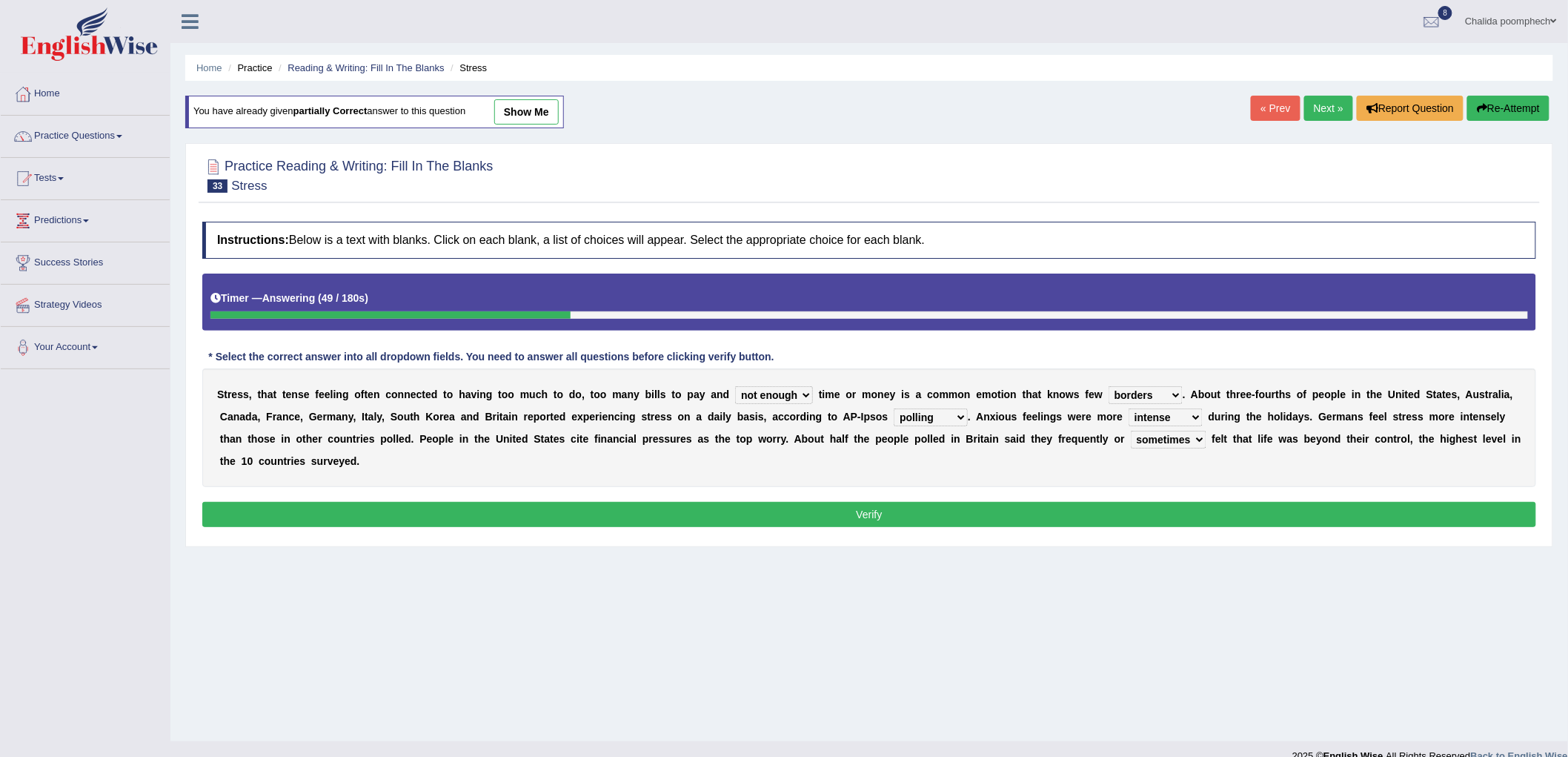
drag, startPoint x: 826, startPoint y: 513, endPoint x: 892, endPoint y: 481, distance: 73.3
click at [830, 510] on button "Verify" at bounding box center [869, 514] width 1334 height 26
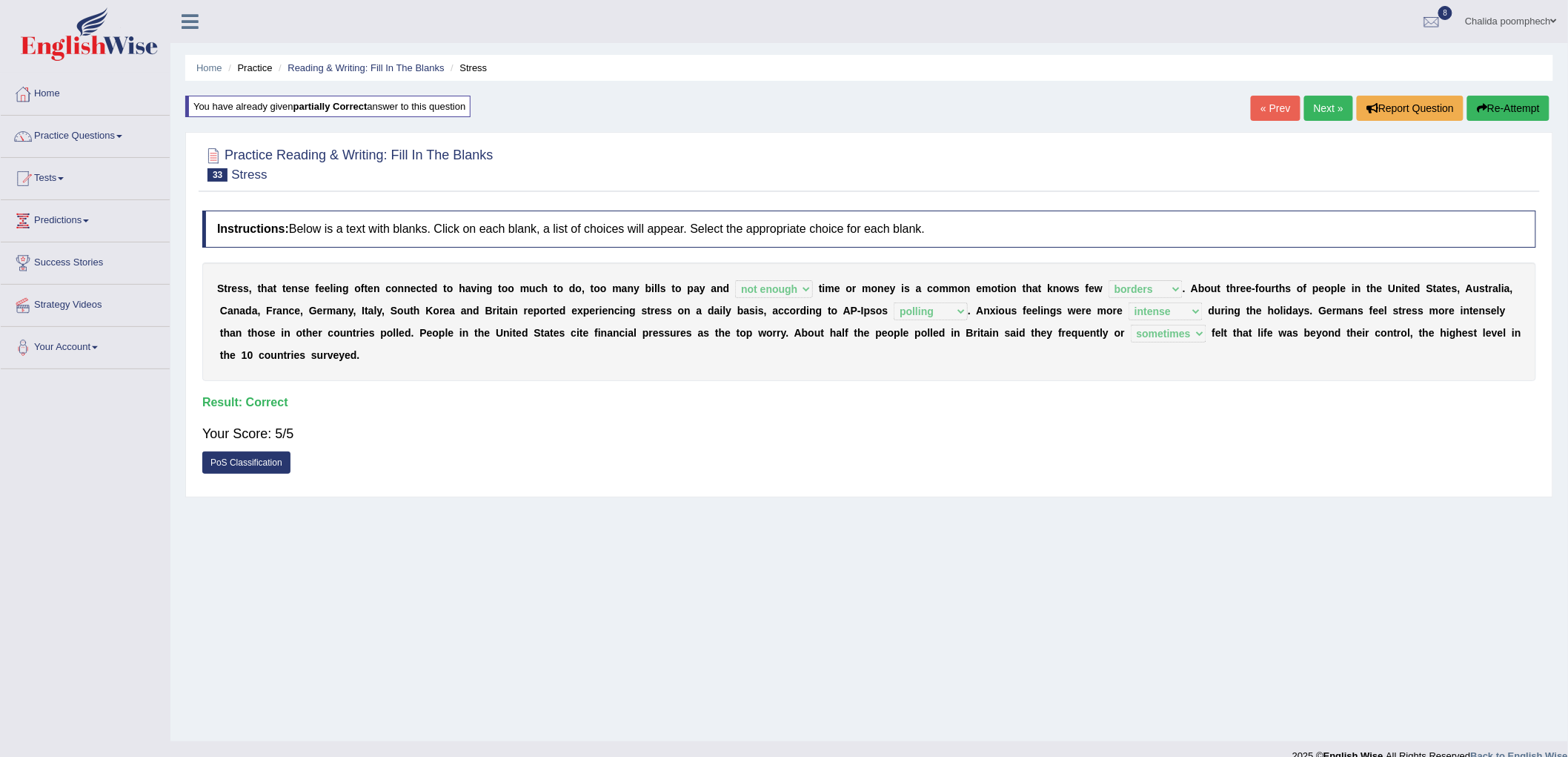
click at [1327, 109] on link "Next »" at bounding box center [1328, 108] width 49 height 26
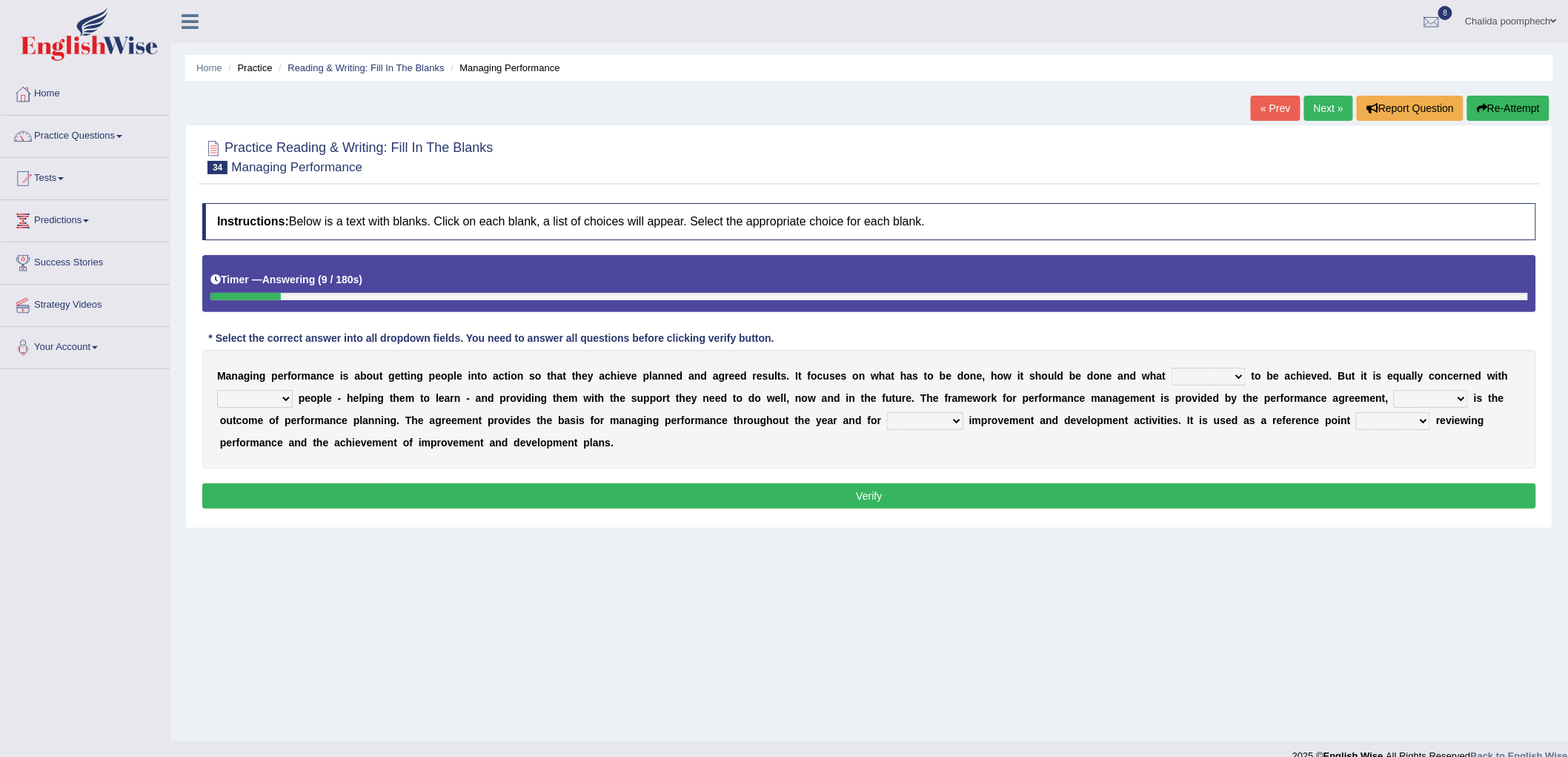
click at [1229, 372] on select "is need must requires" at bounding box center [1209, 376] width 74 height 18
select select "need"
click at [1172, 368] on select "is need must requires" at bounding box center [1209, 376] width 74 height 18
click at [289, 396] on select "developing evaluating recruiting alerting" at bounding box center [255, 399] width 76 height 18
select select "recruiting"
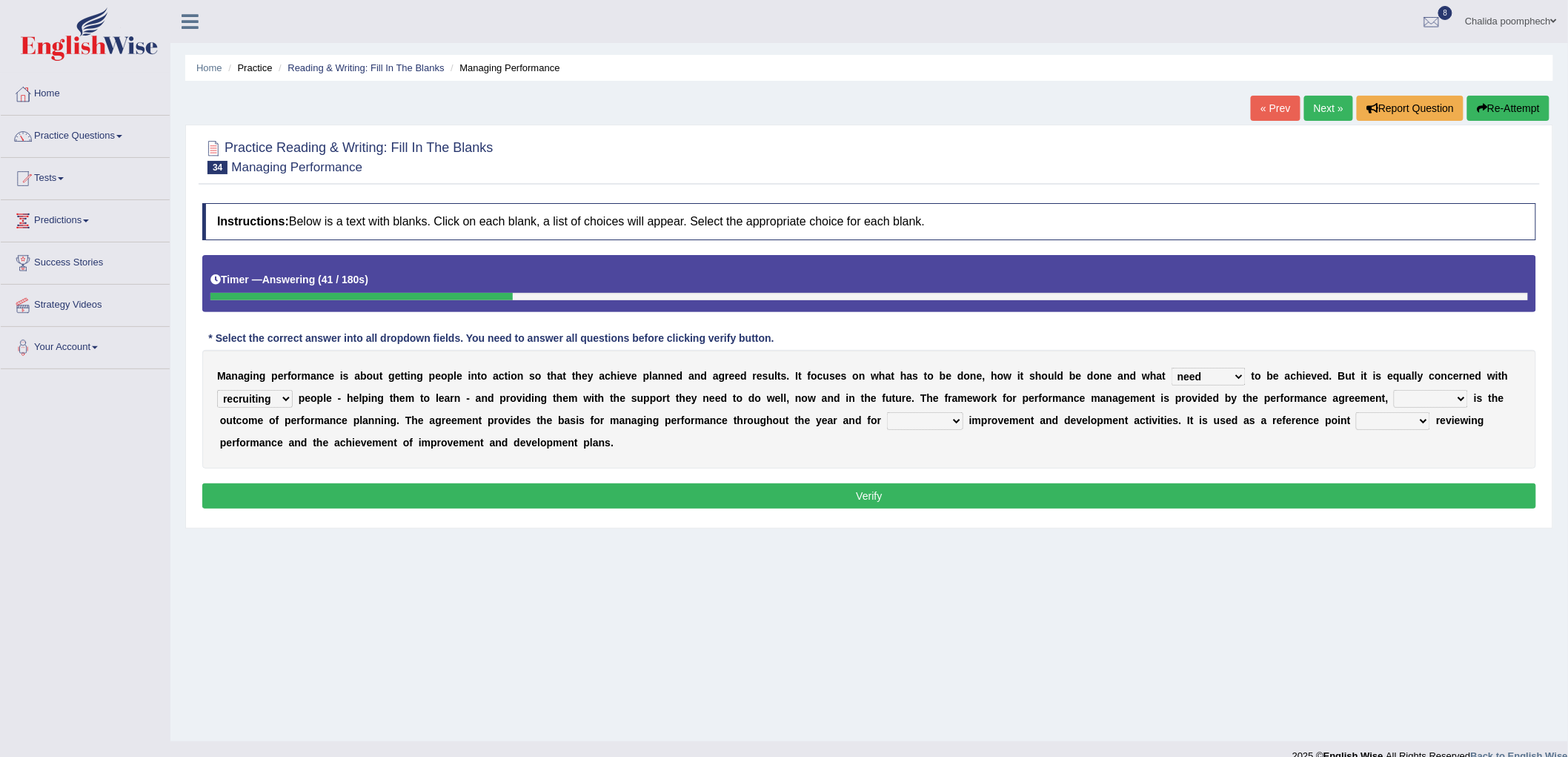
click at [217, 390] on select "developing evaluating recruiting alerting" at bounding box center [255, 399] width 76 height 18
click at [274, 395] on select "developing evaluating recruiting alerting" at bounding box center [255, 399] width 76 height 18
click at [217, 390] on select "developing evaluating recruiting alerting" at bounding box center [255, 399] width 76 height 18
click at [1409, 395] on select "what this which of which" at bounding box center [1431, 399] width 74 height 18
select select "which"
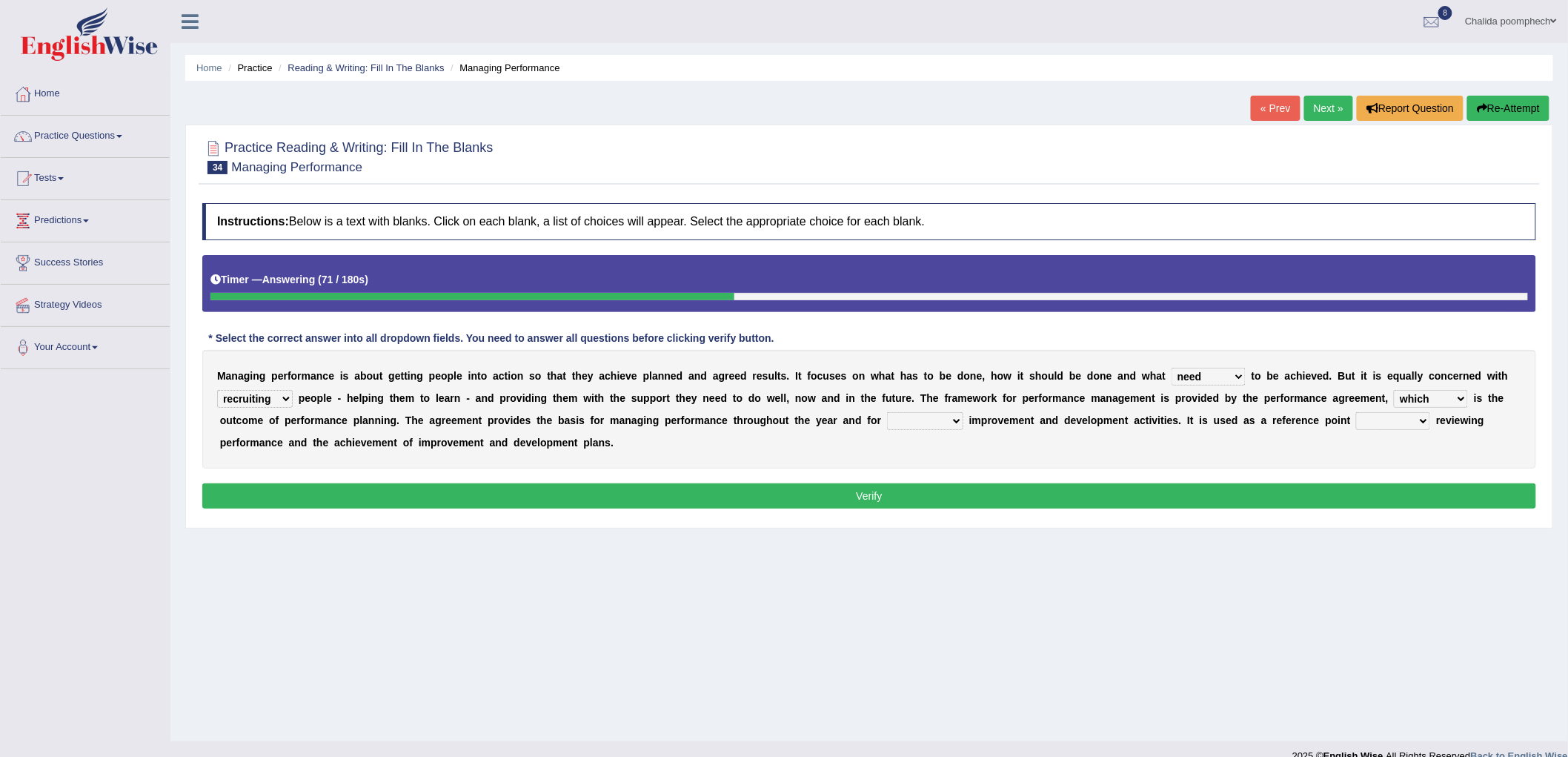
click at [1395, 390] on select "what this which of which" at bounding box center [1431, 399] width 74 height 18
click at [922, 420] on select "guiding reassuring heralding concluding" at bounding box center [925, 420] width 77 height 18
select select "heralding"
click at [887, 412] on select "guiding reassuring heralding concluding" at bounding box center [925, 420] width 77 height 18
click at [1405, 421] on select "when as until since" at bounding box center [1393, 420] width 74 height 18
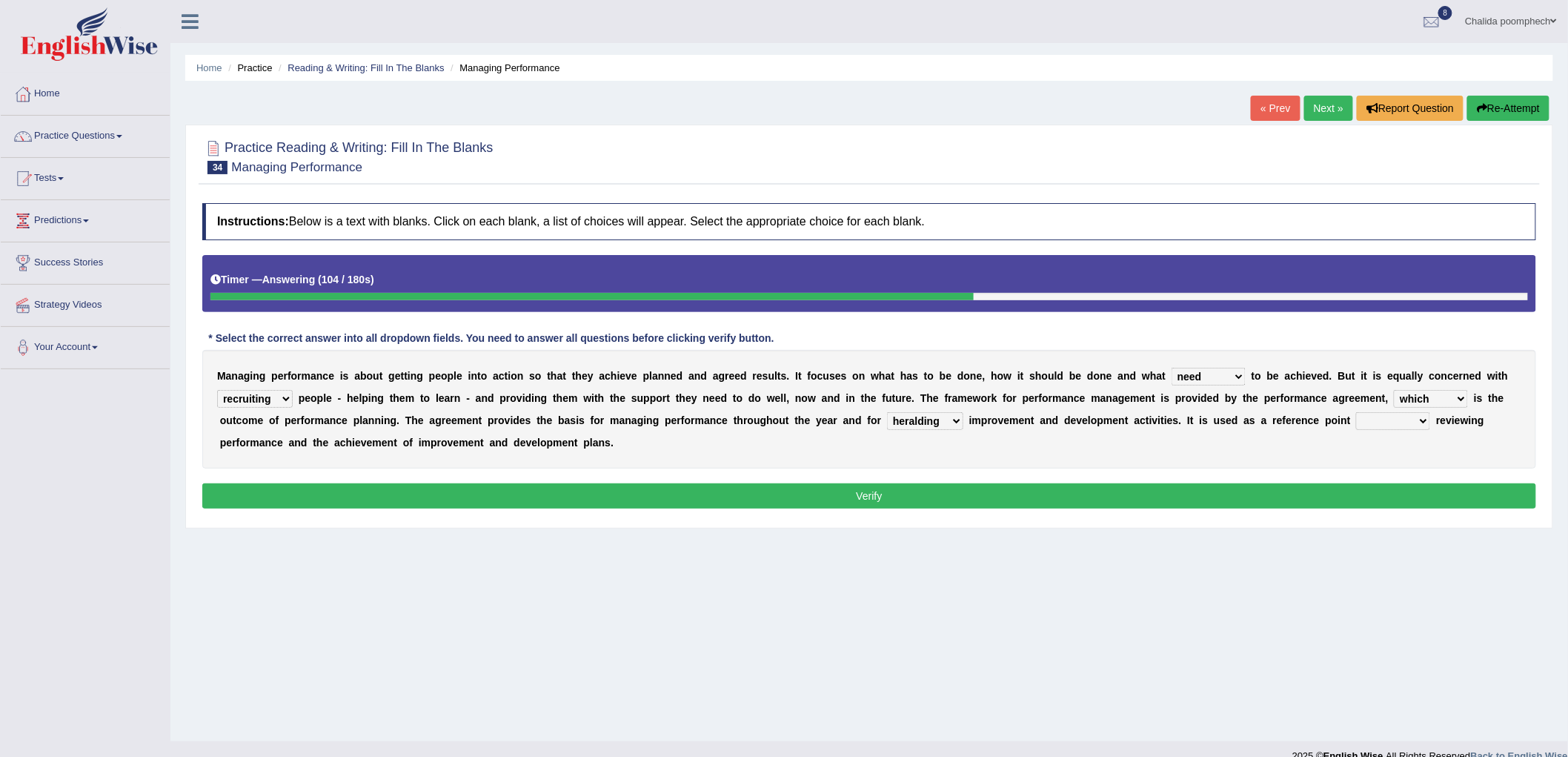
select select "until"
click at [1357, 412] on select "when as until since" at bounding box center [1393, 420] width 74 height 18
click at [1331, 501] on button "Verify" at bounding box center [869, 495] width 1334 height 26
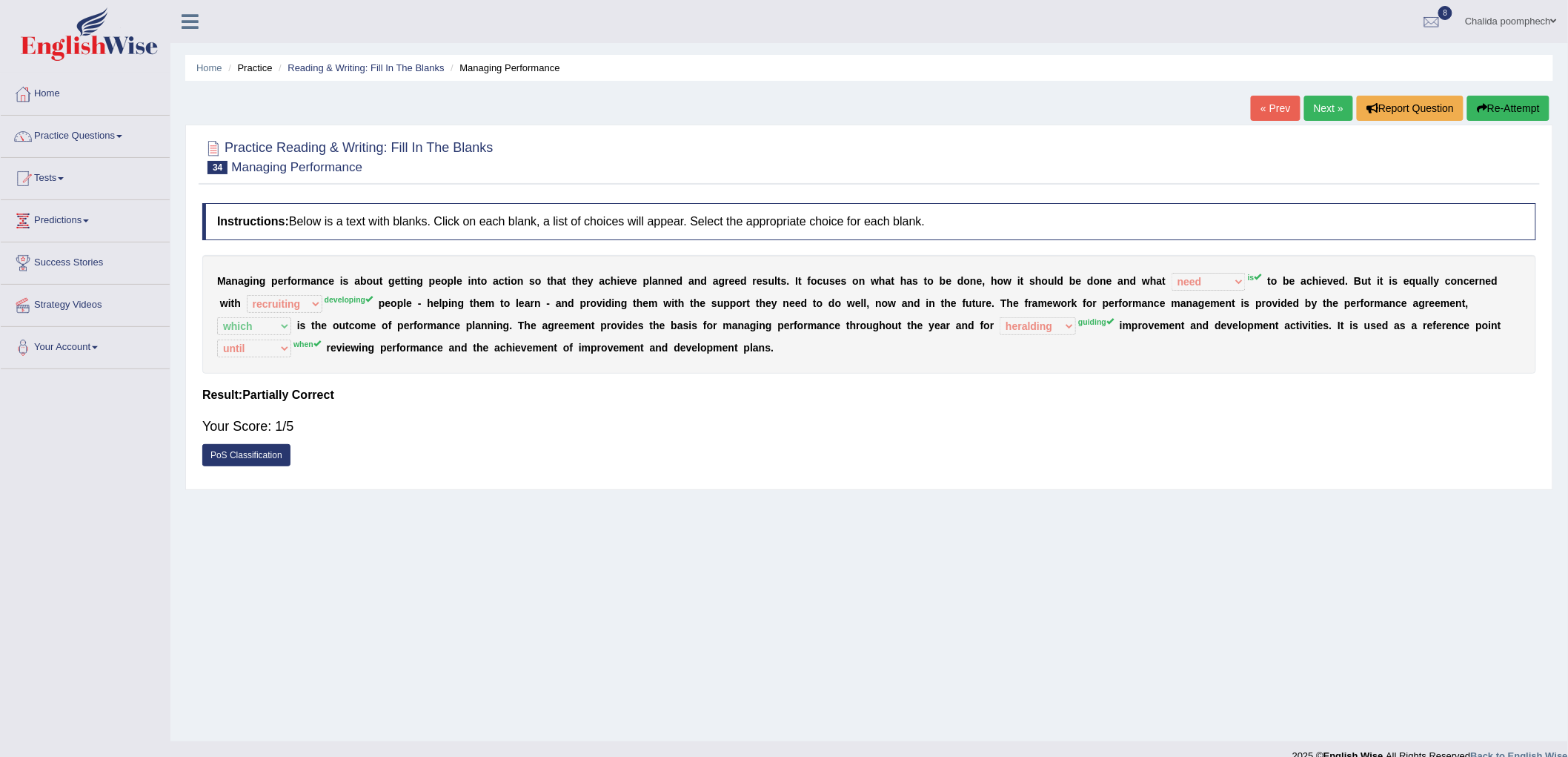
click at [1485, 110] on button "Re-Attempt" at bounding box center [1508, 108] width 82 height 26
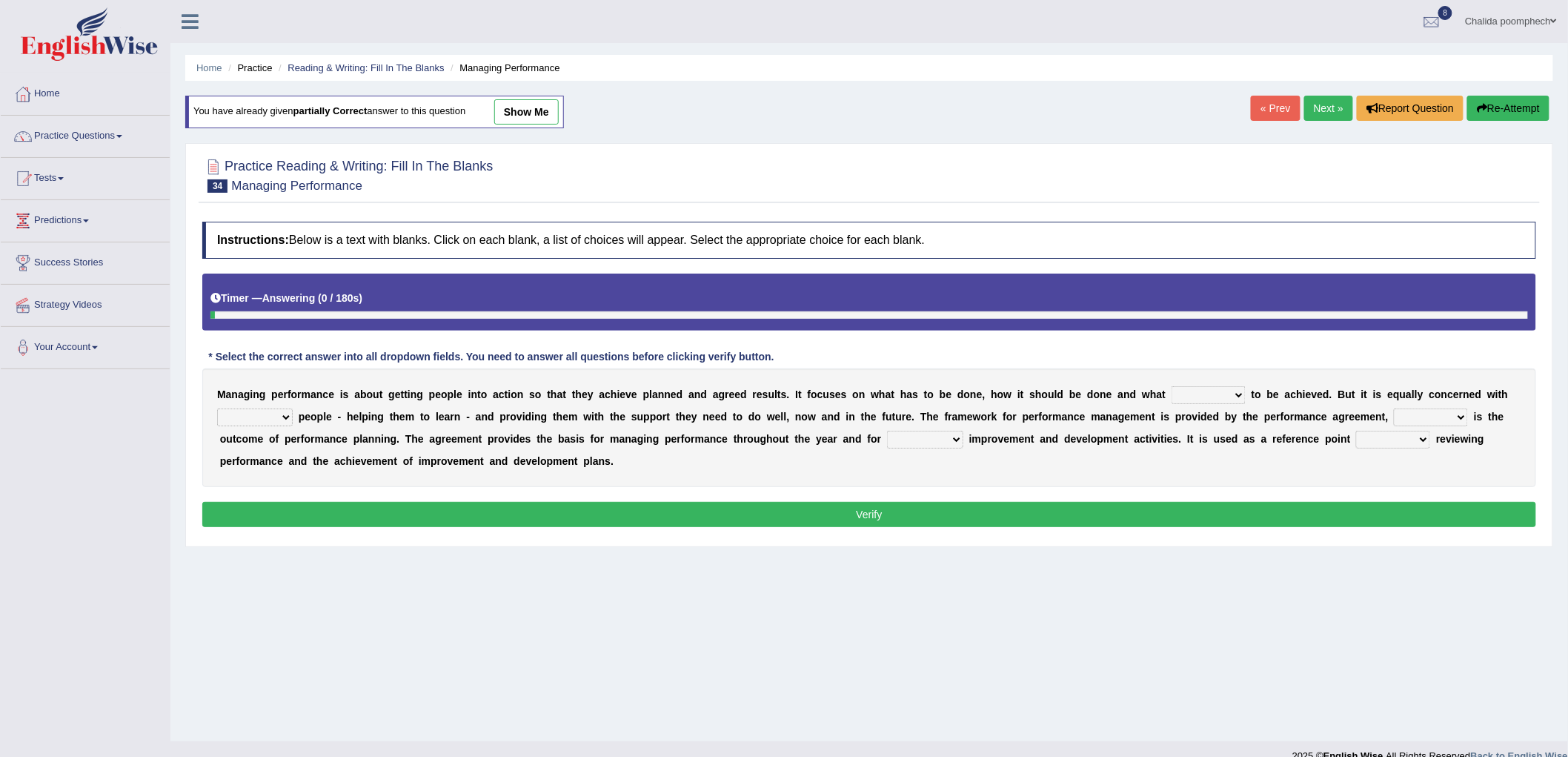
click at [1193, 395] on select "is need must requires" at bounding box center [1209, 395] width 74 height 18
select select "is"
click at [1172, 386] on select "is need must requires" at bounding box center [1209, 395] width 74 height 18
click at [279, 411] on select "developing evaluating recruiting alerting" at bounding box center [255, 417] width 76 height 18
select select "developing"
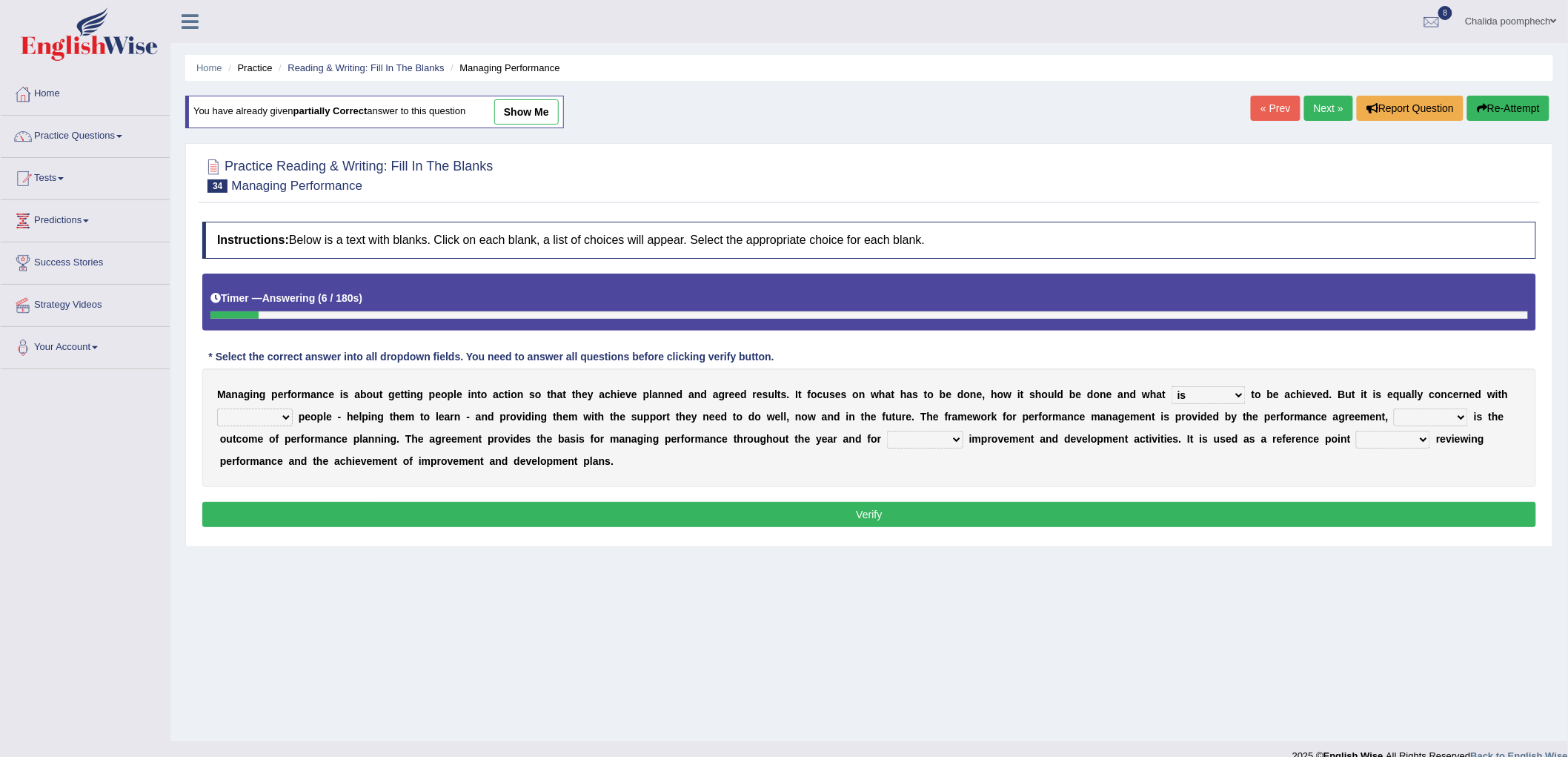
click at [217, 409] on select "developing evaluating recruiting alerting" at bounding box center [255, 417] width 76 height 18
click at [1419, 413] on select "what this which of which" at bounding box center [1431, 417] width 74 height 18
select select "which"
click at [1395, 409] on select "what this which of which" at bounding box center [1431, 417] width 74 height 18
click at [931, 437] on select "guiding reassuring heralding concluding" at bounding box center [925, 439] width 77 height 18
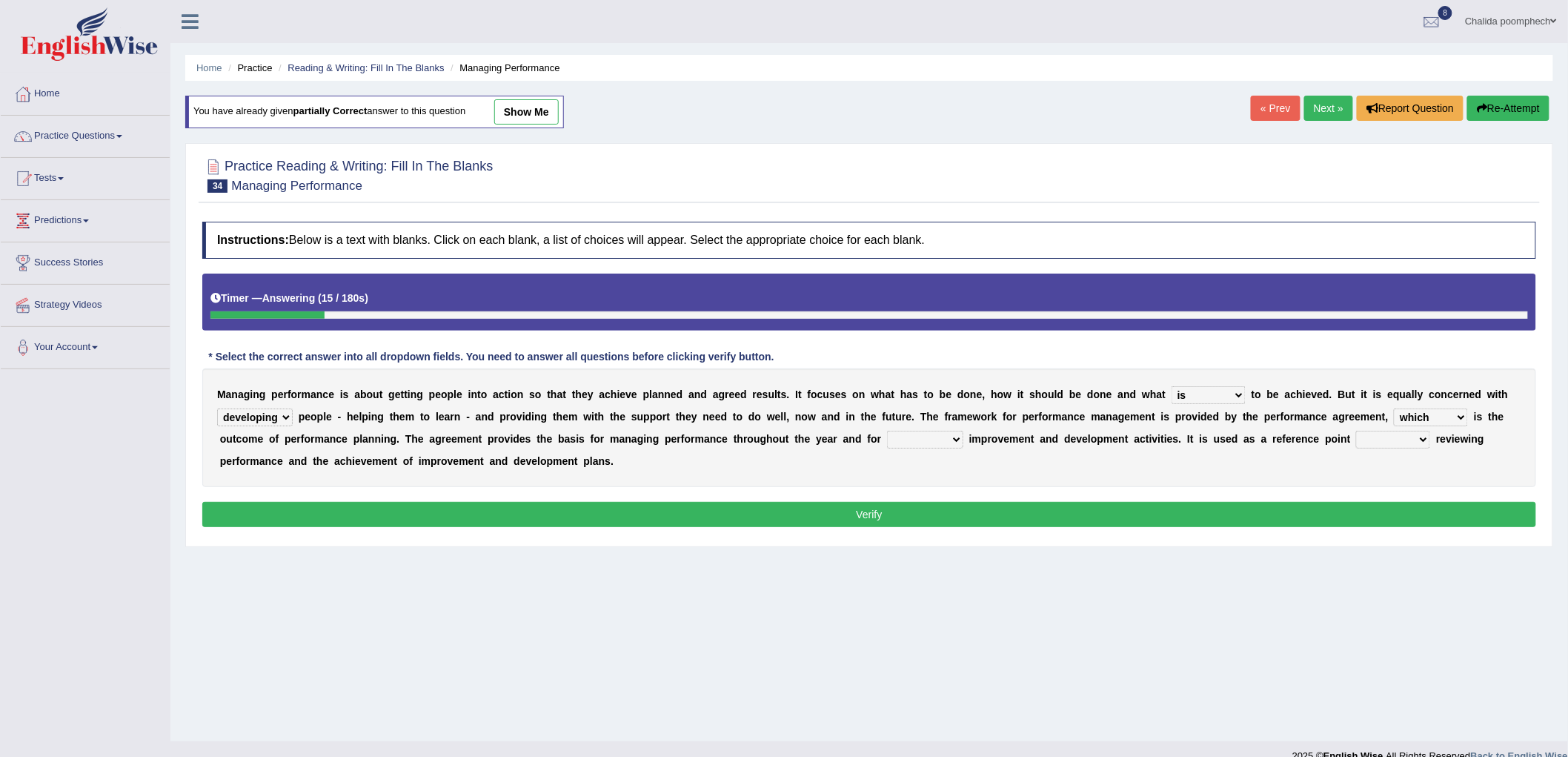
select select "guiding"
click at [887, 430] on select "guiding reassuring heralding concluding" at bounding box center [925, 439] width 77 height 18
click at [1361, 436] on select "when as until since" at bounding box center [1393, 439] width 74 height 18
select select "when"
click at [1357, 430] on select "when as until since" at bounding box center [1393, 439] width 74 height 18
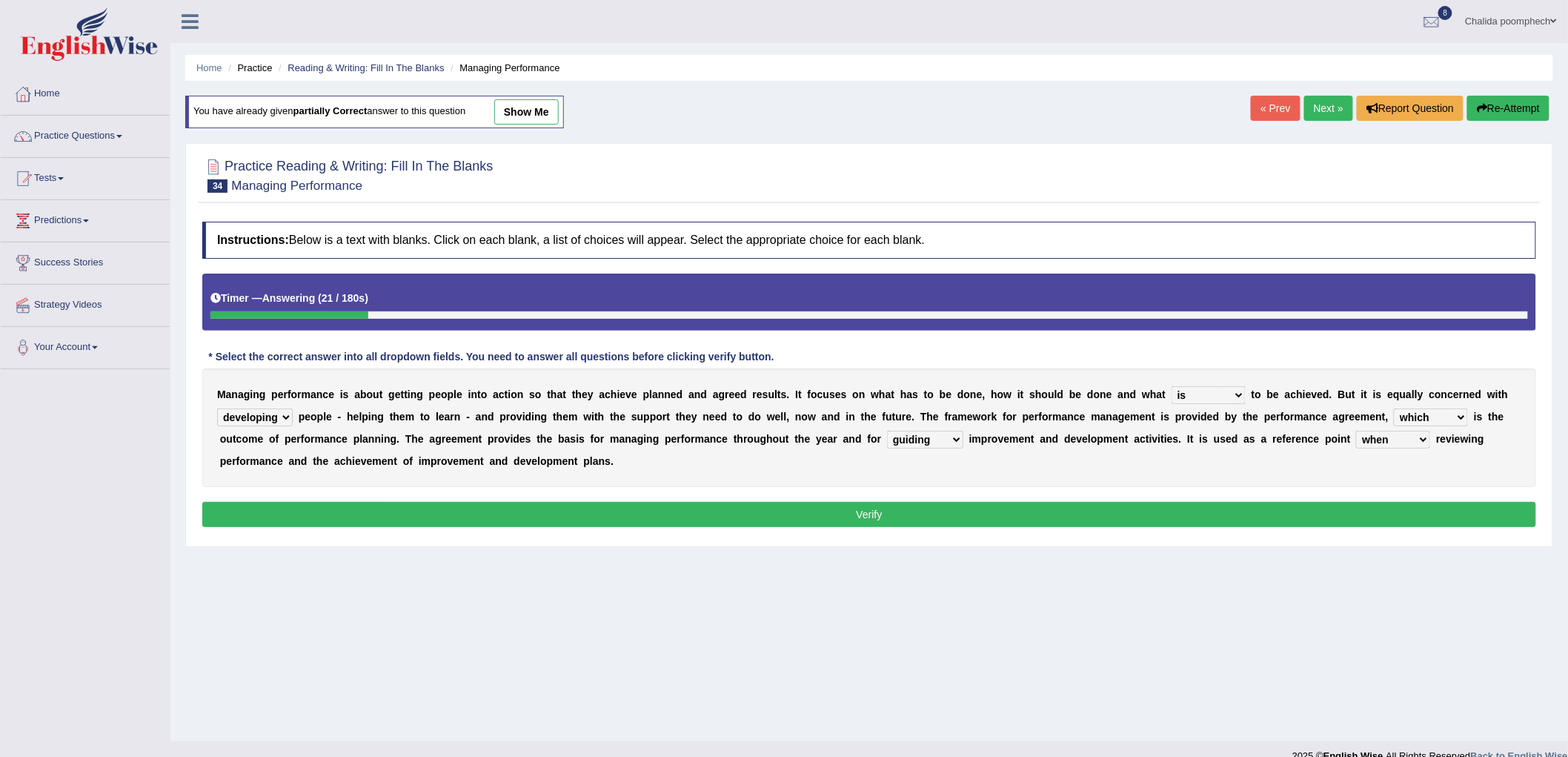
click at [1313, 523] on button "Verify" at bounding box center [869, 514] width 1334 height 26
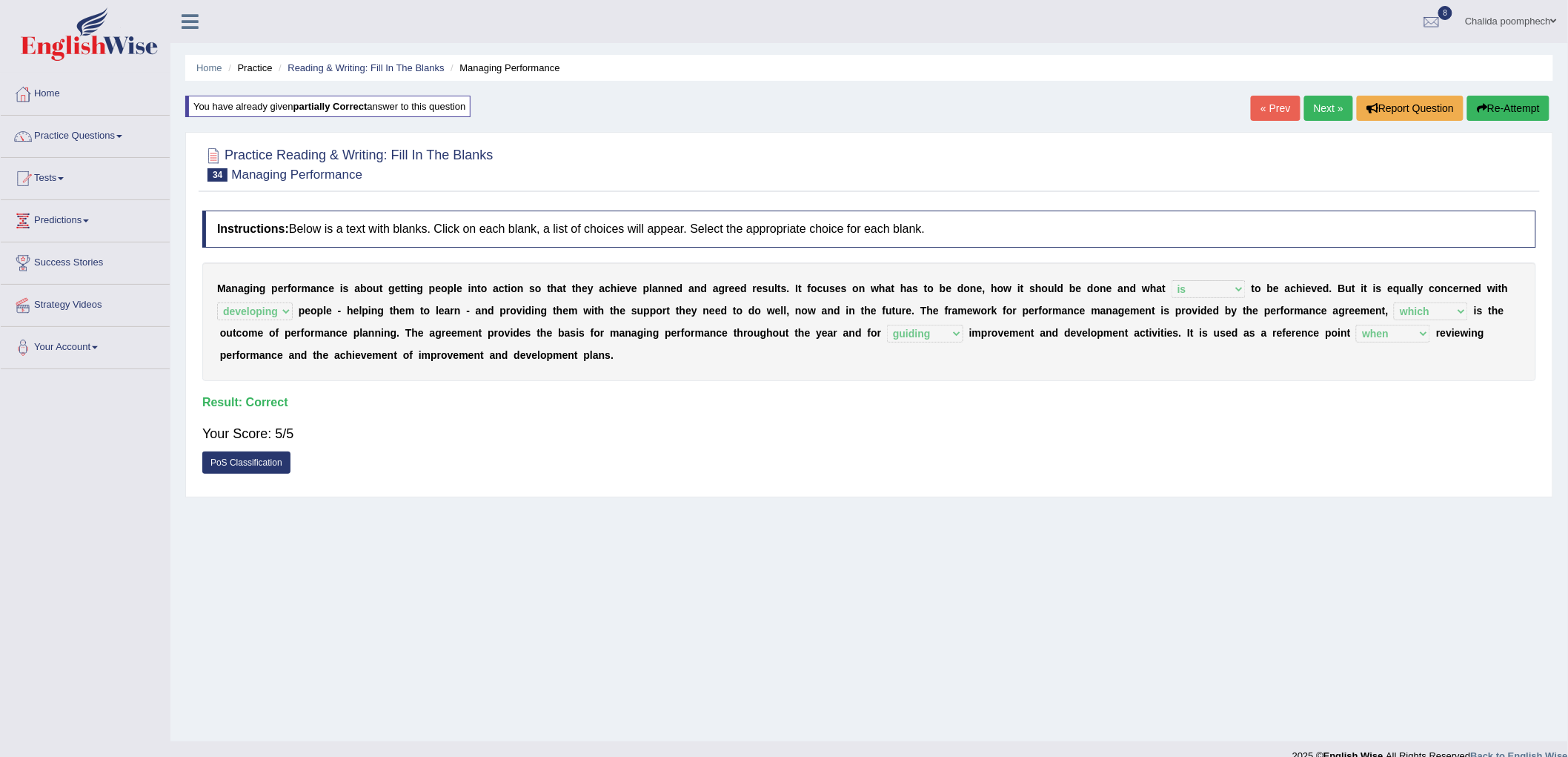
click at [1323, 106] on link "Next »" at bounding box center [1328, 108] width 49 height 26
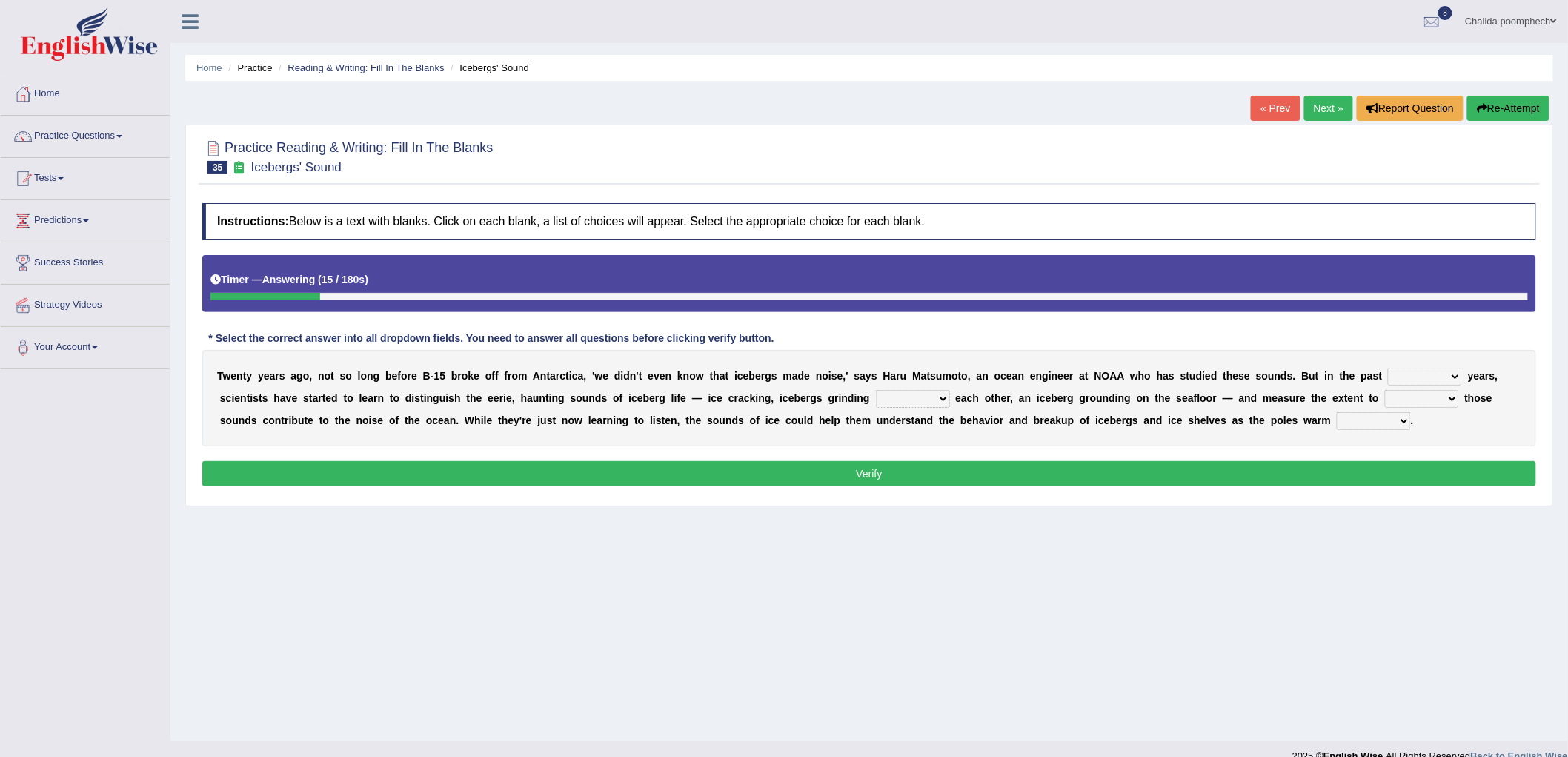
click at [1417, 372] on select "for more much few" at bounding box center [1426, 376] width 74 height 18
select select "few"
click at [1388, 368] on select "for more much few" at bounding box center [1426, 376] width 74 height 18
click at [928, 397] on select "within about through against" at bounding box center [913, 399] width 74 height 18
select select "against"
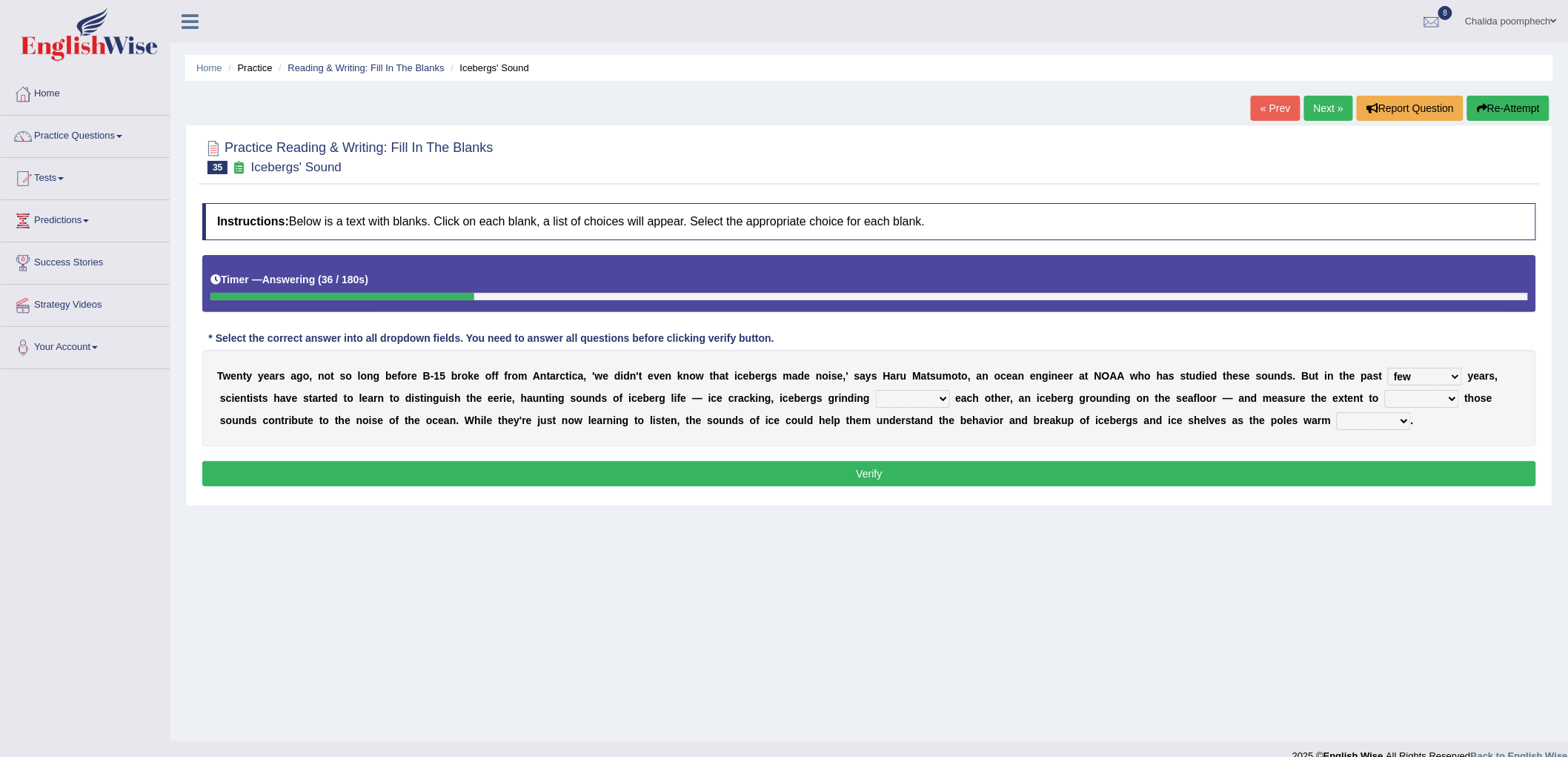
click at [876, 390] on select "within about through against" at bounding box center [913, 399] width 74 height 18
click at [1407, 395] on select "which why what whether" at bounding box center [1422, 399] width 74 height 18
select select "why"
click at [1385, 390] on select "which why what whether" at bounding box center [1422, 399] width 74 height 18
click at [1362, 421] on select "away out up off" at bounding box center [1375, 420] width 74 height 18
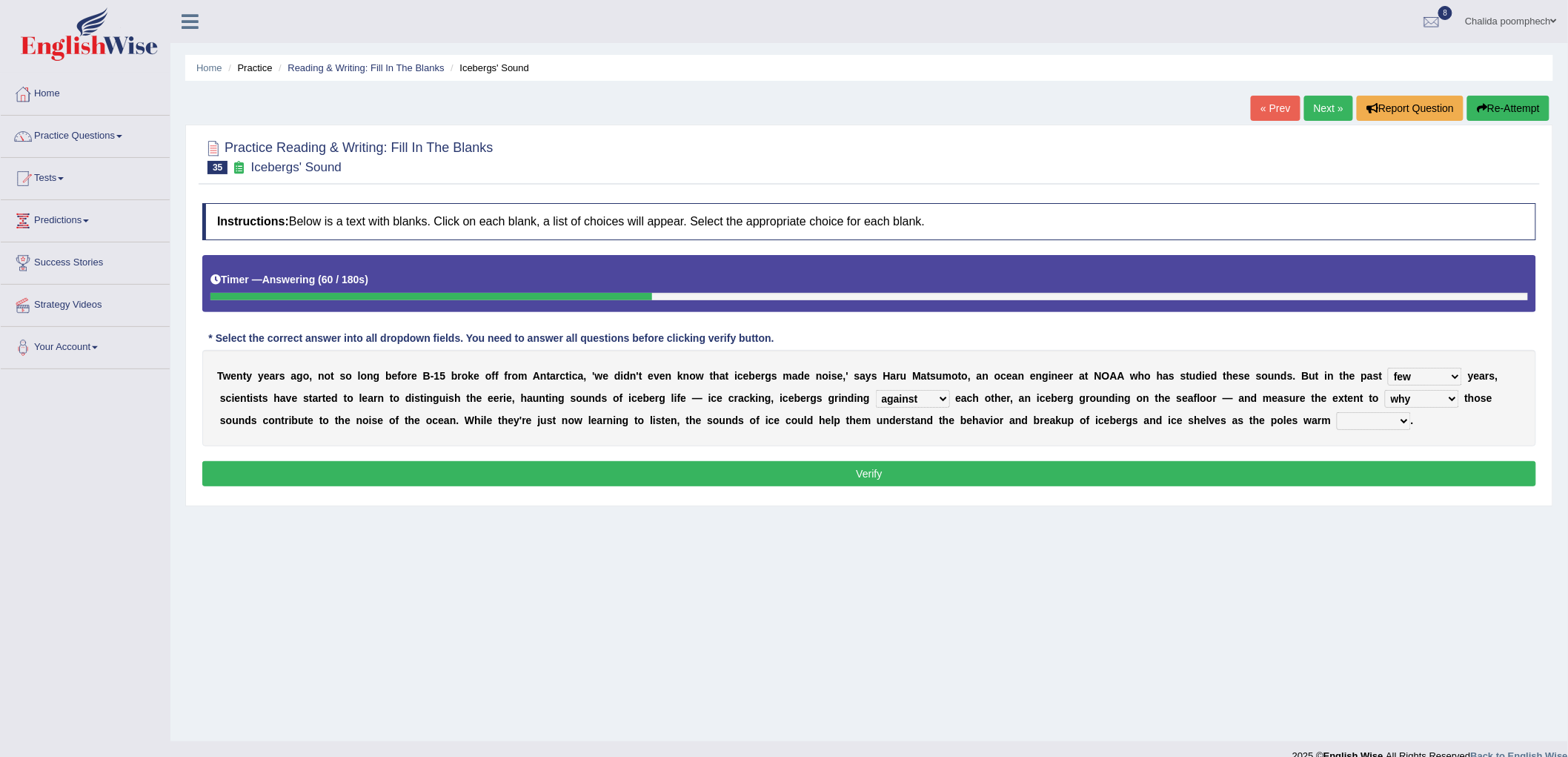
select select "up"
click at [1337, 412] on select "away out up off" at bounding box center [1375, 420] width 74 height 18
click at [1329, 477] on button "Verify" at bounding box center [869, 474] width 1334 height 26
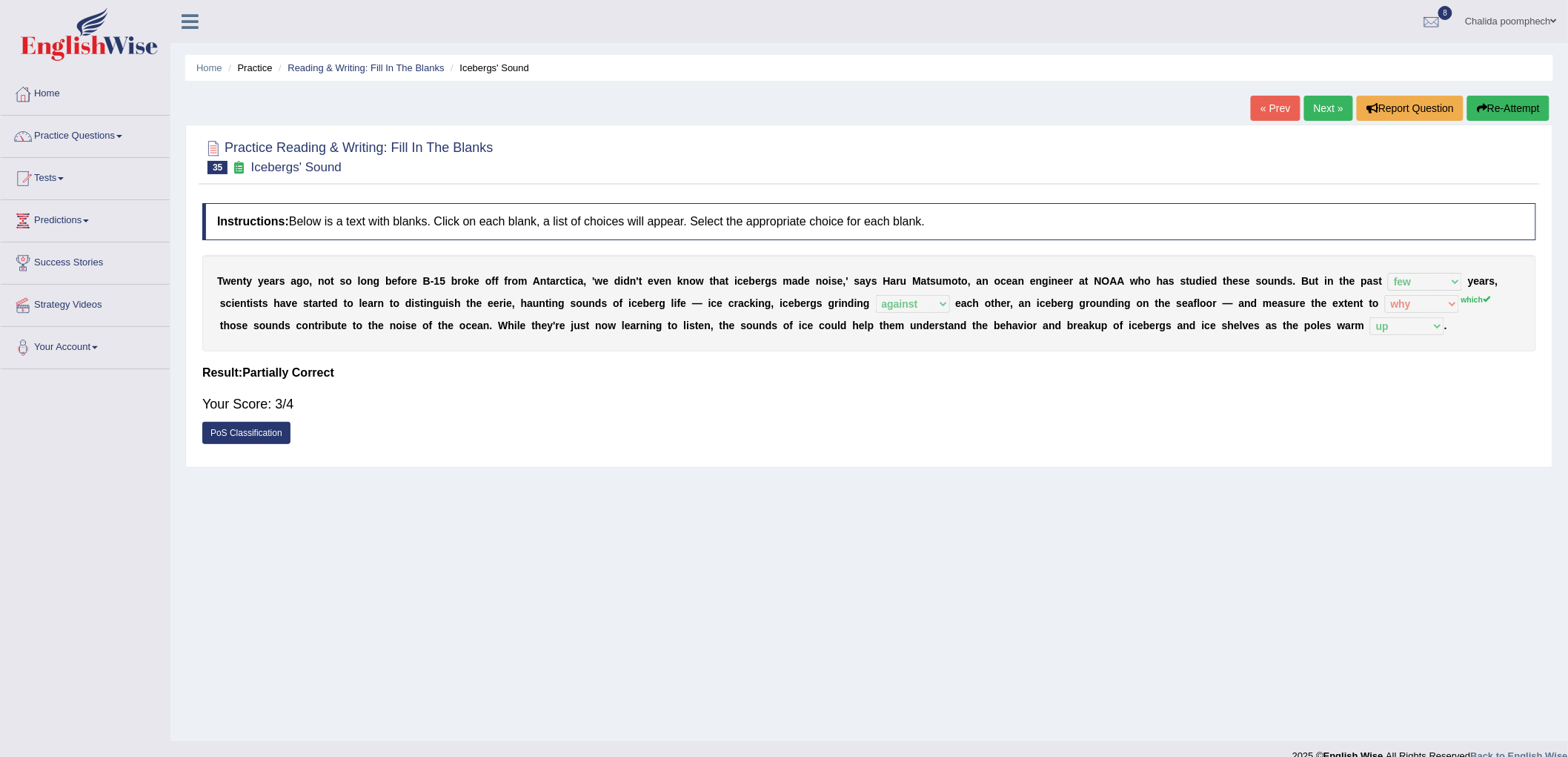
click at [639, 416] on div "Your Score: 3/4" at bounding box center [869, 404] width 1334 height 36
click at [39, 396] on div "Toggle navigation Home Practice Questions Speaking Practice Read Aloud Repeat S…" at bounding box center [784, 385] width 1568 height 771
click at [1317, 109] on link "Next »" at bounding box center [1328, 108] width 49 height 26
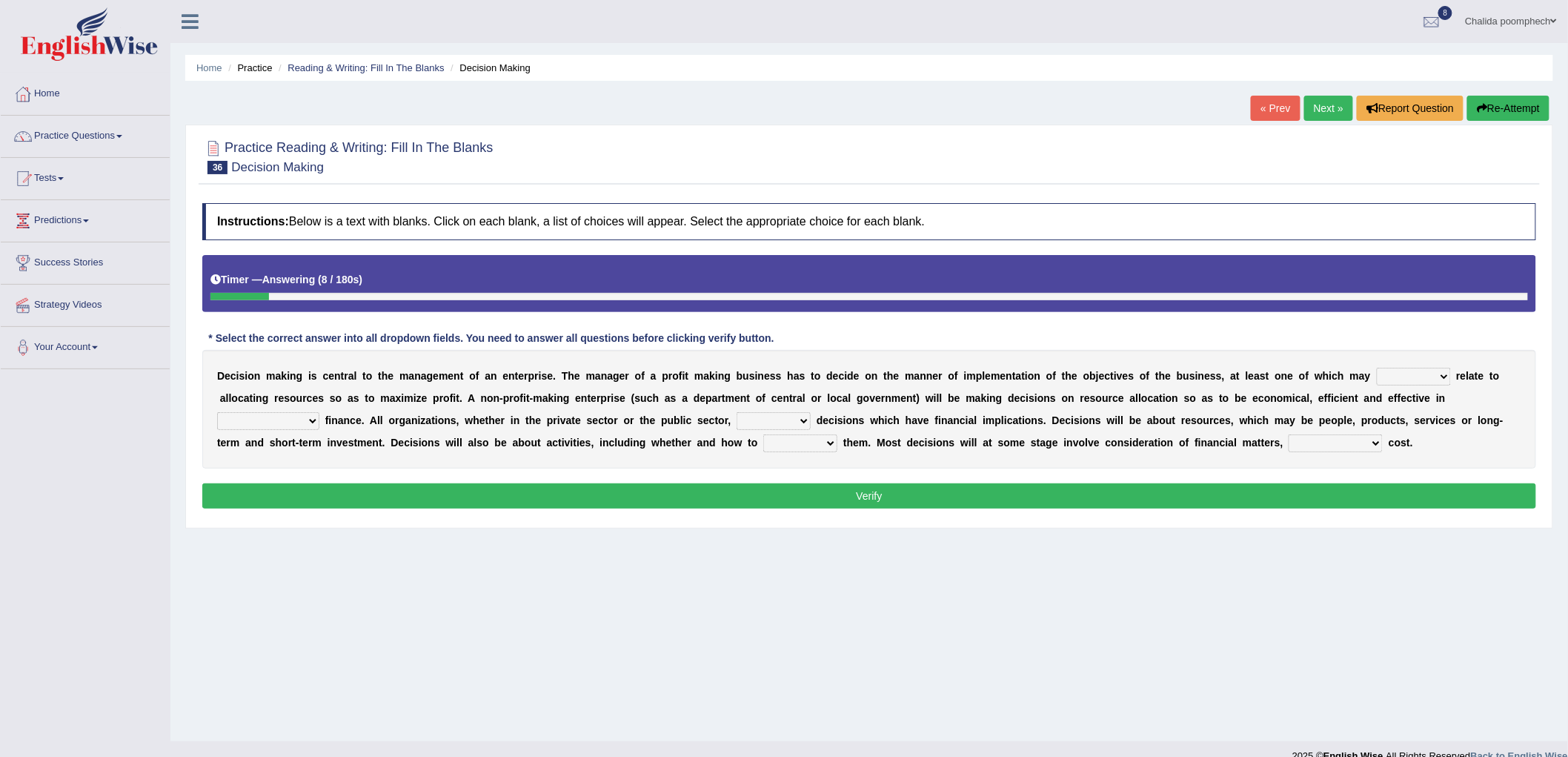
click at [1413, 372] on select "better well best thereby" at bounding box center [1414, 376] width 74 height 18
select select "best"
click at [1377, 368] on select "better well best thereby" at bounding box center [1414, 376] width 74 height 18
click at [303, 423] on select "its use of its using of using of accordance with" at bounding box center [269, 420] width 102 height 18
select select "its using of"
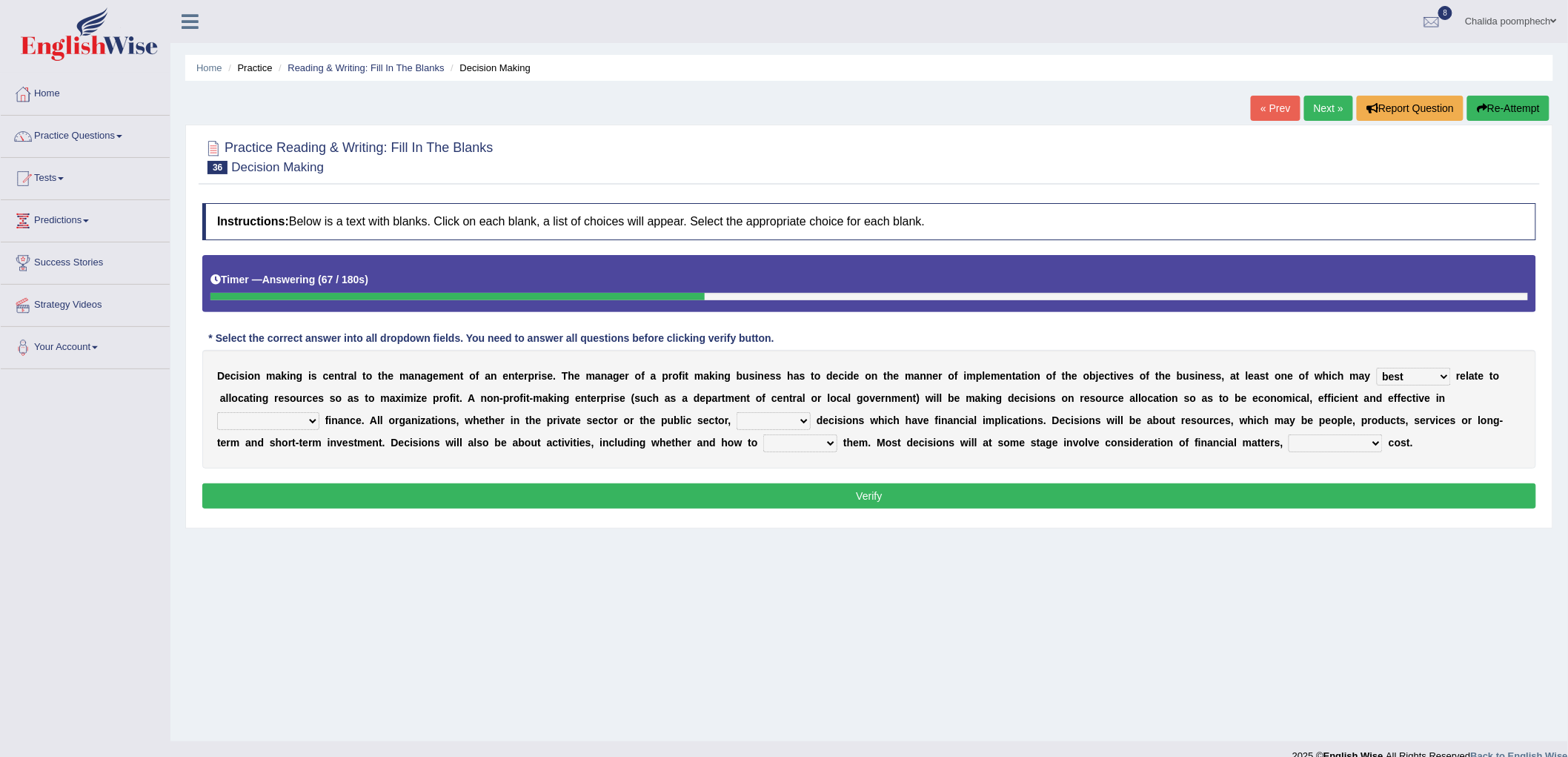
click at [217, 412] on select "its use of its using of using of accordance with" at bounding box center [269, 420] width 102 height 18
click at [772, 420] on select "do adapt take beget" at bounding box center [774, 420] width 74 height 18
select select "adapt"
click at [737, 412] on select "do adapt take beget" at bounding box center [774, 420] width 74 height 18
click at [795, 442] on select "overload overlook undertake underpin" at bounding box center [800, 443] width 74 height 18
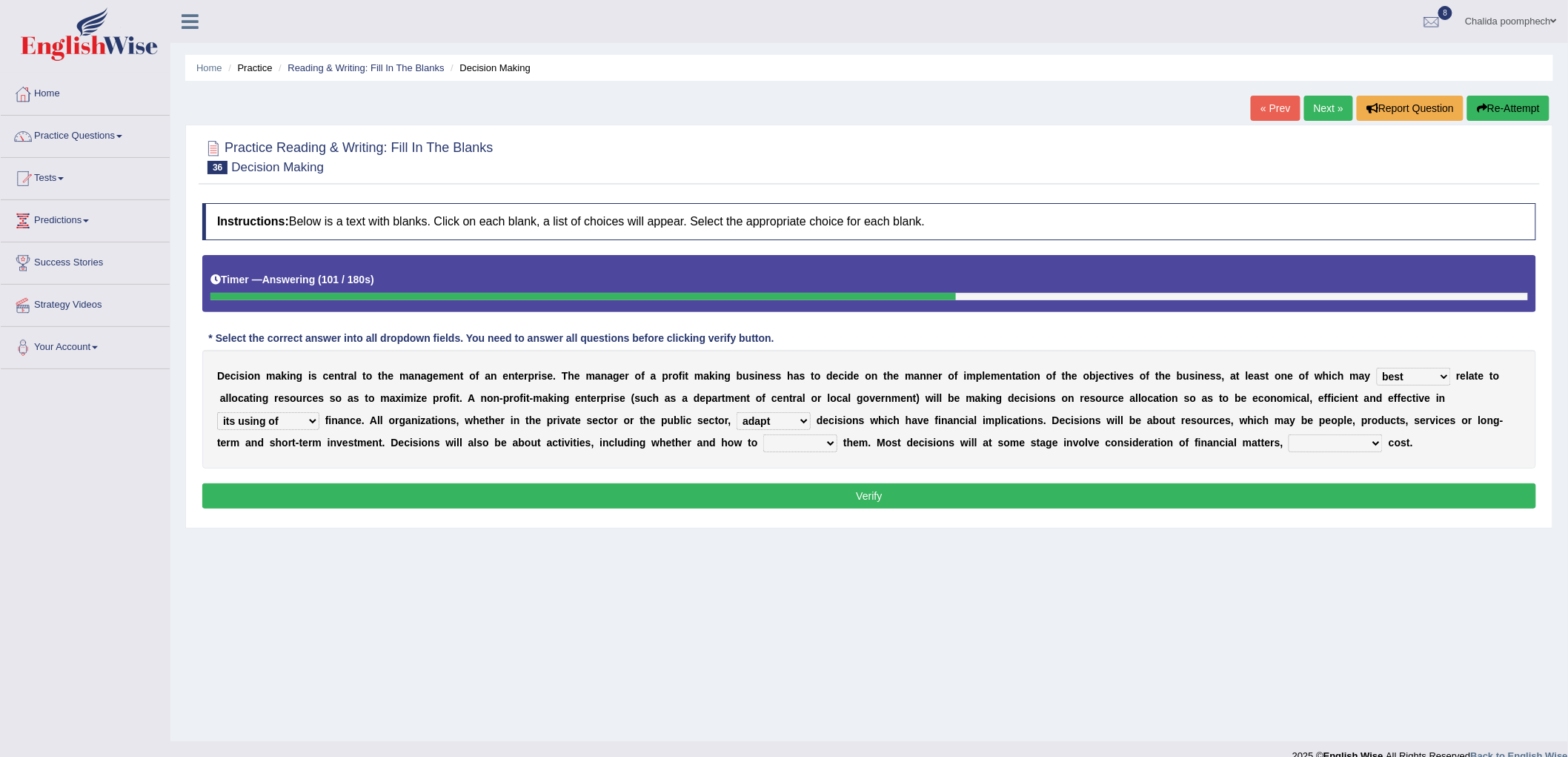
select select "overlook"
click at [763, 434] on select "overload overlook undertake underpin" at bounding box center [800, 443] width 74 height 18
click at [1355, 438] on select "eventually consequently particularly spontaneously" at bounding box center [1336, 443] width 94 height 18
select select "spontaneously"
click at [1289, 434] on select "eventually consequently particularly spontaneously" at bounding box center [1336, 443] width 94 height 18
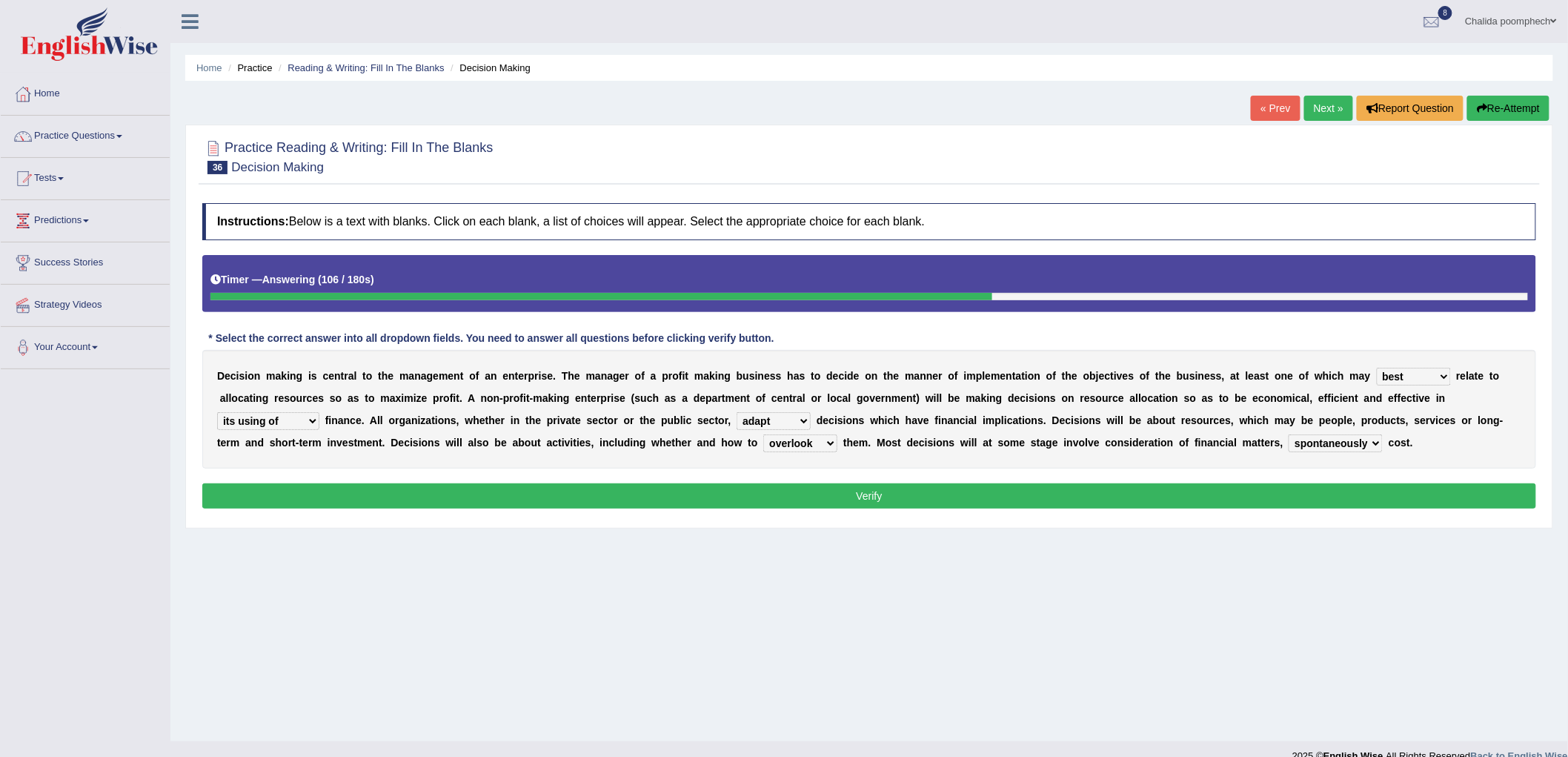
click at [1252, 499] on button "Verify" at bounding box center [869, 495] width 1334 height 26
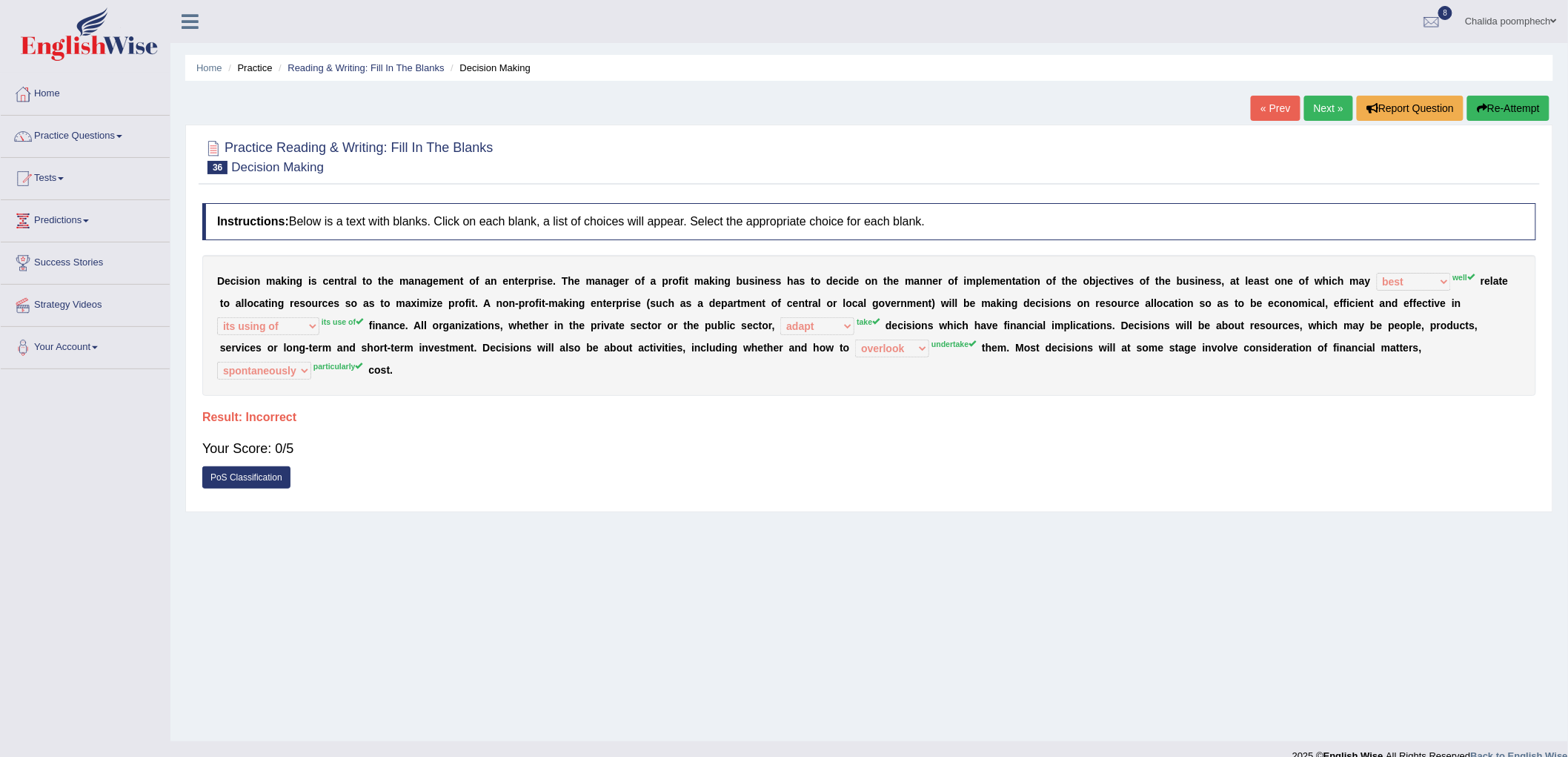
click at [1511, 113] on button "Re-Attempt" at bounding box center [1508, 108] width 82 height 26
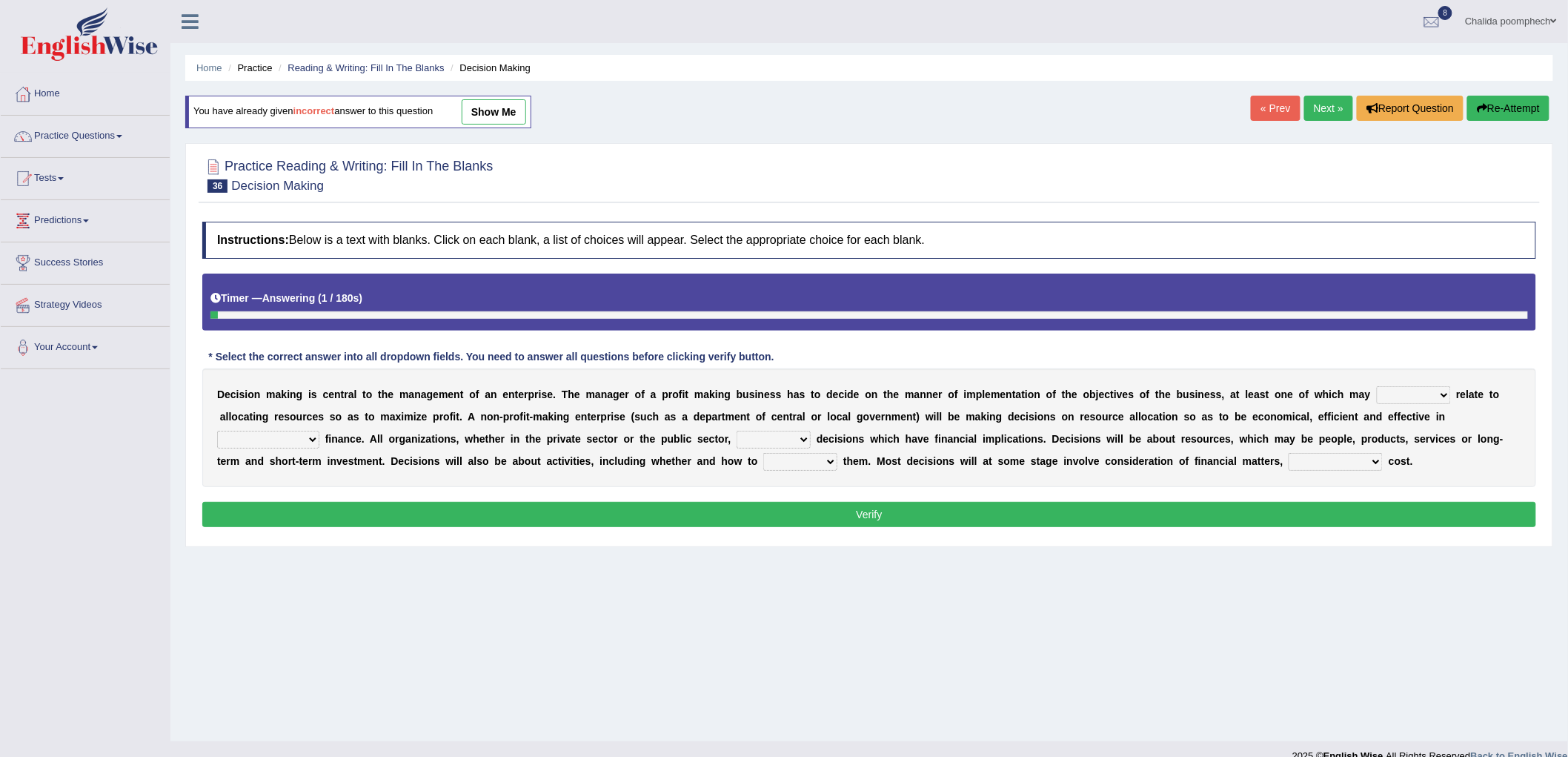
click at [1384, 387] on select "better well best thereby" at bounding box center [1414, 395] width 74 height 18
select select "well"
click at [1377, 386] on select "better well best thereby" at bounding box center [1414, 395] width 74 height 18
click at [306, 438] on select "its use of its using of using of accordance with" at bounding box center [269, 439] width 102 height 18
select select "using of"
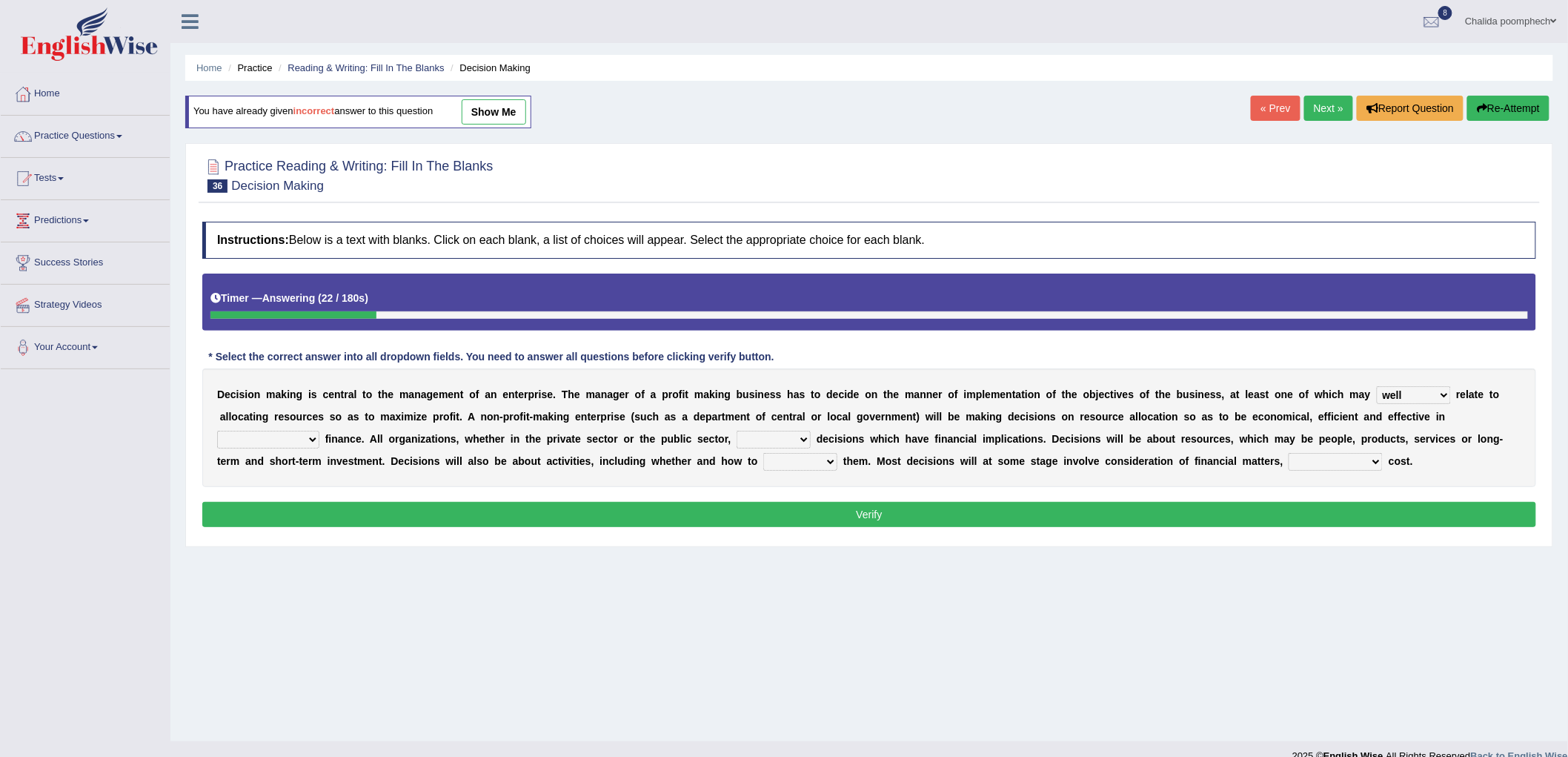
click at [217, 430] on select "its use of its using of using of accordance with" at bounding box center [269, 439] width 102 height 18
click at [779, 433] on select "do adapt take beget" at bounding box center [774, 439] width 74 height 18
select select "take"
click at [737, 430] on select "do adapt take beget" at bounding box center [774, 439] width 74 height 18
click at [793, 460] on select "overload overlook undertake underpin" at bounding box center [800, 461] width 74 height 18
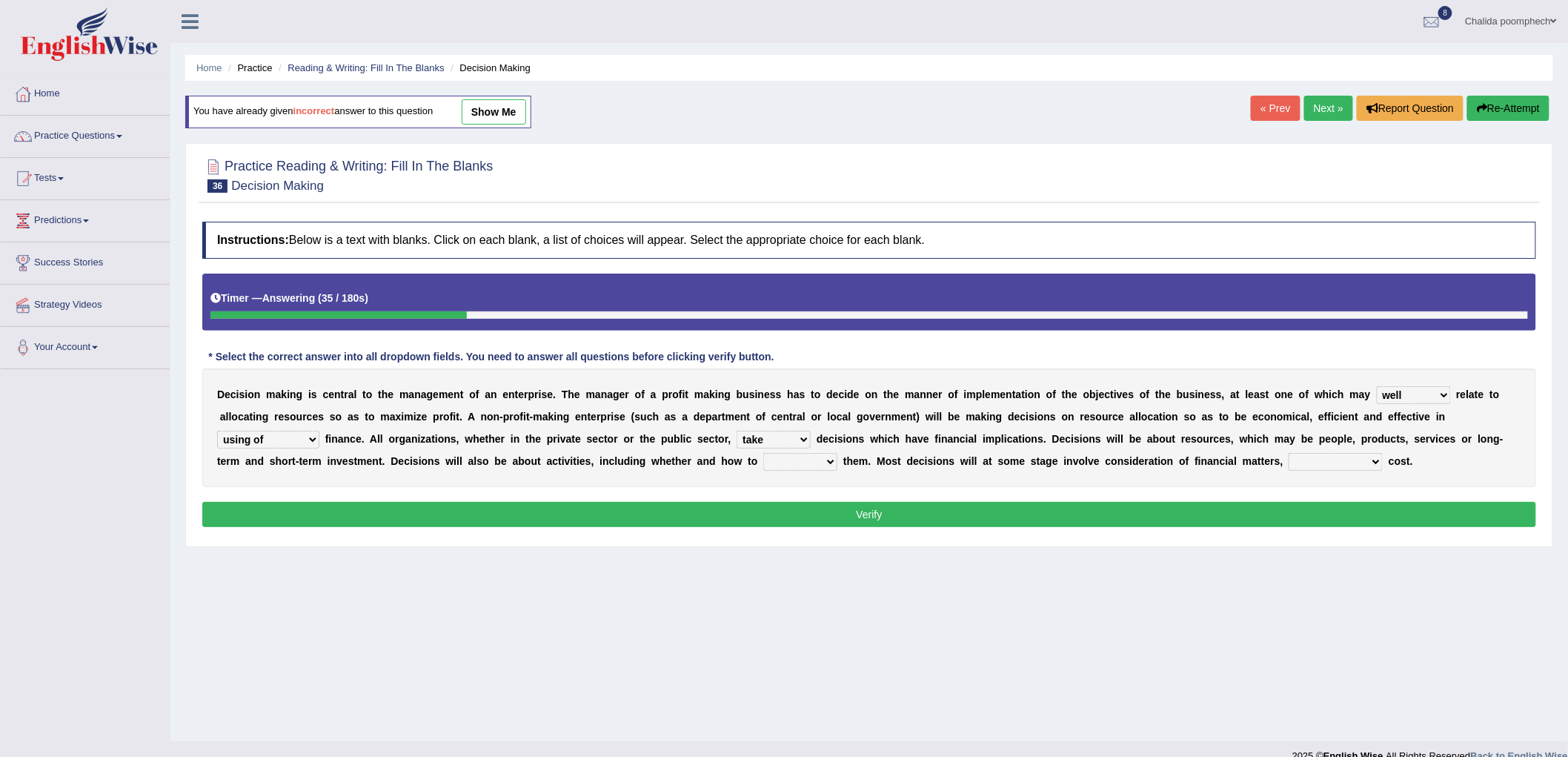
select select "underpin"
click at [763, 453] on select "overload overlook undertake underpin" at bounding box center [800, 461] width 74 height 18
click at [1324, 453] on select "eventually consequently particularly spontaneously" at bounding box center [1336, 461] width 94 height 18
select select "particularly"
click at [1289, 453] on select "eventually consequently particularly spontaneously" at bounding box center [1336, 461] width 94 height 18
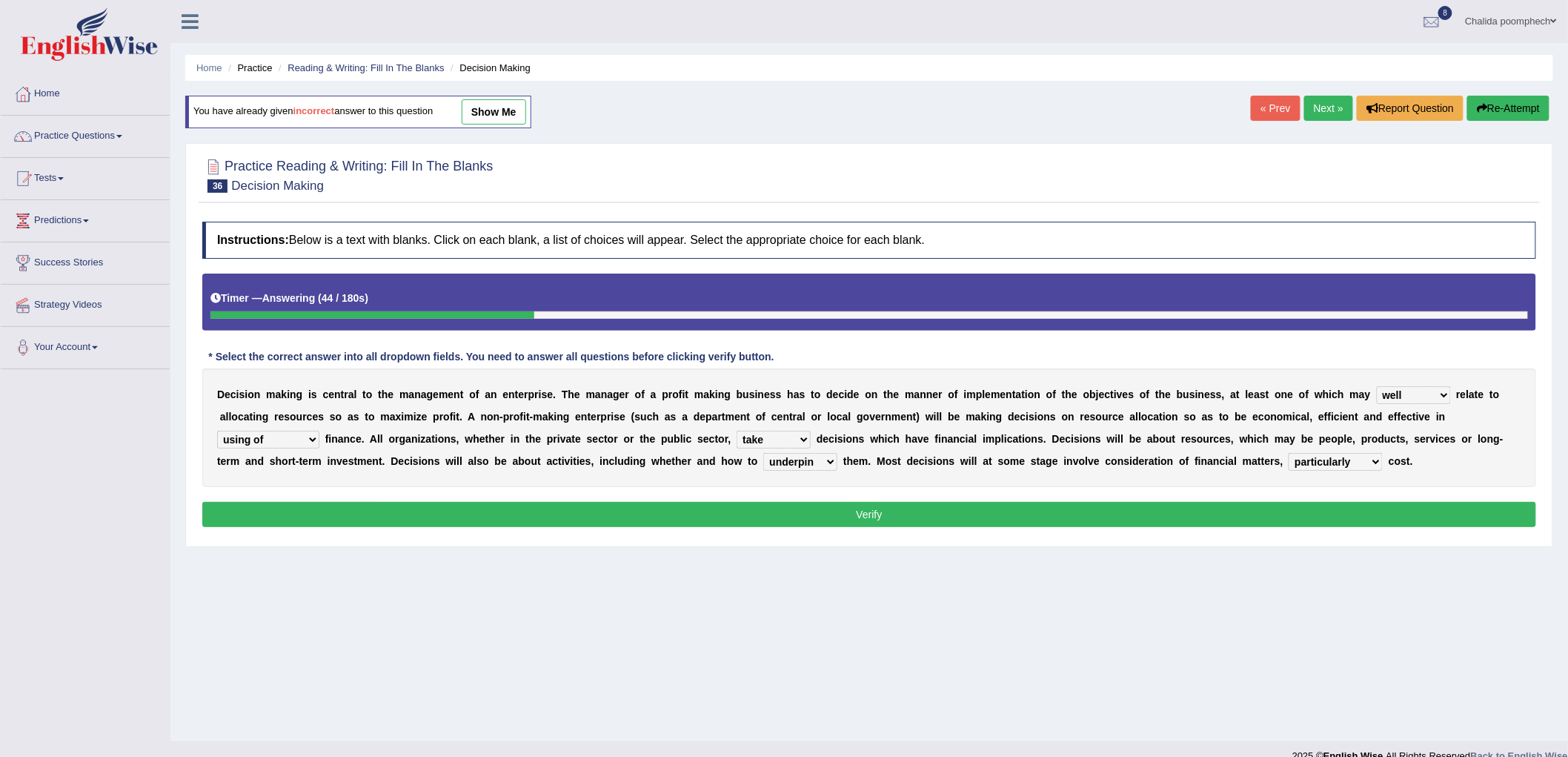
click at [1233, 517] on button "Verify" at bounding box center [869, 514] width 1334 height 26
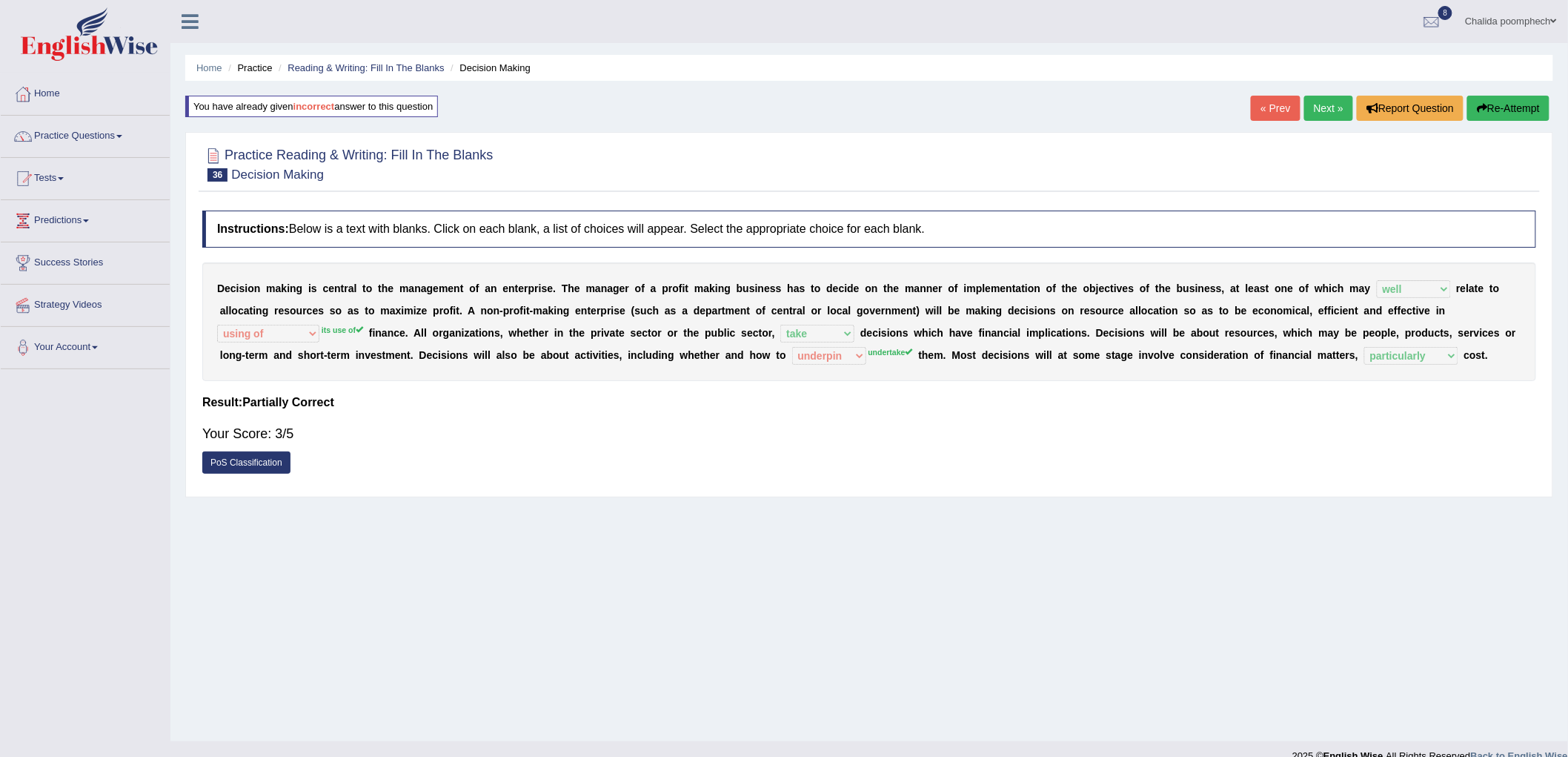
click at [1322, 99] on link "Next »" at bounding box center [1328, 108] width 49 height 26
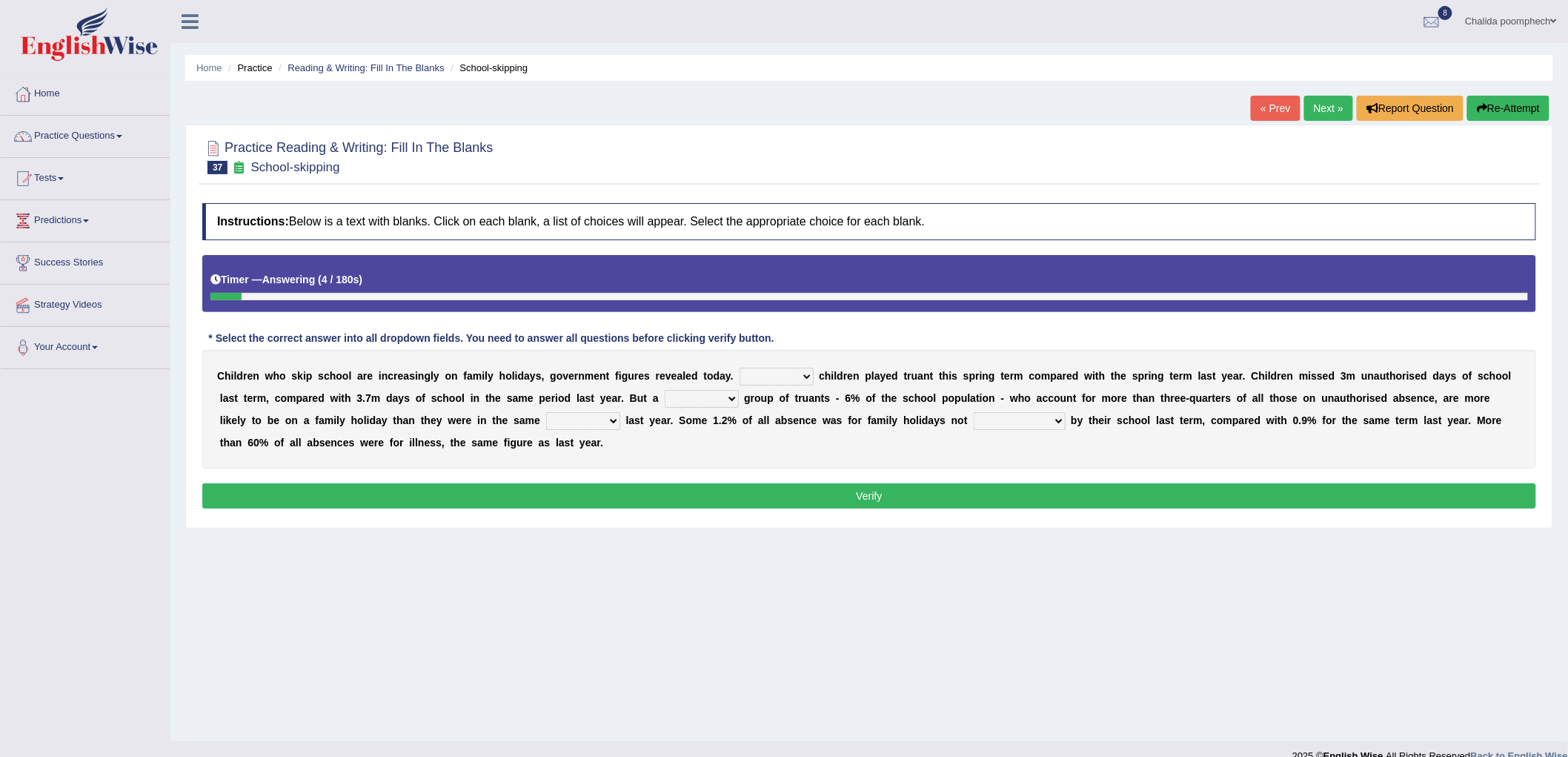
click at [796, 371] on select "Same More Fewer Less" at bounding box center [777, 376] width 74 height 18
select select "Less"
click at [740, 368] on select "Same More Fewer Less" at bounding box center [777, 376] width 74 height 18
click at [707, 392] on select "mere hardcore residual flimsy" at bounding box center [702, 399] width 74 height 18
select select "mere"
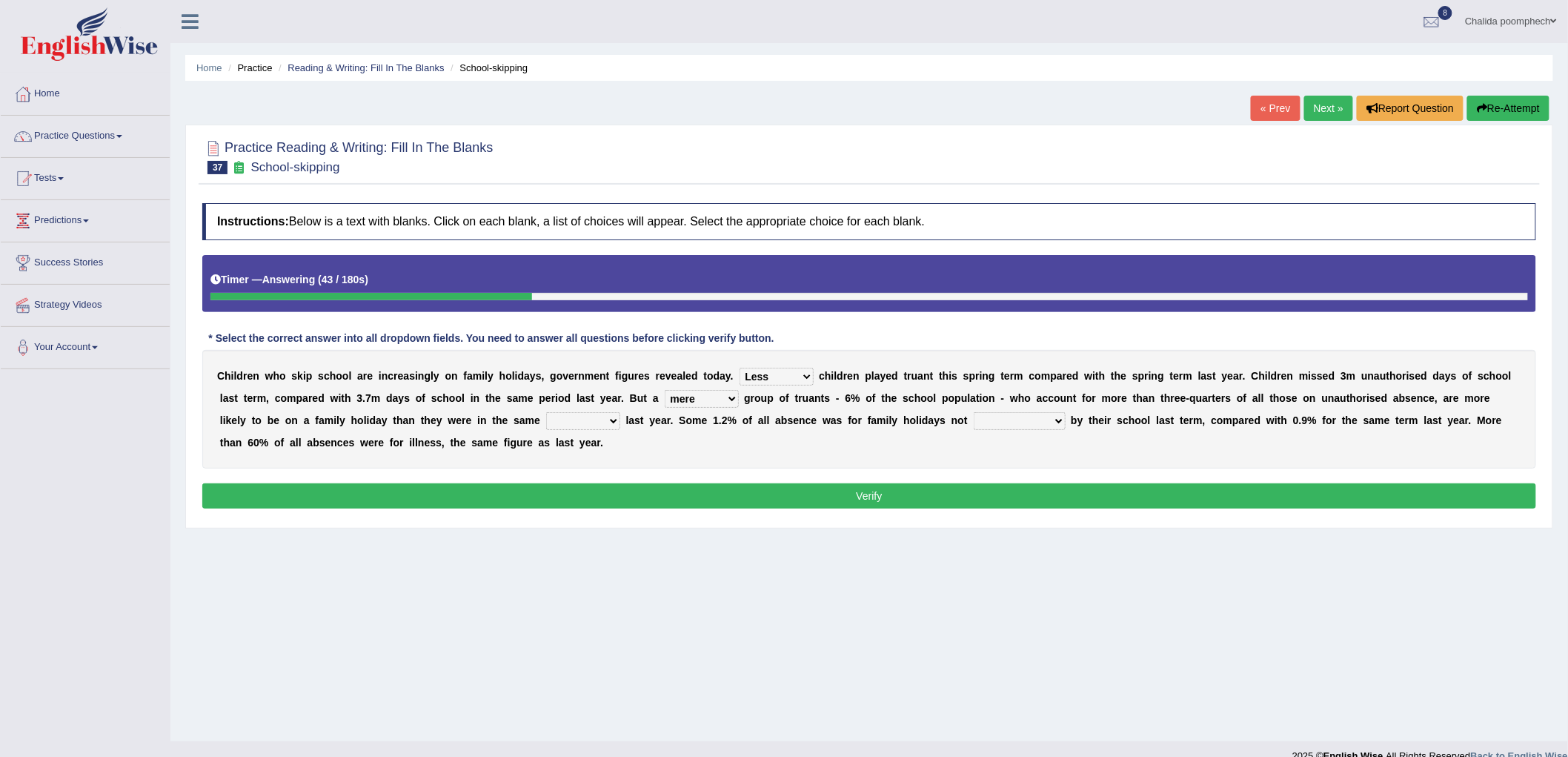
click at [665, 390] on select "mere hardcore residual flimsy" at bounding box center [702, 399] width 74 height 18
click at [567, 417] on select "time span period duration" at bounding box center [584, 420] width 74 height 18
select select "period"
click at [546, 412] on select "time span period duration" at bounding box center [584, 420] width 74 height 18
click at [1001, 420] on select "consent recommended agreed contradicted" at bounding box center [1019, 420] width 92 height 18
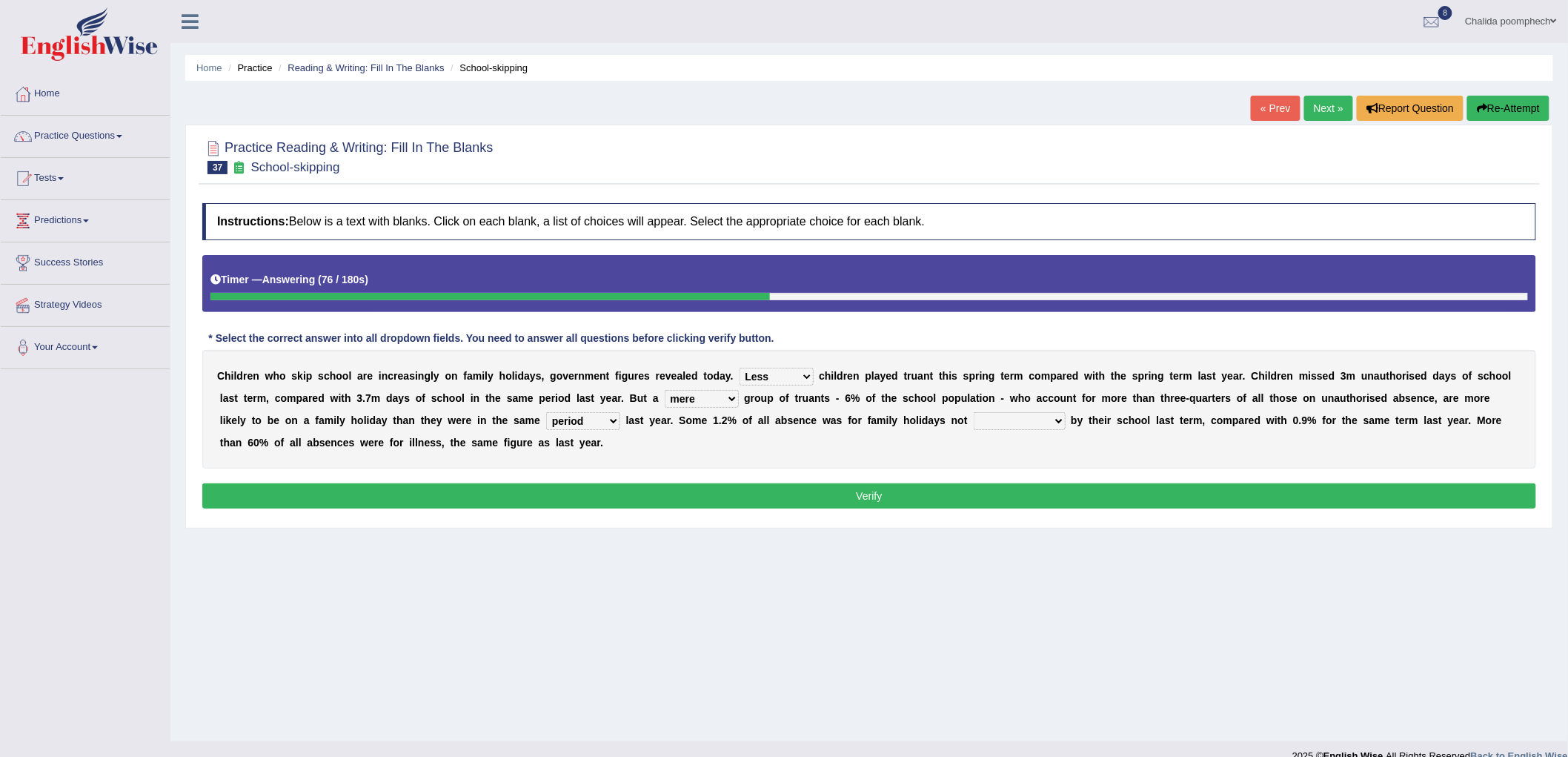
select select "consent"
click at [974, 412] on select "consent recommended agreed contradicted" at bounding box center [1019, 420] width 92 height 18
click at [959, 493] on button "Verify" at bounding box center [869, 495] width 1334 height 26
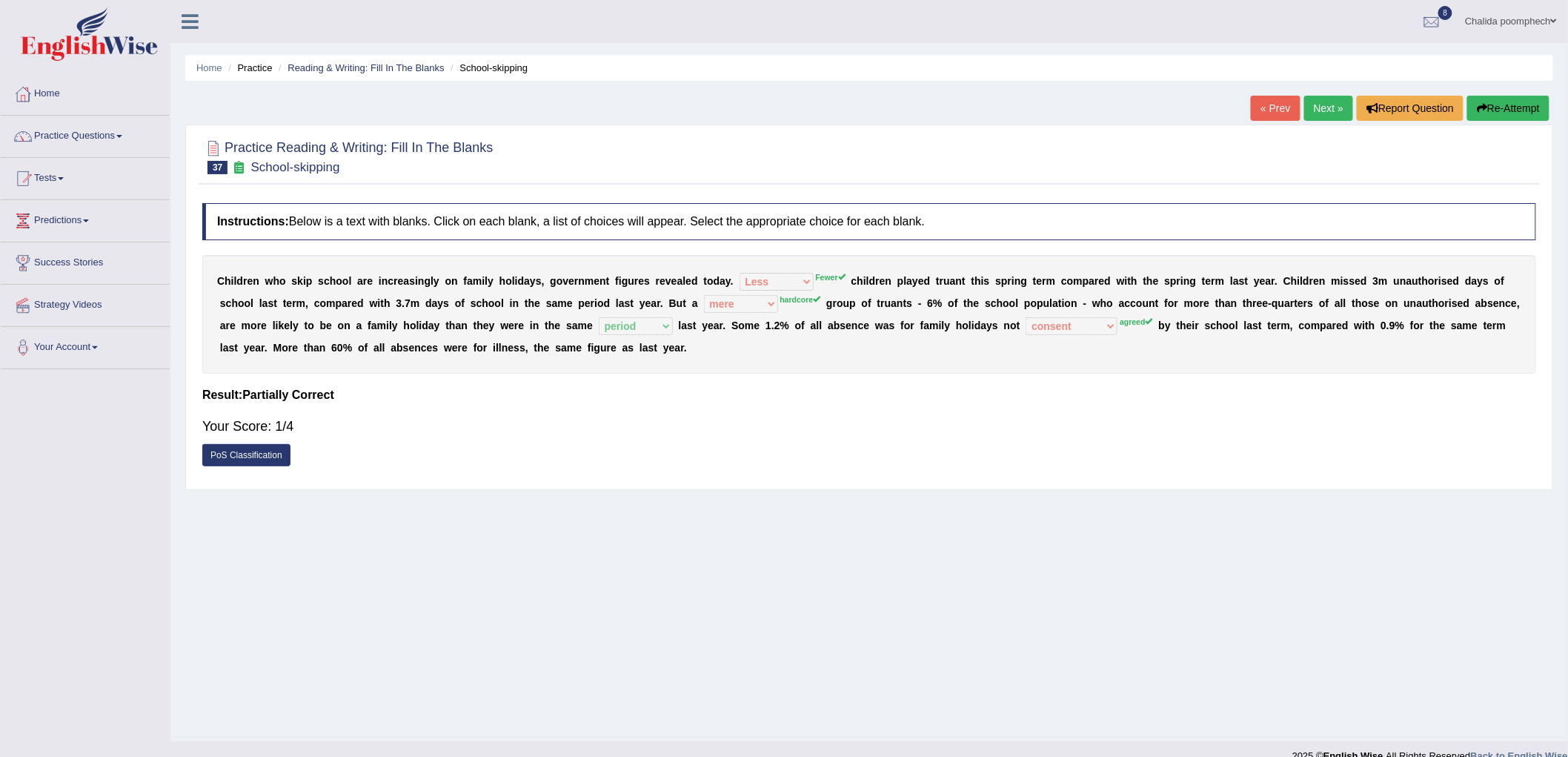
click at [302, 190] on div "Practice Reading & Writing: Fill In The Blanks 37 School-skipping Instructions:…" at bounding box center [869, 307] width 1368 height 365
drag, startPoint x: 964, startPoint y: 279, endPoint x: 937, endPoint y: 279, distance: 27.0
click at [937, 279] on div "C h i l d r e n w h o s k i p s c h o o l a r e i n c r e a s i n g l y o n f a…" at bounding box center [869, 313] width 1334 height 118
click at [1323, 114] on link "Next »" at bounding box center [1328, 108] width 49 height 26
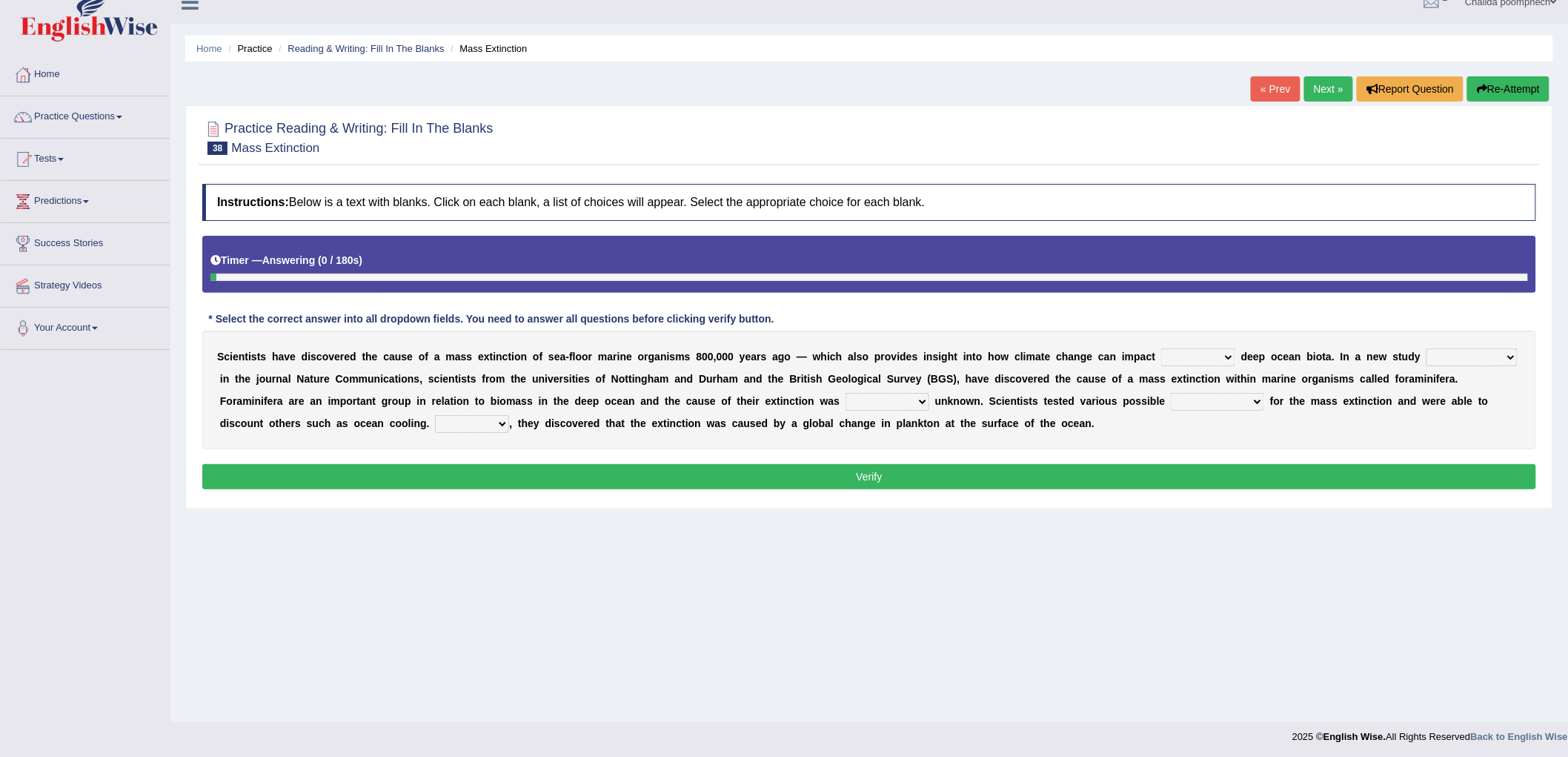
scroll to position [21, 0]
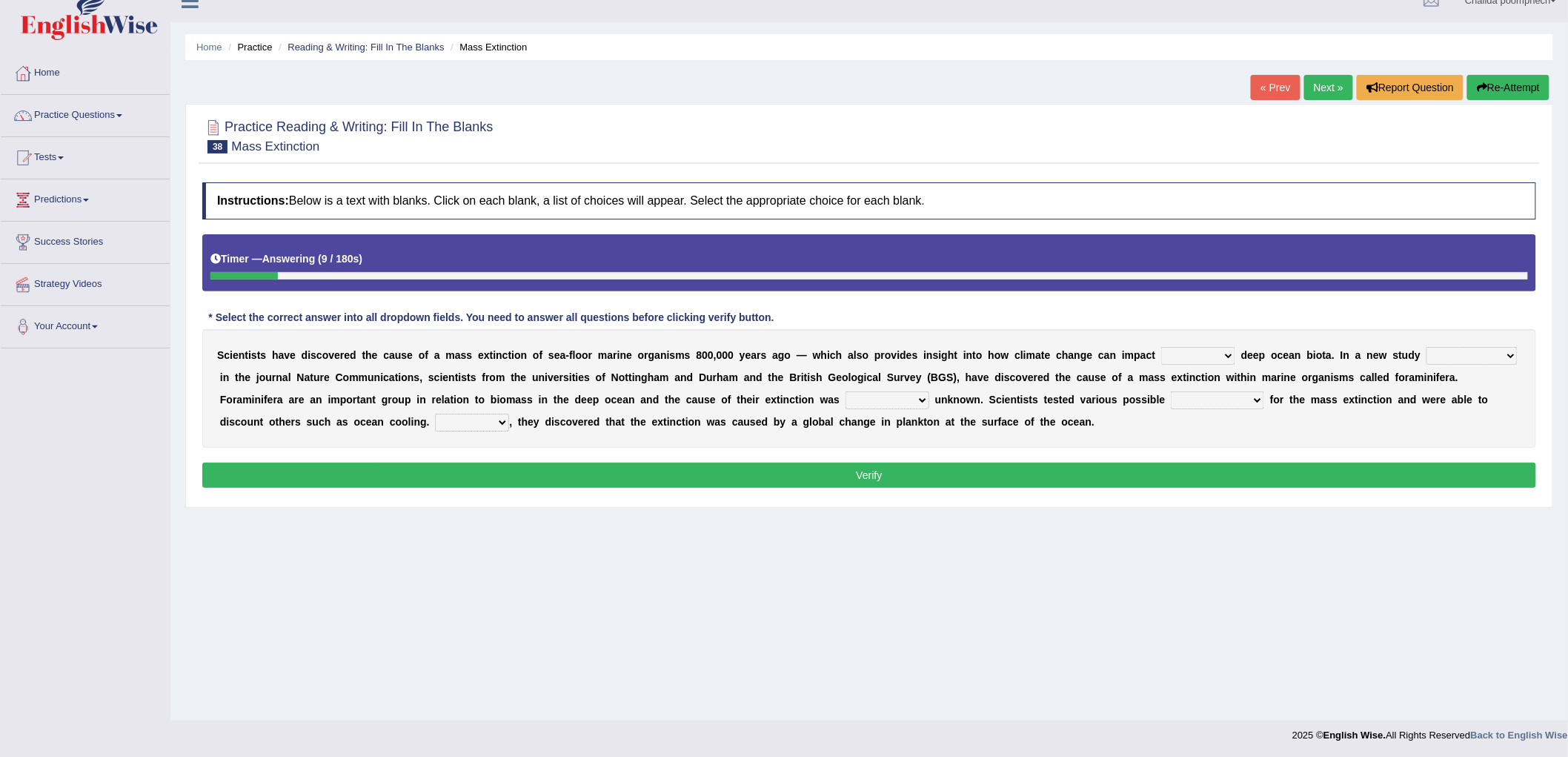
click at [1203, 352] on select "in of on off" at bounding box center [1199, 355] width 74 height 18
select select "on"
click at [1162, 347] on select "in of on off" at bounding box center [1199, 355] width 74 height 18
click at [1468, 358] on select "publishing has published published be publishing" at bounding box center [1472, 355] width 91 height 18
select select "has published"
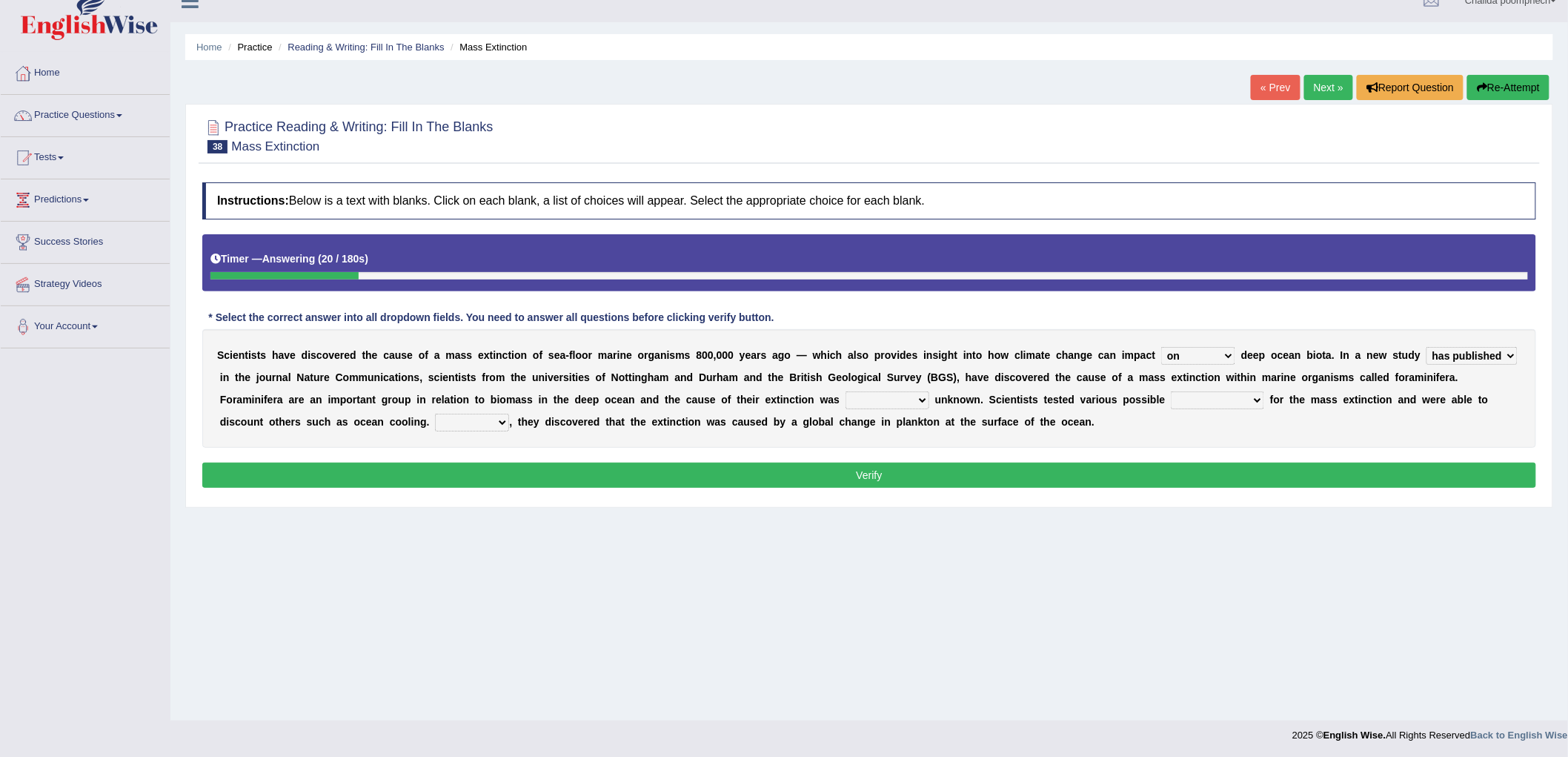
click at [1426, 347] on select "publishing has published published be publishing" at bounding box center [1472, 355] width 91 height 18
click at [875, 396] on select "occasionally necessarily previously currently" at bounding box center [888, 400] width 84 height 18
select select "previously"
click at [846, 392] on select "occasionally necessarily previously currently" at bounding box center [888, 400] width 84 height 18
click at [1198, 401] on select "causes consequences elements factors" at bounding box center [1217, 400] width 94 height 18
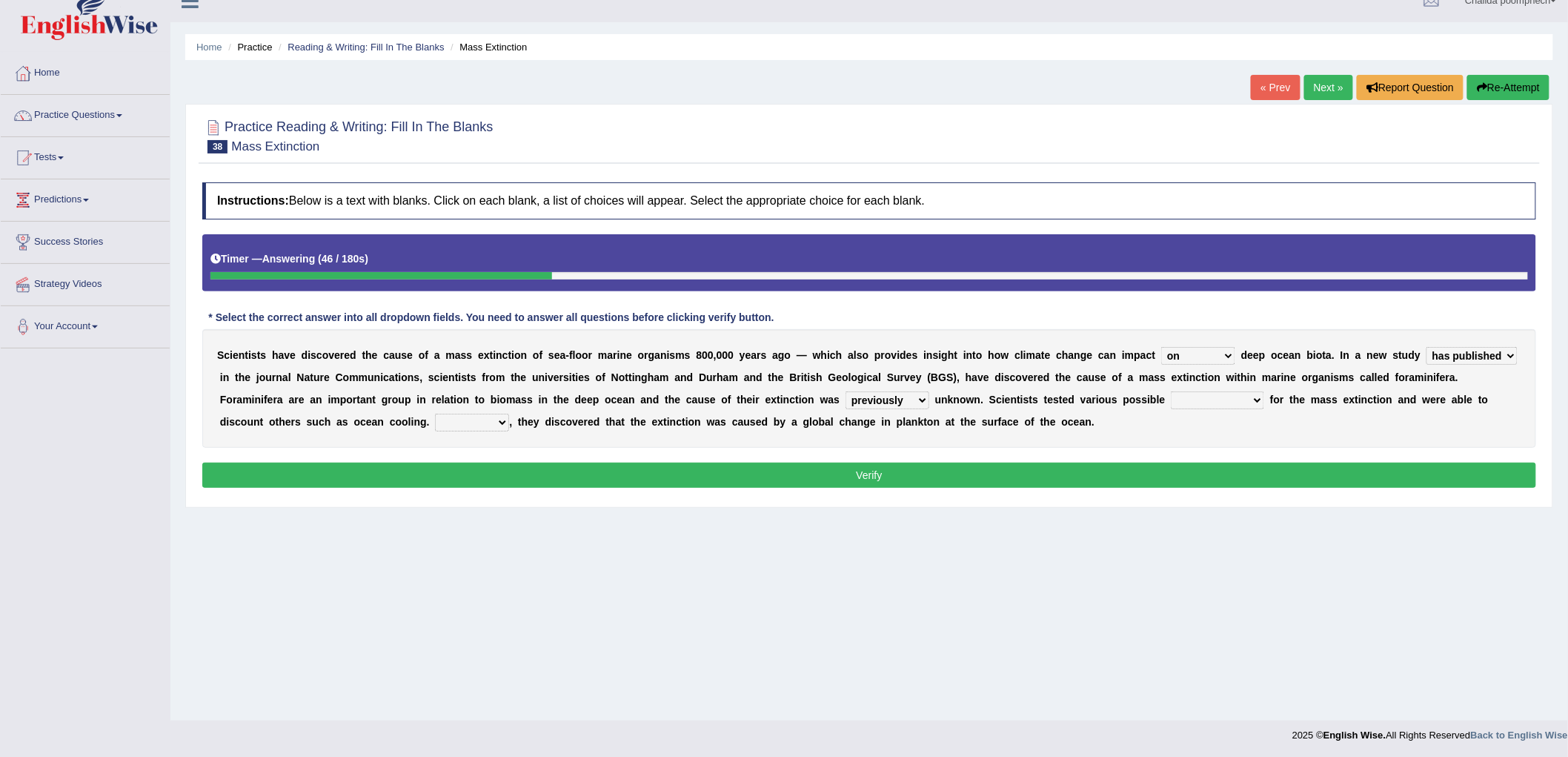
select select "causes"
click at [1171, 392] on select "causes consequences elements factors" at bounding box center [1217, 400] width 94 height 18
click at [487, 421] on select "However Thus So Instead" at bounding box center [472, 422] width 74 height 18
select select "However"
click at [435, 413] on select "However Thus So Instead" at bounding box center [472, 422] width 74 height 18
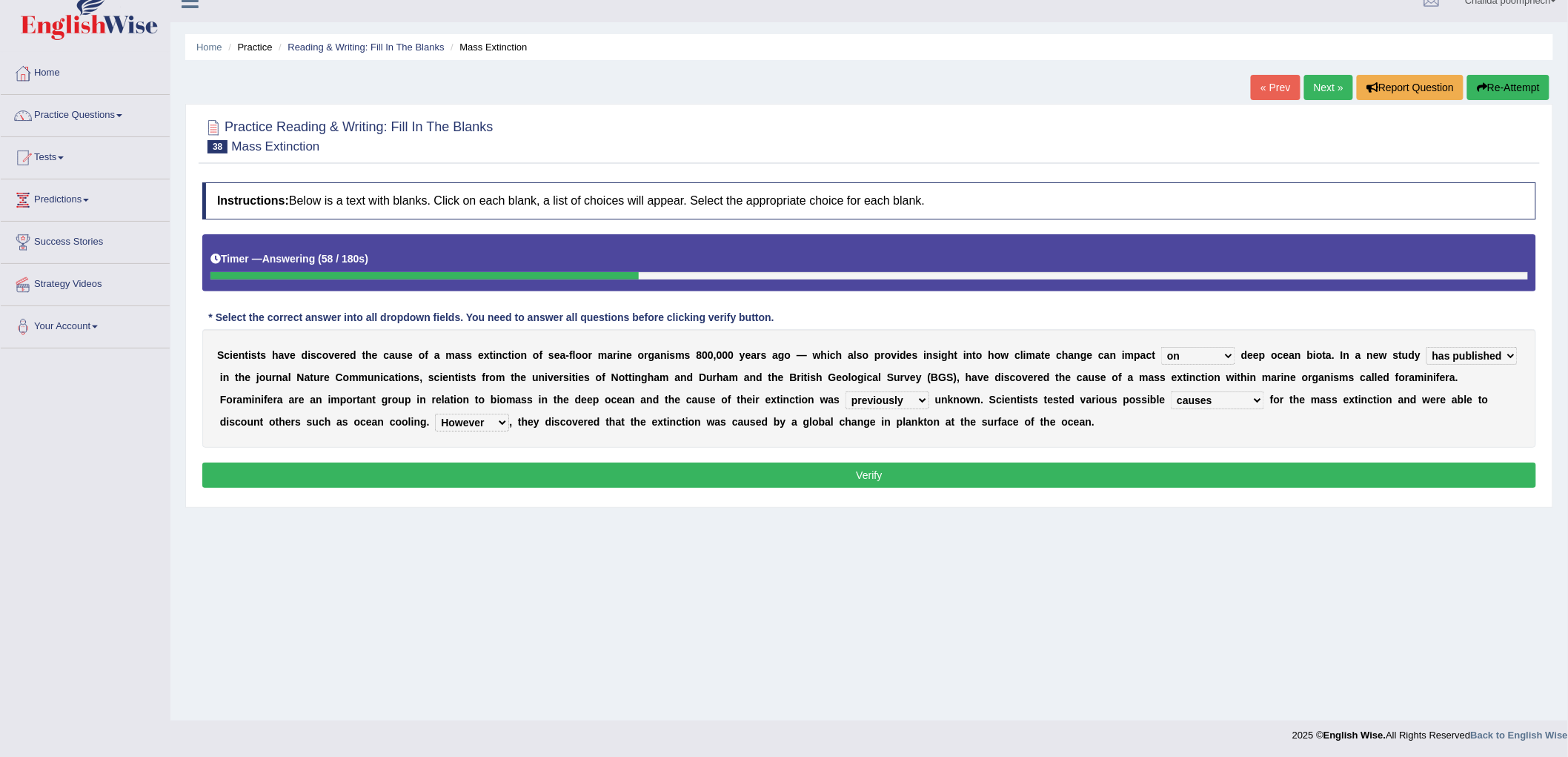
click at [510, 468] on button "Verify" at bounding box center [869, 475] width 1334 height 26
